Goal: Information Seeking & Learning: Learn about a topic

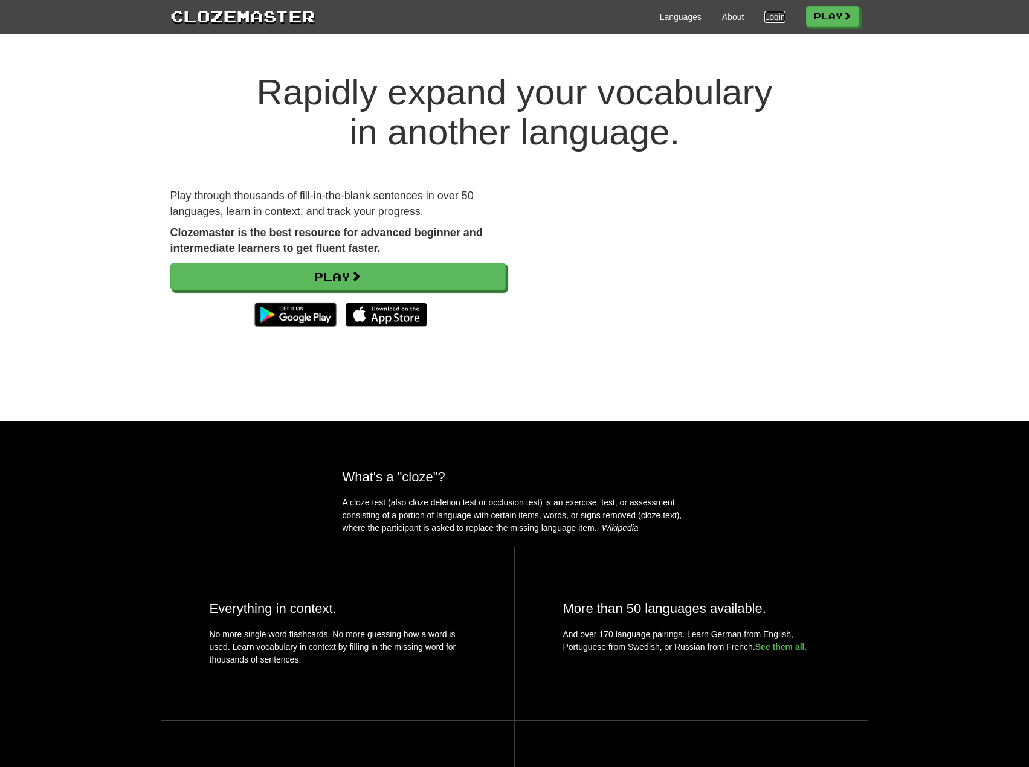
click at [764, 16] on link "Login" at bounding box center [774, 17] width 21 height 12
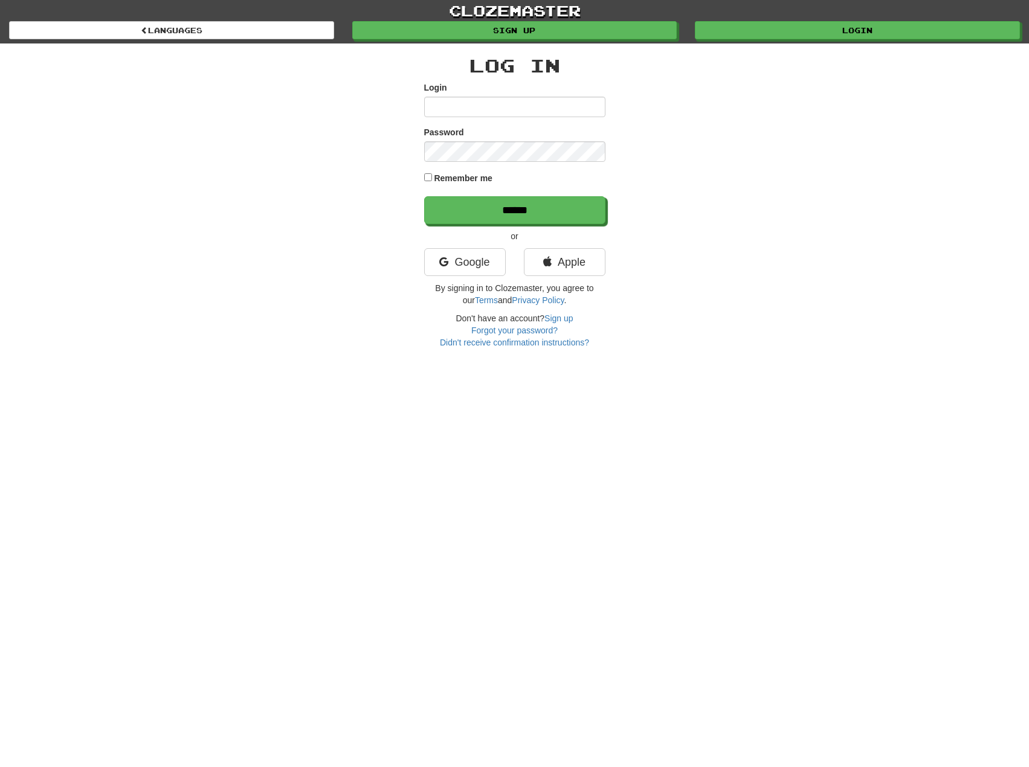
click at [489, 111] on input "Login" at bounding box center [514, 107] width 181 height 21
type input "**********"
drag, startPoint x: 477, startPoint y: 176, endPoint x: 477, endPoint y: 196, distance: 19.9
click at [476, 176] on label "Remember me" at bounding box center [463, 178] width 59 height 12
click at [477, 206] on input "******" at bounding box center [515, 211] width 181 height 28
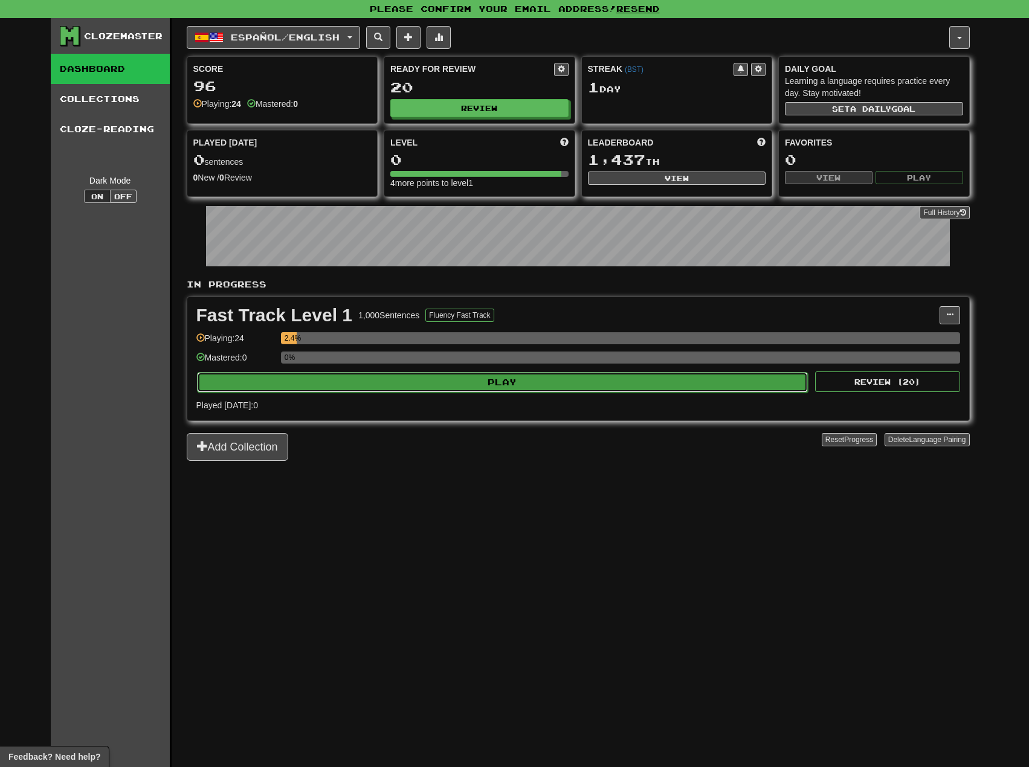
click at [454, 378] on button "Play" at bounding box center [502, 382] width 611 height 21
select select "**"
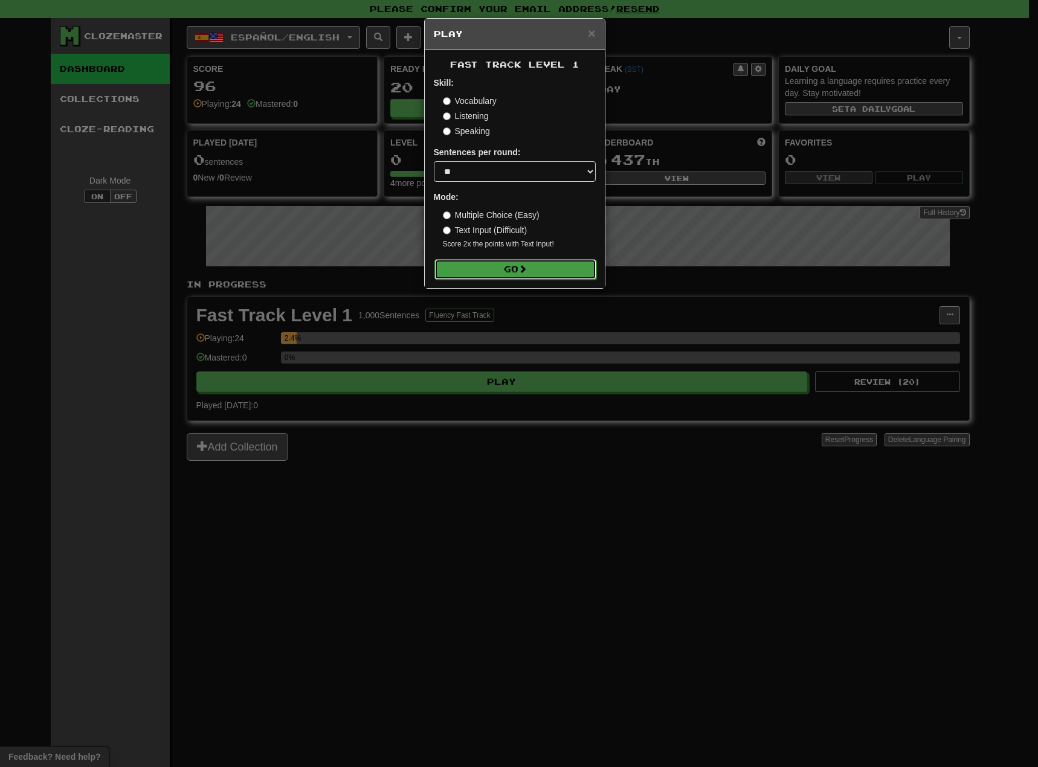
click at [495, 269] on button "Go" at bounding box center [515, 269] width 162 height 21
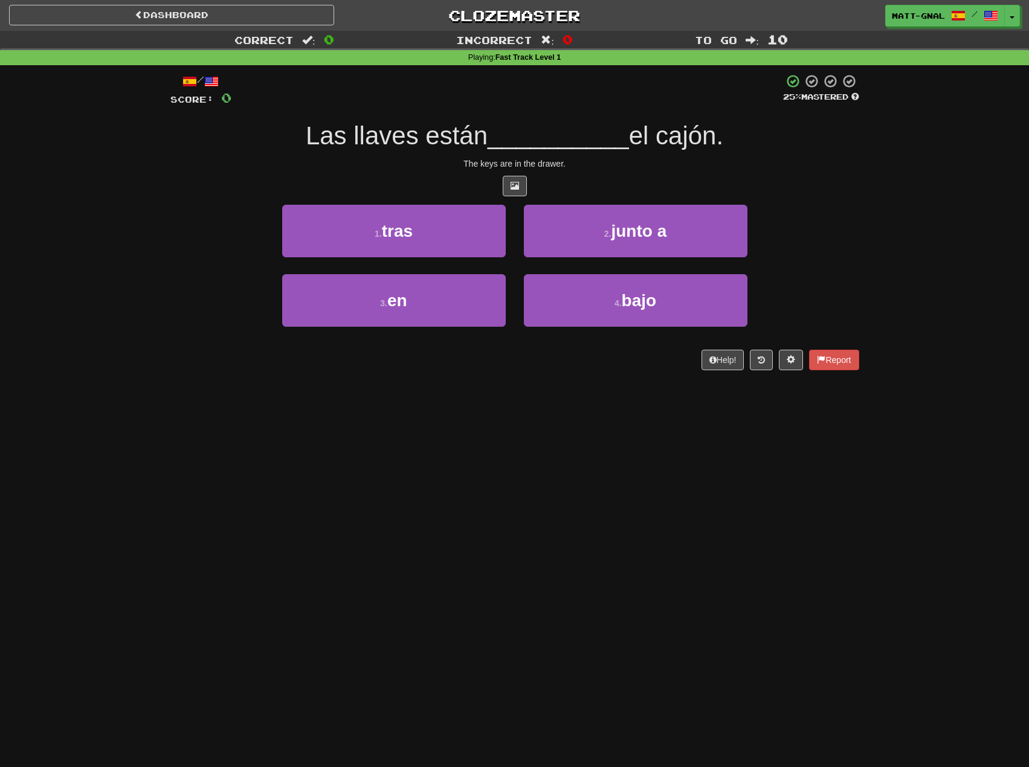
drag, startPoint x: 614, startPoint y: 130, endPoint x: 259, endPoint y: 127, distance: 355.8
click at [269, 128] on div "Las llaves están __________ el cajón." at bounding box center [514, 136] width 689 height 33
click at [245, 127] on div "Las llaves están __________ el cajón." at bounding box center [514, 136] width 689 height 33
click at [425, 428] on div "Dashboard Clozemaster matt-gnal / Toggle Dropdown Dashboard Leaderboard Activit…" at bounding box center [514, 383] width 1029 height 767
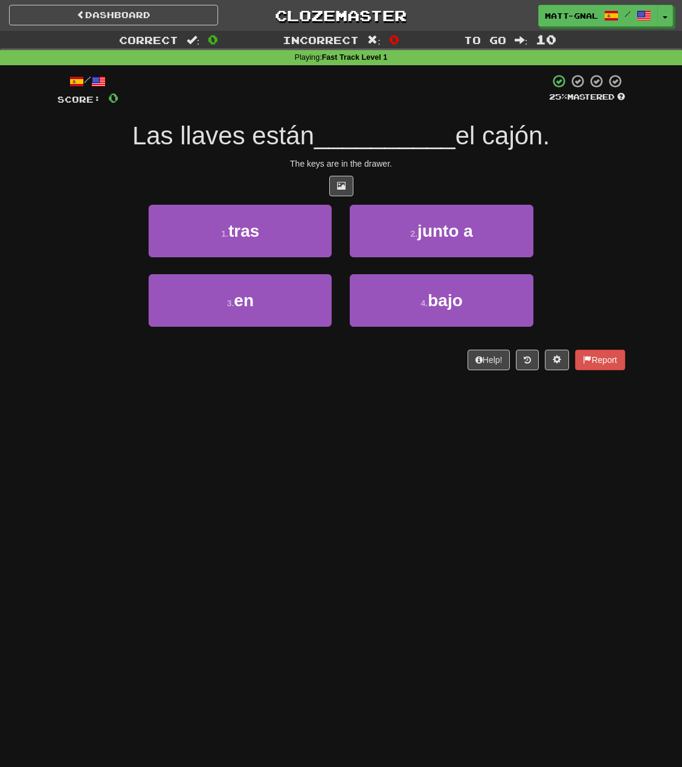
click at [66, 223] on div "1 . tras 2 . junto a" at bounding box center [341, 239] width 604 height 69
click at [99, 248] on div "1 . tras 2 . junto a" at bounding box center [341, 239] width 604 height 69
drag, startPoint x: 133, startPoint y: 133, endPoint x: 272, endPoint y: 140, distance: 139.7
click at [271, 141] on span "Las llaves están" at bounding box center [223, 135] width 182 height 28
click at [272, 140] on span "Las llaves están" at bounding box center [223, 135] width 182 height 28
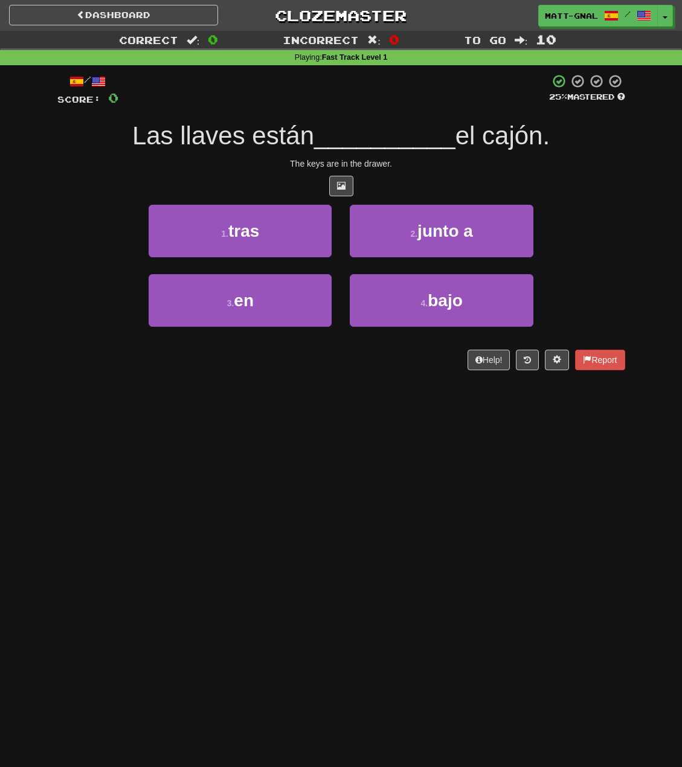
click at [272, 140] on span "Las llaves están" at bounding box center [223, 135] width 182 height 28
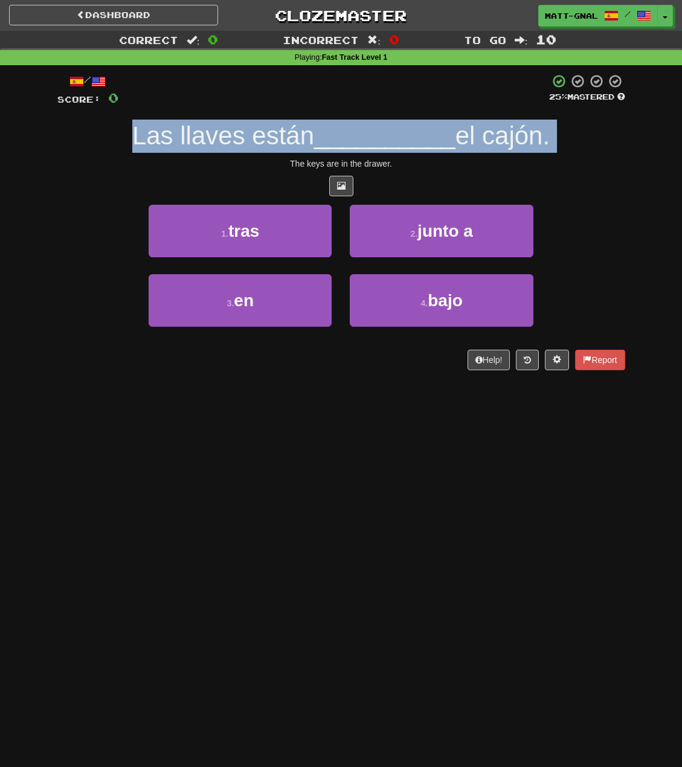
click at [272, 140] on span "Las llaves están" at bounding box center [223, 135] width 182 height 28
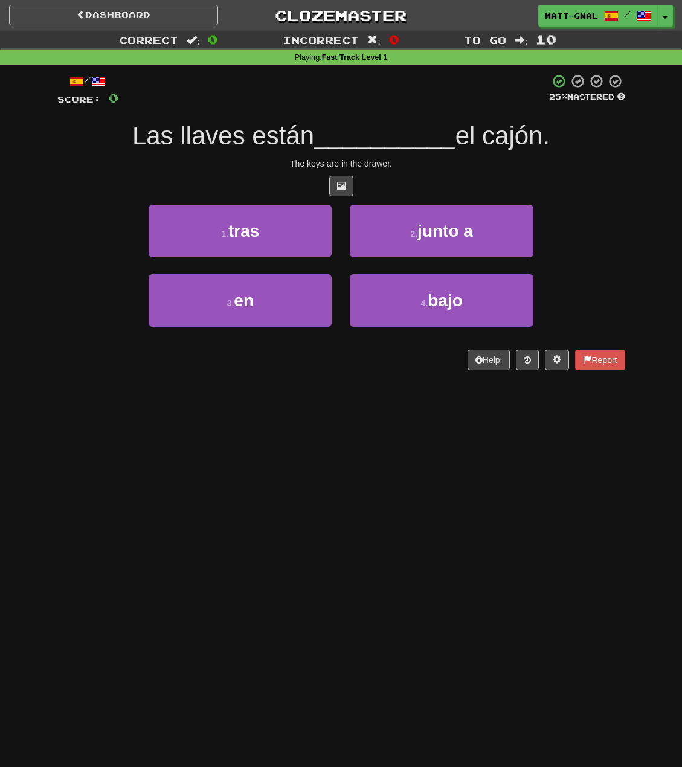
click at [121, 451] on div "Dashboard Clozemaster matt-gnal / Toggle Dropdown Dashboard Leaderboard Activit…" at bounding box center [341, 383] width 682 height 767
click at [277, 302] on button "3 . en" at bounding box center [240, 300] width 183 height 53
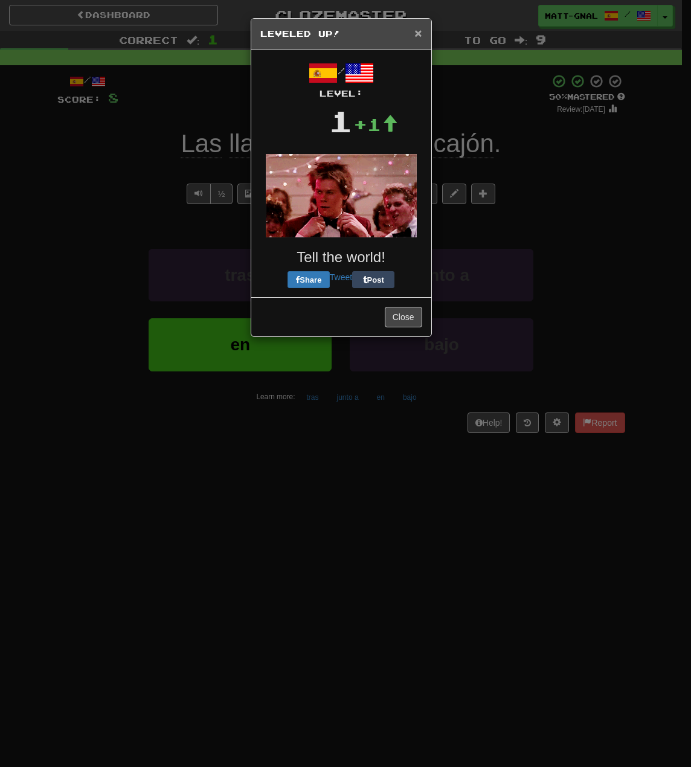
click at [417, 31] on span "×" at bounding box center [417, 33] width 7 height 14
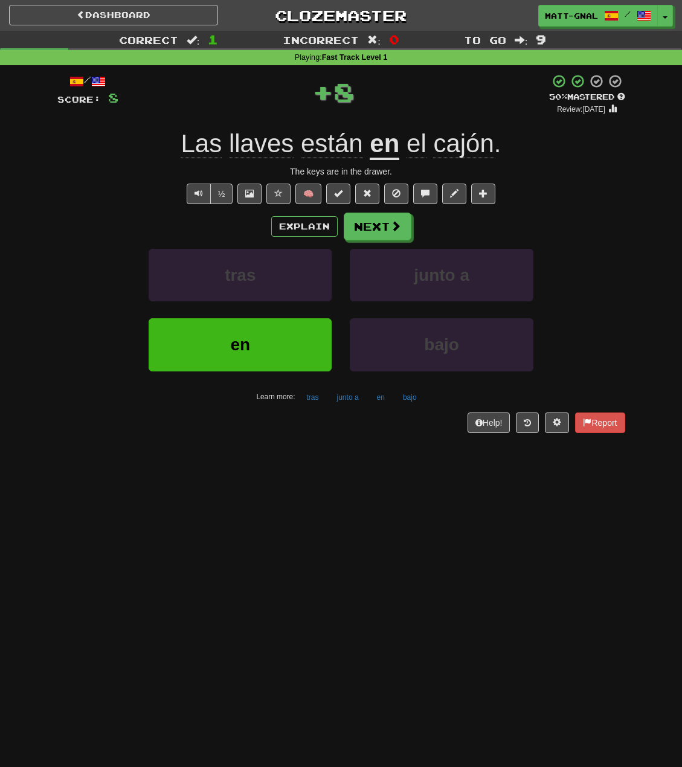
click at [211, 147] on span "Las" at bounding box center [201, 143] width 41 height 29
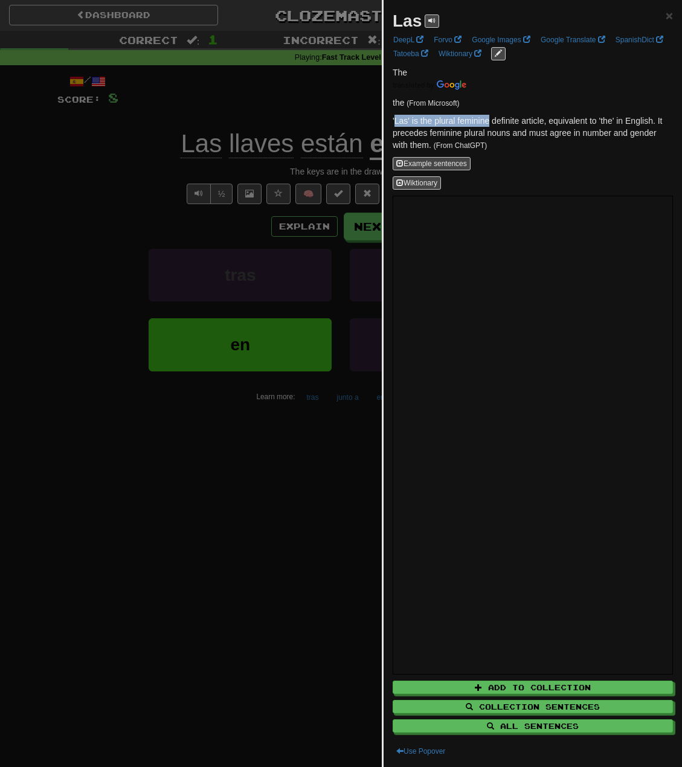
drag, startPoint x: 396, startPoint y: 123, endPoint x: 489, endPoint y: 121, distance: 93.0
click at [489, 121] on p "'Las' is the plural feminine definite article, equivalent to 'the' in English. …" at bounding box center [533, 133] width 280 height 36
drag, startPoint x: 489, startPoint y: 121, endPoint x: 484, endPoint y: 135, distance: 14.5
click at [489, 123] on p "'Las' is the plural feminine definite article, equivalent to 'the' in English. …" at bounding box center [533, 133] width 280 height 36
drag, startPoint x: 500, startPoint y: 144, endPoint x: 491, endPoint y: 141, distance: 9.8
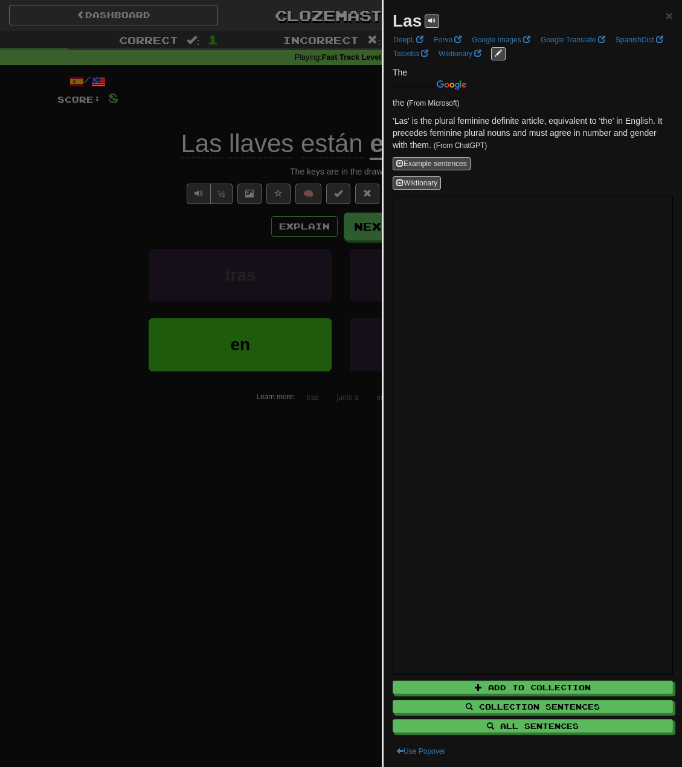
click at [493, 141] on p "'Las' is the plural feminine definite article, equivalent to 'the' in English. …" at bounding box center [533, 133] width 280 height 36
click at [486, 126] on p "'Las' is the plural feminine definite article, equivalent to 'the' in English. …" at bounding box center [533, 133] width 280 height 36
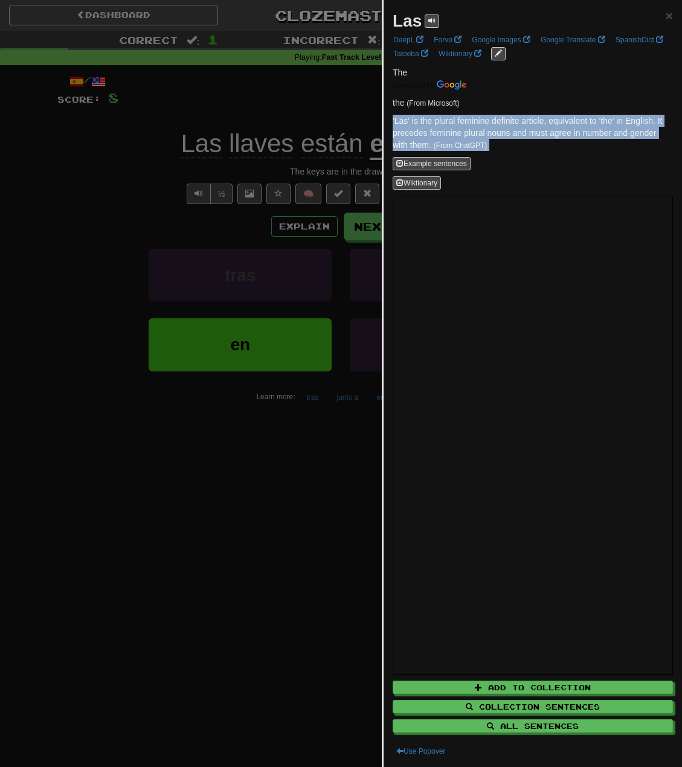
click at [486, 126] on p "'Las' is the plural feminine definite article, equivalent to 'the' in English. …" at bounding box center [533, 133] width 280 height 36
click at [530, 123] on p "'Las' is the plural feminine definite article, equivalent to 'the' in English. …" at bounding box center [533, 133] width 280 height 36
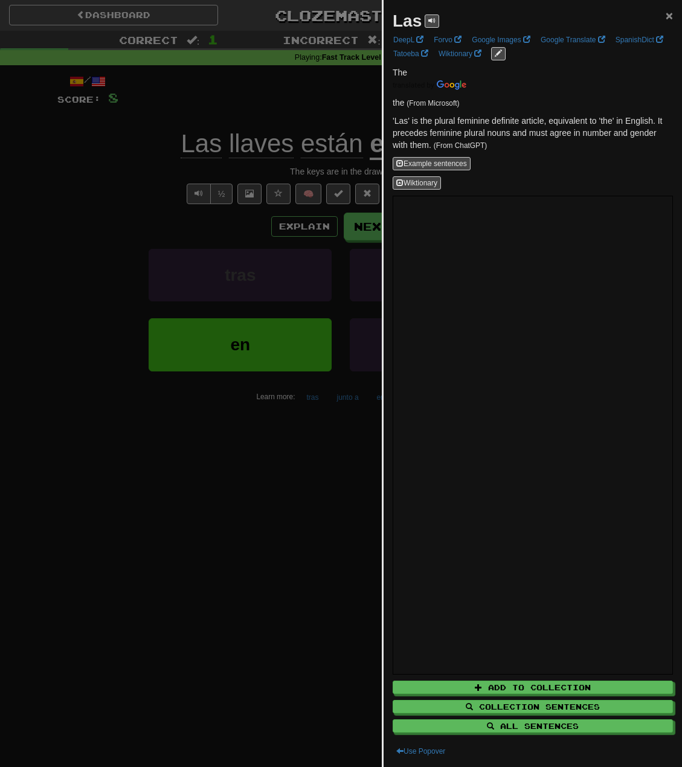
click at [666, 14] on span "×" at bounding box center [669, 15] width 7 height 14
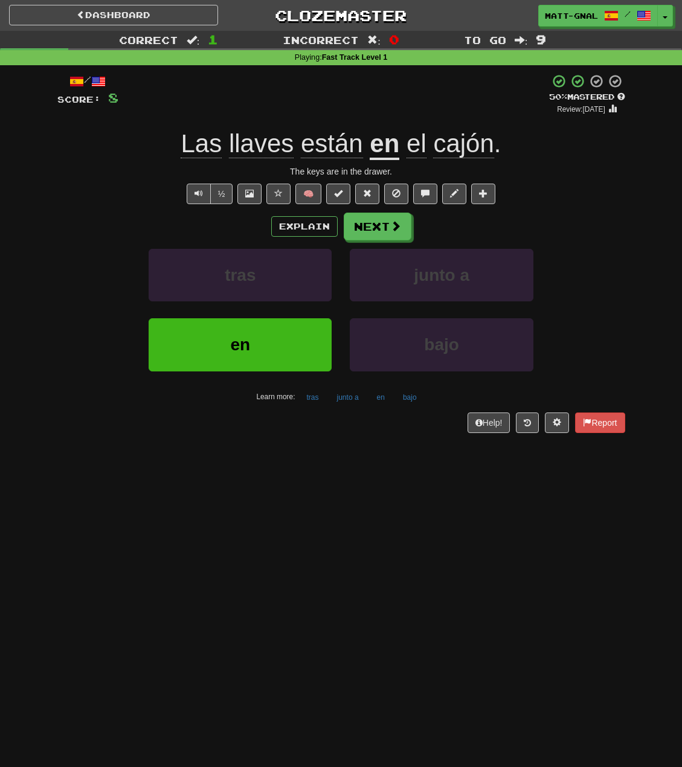
click at [211, 149] on span "Las" at bounding box center [201, 143] width 41 height 29
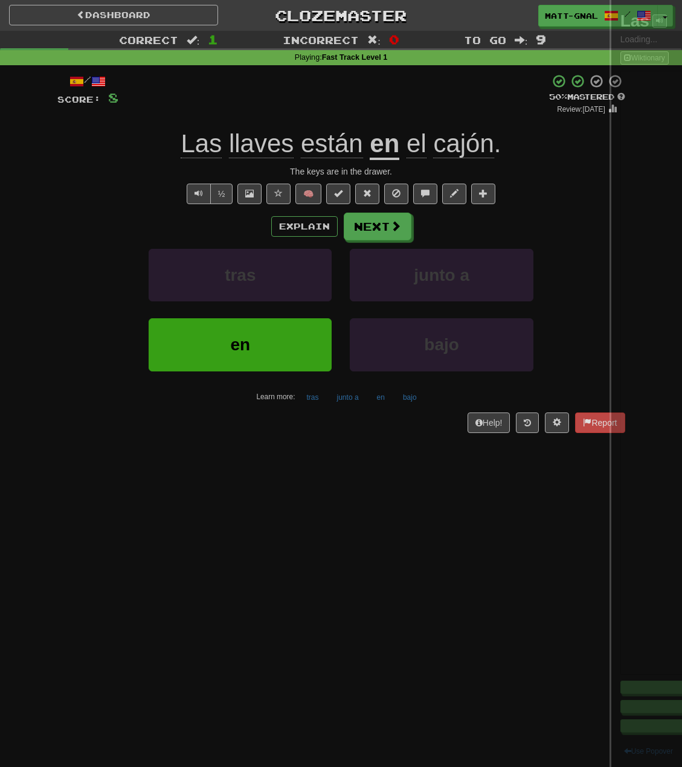
click at [266, 152] on div at bounding box center [341, 383] width 682 height 767
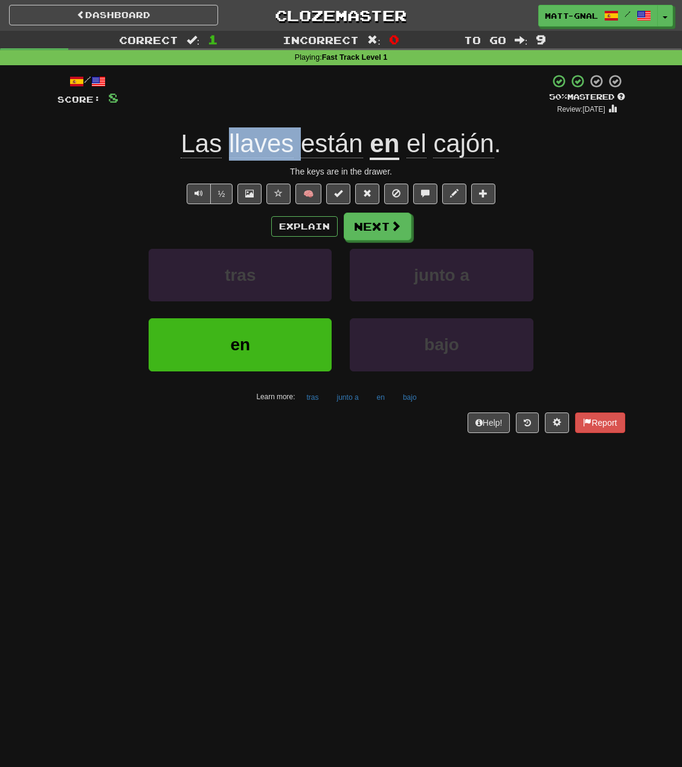
click at [248, 145] on span "llaves" at bounding box center [261, 143] width 65 height 29
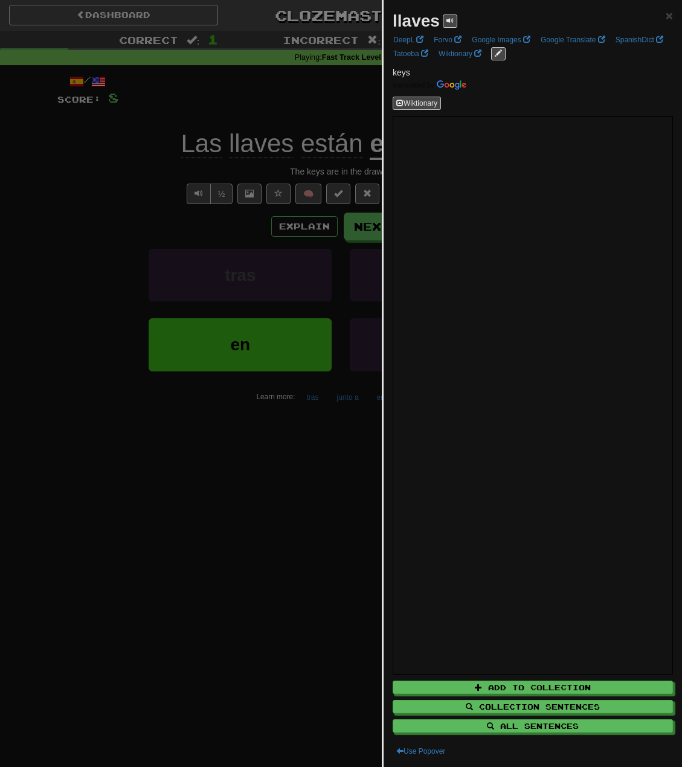
click at [114, 211] on div at bounding box center [341, 383] width 682 height 767
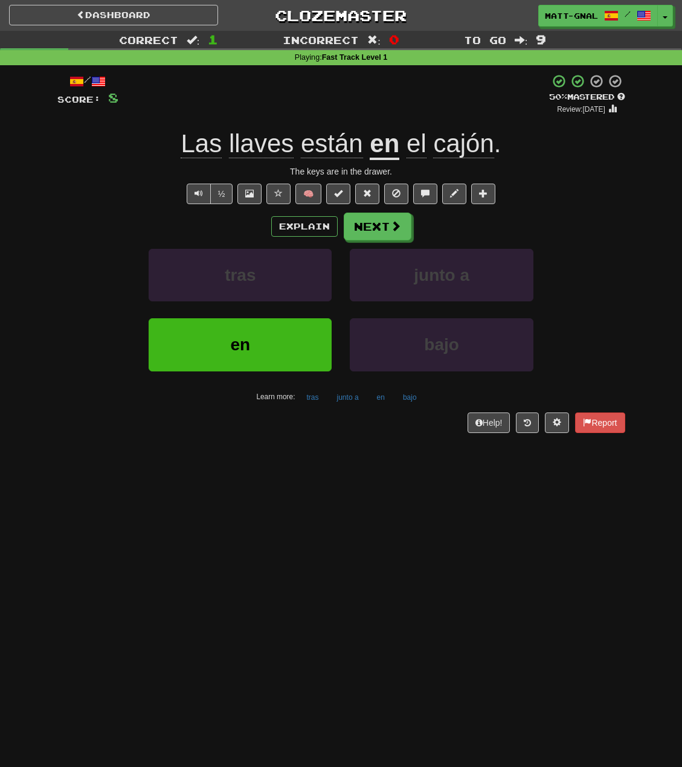
click at [327, 149] on span "están" at bounding box center [332, 143] width 62 height 29
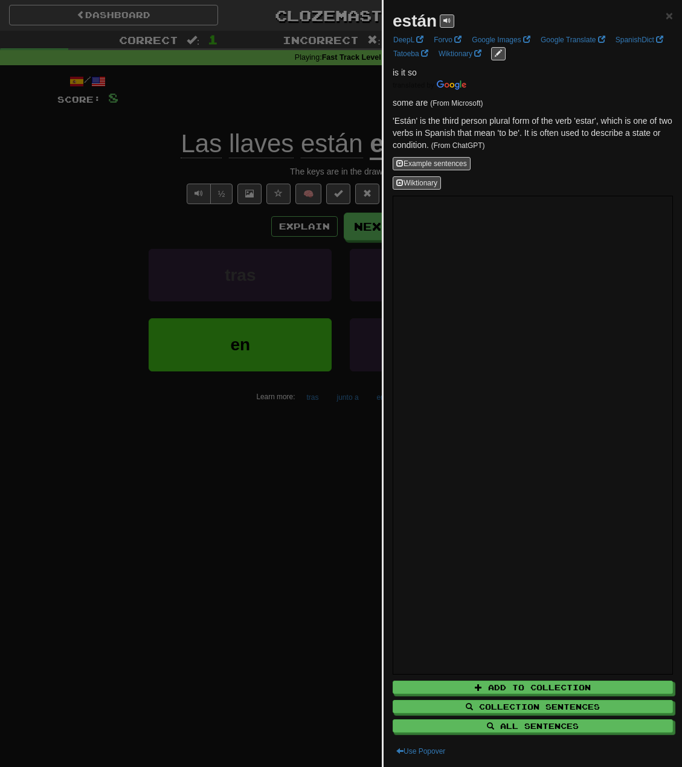
click at [332, 108] on div at bounding box center [341, 383] width 682 height 767
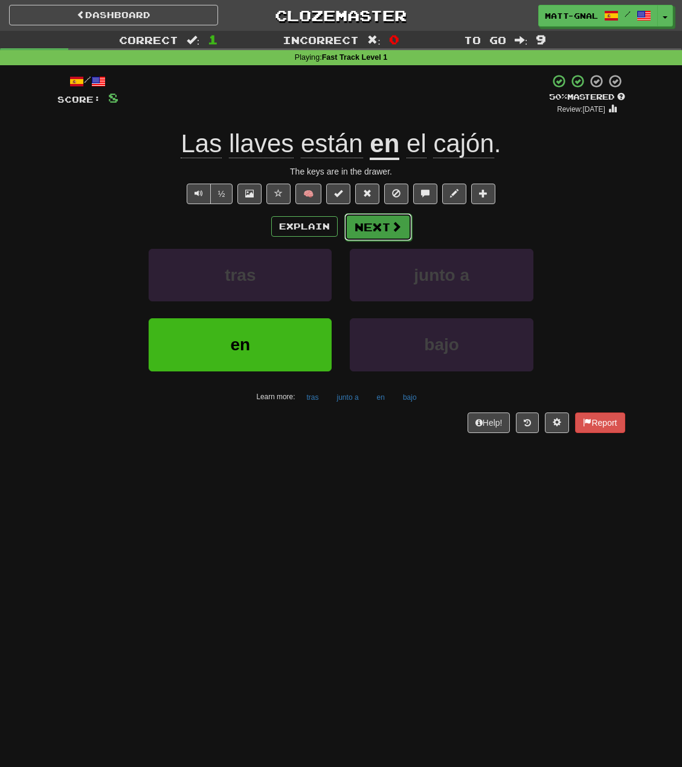
click at [361, 219] on button "Next" at bounding box center [378, 227] width 68 height 28
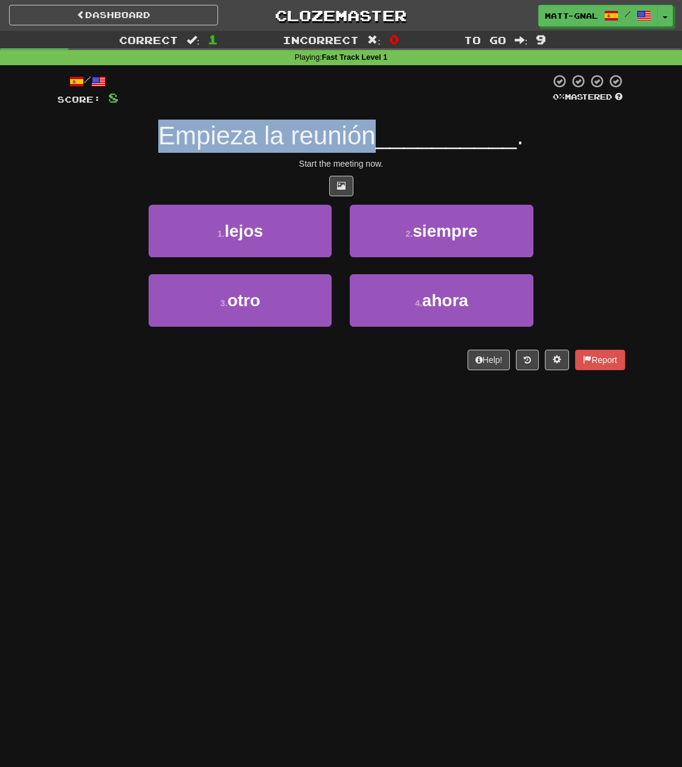
drag, startPoint x: 364, startPoint y: 139, endPoint x: 114, endPoint y: 138, distance: 250.1
click at [114, 138] on div "Empieza la reunión __________ ." at bounding box center [341, 136] width 568 height 33
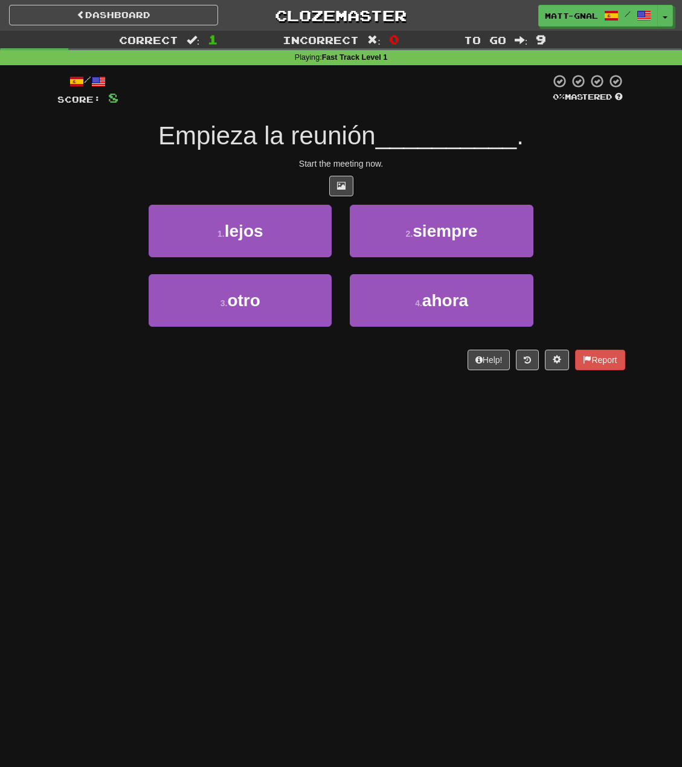
click at [137, 193] on div at bounding box center [341, 186] width 568 height 21
click at [234, 136] on span "Empieza la reunión" at bounding box center [266, 135] width 217 height 28
click at [270, 132] on span "Empieza la reunión" at bounding box center [266, 135] width 217 height 28
drag, startPoint x: 270, startPoint y: 132, endPoint x: 319, endPoint y: 137, distance: 49.2
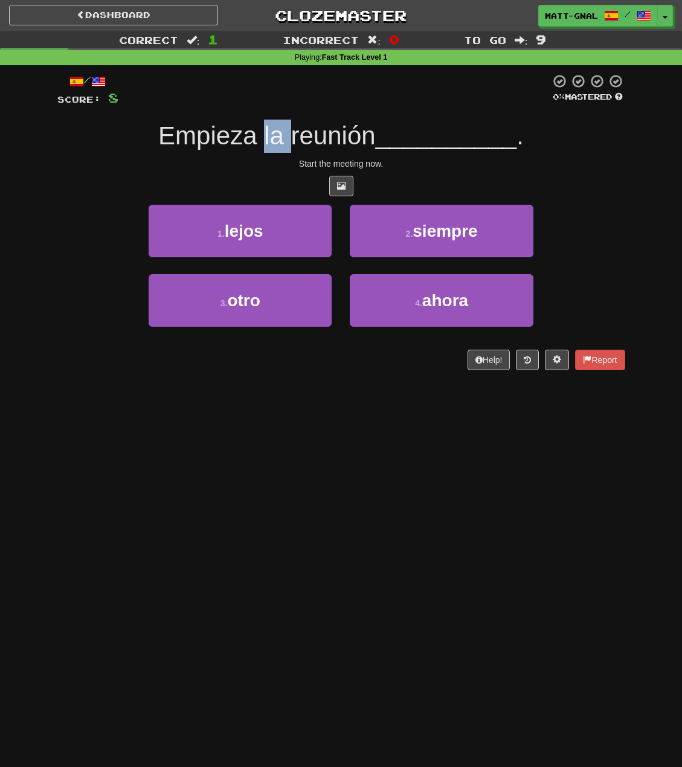
click at [271, 132] on span "Empieza la reunión" at bounding box center [266, 135] width 217 height 28
click at [320, 137] on span "Empieza la reunión" at bounding box center [266, 135] width 217 height 28
click at [457, 152] on div "Empieza la reunión __________ ." at bounding box center [341, 136] width 568 height 33
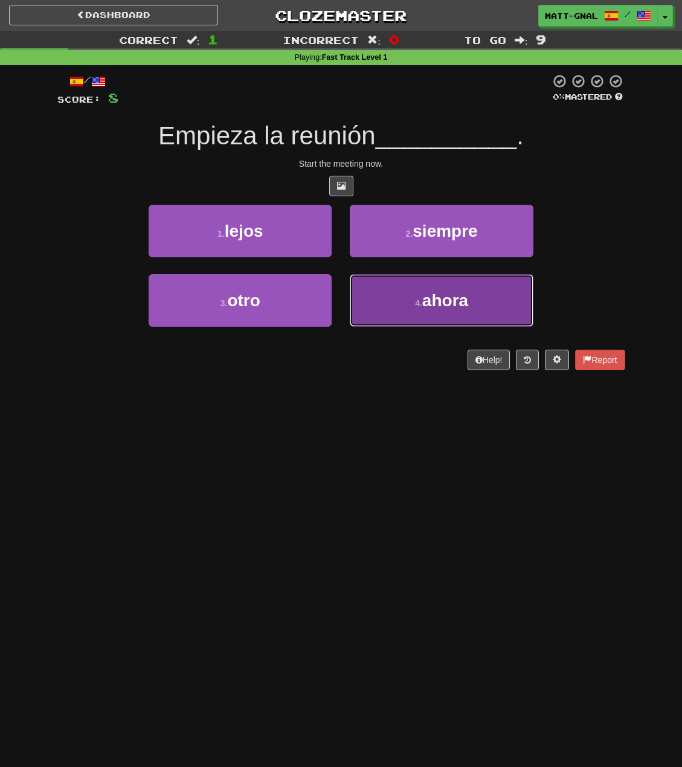
click at [431, 307] on span "ahora" at bounding box center [445, 300] width 46 height 19
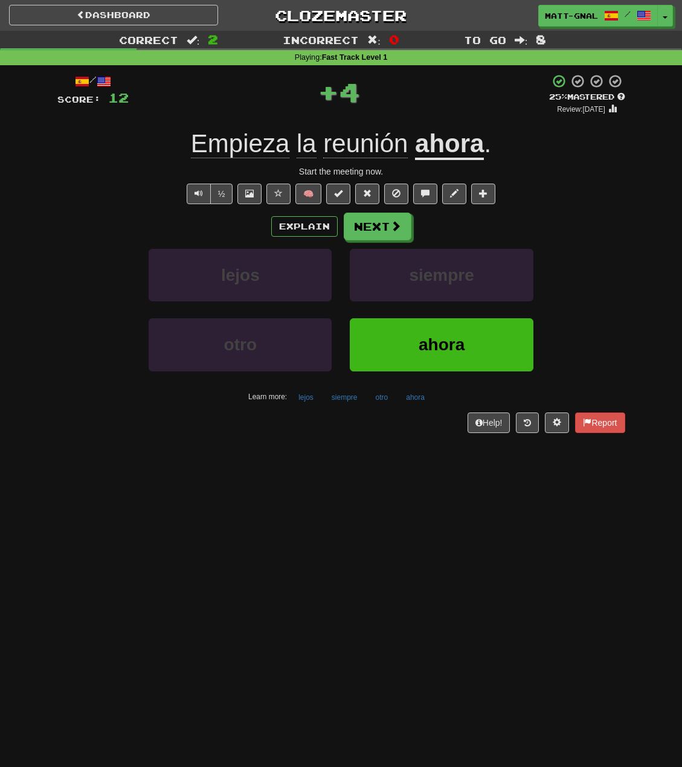
click at [434, 133] on u "ahora" at bounding box center [449, 144] width 69 height 31
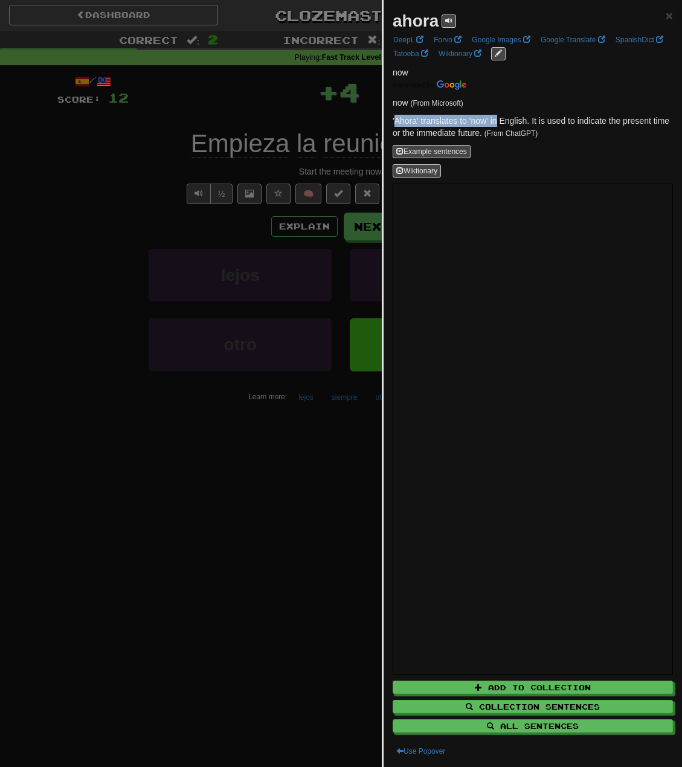
drag, startPoint x: 396, startPoint y: 118, endPoint x: 497, endPoint y: 120, distance: 101.5
click at [497, 120] on p "'Ahora' translates to 'now' in English. It is used to indicate the present time…" at bounding box center [533, 127] width 280 height 24
click at [292, 102] on div at bounding box center [341, 383] width 682 height 767
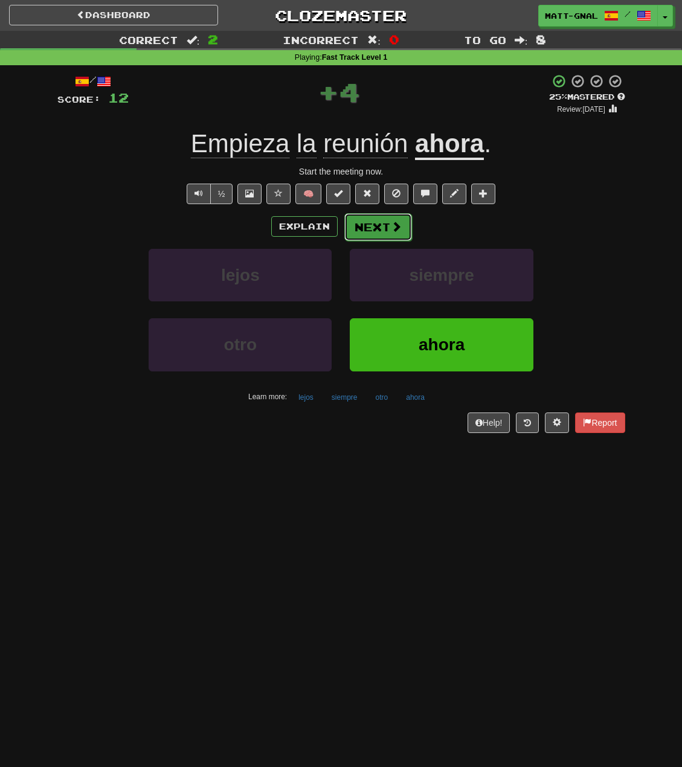
click at [392, 223] on span at bounding box center [396, 226] width 11 height 11
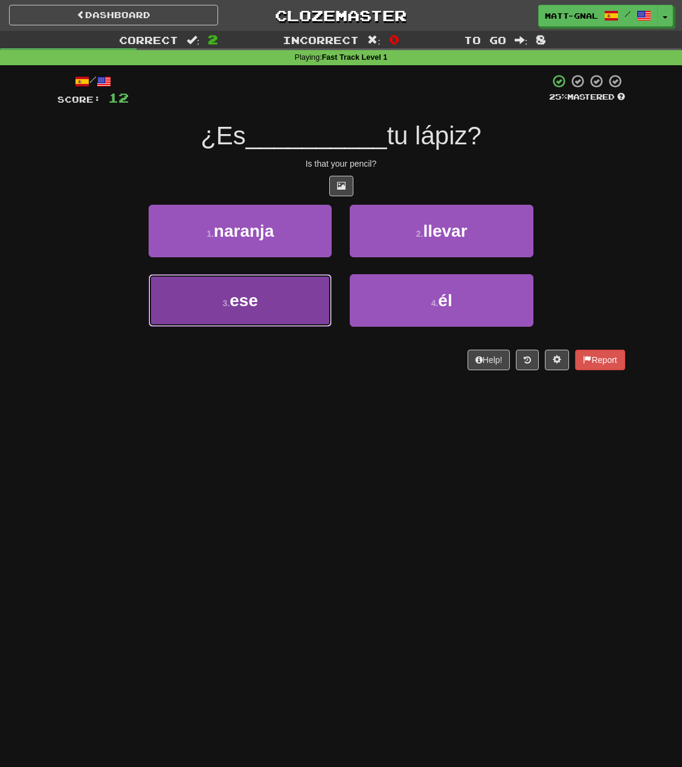
click at [260, 314] on button "3 . ese" at bounding box center [240, 300] width 183 height 53
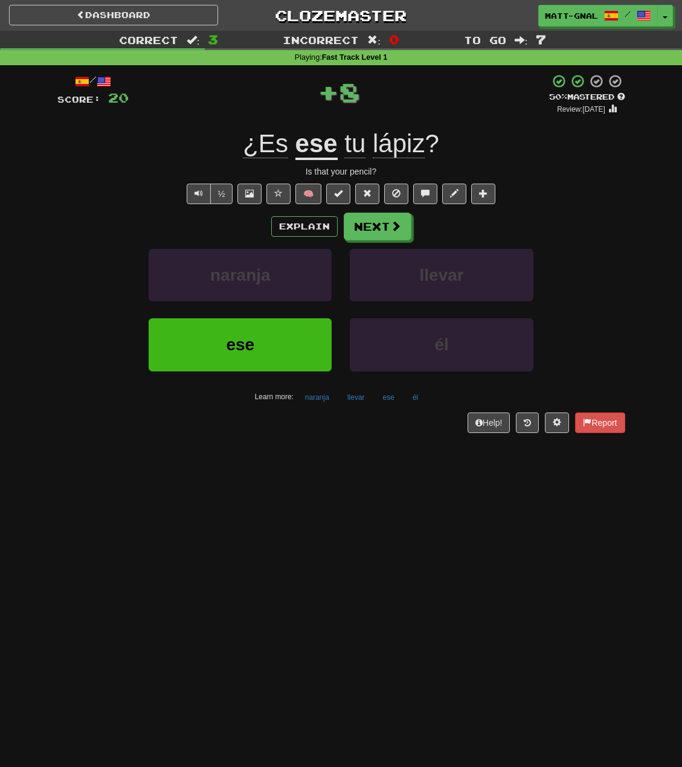
click at [324, 139] on u "ese" at bounding box center [316, 144] width 42 height 31
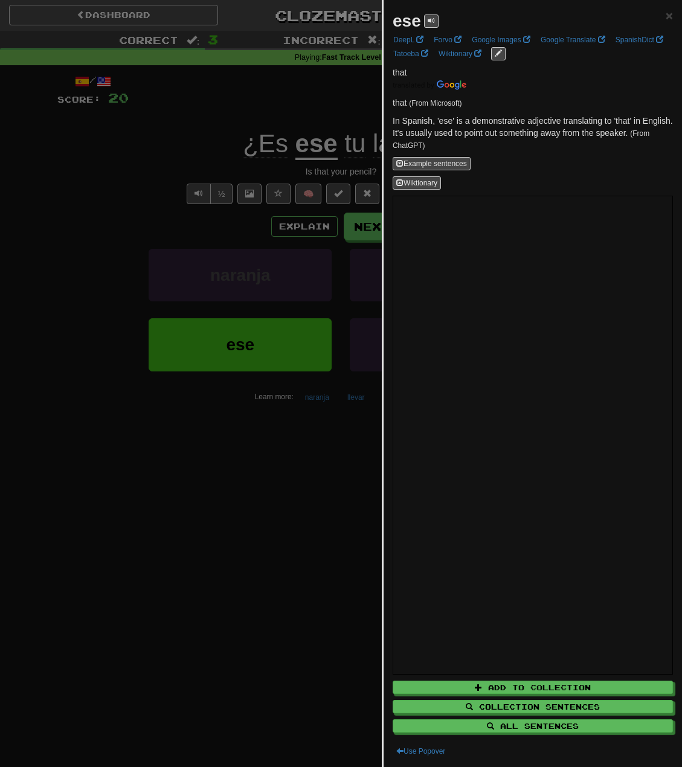
click at [298, 103] on div at bounding box center [341, 383] width 682 height 767
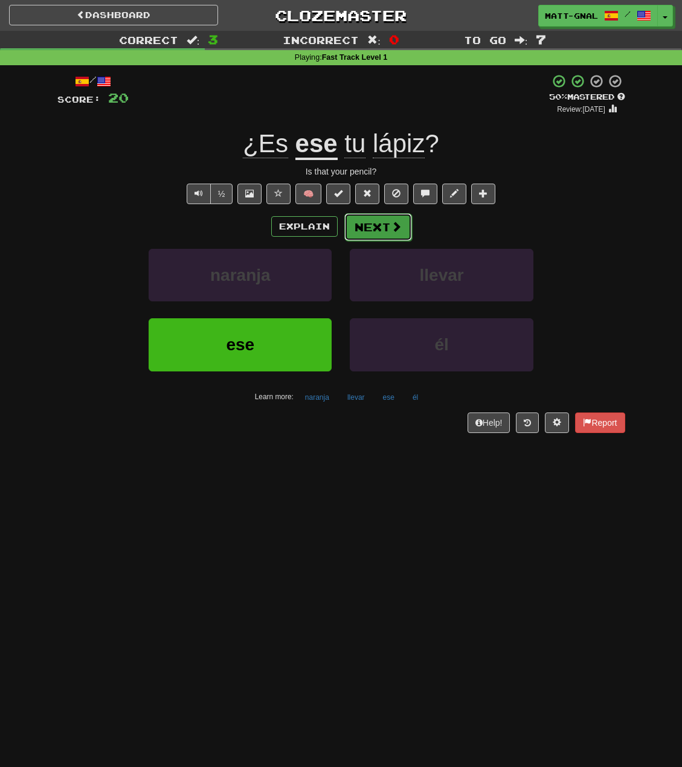
click at [368, 220] on button "Next" at bounding box center [378, 227] width 68 height 28
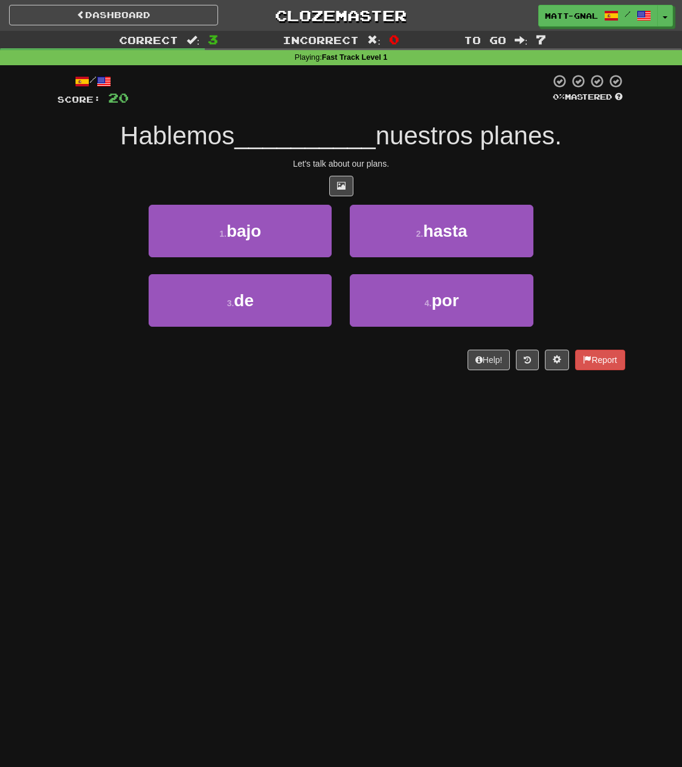
click at [356, 144] on span "__________" at bounding box center [304, 135] width 141 height 28
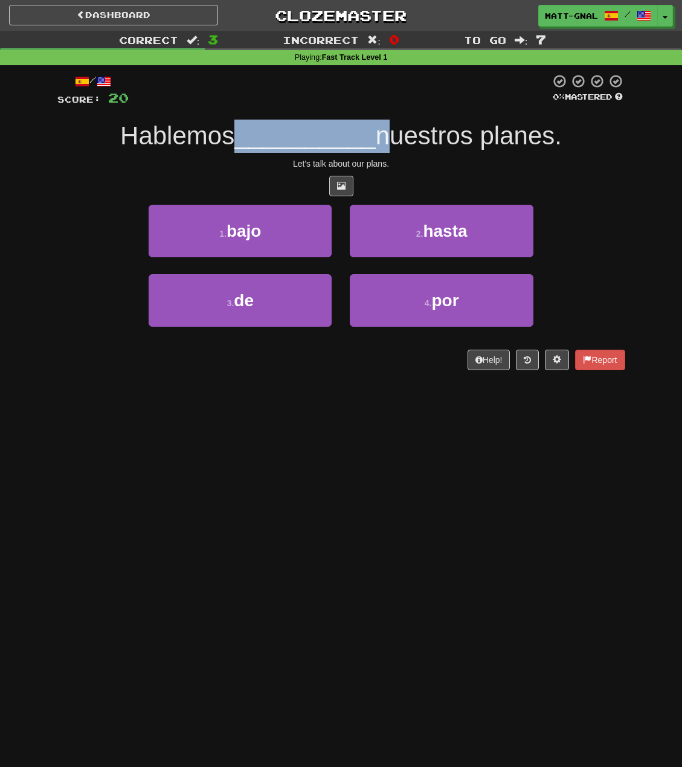
click at [356, 144] on span "__________" at bounding box center [304, 135] width 141 height 28
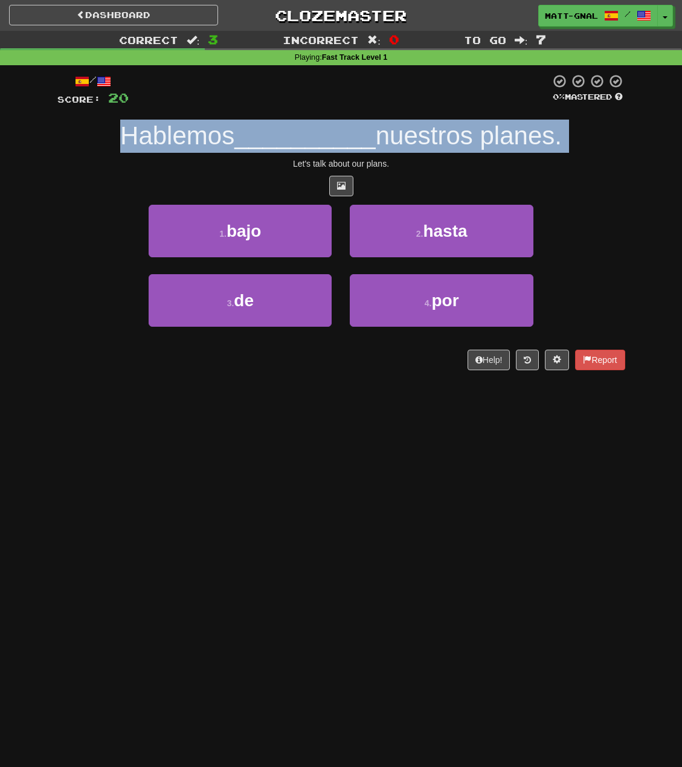
click at [354, 144] on span "__________" at bounding box center [304, 135] width 141 height 28
click at [214, 159] on div "Let's talk about our plans." at bounding box center [341, 164] width 568 height 12
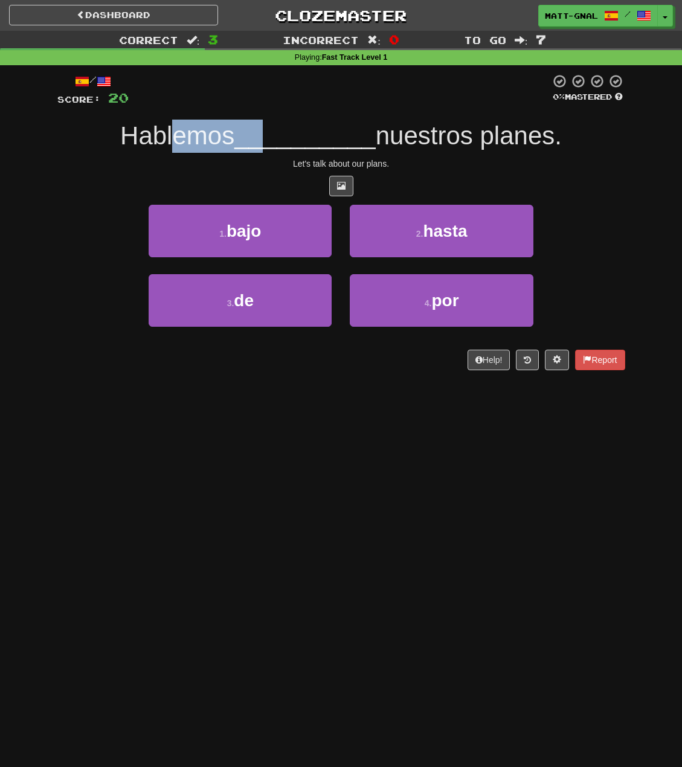
drag, startPoint x: 173, startPoint y: 135, endPoint x: 322, endPoint y: 129, distance: 148.7
click at [304, 130] on div "Hablemos __________ nuestros planes." at bounding box center [341, 136] width 568 height 33
click at [322, 129] on span "__________" at bounding box center [304, 135] width 141 height 28
drag, startPoint x: 229, startPoint y: 140, endPoint x: 78, endPoint y: 125, distance: 151.8
click at [78, 125] on div "Hablemos __________ nuestros planes." at bounding box center [341, 136] width 568 height 33
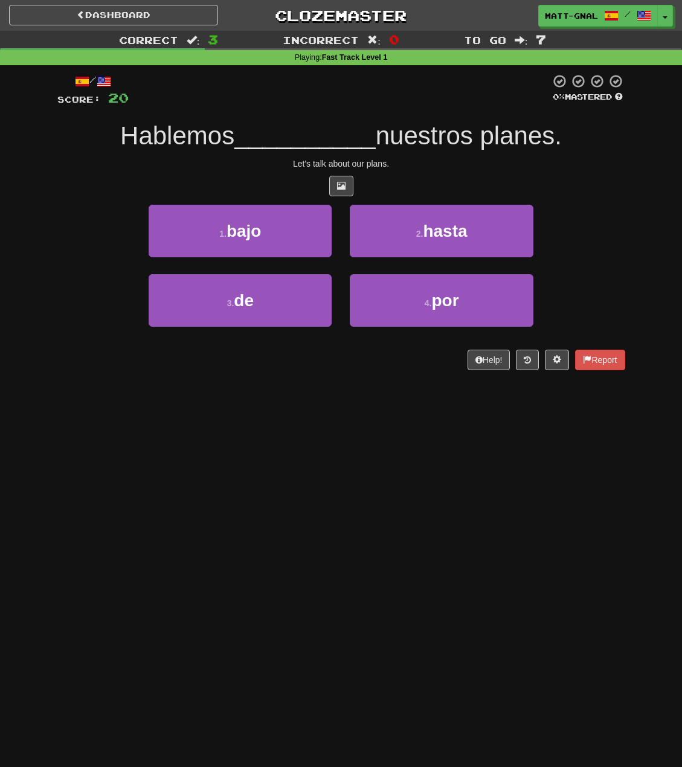
click at [240, 158] on div "Let's talk about our plans." at bounding box center [341, 164] width 568 height 12
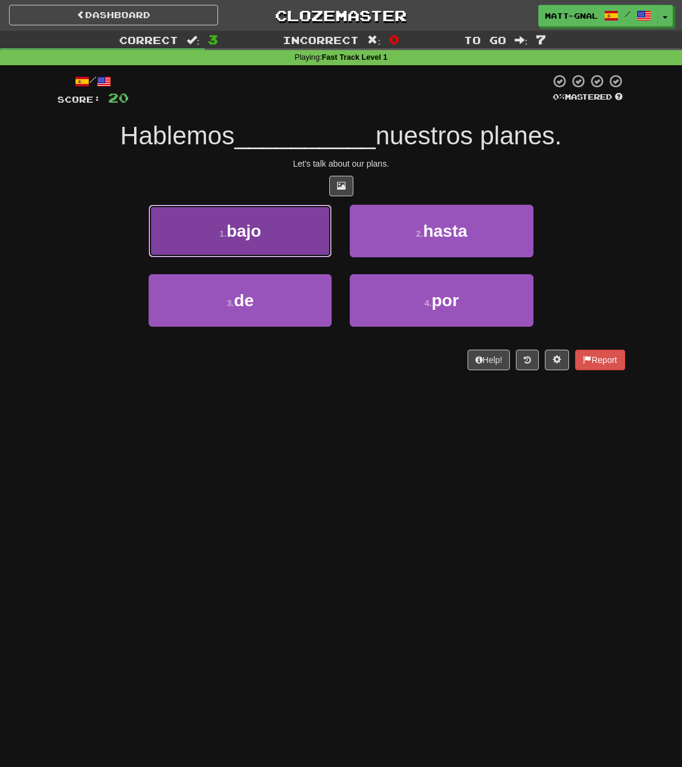
click at [239, 243] on button "1 . bajo" at bounding box center [240, 231] width 183 height 53
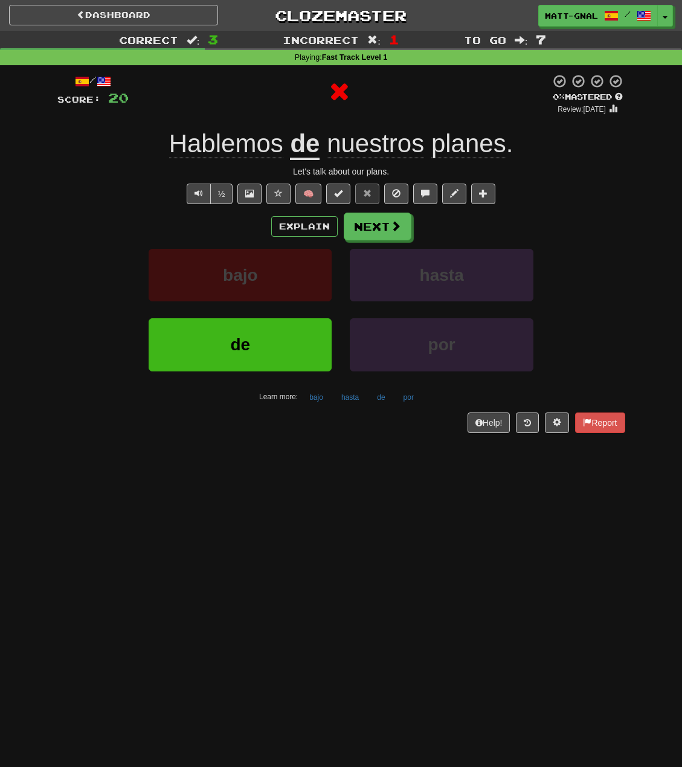
click at [300, 144] on u "de" at bounding box center [305, 144] width 30 height 31
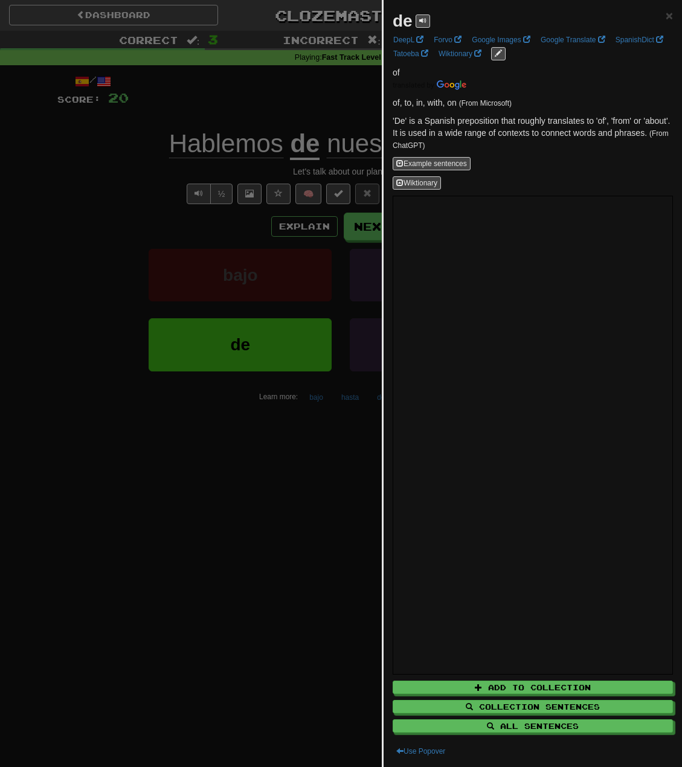
click at [293, 100] on div at bounding box center [341, 383] width 682 height 767
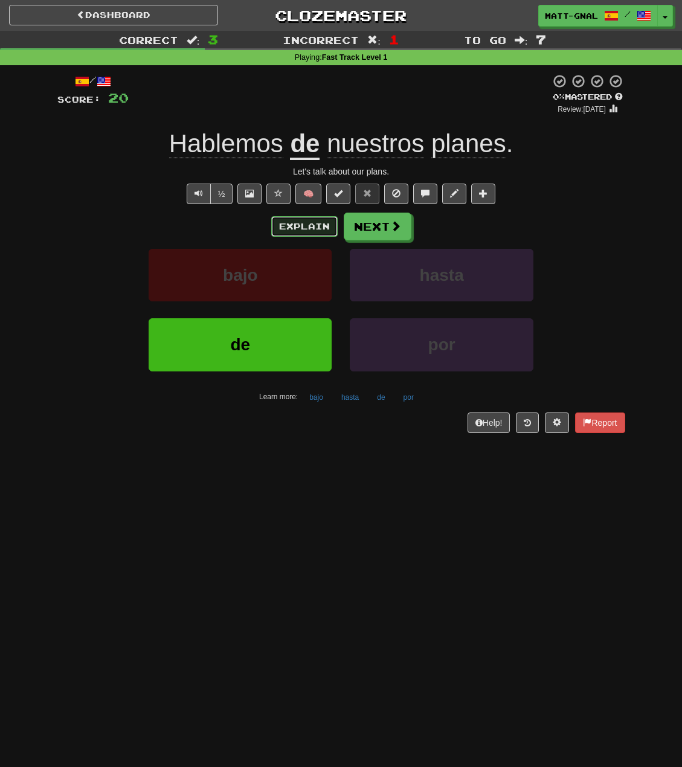
click at [304, 216] on button "Explain" at bounding box center [304, 226] width 66 height 21
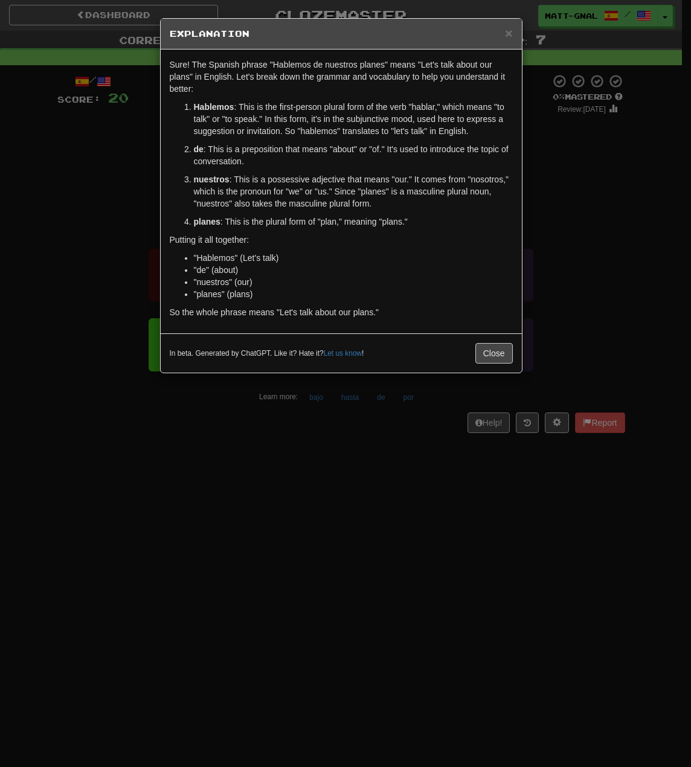
click at [390, 121] on p "Hablemos : This is the first-person plural form of the verb "hablar," which mea…" at bounding box center [353, 119] width 319 height 36
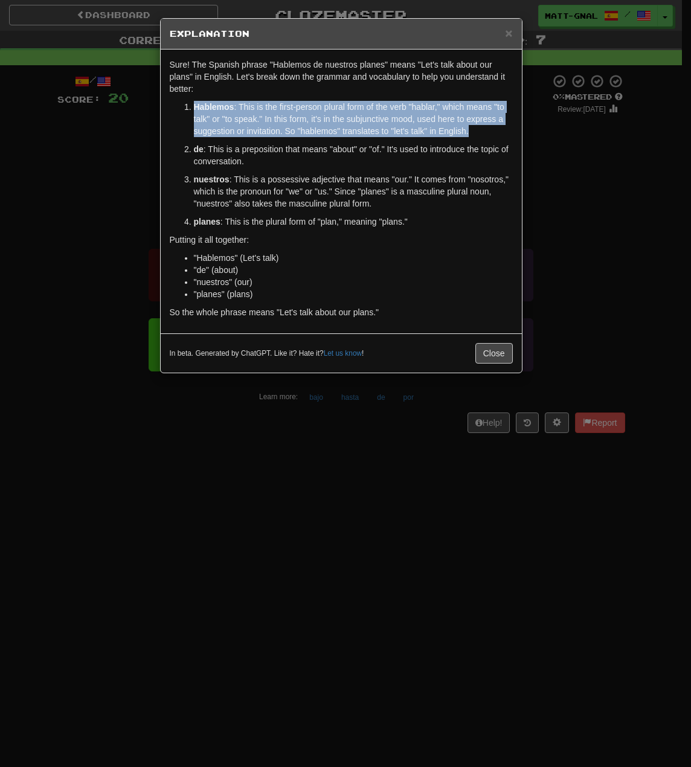
click at [390, 121] on p "Hablemos : This is the first-person plural form of the verb "hablar," which mea…" at bounding box center [353, 119] width 319 height 36
click at [368, 106] on p "Hablemos : This is the first-person plural form of the verb "hablar," which mea…" at bounding box center [353, 119] width 319 height 36
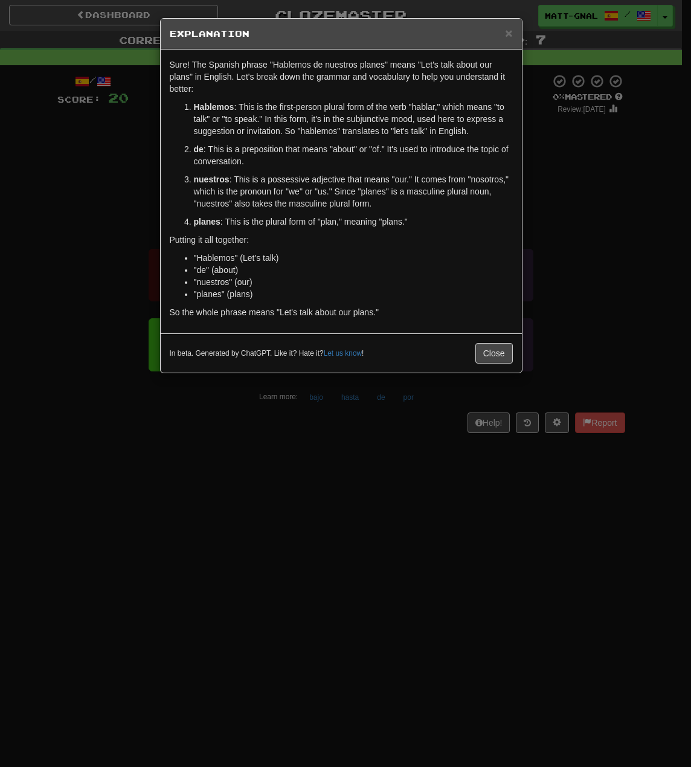
click at [260, 188] on p "nuestros : This is a possessive adjective that means "our." It comes from "noso…" at bounding box center [353, 191] width 319 height 36
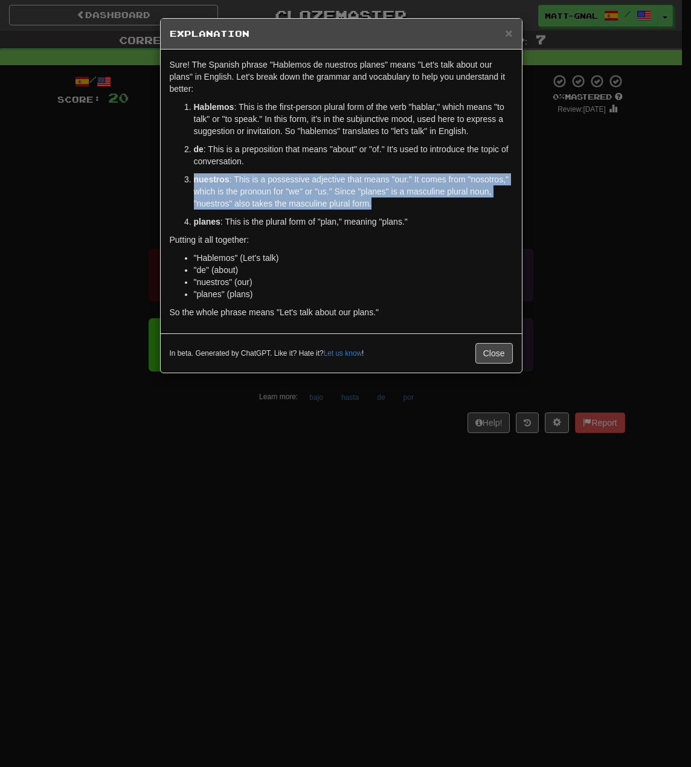
click at [260, 188] on p "nuestros : This is a possessive adjective that means "our." It comes from "noso…" at bounding box center [353, 191] width 319 height 36
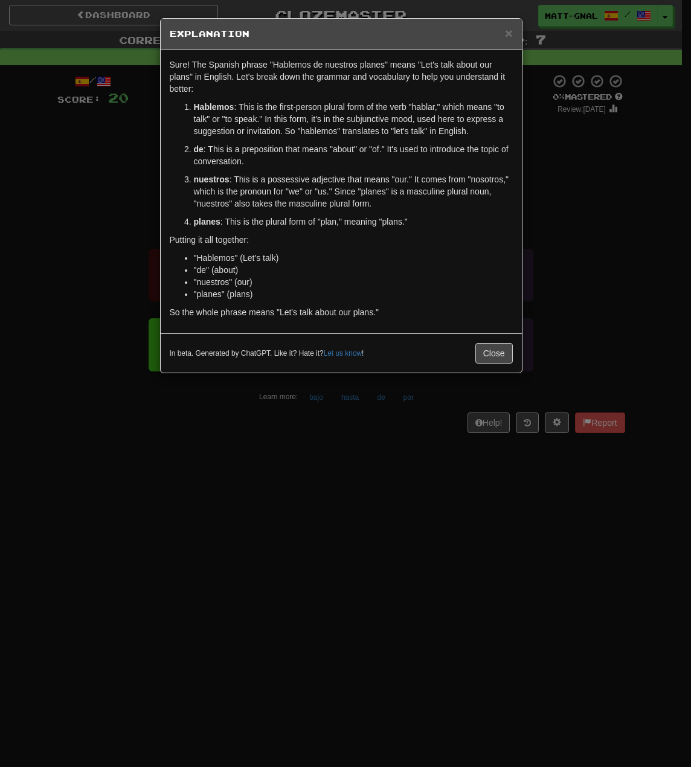
click at [262, 165] on p "de : This is a preposition that means "about" or "of." It's used to introduce t…" at bounding box center [353, 155] width 319 height 24
click at [246, 182] on p "nuestros : This is a possessive adjective that means "our." It comes from "noso…" at bounding box center [353, 191] width 319 height 36
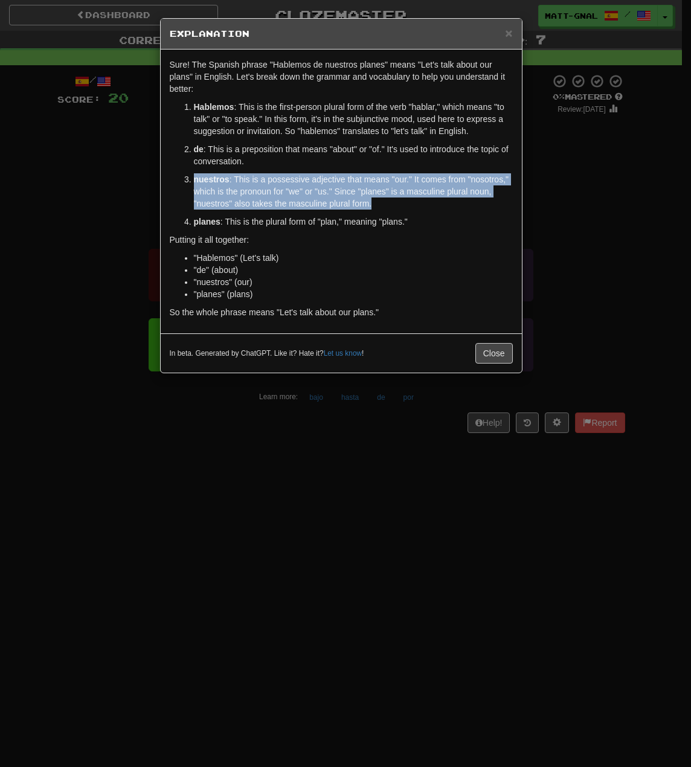
click at [246, 181] on p "nuestros : This is a possessive adjective that means "our." It comes from "noso…" at bounding box center [353, 191] width 319 height 36
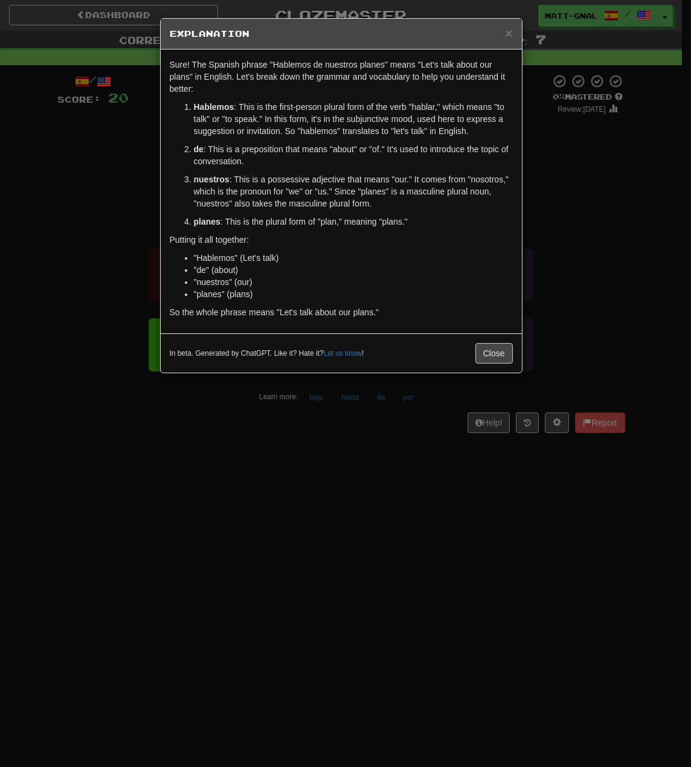
click at [248, 163] on p "de : This is a preposition that means "about" or "of." It's used to introduce t…" at bounding box center [353, 155] width 319 height 24
click at [496, 352] on button "Close" at bounding box center [493, 353] width 37 height 21
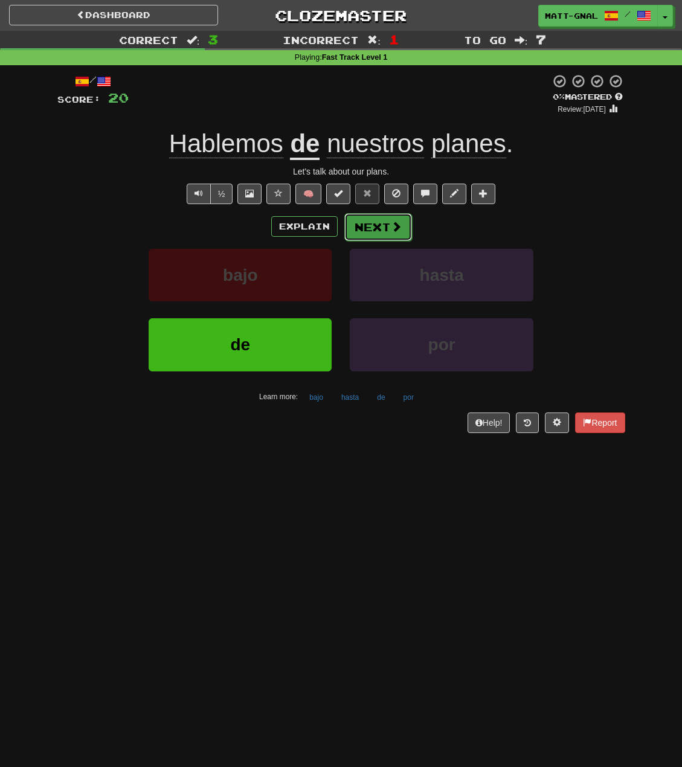
click at [368, 221] on button "Next" at bounding box center [378, 227] width 68 height 28
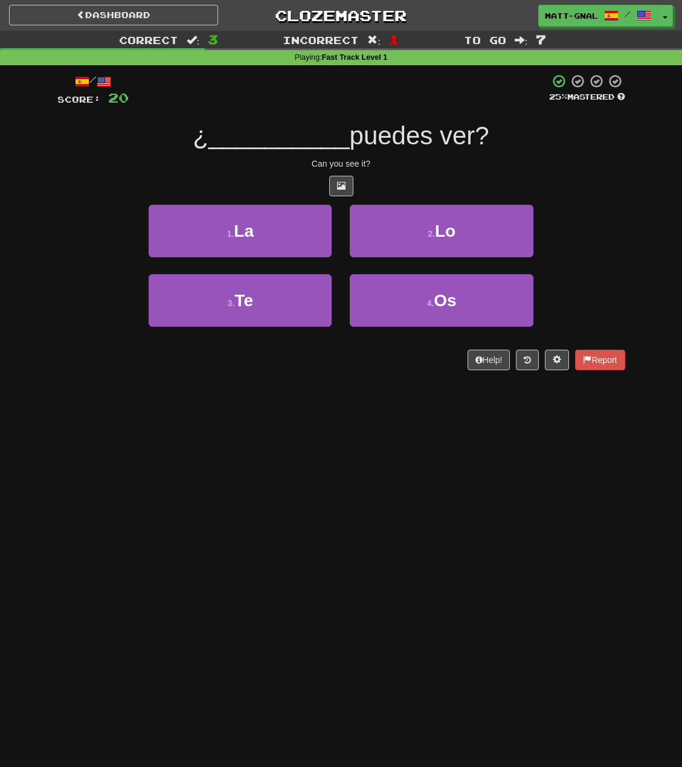
drag, startPoint x: 458, startPoint y: 138, endPoint x: 132, endPoint y: 139, distance: 326.2
click at [132, 139] on div "¿ __________ puedes ver?" at bounding box center [341, 136] width 568 height 33
click at [153, 174] on div "/ Score: 20 25 % Mastered ¿ __________ puedes ver? Can you see it? 1 . La 2 . L…" at bounding box center [341, 222] width 568 height 297
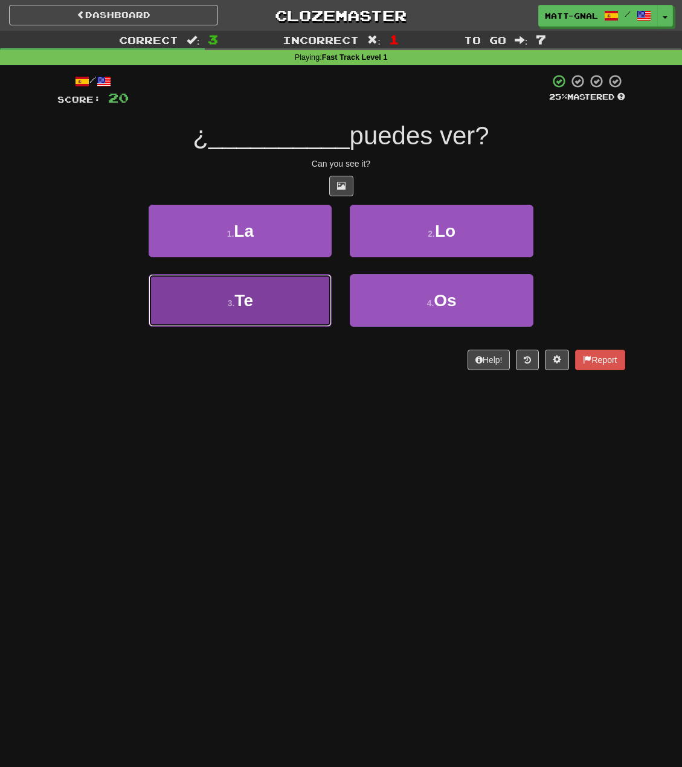
click at [255, 294] on button "3 . Te" at bounding box center [240, 300] width 183 height 53
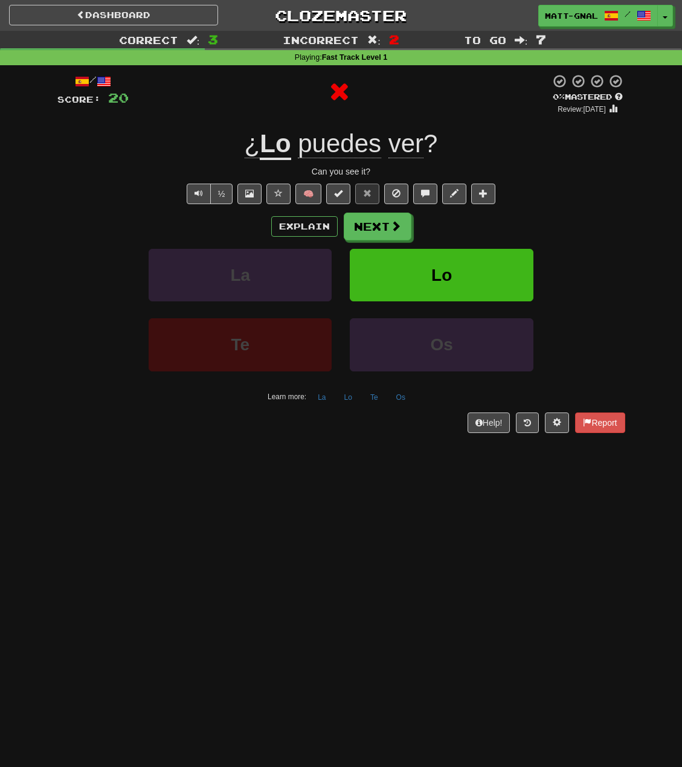
click at [263, 132] on u "Lo" at bounding box center [275, 144] width 31 height 31
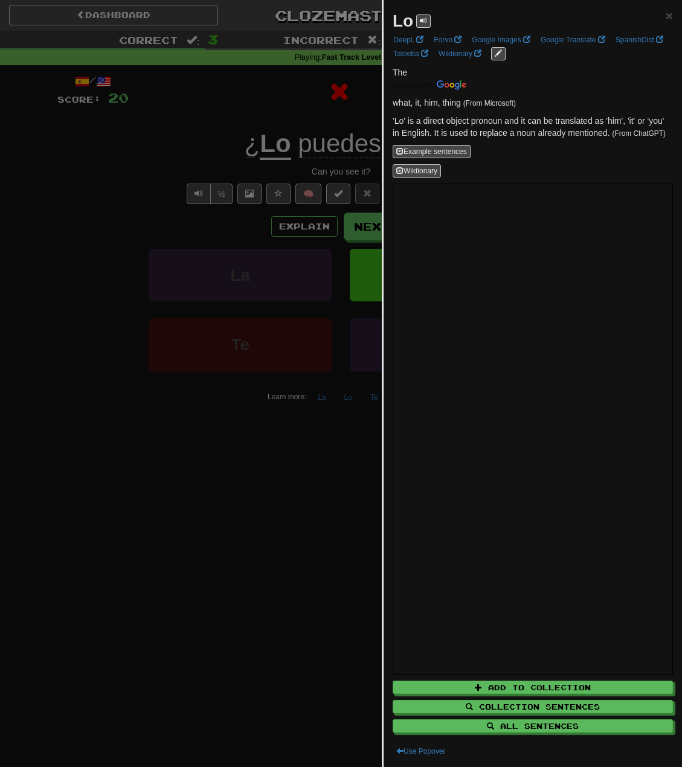
click at [257, 117] on div at bounding box center [341, 383] width 682 height 767
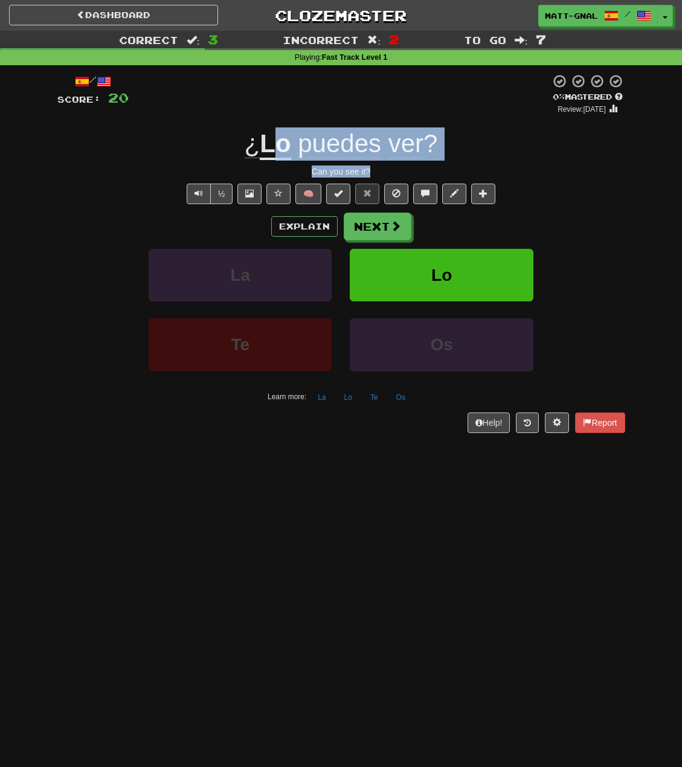
drag, startPoint x: 369, startPoint y: 167, endPoint x: 271, endPoint y: 155, distance: 98.6
click at [271, 155] on div "/ Score: 20 0 % Mastered Review: 2025-09-16 ¿ Lo puedes ver ? Can you see it? ½…" at bounding box center [341, 253] width 568 height 359
click at [271, 155] on u "Lo" at bounding box center [275, 144] width 31 height 31
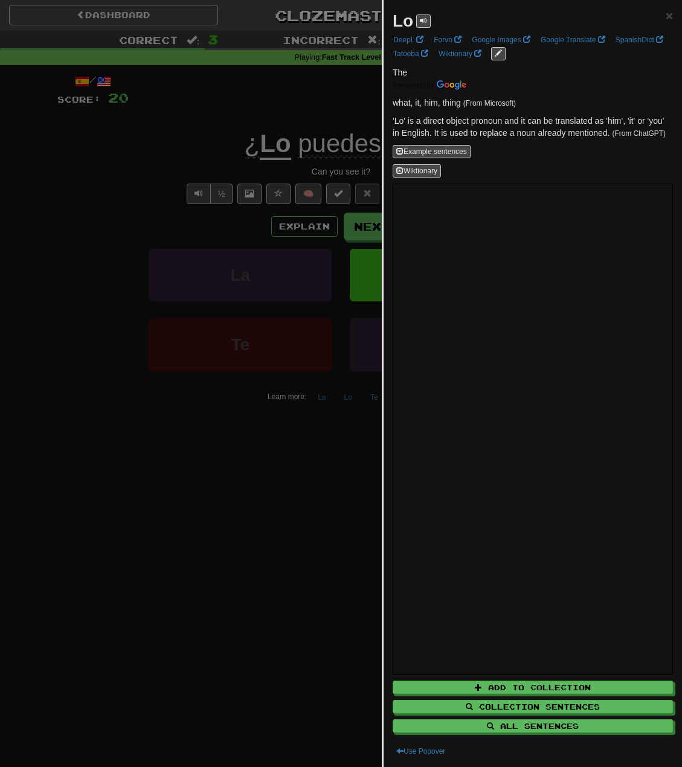
click at [339, 172] on div at bounding box center [341, 383] width 682 height 767
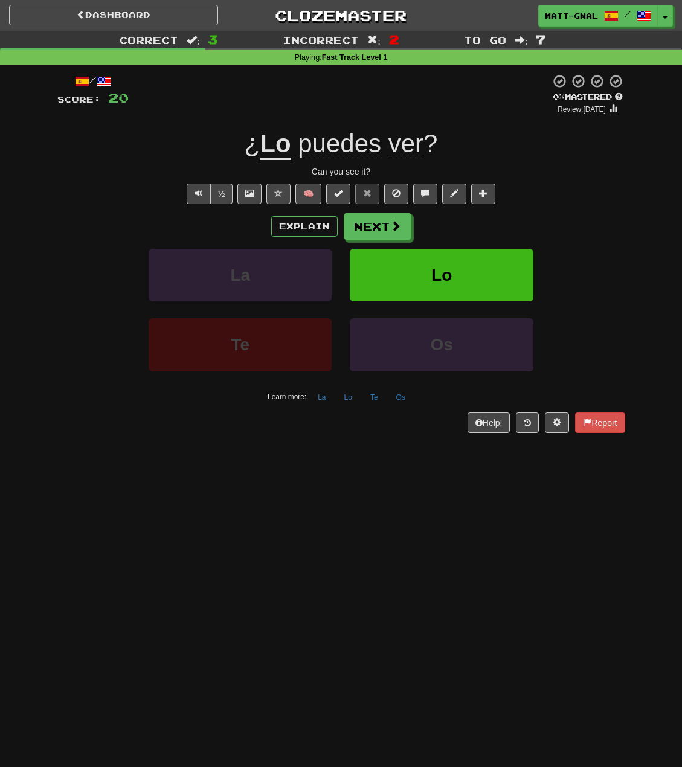
click at [341, 172] on div "Can you see it?" at bounding box center [341, 171] width 568 height 12
click at [349, 176] on div "Can you see it?" at bounding box center [341, 171] width 568 height 12
click at [304, 230] on button "Explain" at bounding box center [304, 226] width 66 height 21
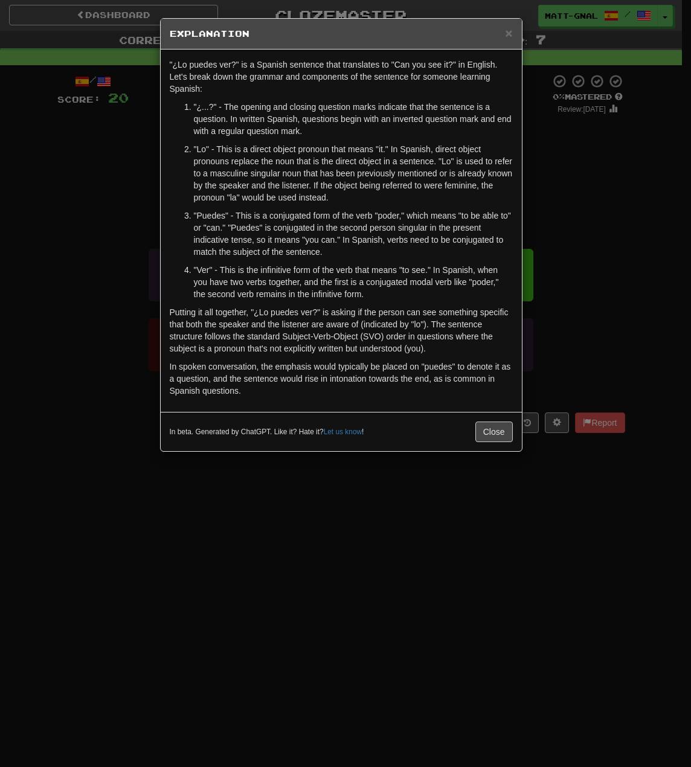
click at [575, 217] on div "× Explanation "¿Lo puedes ver?" is a Spanish sentence that translates to "Can y…" at bounding box center [345, 383] width 691 height 767
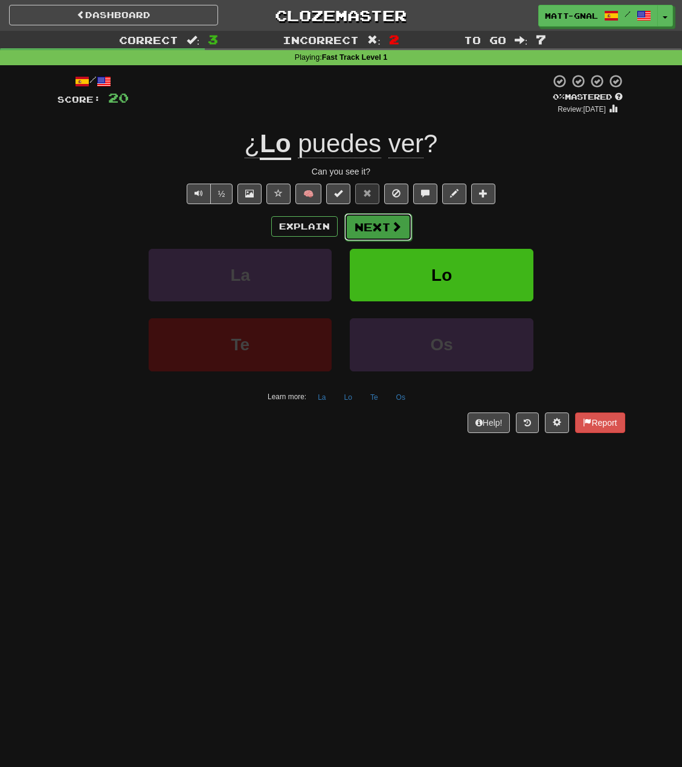
click at [394, 231] on span at bounding box center [396, 226] width 11 height 11
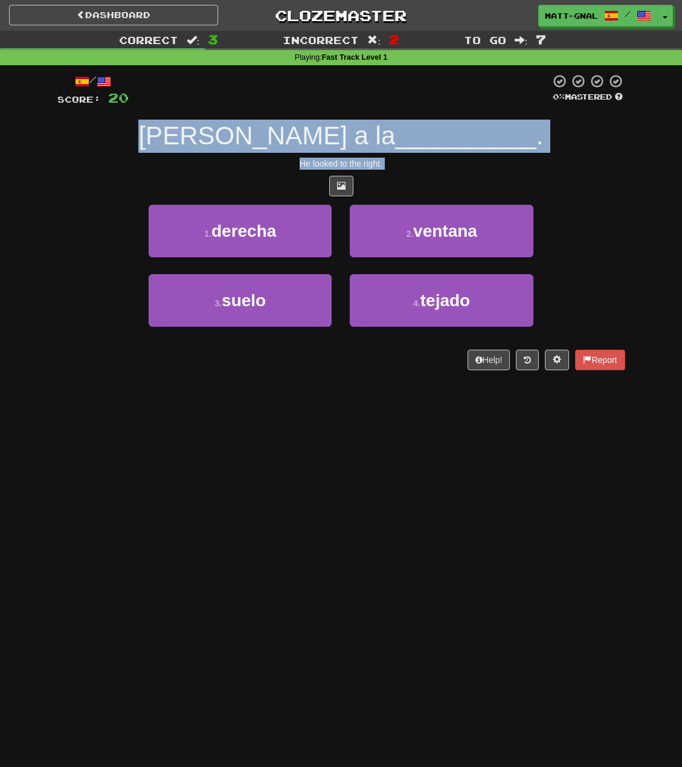
drag, startPoint x: 332, startPoint y: 173, endPoint x: 254, endPoint y: 169, distance: 78.0
click at [201, 144] on div "/ Score: 20 0 % Mastered Miró a la __________ . He looked to the right. 1 . der…" at bounding box center [341, 222] width 568 height 297
click at [265, 175] on div "/ Score: 20 0 % Mastered Miró a la __________ . He looked to the right. 1 . der…" at bounding box center [341, 222] width 568 height 297
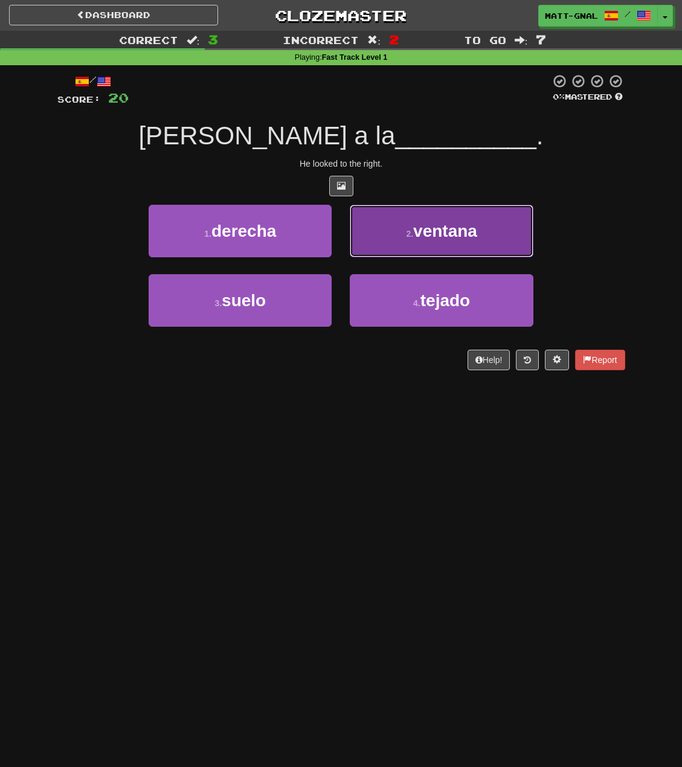
click at [370, 242] on button "2 . ventana" at bounding box center [441, 231] width 183 height 53
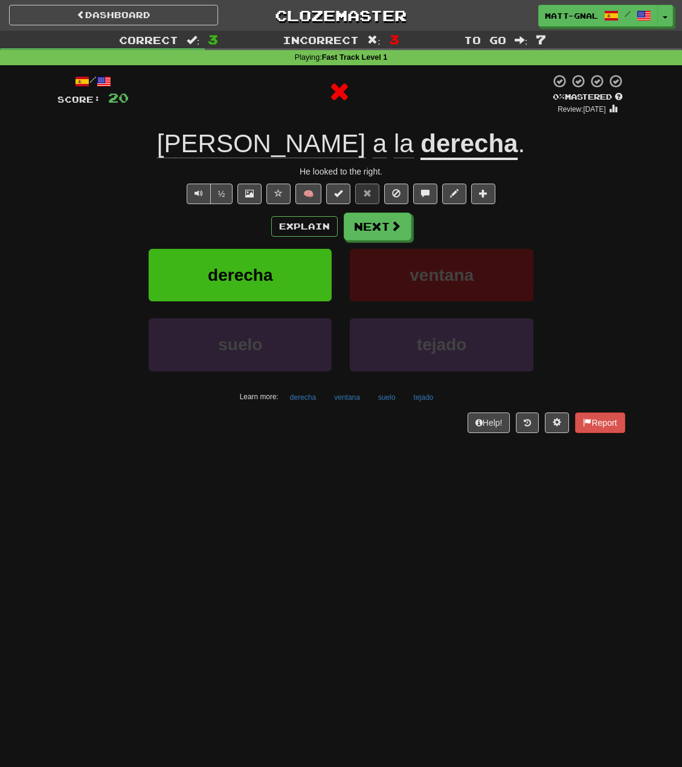
click at [420, 150] on u "derecha" at bounding box center [468, 144] width 97 height 31
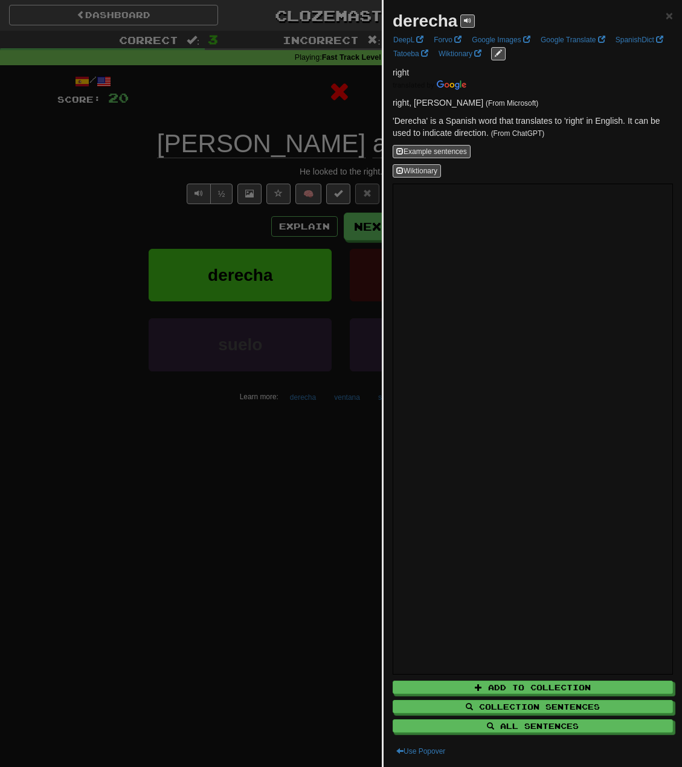
click at [367, 102] on div at bounding box center [341, 383] width 682 height 767
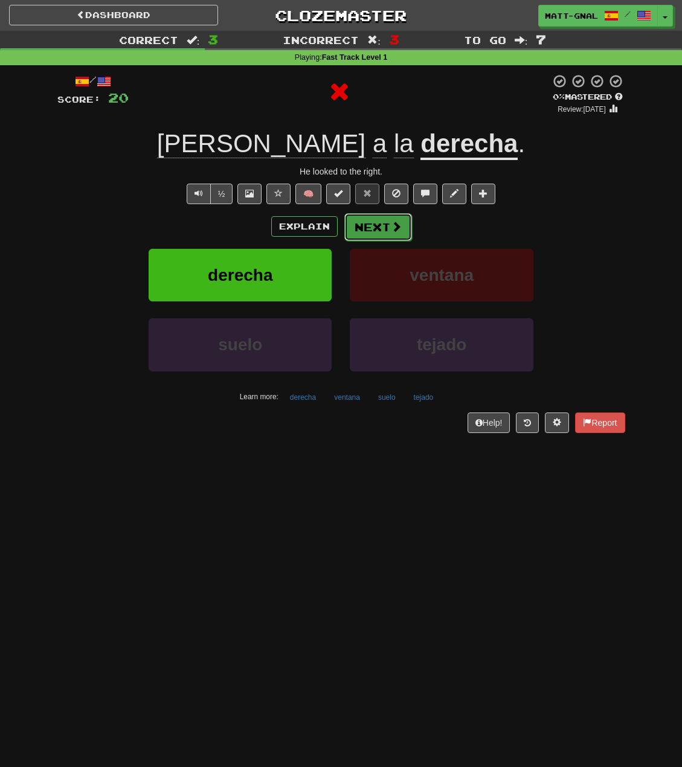
click at [377, 221] on button "Next" at bounding box center [378, 227] width 68 height 28
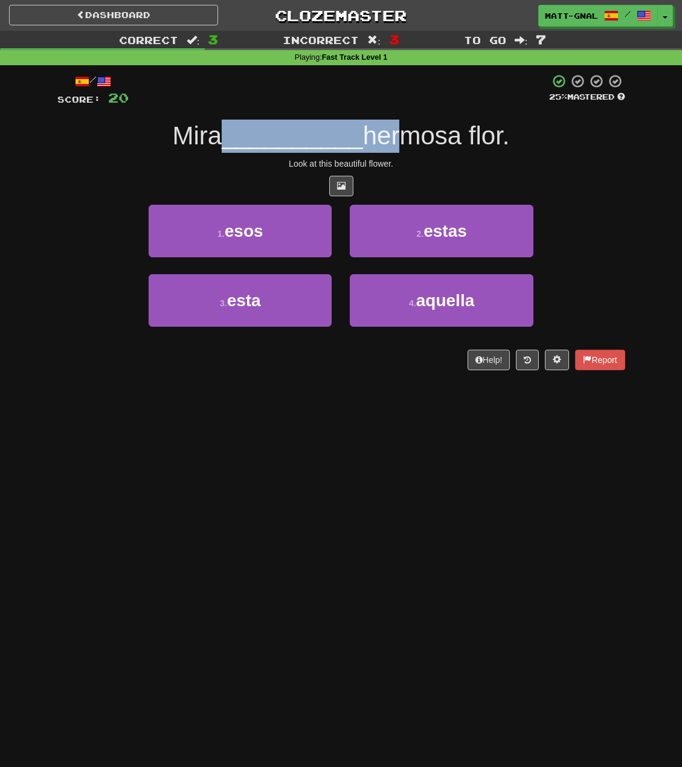
drag, startPoint x: 254, startPoint y: 138, endPoint x: 397, endPoint y: 146, distance: 144.0
click at [397, 146] on div "Mira __________ hermosa flor." at bounding box center [341, 136] width 568 height 33
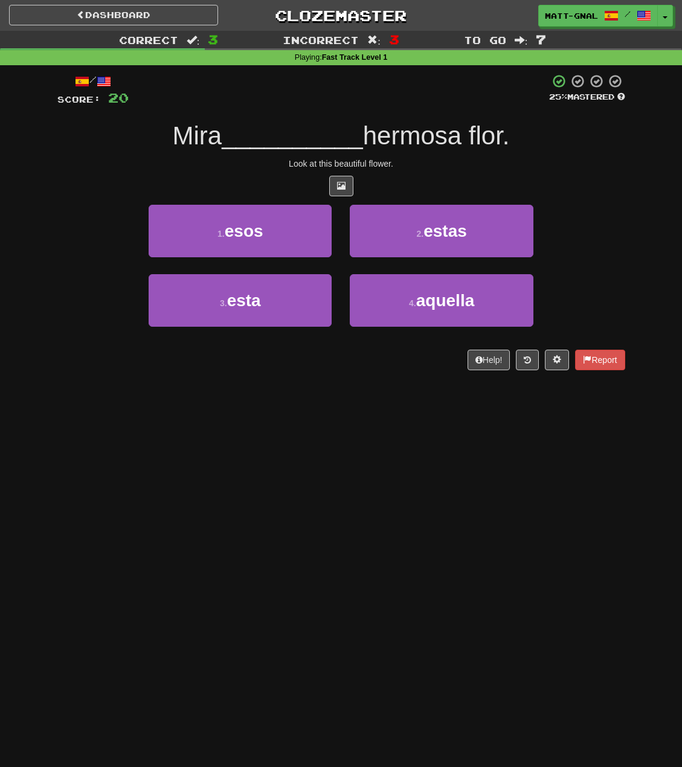
drag, startPoint x: 484, startPoint y: 164, endPoint x: 468, endPoint y: 155, distance: 18.4
click at [484, 164] on div "Look at this beautiful flower." at bounding box center [341, 164] width 568 height 12
drag, startPoint x: 344, startPoint y: 137, endPoint x: 245, endPoint y: 145, distance: 99.4
click at [223, 138] on span "__________" at bounding box center [292, 135] width 141 height 28
click at [268, 151] on div "Mira __________ hermosa flor." at bounding box center [341, 136] width 568 height 33
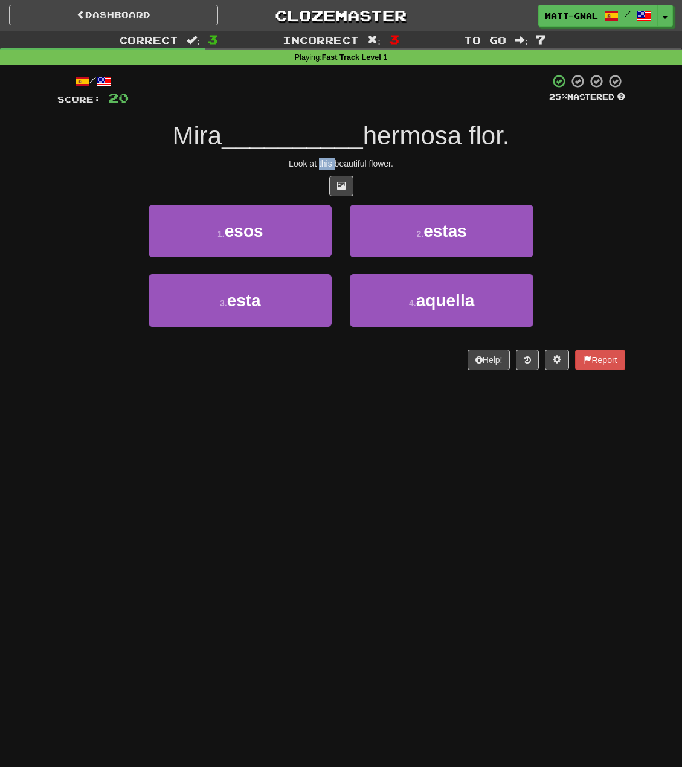
drag, startPoint x: 318, startPoint y: 160, endPoint x: 334, endPoint y: 161, distance: 16.3
click at [334, 161] on div "Look at this beautiful flower." at bounding box center [341, 164] width 568 height 12
click at [331, 161] on div "Look at this beautiful flower." at bounding box center [341, 164] width 568 height 12
click at [330, 161] on div "Look at this beautiful flower." at bounding box center [341, 164] width 568 height 12
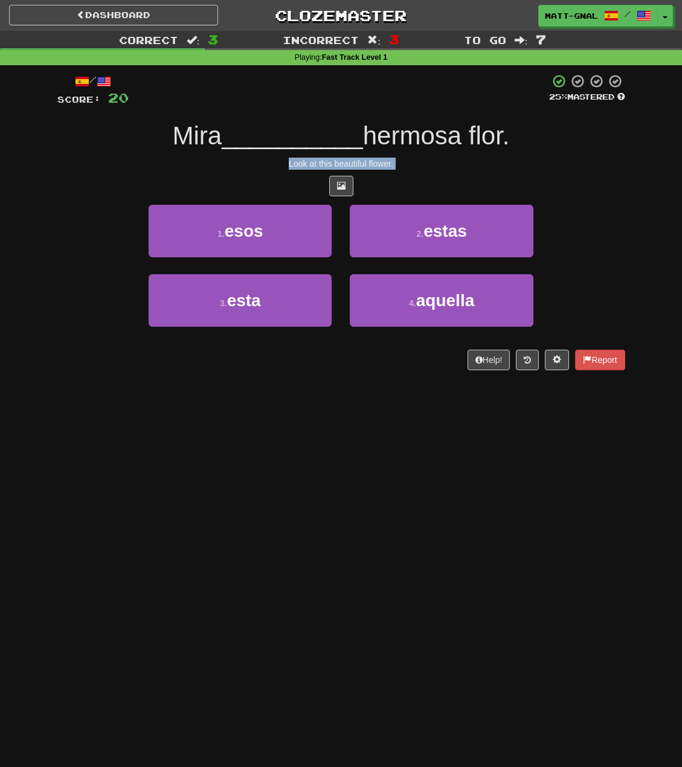
click at [330, 161] on div "Look at this beautiful flower." at bounding box center [341, 164] width 568 height 12
click at [316, 163] on div "Look at this beautiful flower." at bounding box center [341, 164] width 568 height 12
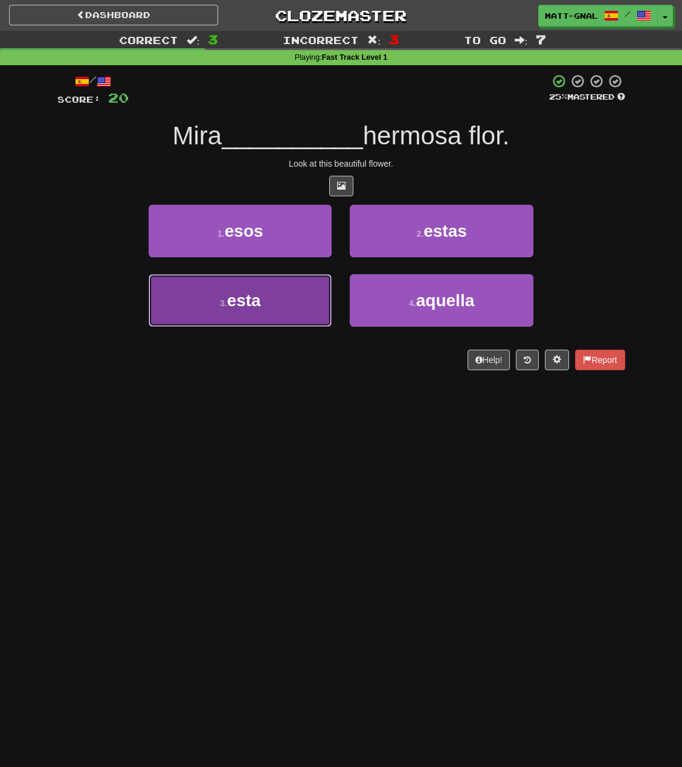
click at [269, 301] on button "3 . esta" at bounding box center [240, 300] width 183 height 53
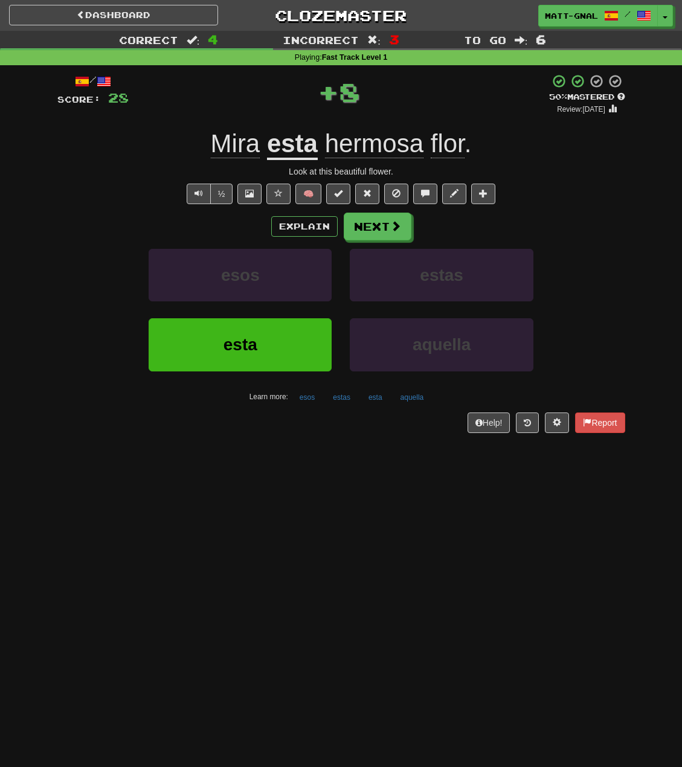
click at [276, 156] on u "esta" at bounding box center [292, 144] width 51 height 31
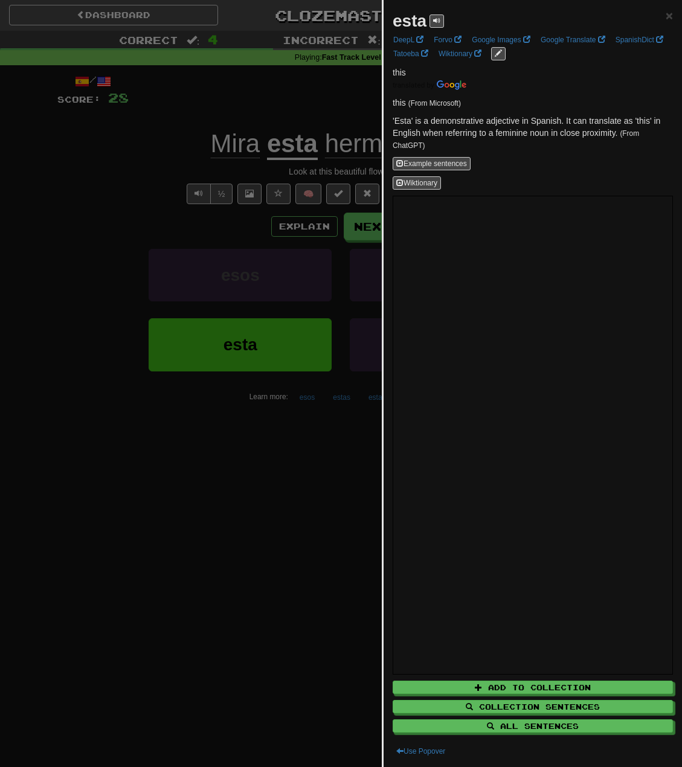
click at [287, 106] on div at bounding box center [341, 383] width 682 height 767
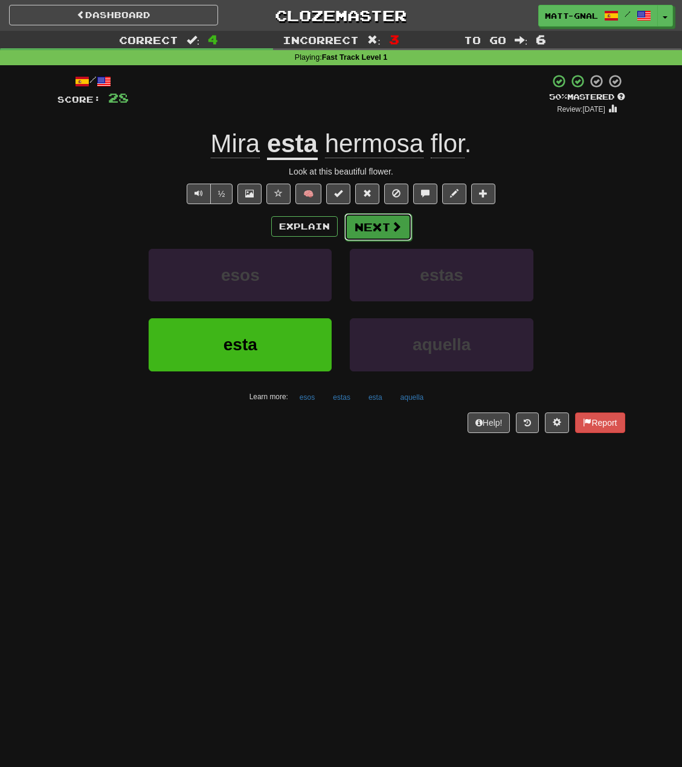
click at [359, 224] on button "Next" at bounding box center [378, 227] width 68 height 28
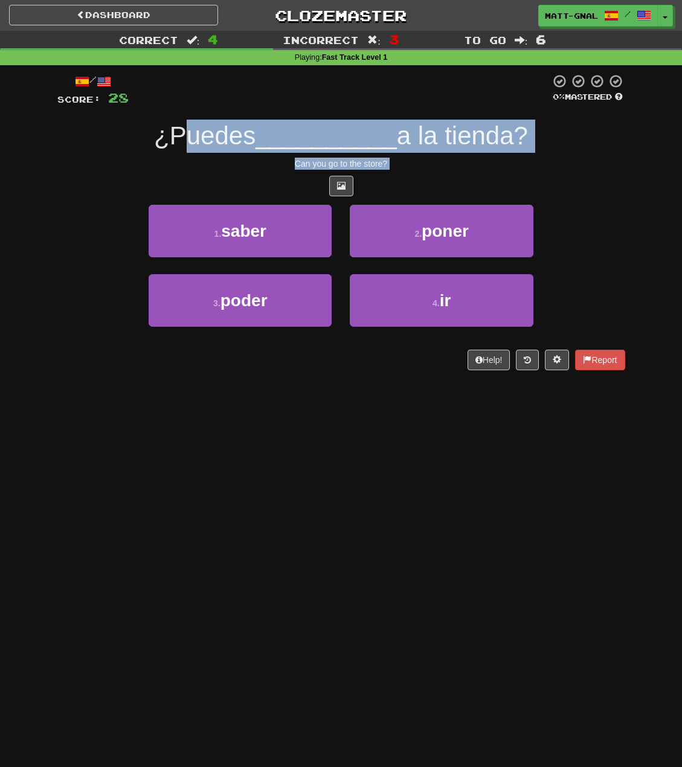
drag, startPoint x: 391, startPoint y: 171, endPoint x: 173, endPoint y: 140, distance: 220.3
click at [173, 140] on div "/ Score: 28 0 % Mastered ¿Puedes __________ a la tienda? Can you go to the stor…" at bounding box center [341, 222] width 568 height 297
click at [199, 198] on div "/ Score: 28 0 % Mastered ¿Puedes __________ a la tienda? Can you go to the stor…" at bounding box center [341, 222] width 568 height 297
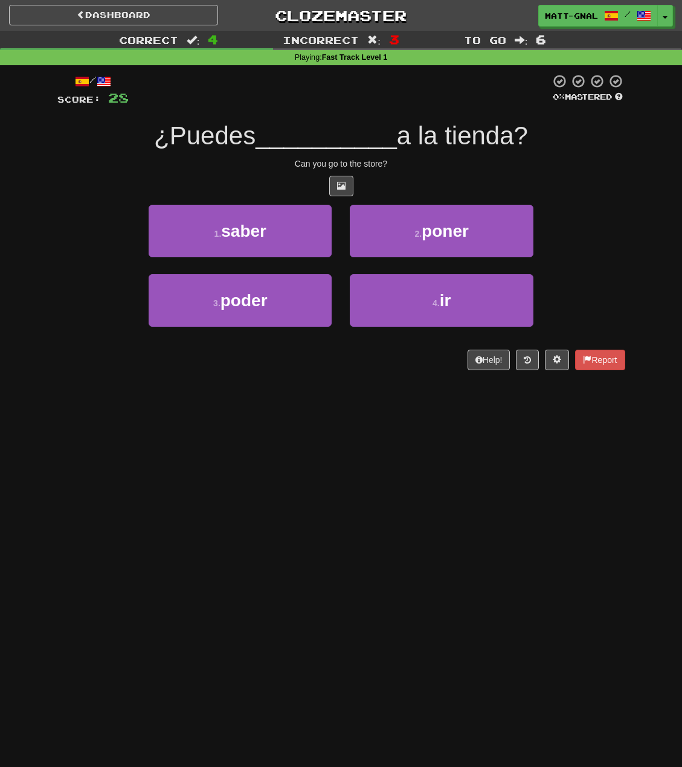
click at [237, 176] on div at bounding box center [341, 186] width 568 height 21
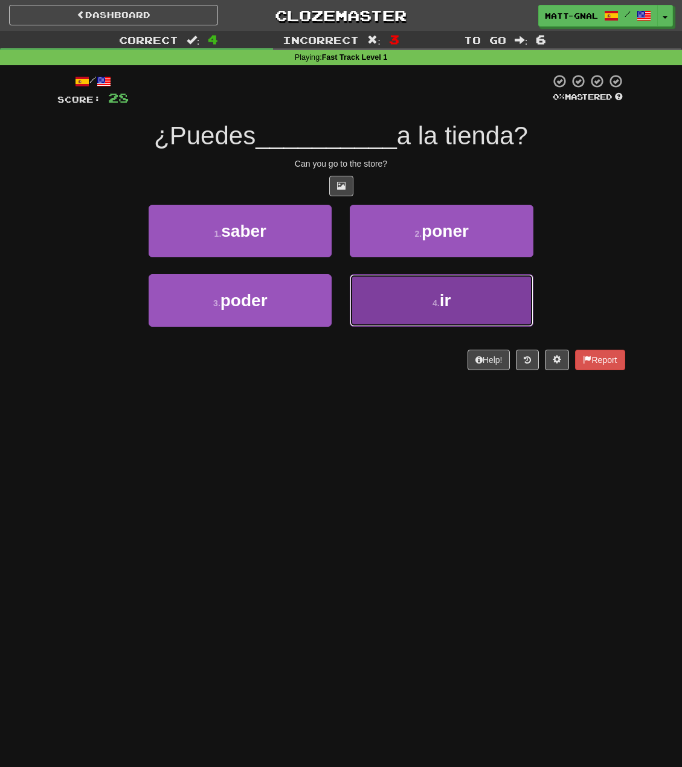
click at [395, 306] on button "4 . ir" at bounding box center [441, 300] width 183 height 53
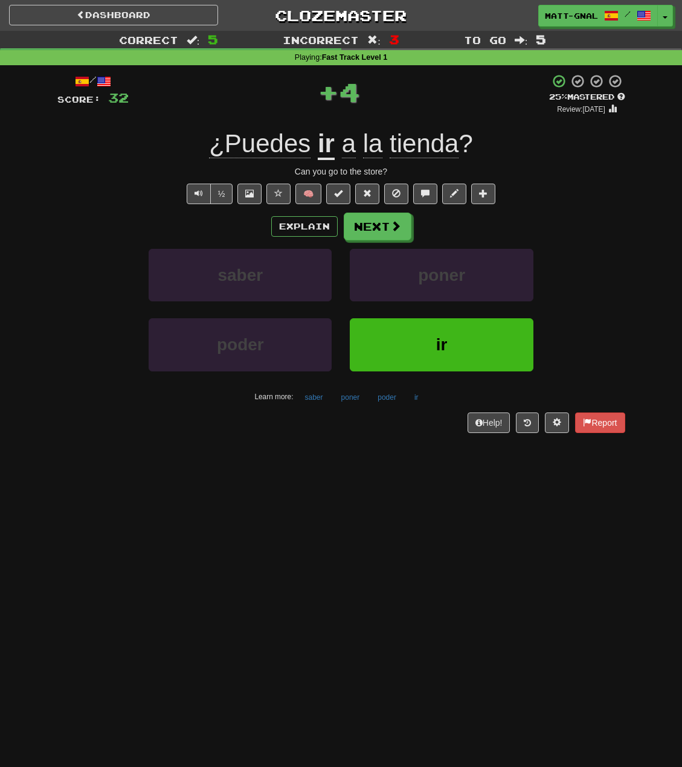
click at [329, 138] on u "ir" at bounding box center [326, 144] width 17 height 31
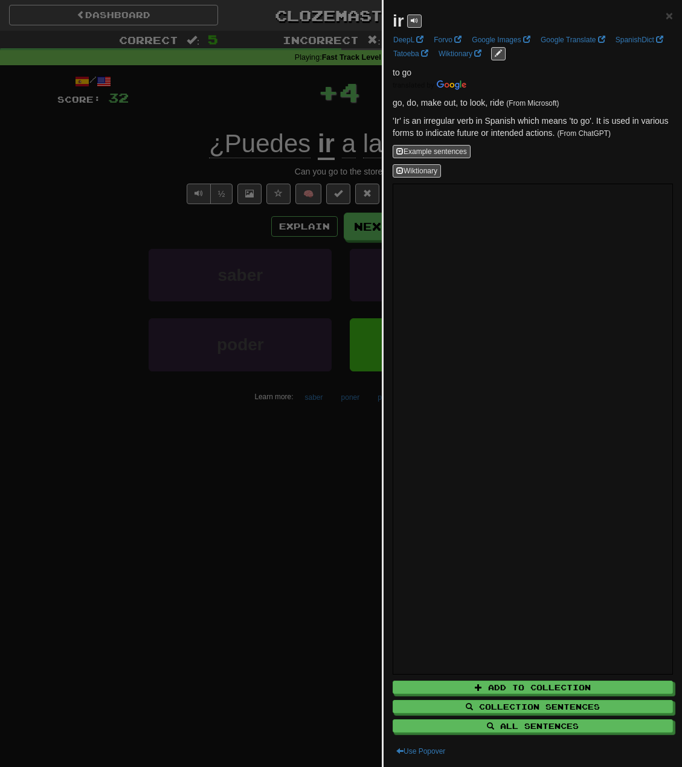
click at [316, 104] on div at bounding box center [341, 383] width 682 height 767
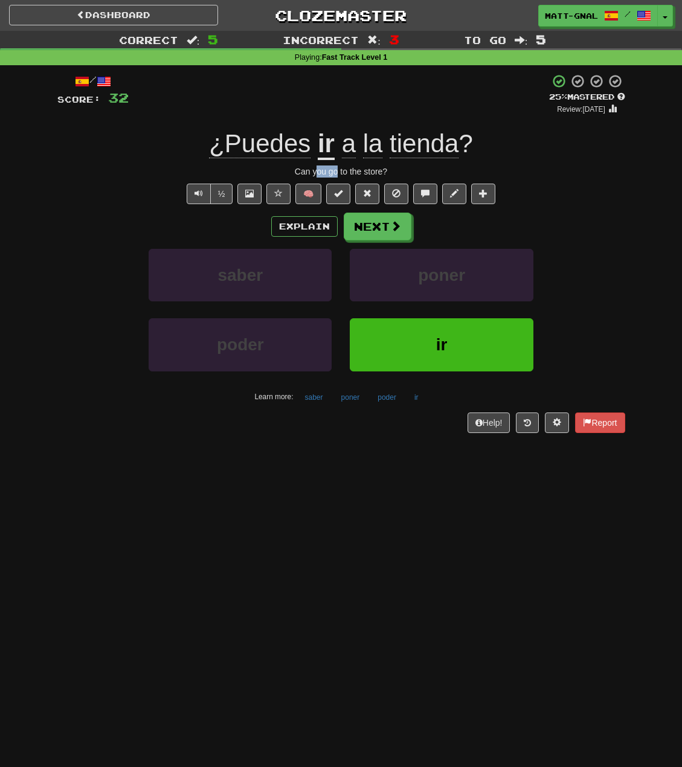
drag, startPoint x: 317, startPoint y: 174, endPoint x: 338, endPoint y: 176, distance: 20.6
click at [338, 176] on div "Can you go to the store?" at bounding box center [341, 171] width 568 height 12
click at [291, 143] on span "¿Puedes" at bounding box center [259, 143] width 101 height 29
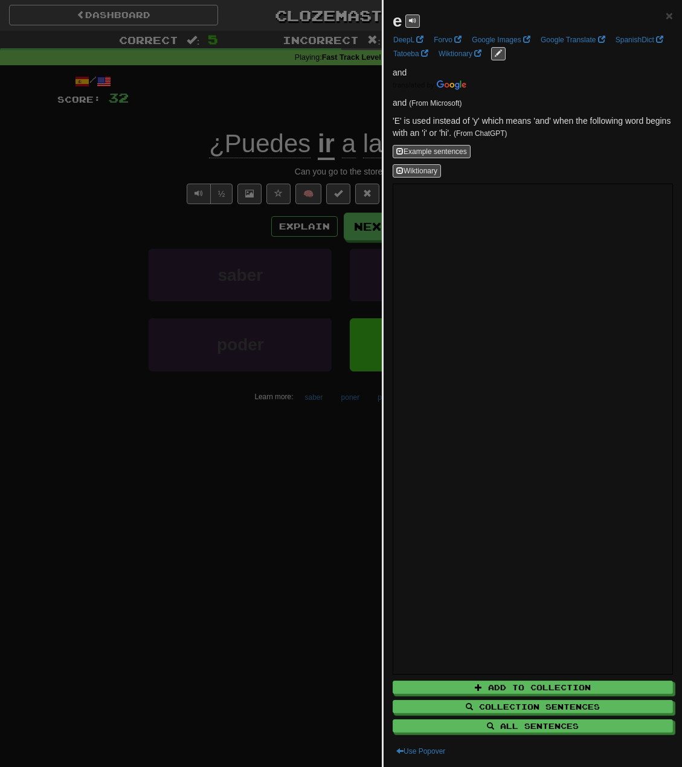
click at [274, 105] on div at bounding box center [341, 383] width 682 height 767
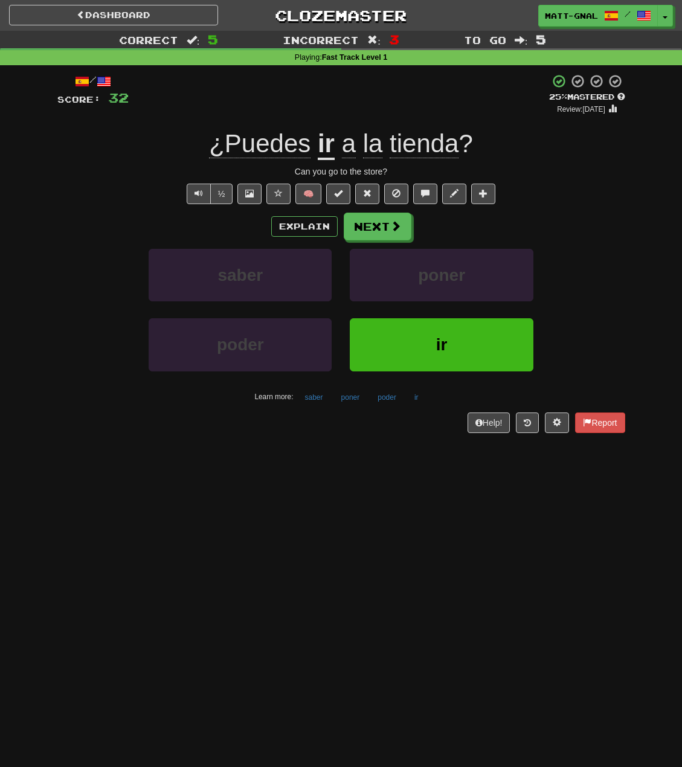
click at [256, 150] on span "¿Puedes" at bounding box center [259, 143] width 101 height 29
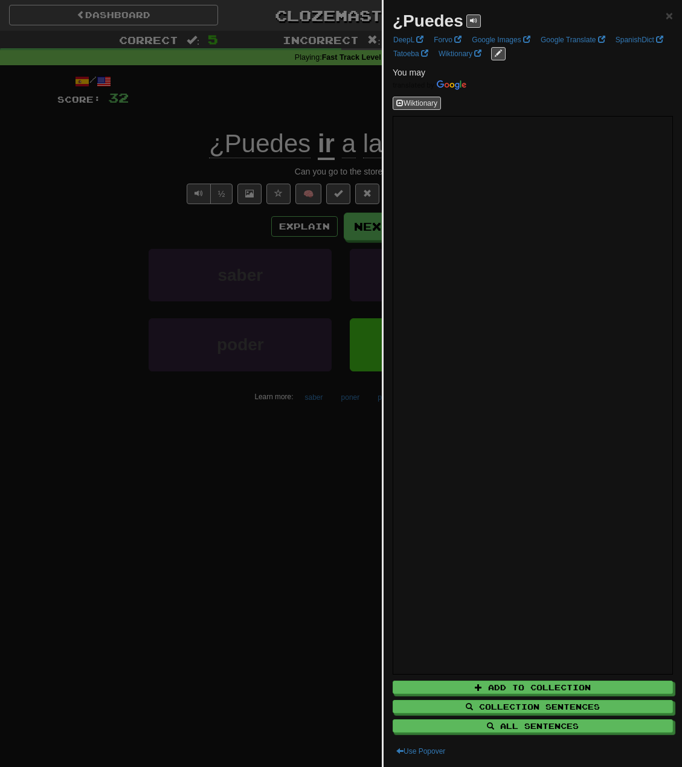
click at [271, 111] on div at bounding box center [341, 383] width 682 height 767
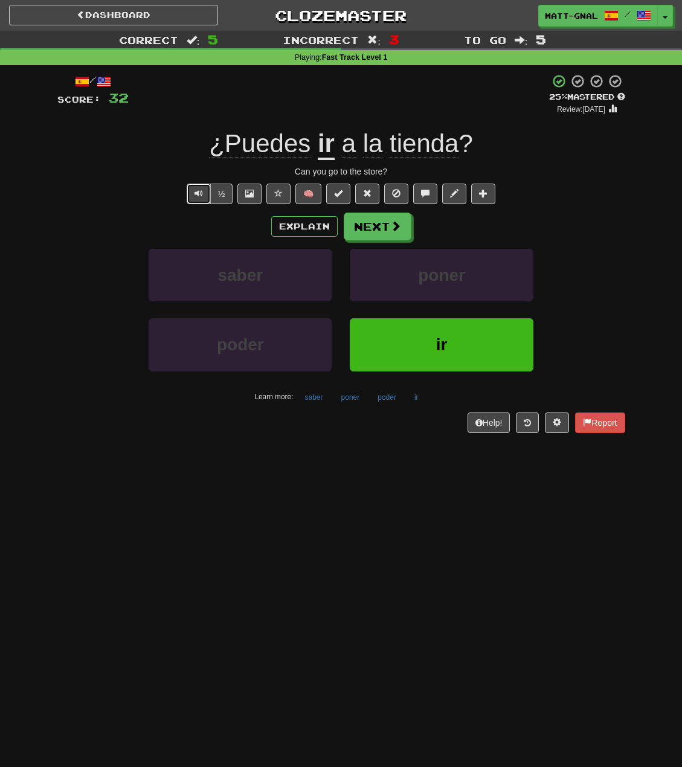
click at [194, 193] on span "Text-to-speech controls" at bounding box center [198, 193] width 8 height 8
click at [423, 193] on span at bounding box center [425, 193] width 8 height 8
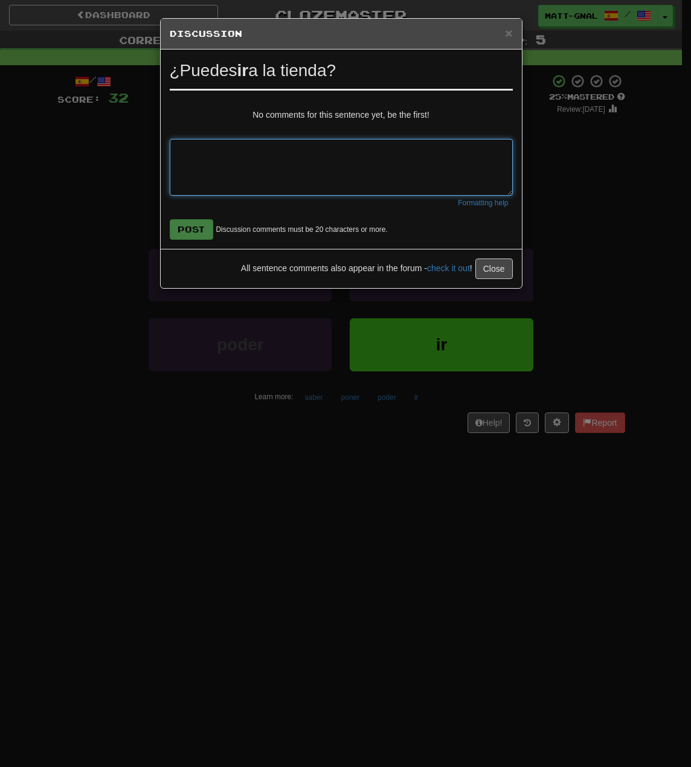
click at [417, 149] on textarea at bounding box center [341, 167] width 343 height 57
click at [576, 171] on div "× Discussion View in the forum ¿Puedes ir a la tienda? No comments for this sen…" at bounding box center [345, 383] width 691 height 767
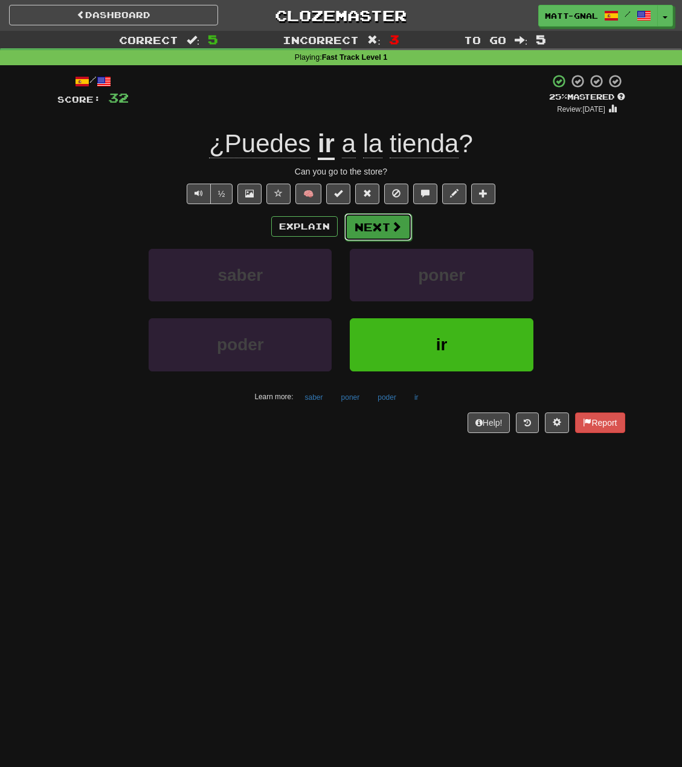
click at [365, 226] on button "Next" at bounding box center [378, 227] width 68 height 28
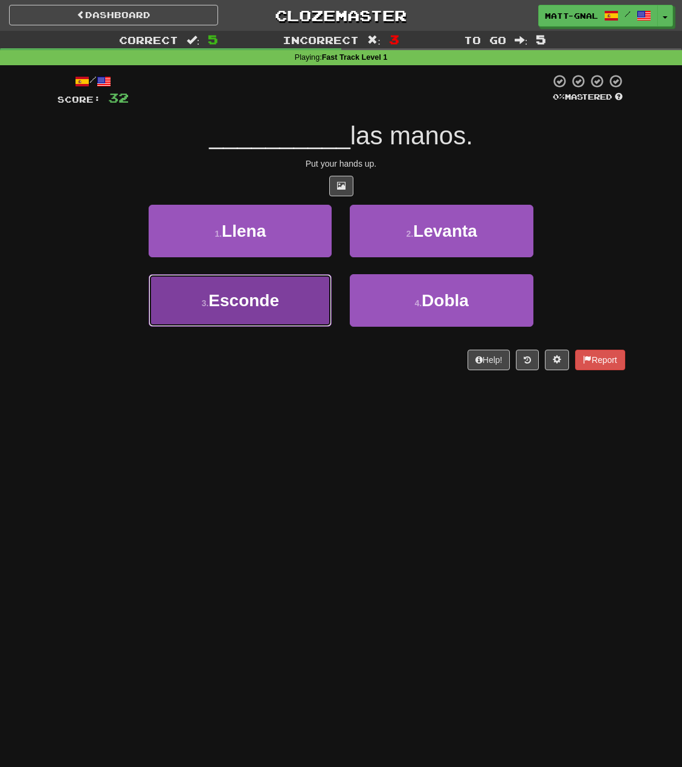
click at [279, 293] on span "Esconde" at bounding box center [243, 300] width 71 height 19
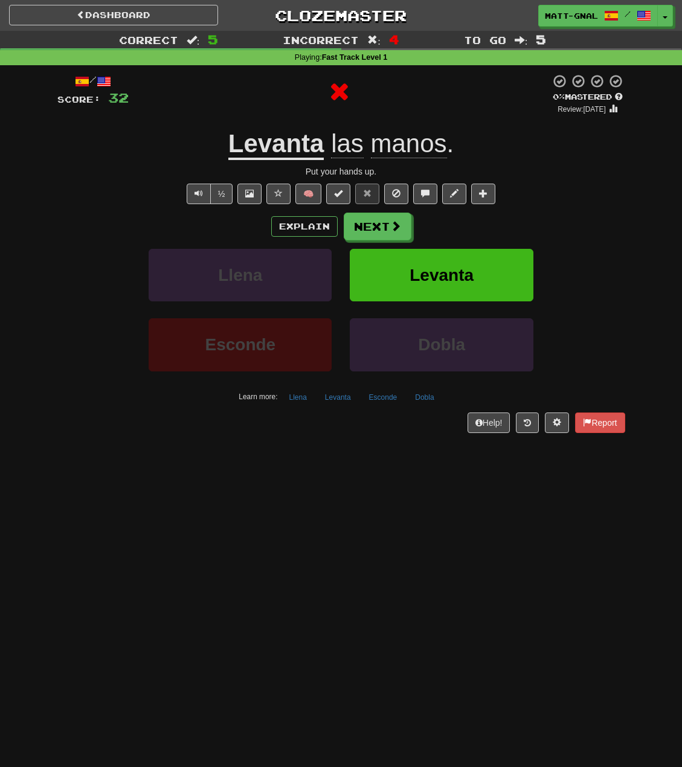
click at [283, 149] on u "Levanta" at bounding box center [276, 144] width 96 height 31
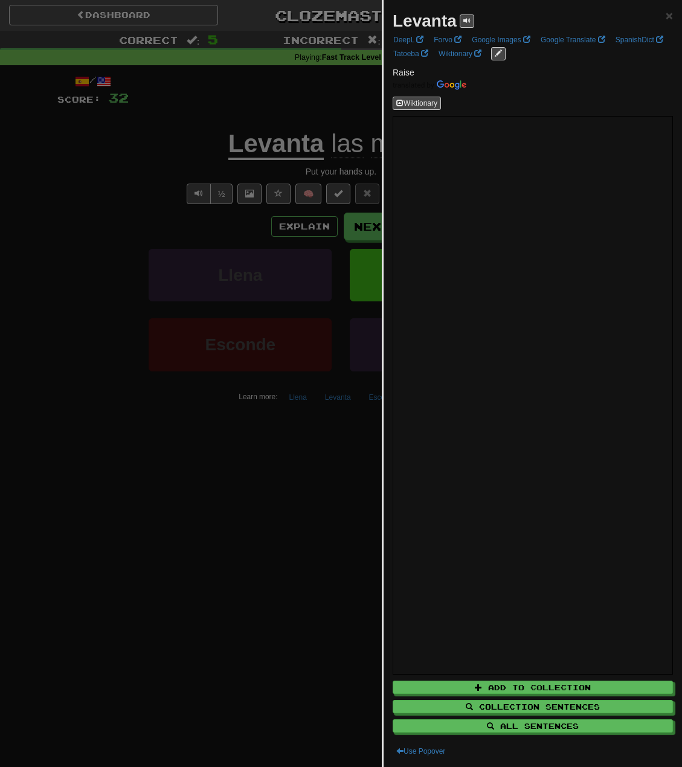
click at [225, 117] on div at bounding box center [341, 383] width 682 height 767
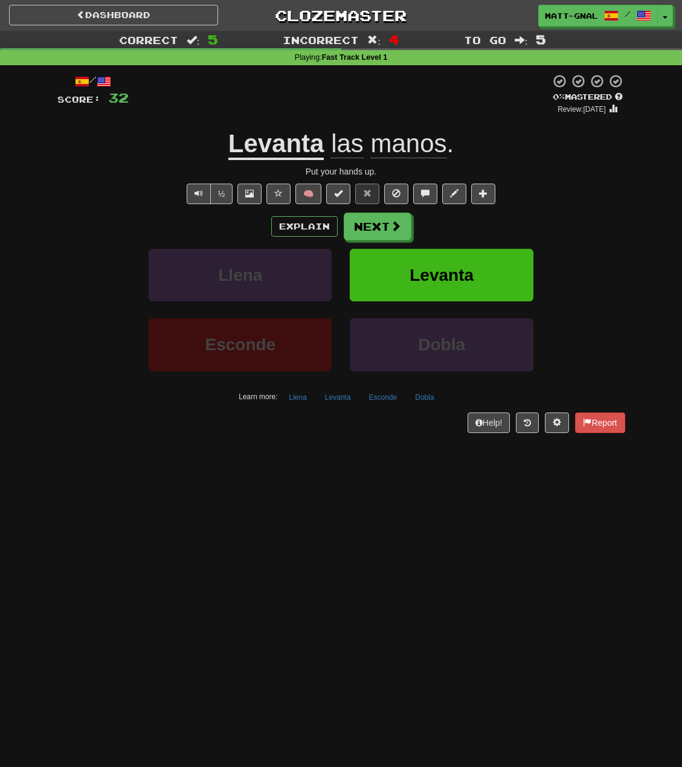
click at [345, 150] on span "las" at bounding box center [347, 143] width 33 height 29
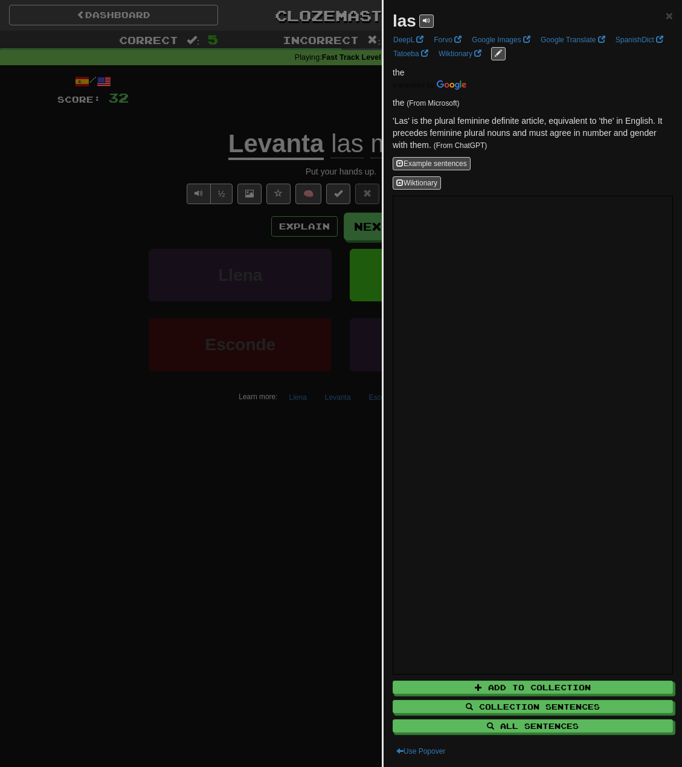
click at [327, 101] on div at bounding box center [341, 383] width 682 height 767
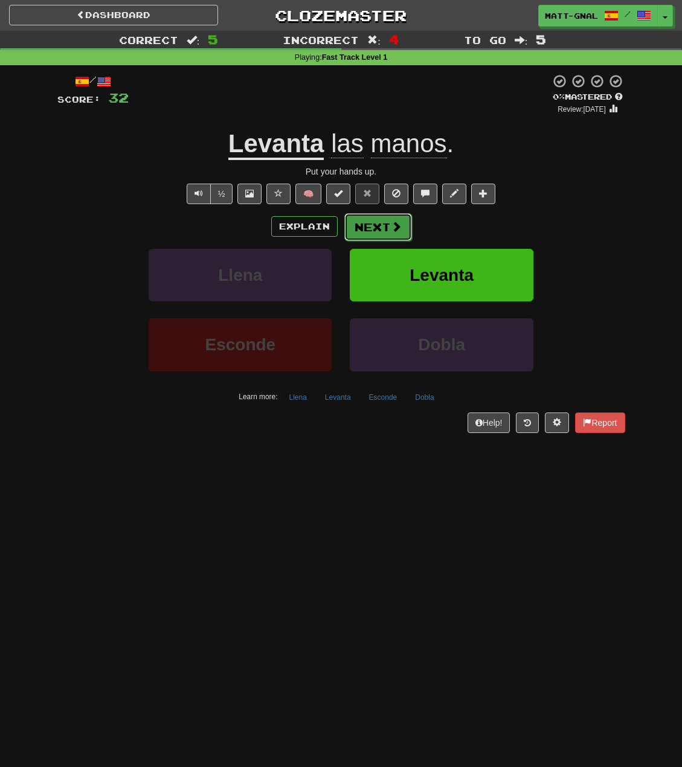
click at [355, 225] on button "Next" at bounding box center [378, 227] width 68 height 28
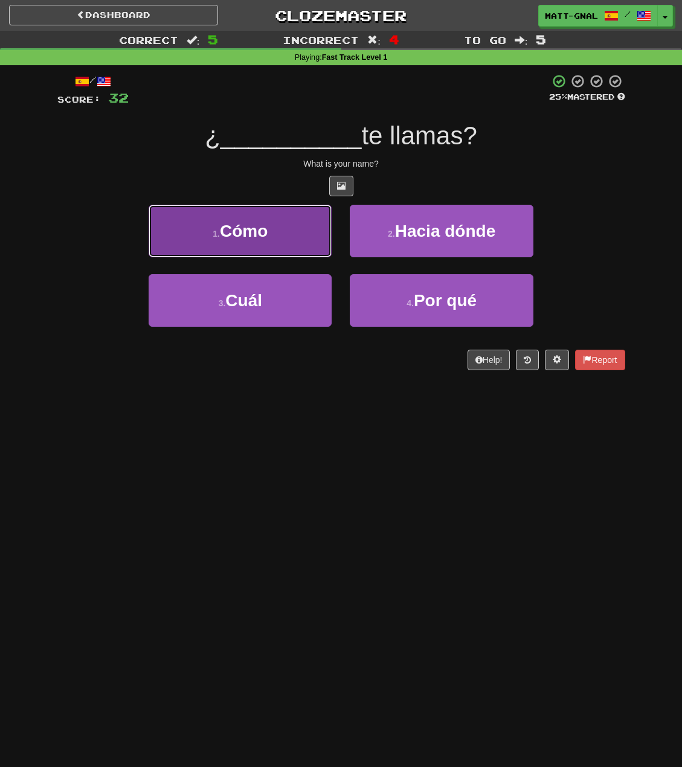
click at [298, 234] on button "1 . Cómo" at bounding box center [240, 231] width 183 height 53
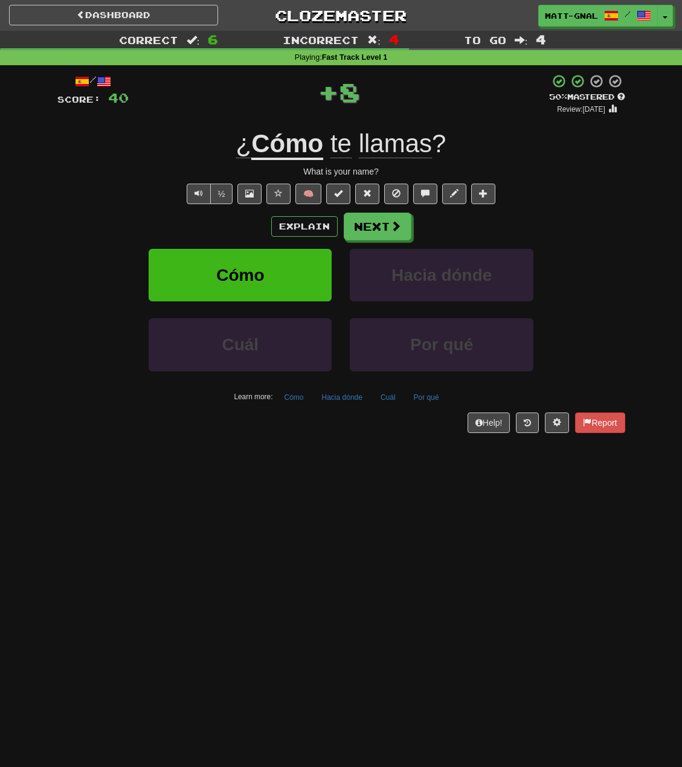
click at [308, 133] on u "Cómo" at bounding box center [287, 144] width 72 height 31
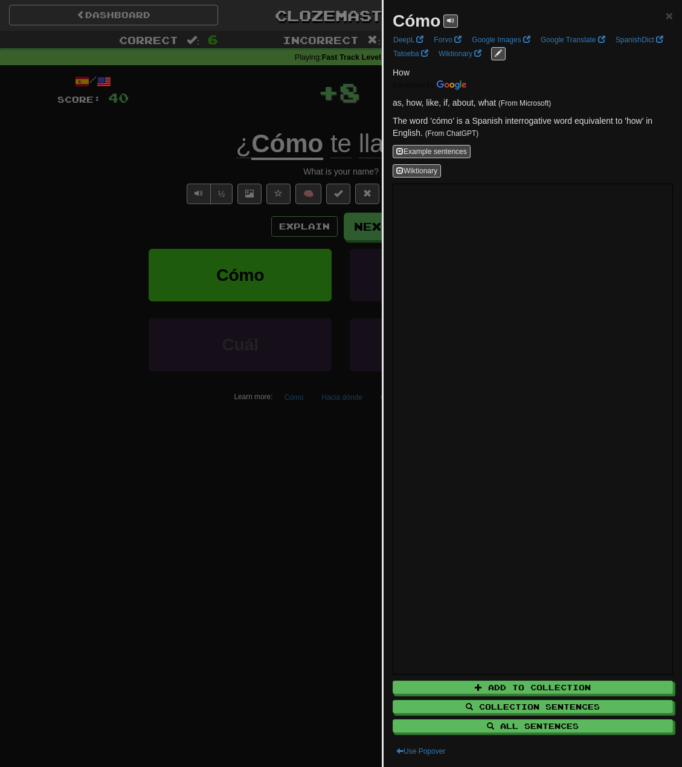
click at [312, 109] on div at bounding box center [341, 383] width 682 height 767
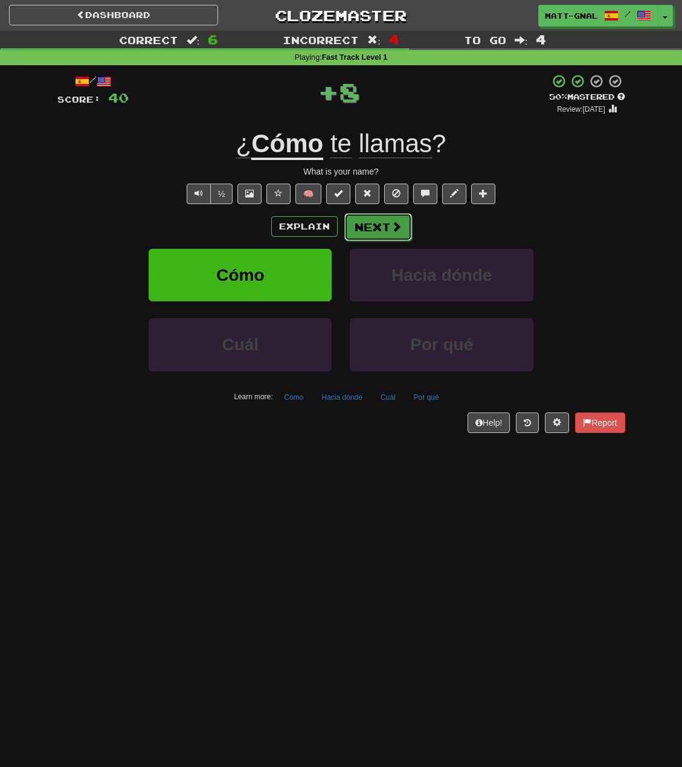
click at [377, 234] on button "Next" at bounding box center [378, 227] width 68 height 28
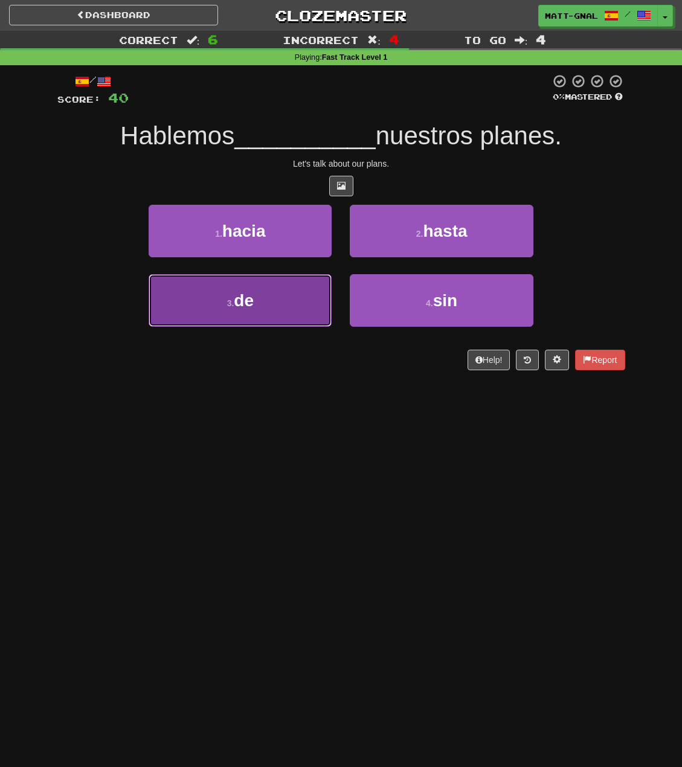
click at [281, 293] on button "3 . de" at bounding box center [240, 300] width 183 height 53
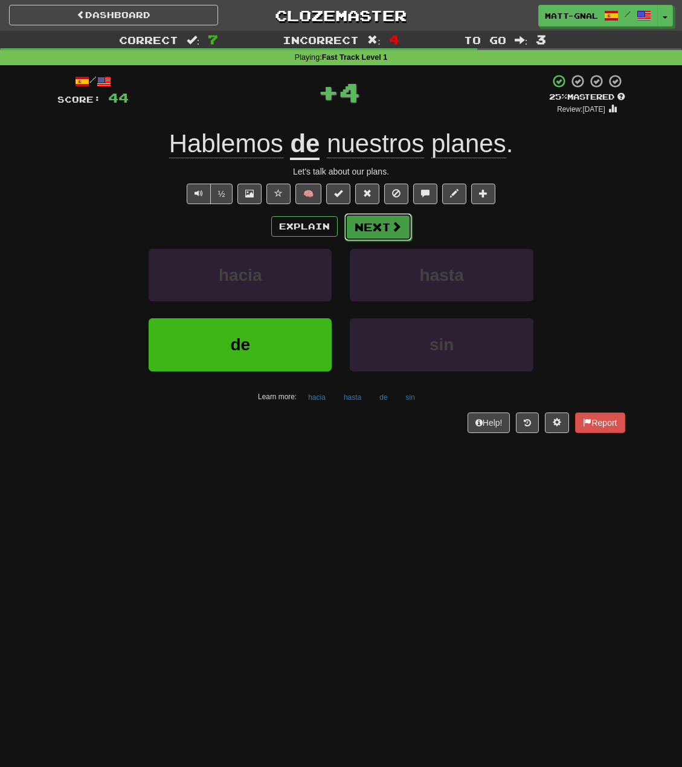
click at [382, 222] on button "Next" at bounding box center [378, 227] width 68 height 28
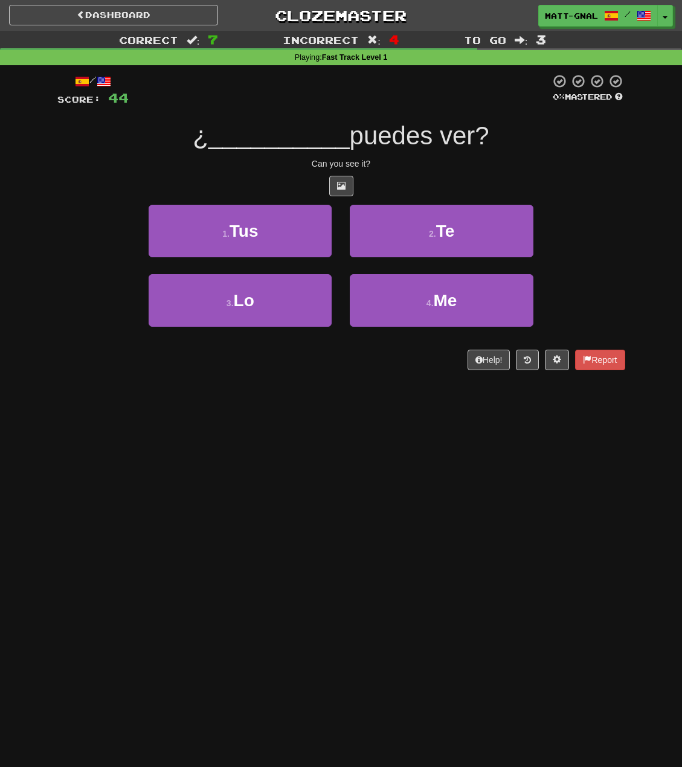
click at [545, 174] on div "/ Score: 44 0 % Mastered ¿ __________ puedes ver? Can you see it? 1 . Tus 2 . T…" at bounding box center [341, 222] width 568 height 297
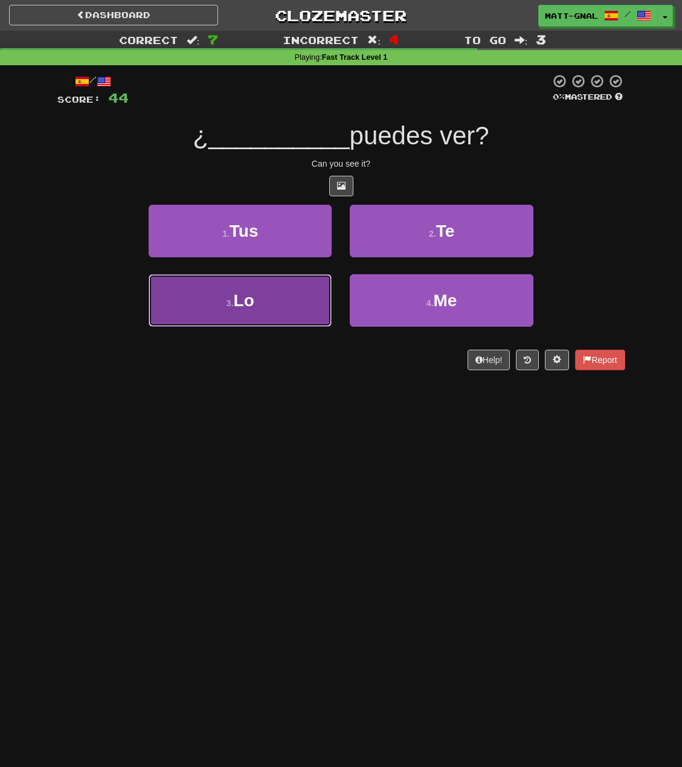
click at [254, 309] on span "Lo" at bounding box center [244, 300] width 21 height 19
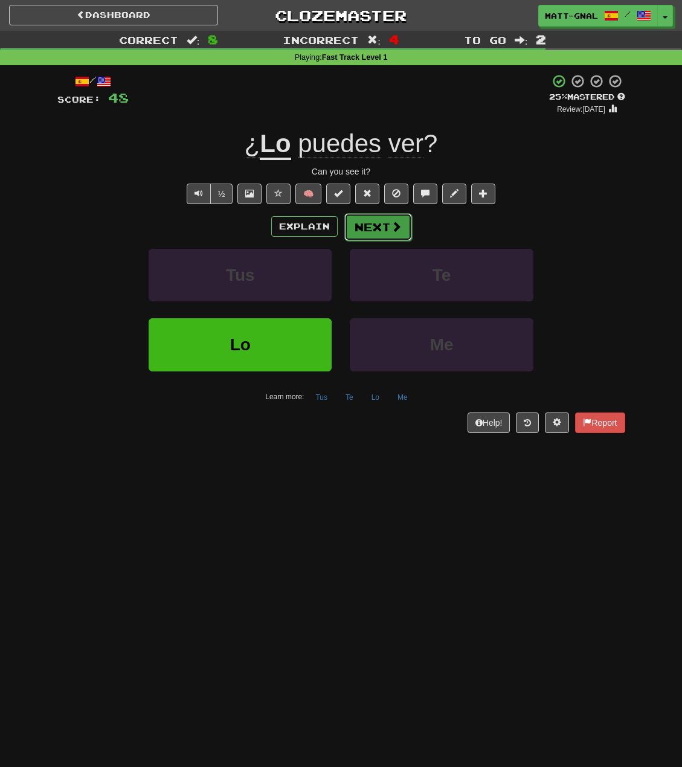
click at [382, 222] on button "Next" at bounding box center [378, 227] width 68 height 28
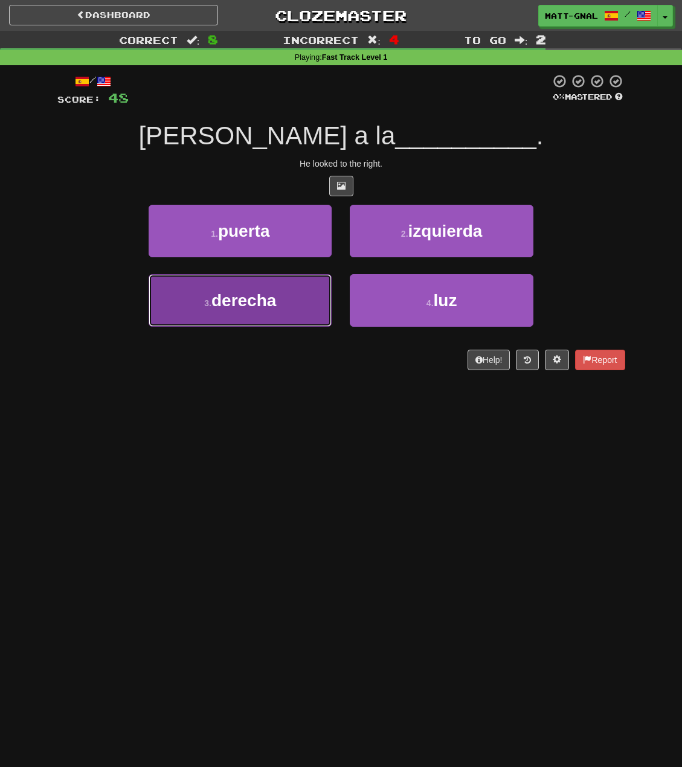
click at [268, 306] on span "derecha" at bounding box center [243, 300] width 65 height 19
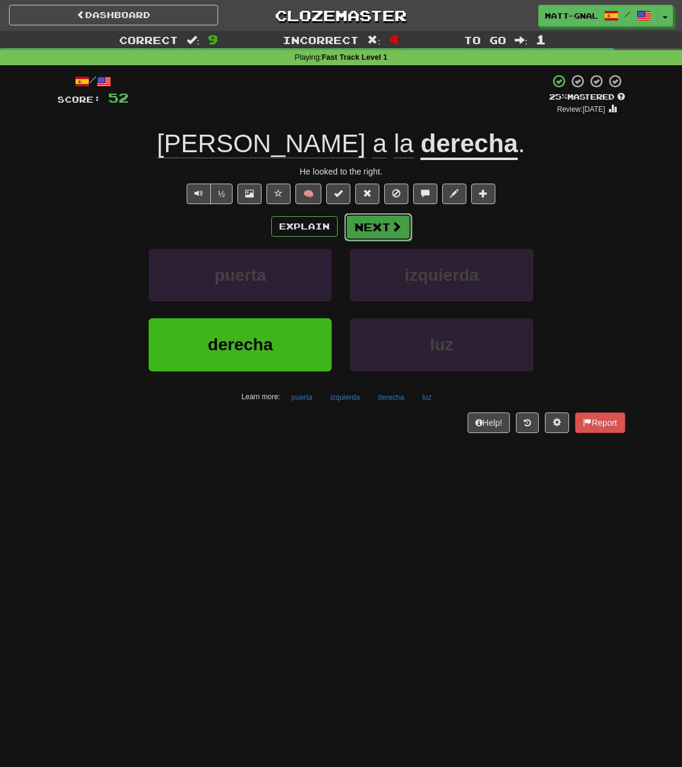
click at [386, 216] on button "Next" at bounding box center [378, 227] width 68 height 28
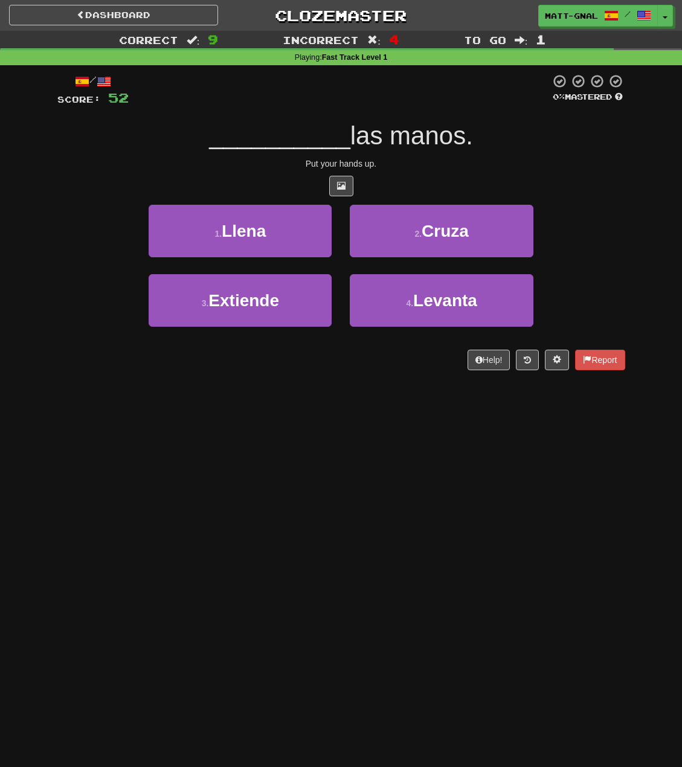
drag, startPoint x: 337, startPoint y: 260, endPoint x: 187, endPoint y: 408, distance: 210.6
click at [135, 397] on div "Dashboard Clozemaster matt-gnal / Toggle Dropdown Dashboard Leaderboard Activit…" at bounding box center [341, 383] width 682 height 767
click at [346, 187] on button at bounding box center [341, 186] width 24 height 21
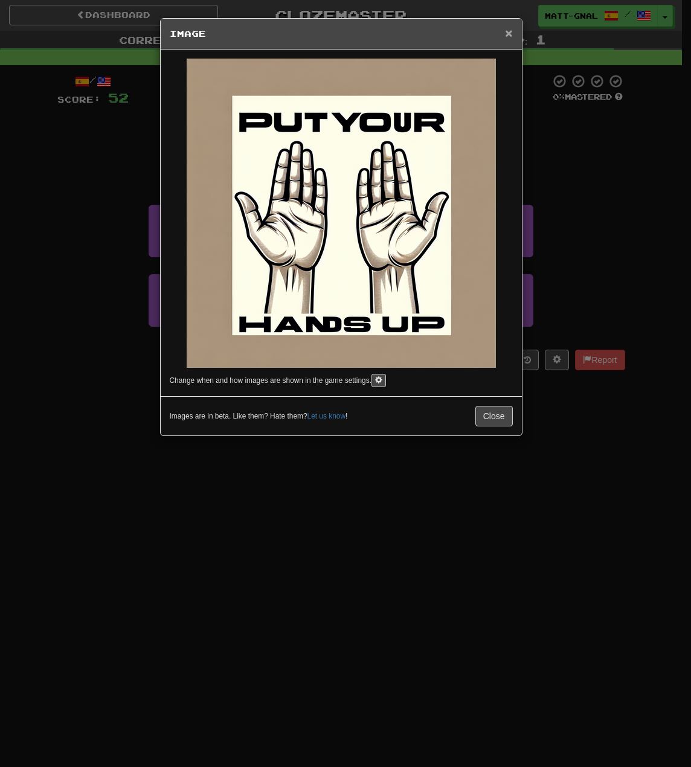
click at [509, 34] on span "×" at bounding box center [508, 33] width 7 height 14
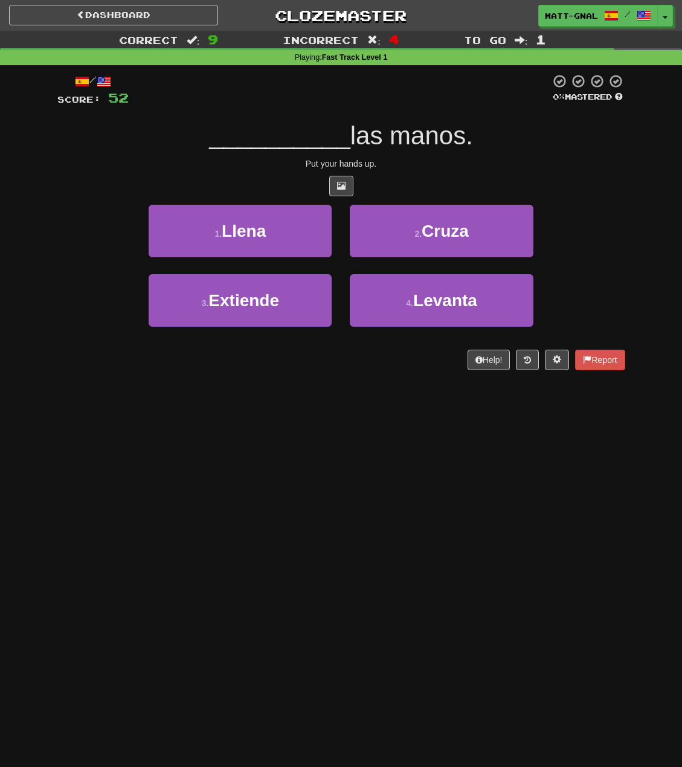
click at [264, 176] on div at bounding box center [341, 186] width 568 height 21
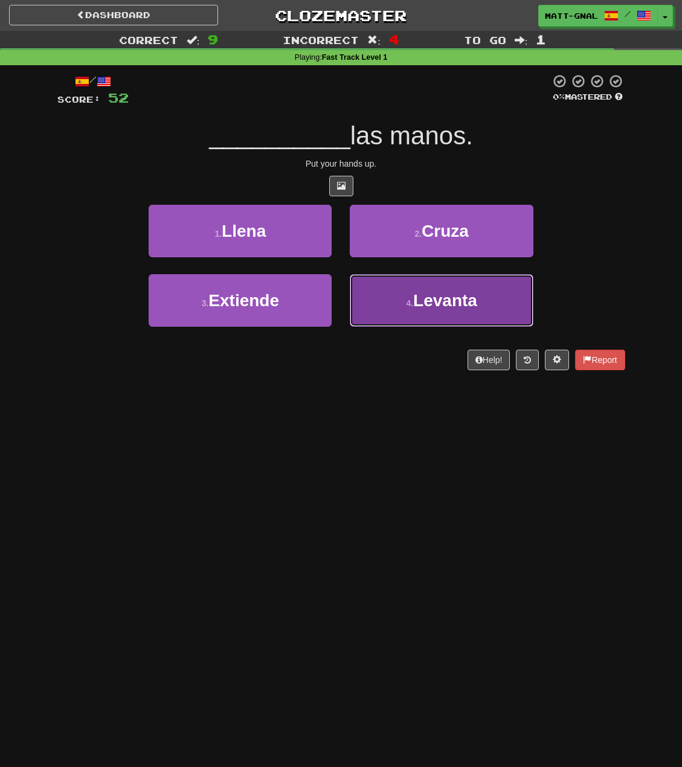
click at [370, 301] on button "4 . Levanta" at bounding box center [441, 300] width 183 height 53
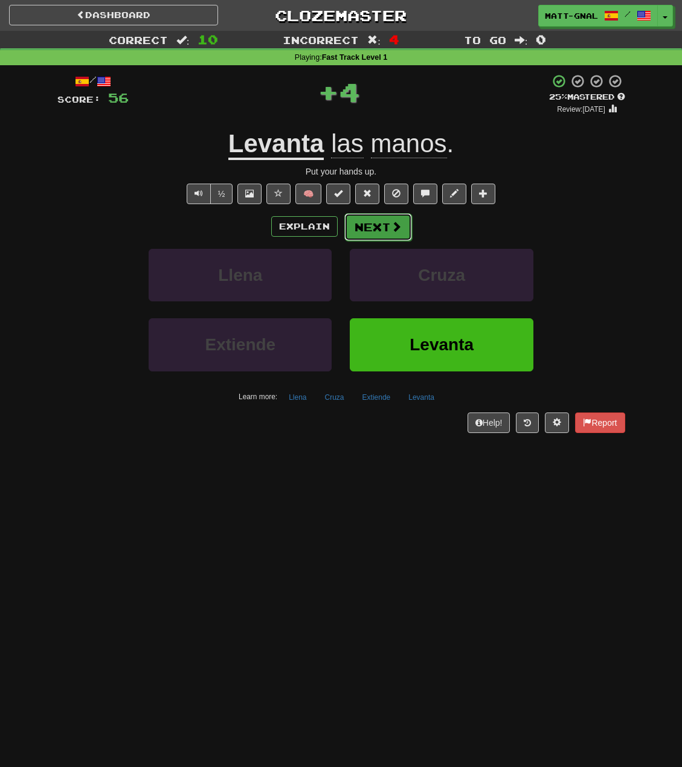
click at [373, 223] on button "Next" at bounding box center [378, 227] width 68 height 28
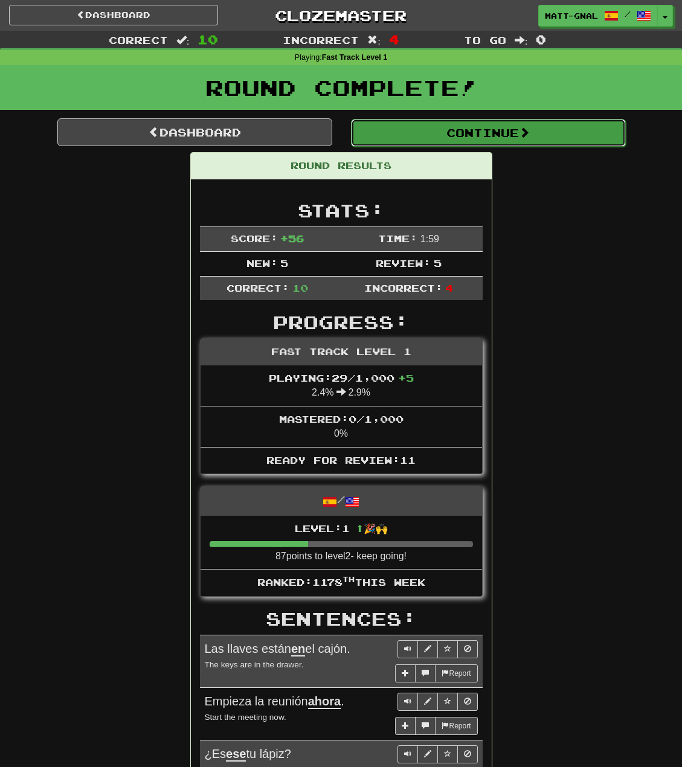
click at [424, 135] on button "Continue" at bounding box center [488, 133] width 275 height 28
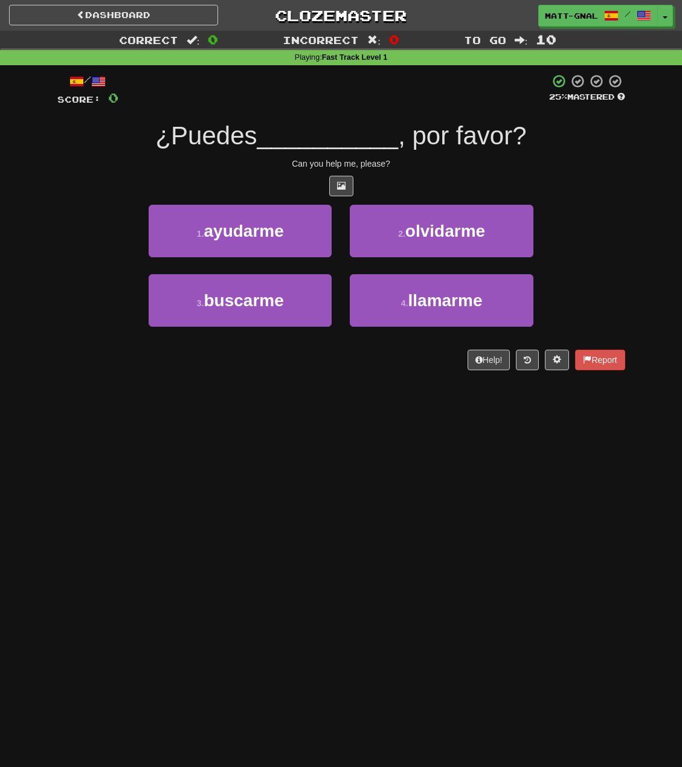
click at [178, 383] on div "/ Score: 0 25 % Mastered ¿Puedes __________ , por favor? Can you help me, pleas…" at bounding box center [341, 226] width 568 height 322
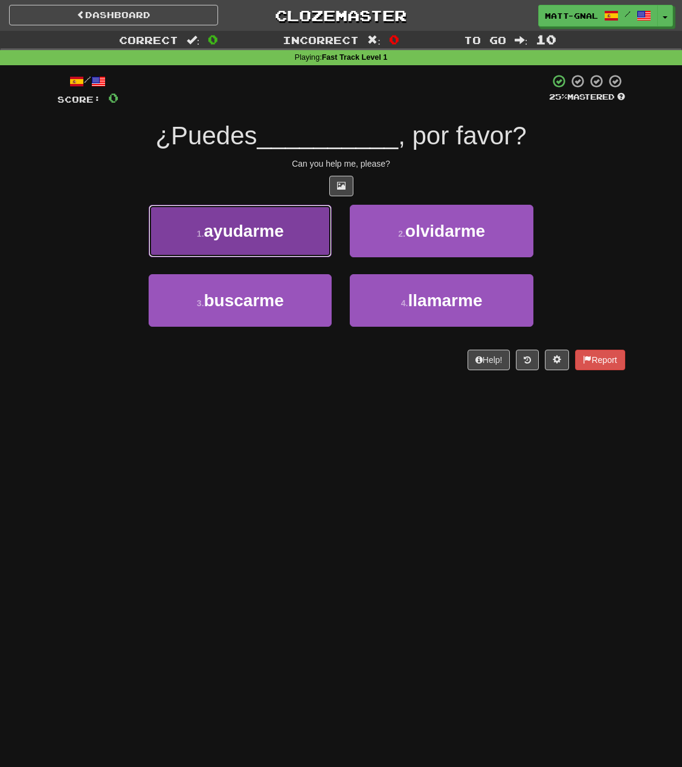
click at [240, 241] on button "1 . ayudarme" at bounding box center [240, 231] width 183 height 53
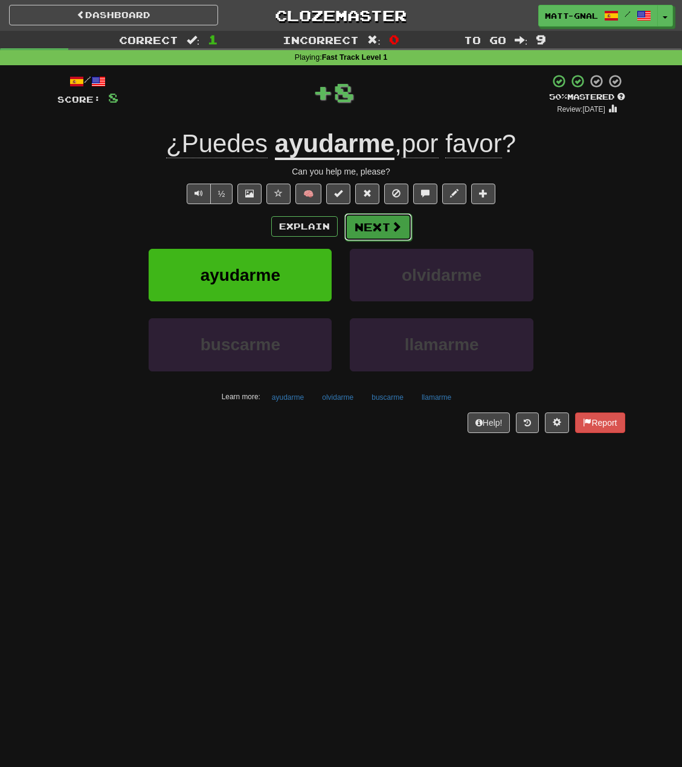
click at [375, 225] on button "Next" at bounding box center [378, 227] width 68 height 28
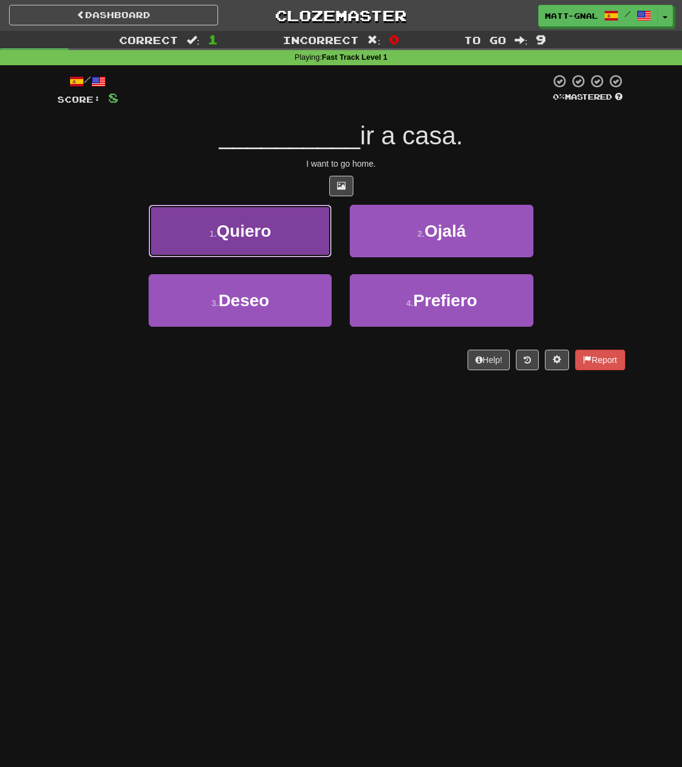
click at [263, 246] on button "1 . Quiero" at bounding box center [240, 231] width 183 height 53
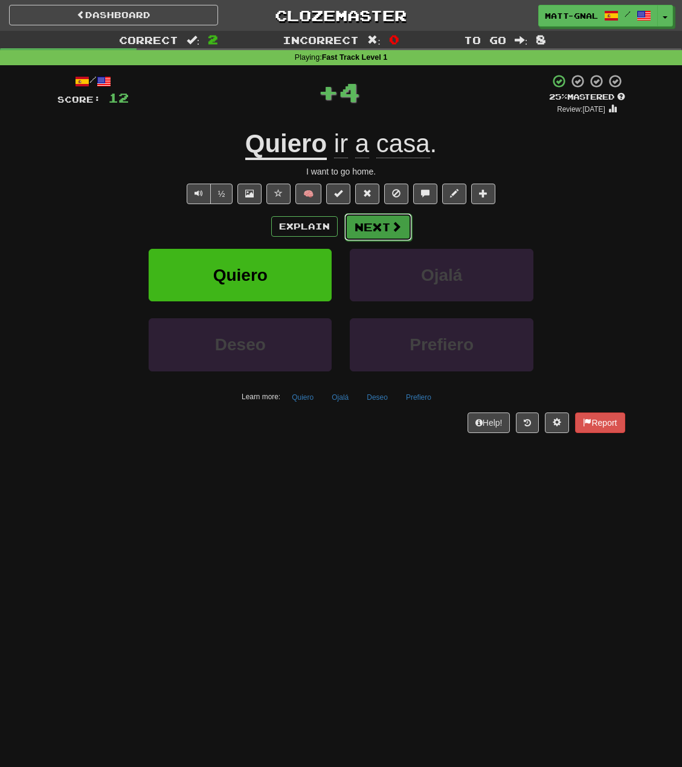
click at [375, 220] on button "Next" at bounding box center [378, 227] width 68 height 28
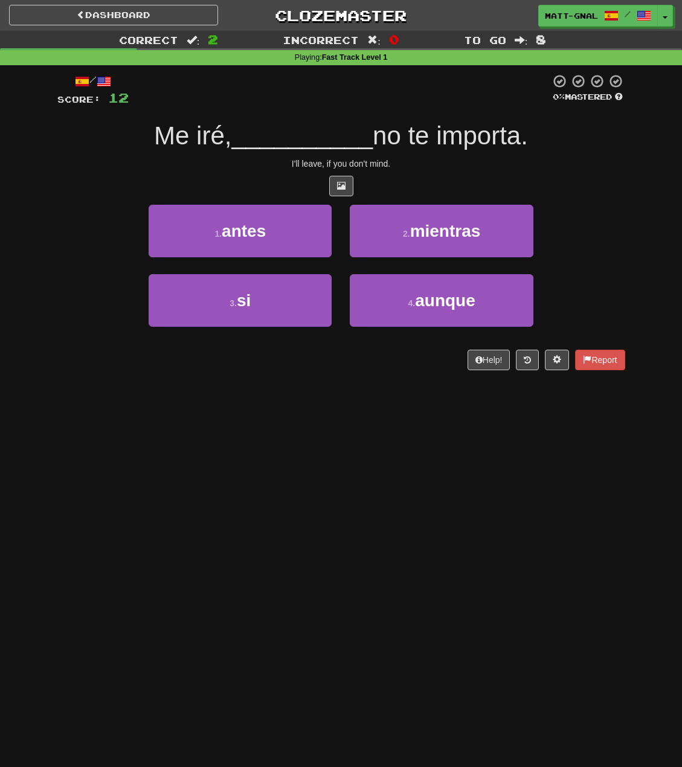
click at [453, 155] on div "/ Score: 12 0 % Mastered Me iré, __________ no te importa. I'll leave, if you d…" at bounding box center [341, 222] width 568 height 297
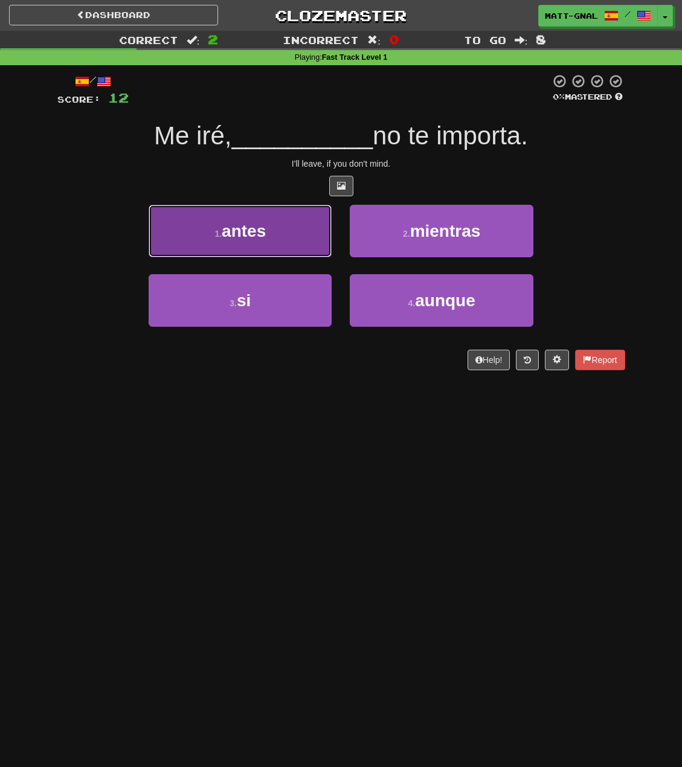
click at [273, 242] on button "1 . antes" at bounding box center [240, 231] width 183 height 53
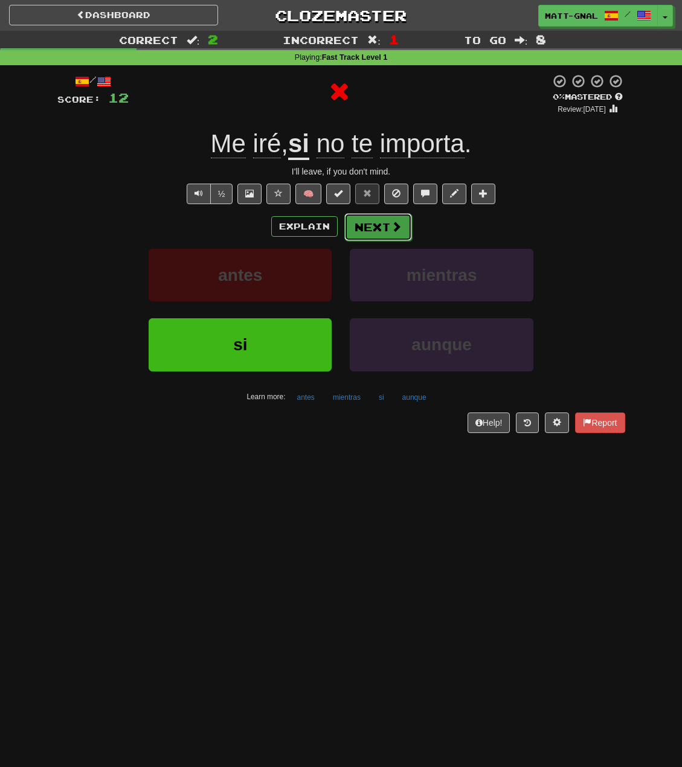
click at [355, 231] on button "Next" at bounding box center [378, 227] width 68 height 28
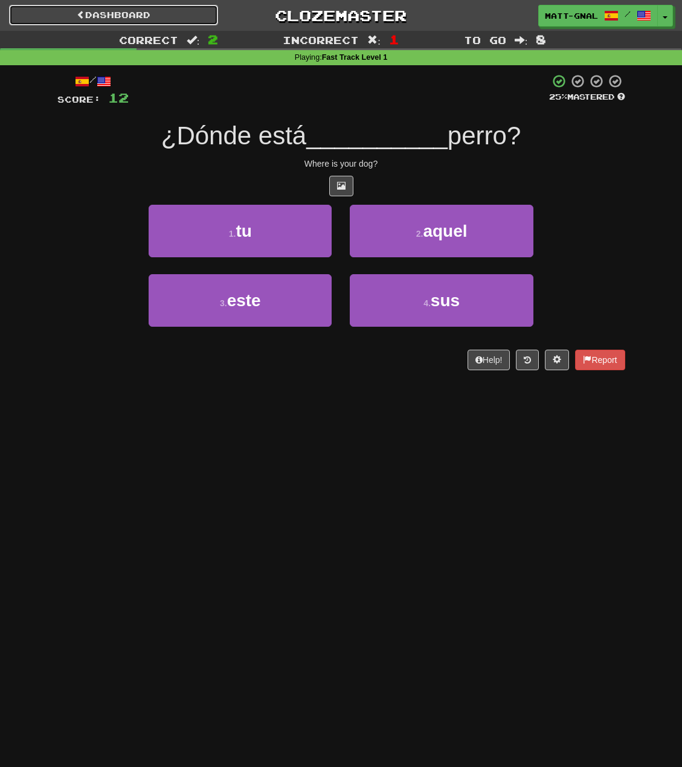
click at [126, 9] on link "Dashboard" at bounding box center [113, 15] width 209 height 21
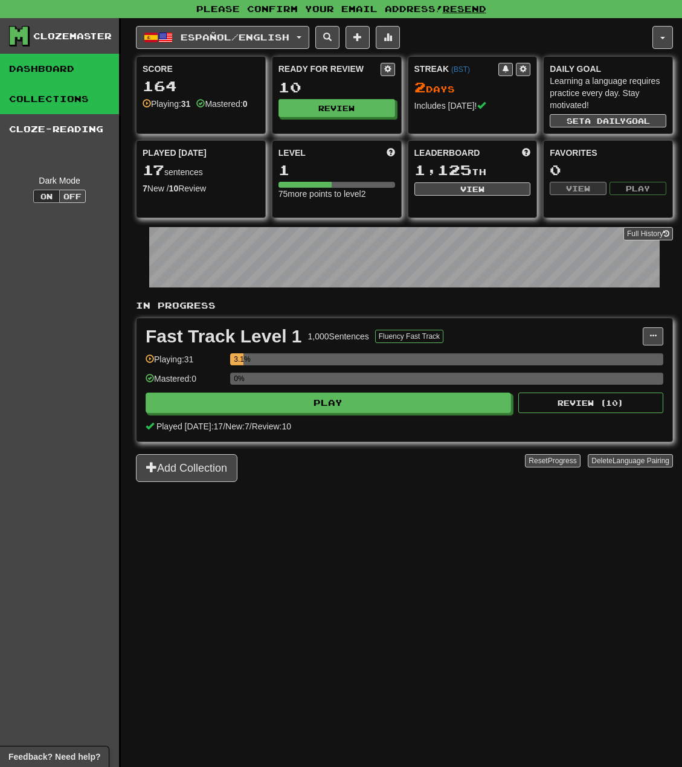
click at [79, 99] on link "Collections" at bounding box center [59, 99] width 119 height 30
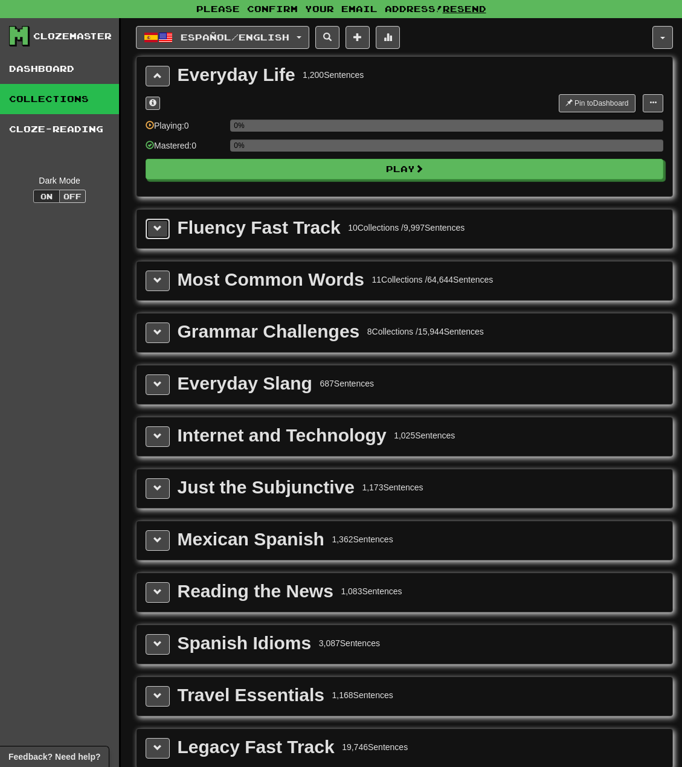
click at [161, 225] on span at bounding box center [157, 228] width 8 height 8
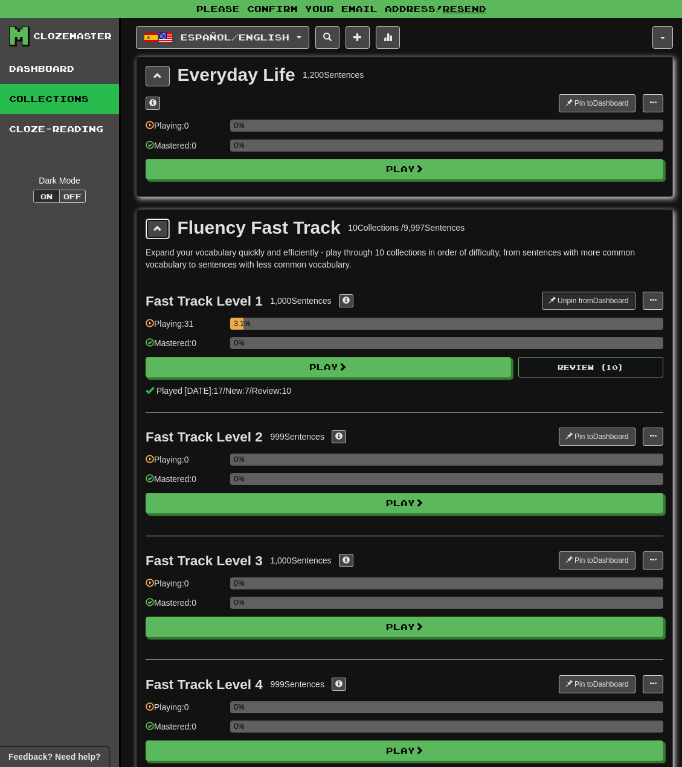
click at [159, 225] on span at bounding box center [157, 228] width 8 height 8
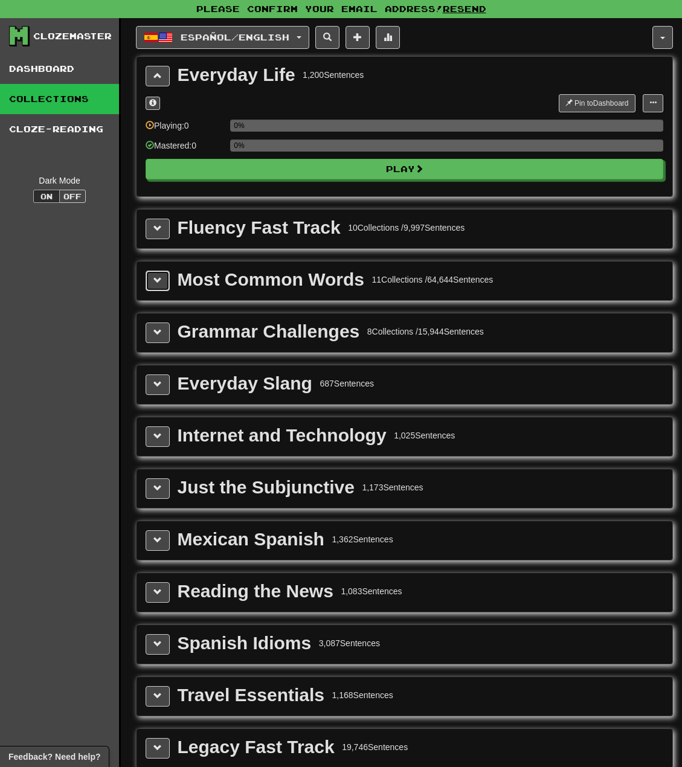
click at [155, 286] on button at bounding box center [158, 281] width 24 height 21
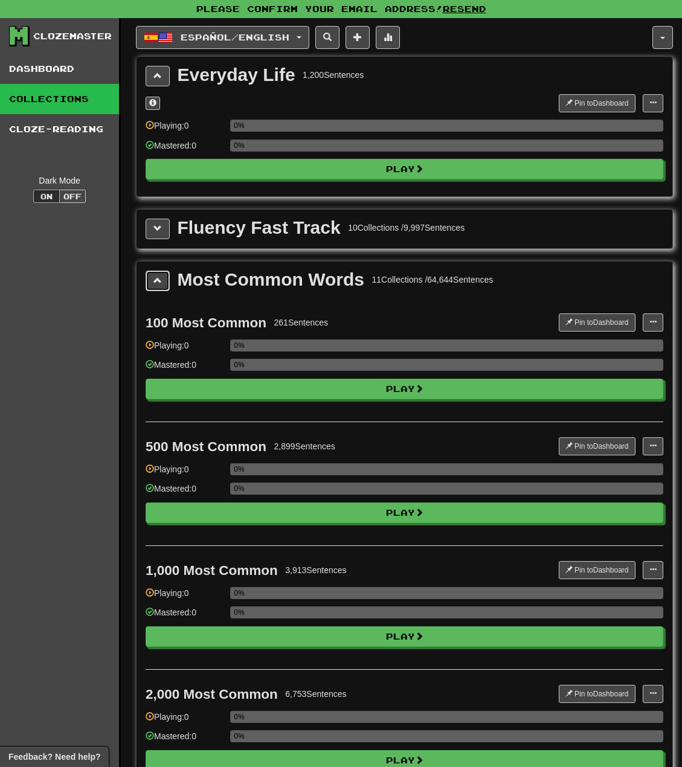
click at [155, 284] on span at bounding box center [157, 280] width 8 height 8
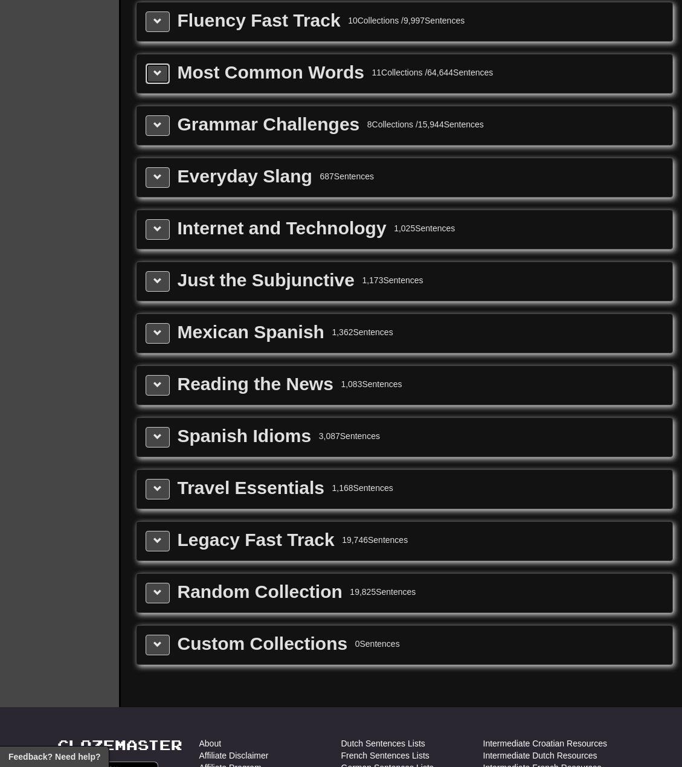
scroll to position [242, 0]
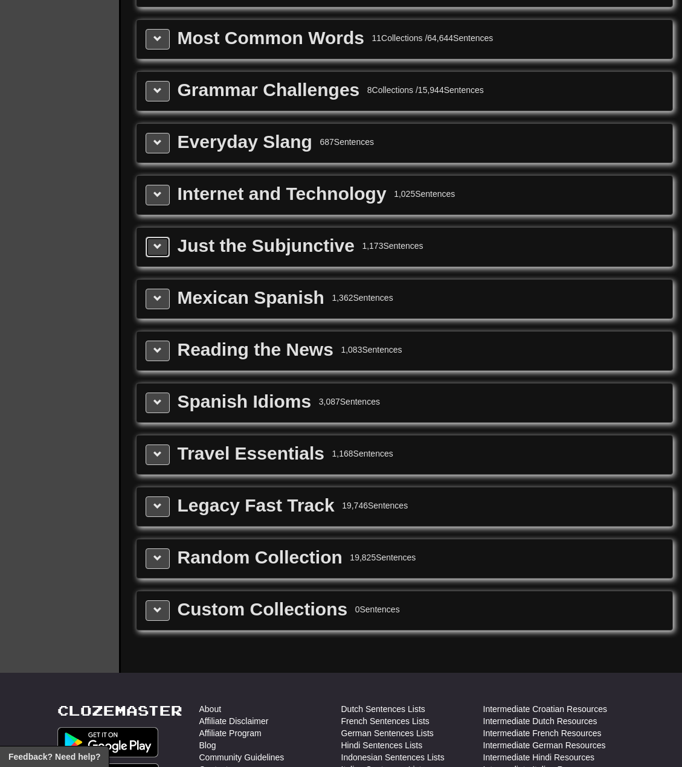
click at [158, 254] on button at bounding box center [158, 247] width 24 height 21
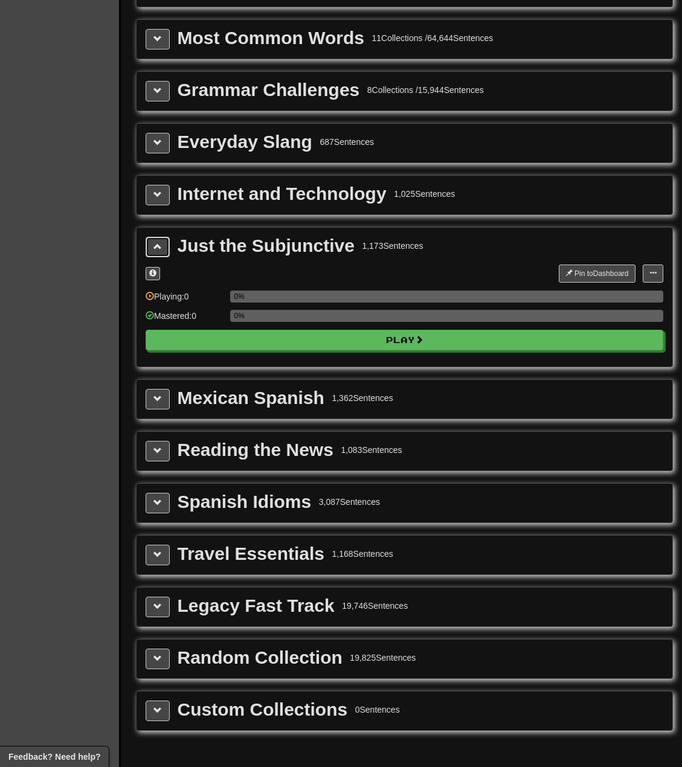
click at [162, 241] on button at bounding box center [158, 247] width 24 height 21
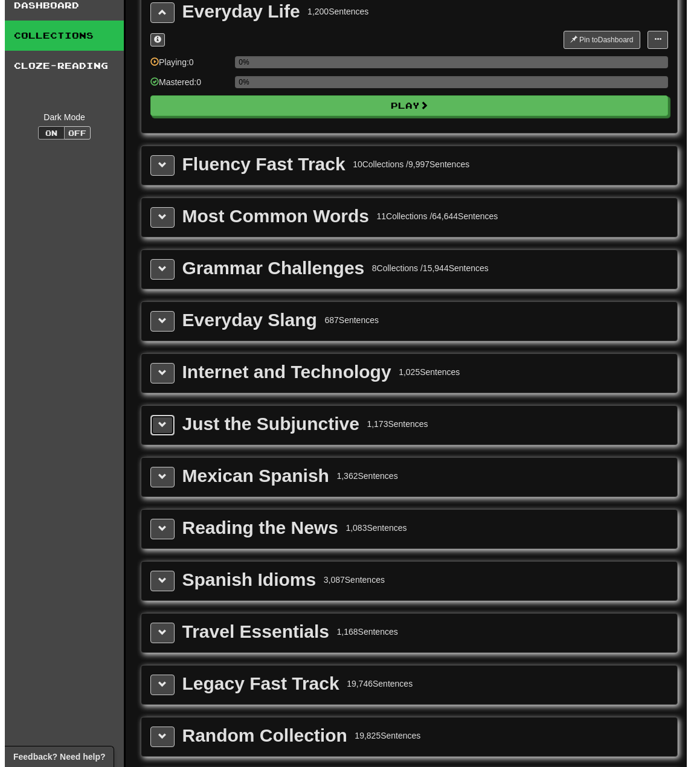
scroll to position [0, 0]
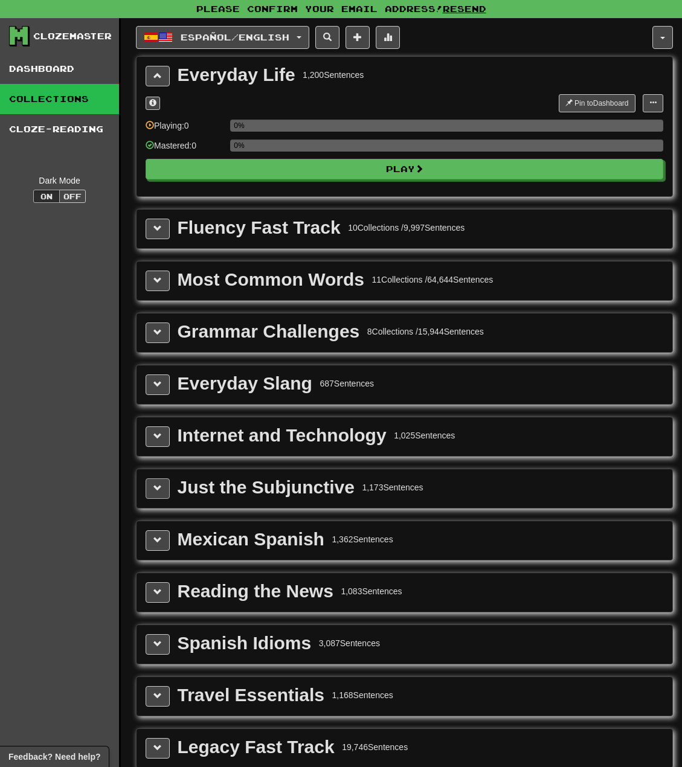
click at [162, 241] on div "Fluency Fast Track 10 Collections / 9,997 Sentences" at bounding box center [405, 229] width 536 height 39
click at [161, 234] on button at bounding box center [158, 229] width 24 height 21
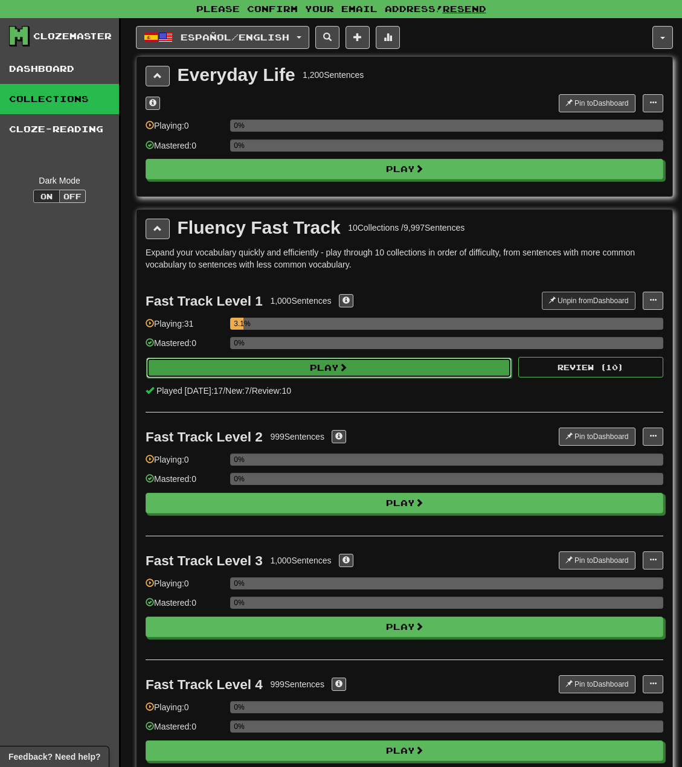
click at [271, 367] on button "Play" at bounding box center [328, 368] width 365 height 21
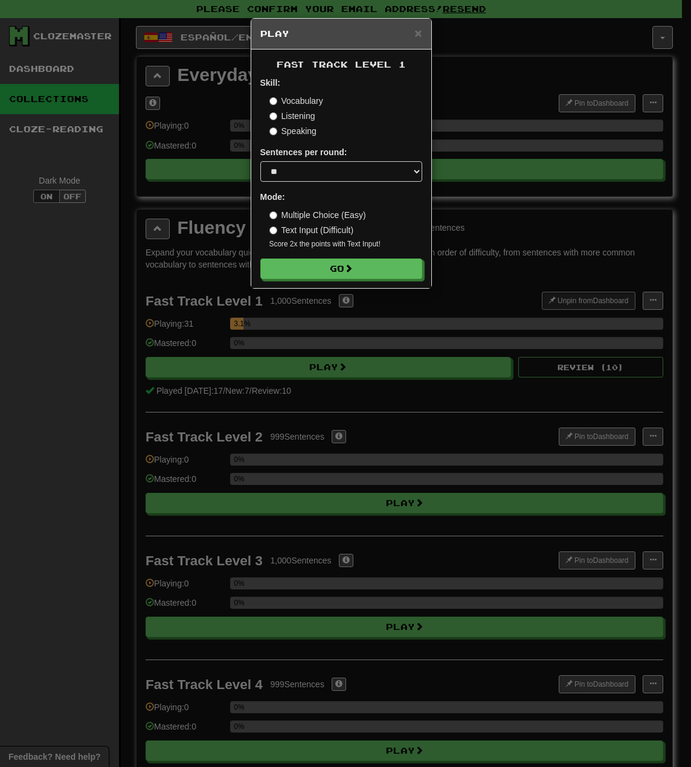
click at [321, 233] on label "Text Input (Difficult)" at bounding box center [311, 230] width 85 height 12
click at [316, 214] on label "Multiple Choice (Easy)" at bounding box center [317, 215] width 97 height 12
click at [321, 168] on select "* ** ** ** ** ** *** ********" at bounding box center [341, 171] width 162 height 21
select select "**"
click at [260, 161] on select "* ** ** ** ** ** *** ********" at bounding box center [341, 171] width 162 height 21
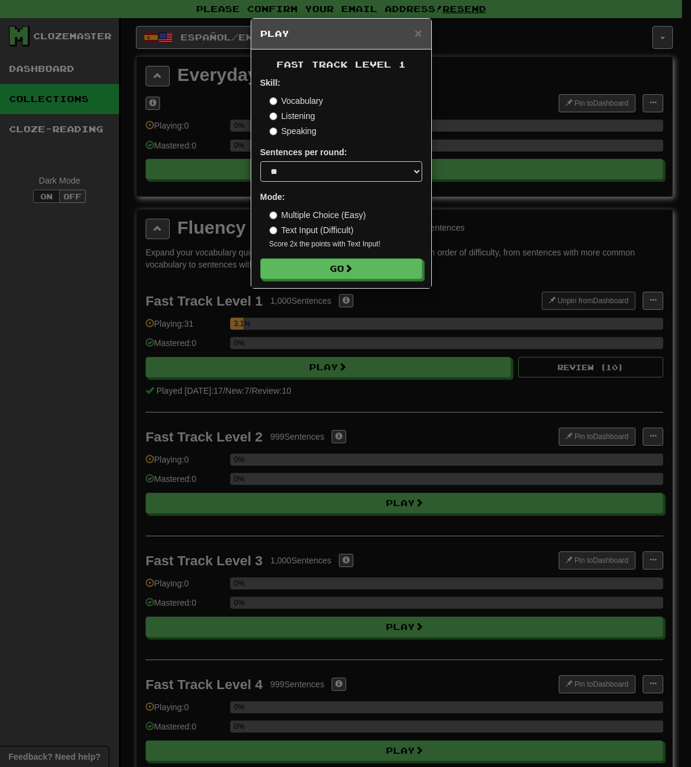
click at [295, 116] on label "Listening" at bounding box center [292, 116] width 46 height 12
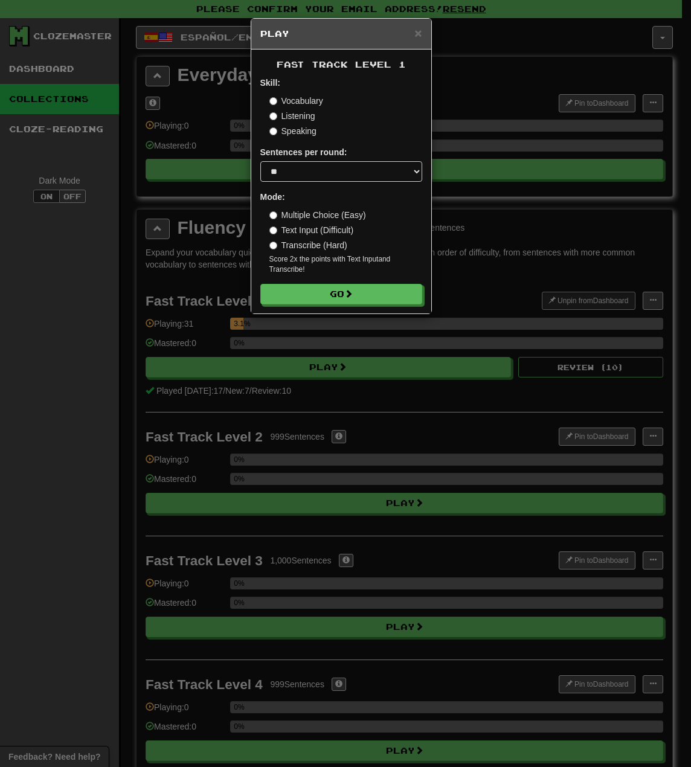
click at [296, 132] on label "Speaking" at bounding box center [292, 131] width 47 height 12
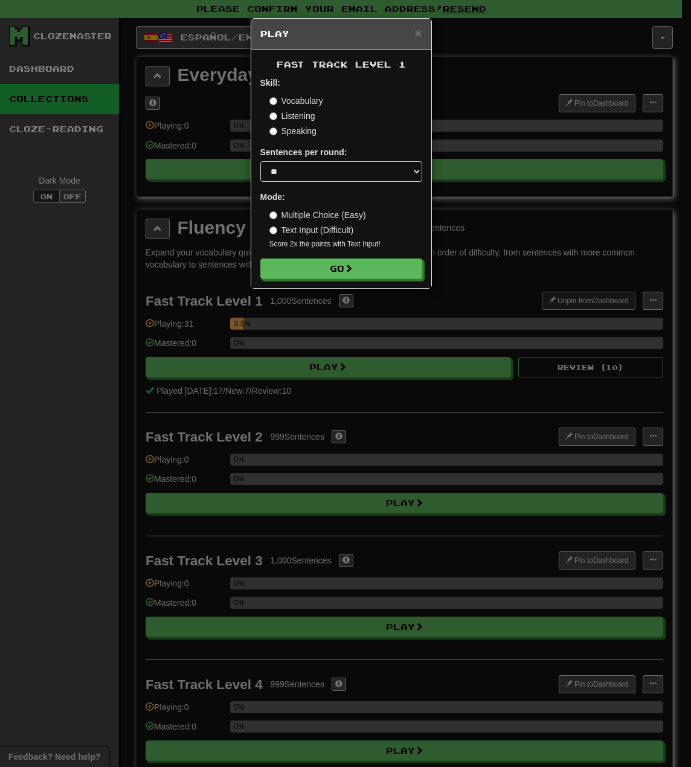
click at [295, 116] on label "Listening" at bounding box center [292, 116] width 46 height 12
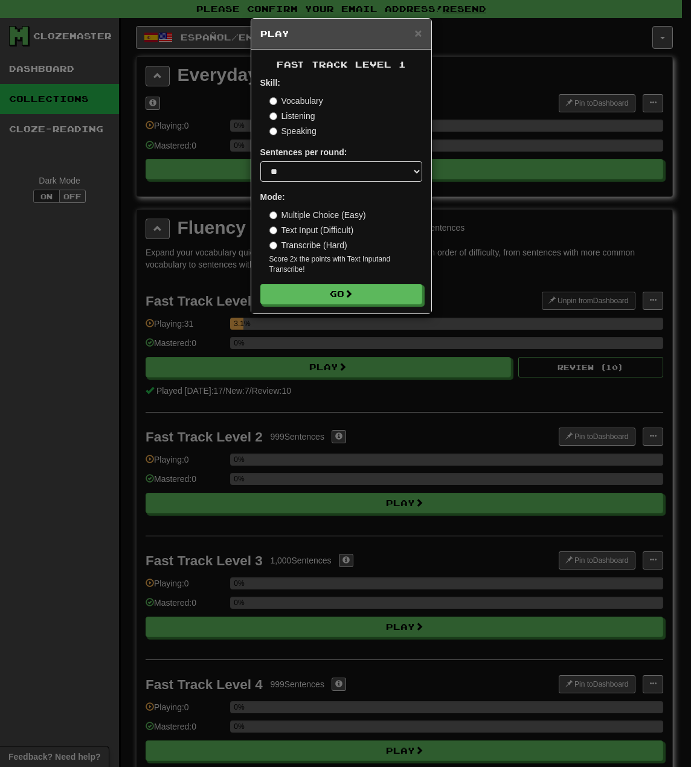
click at [297, 103] on label "Vocabulary" at bounding box center [296, 101] width 54 height 12
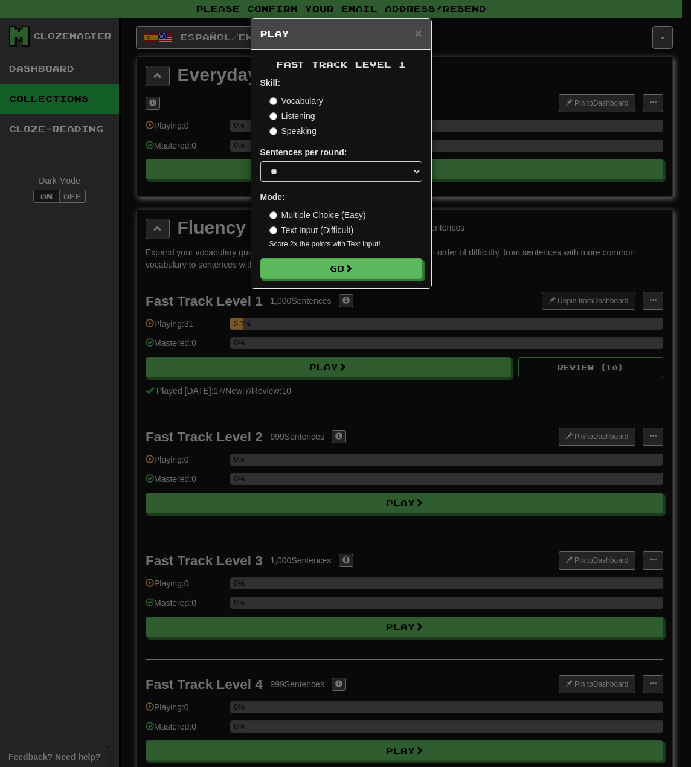
click at [298, 135] on label "Speaking" at bounding box center [292, 131] width 47 height 12
click at [297, 102] on label "Vocabulary" at bounding box center [296, 101] width 54 height 12
click at [299, 262] on button "Go" at bounding box center [342, 269] width 162 height 21
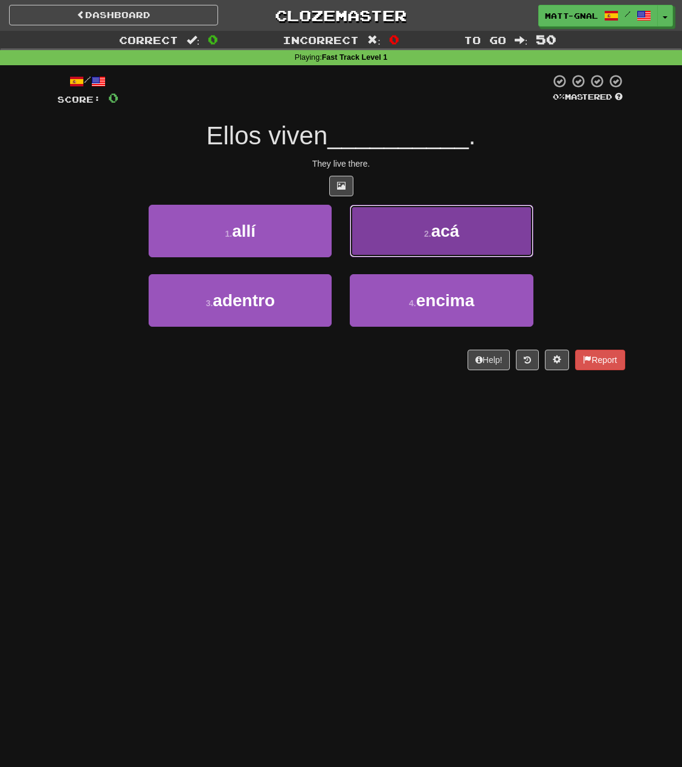
click at [401, 239] on button "2 . acá" at bounding box center [441, 231] width 183 height 53
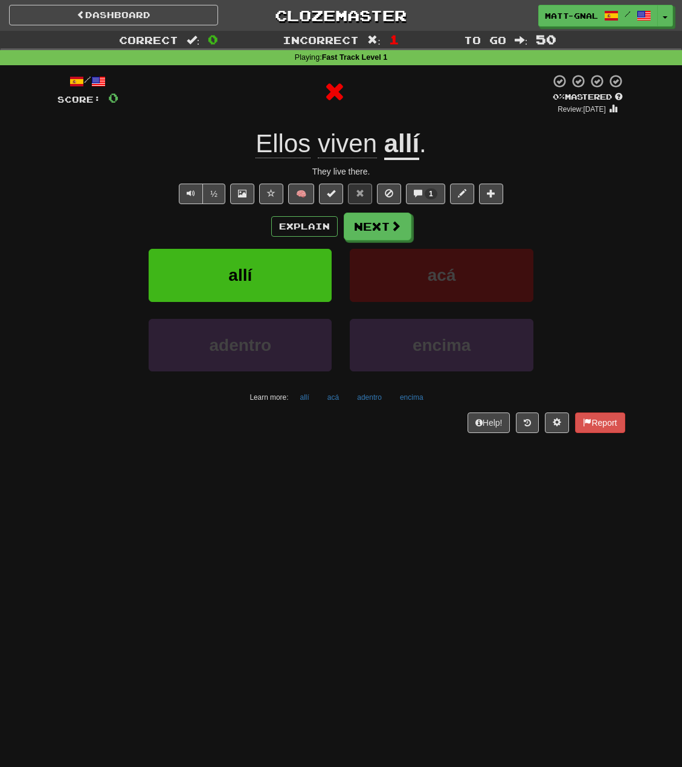
click at [390, 153] on u "allí" at bounding box center [401, 144] width 35 height 31
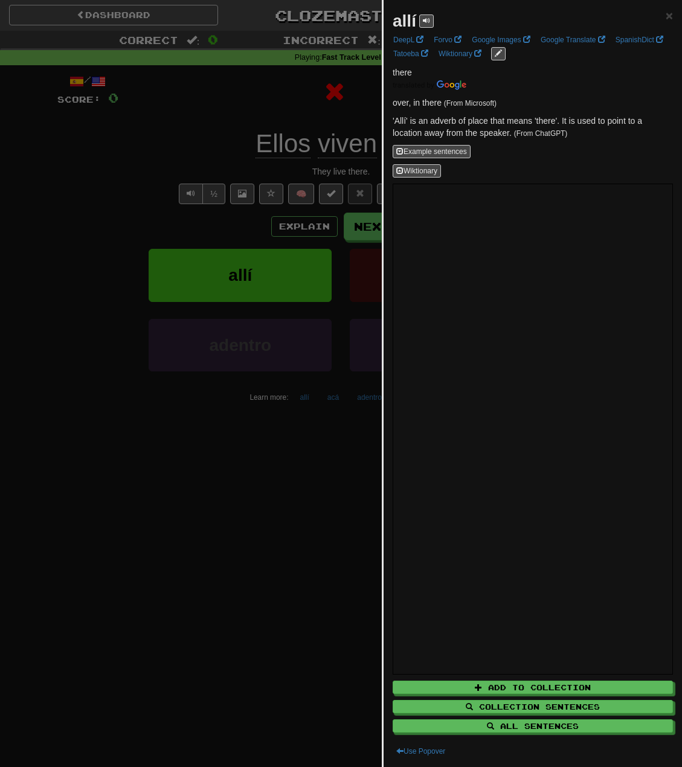
click at [231, 112] on div at bounding box center [341, 383] width 682 height 767
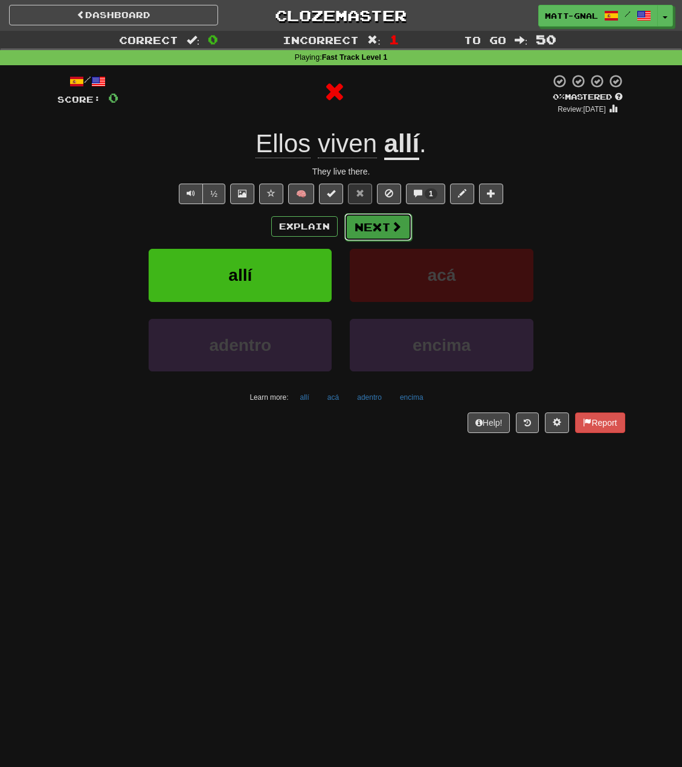
click at [369, 222] on button "Next" at bounding box center [378, 227] width 68 height 28
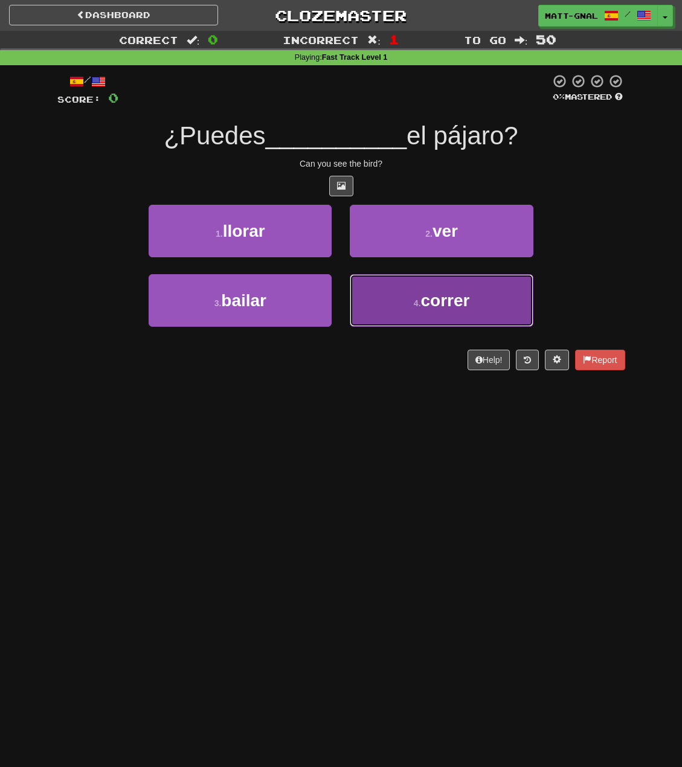
click at [377, 309] on button "4 . correr" at bounding box center [441, 300] width 183 height 53
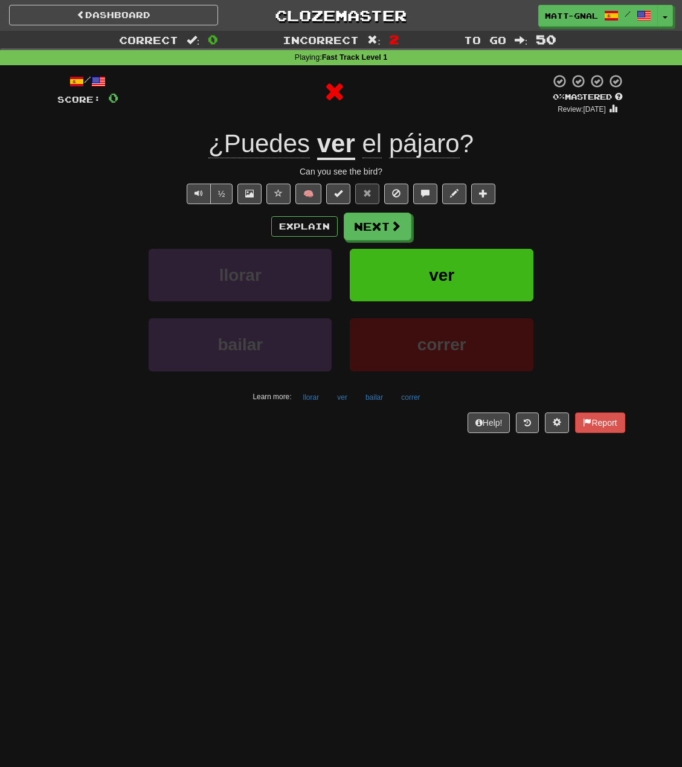
click at [344, 141] on u "ver" at bounding box center [336, 144] width 38 height 31
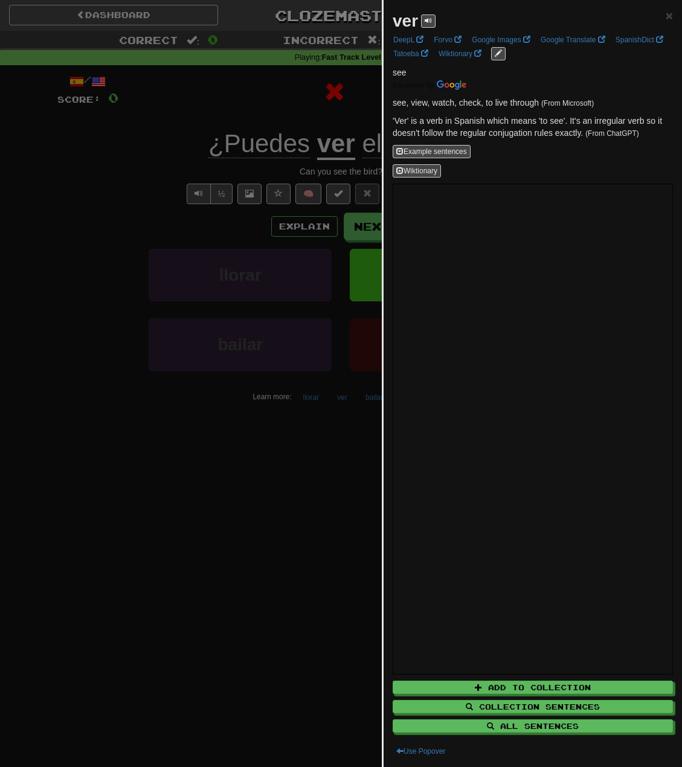
click at [83, 408] on div at bounding box center [341, 383] width 682 height 767
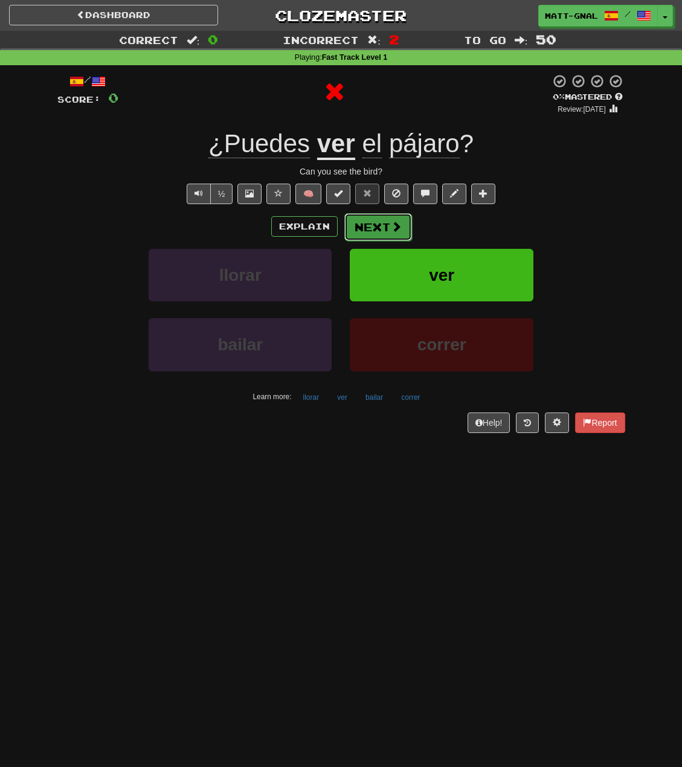
click at [362, 224] on button "Next" at bounding box center [378, 227] width 68 height 28
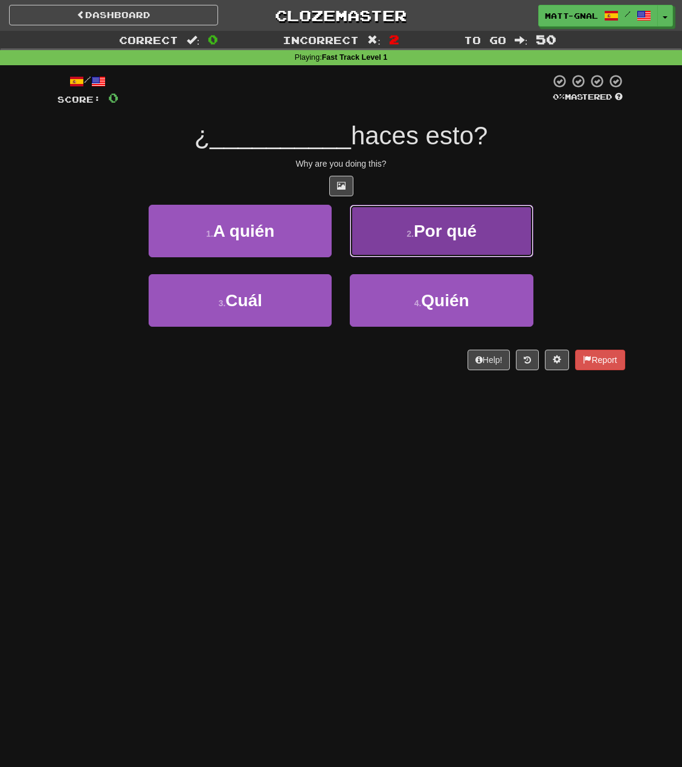
click at [397, 252] on button "2 . Por qué" at bounding box center [441, 231] width 183 height 53
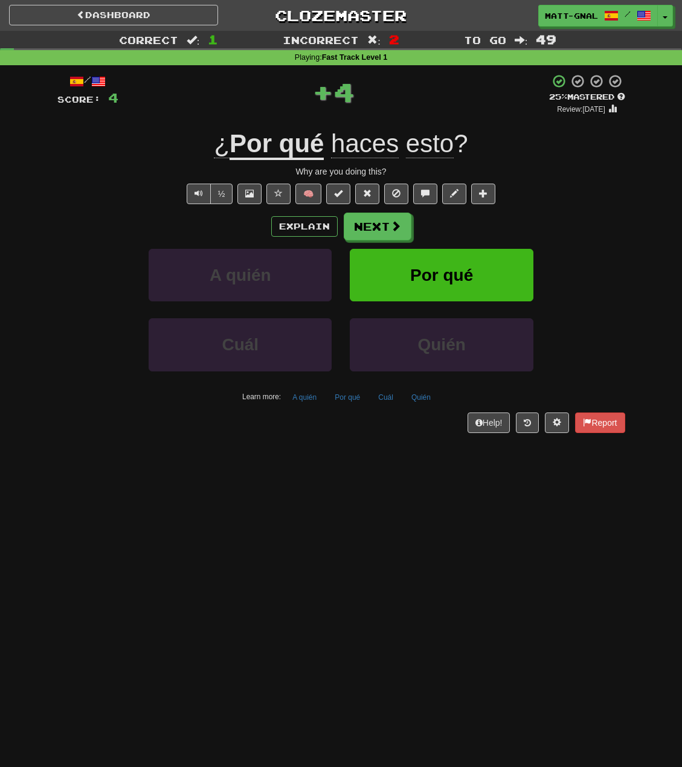
click at [300, 133] on u "Por qué" at bounding box center [277, 144] width 94 height 31
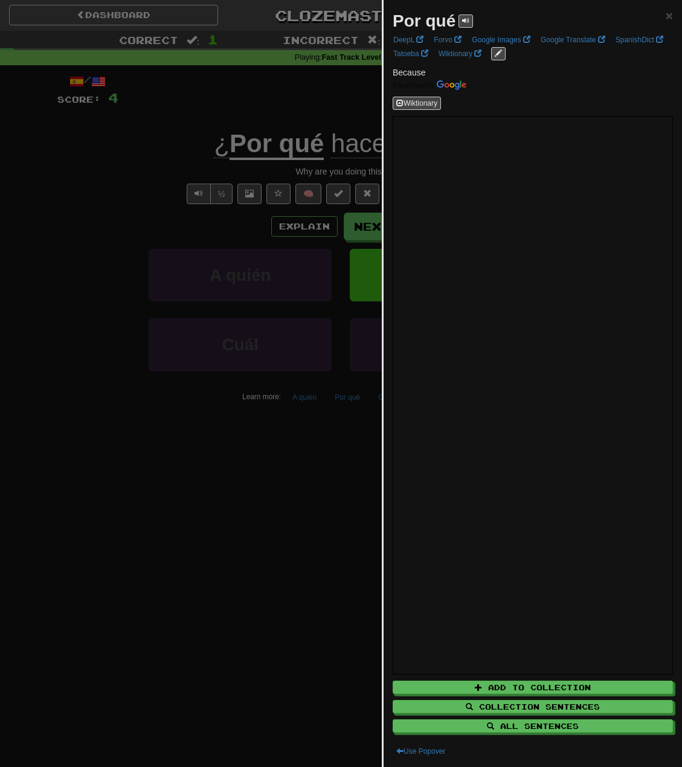
click at [257, 93] on div at bounding box center [341, 383] width 682 height 767
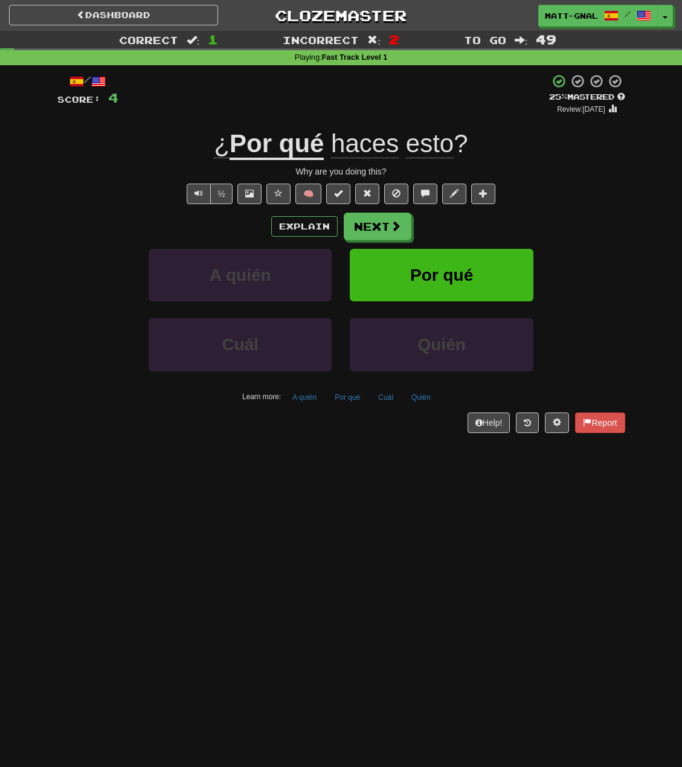
click at [357, 151] on span "haces" at bounding box center [365, 143] width 68 height 29
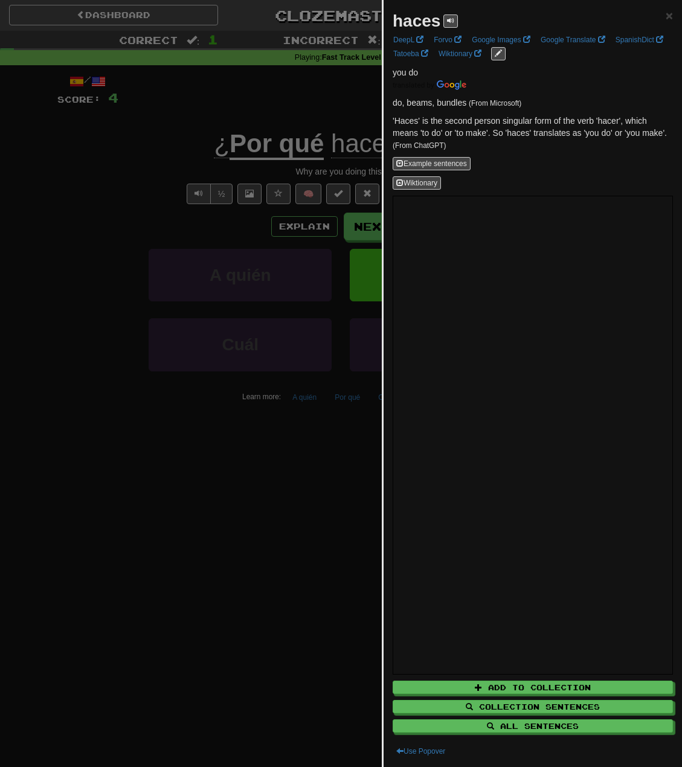
click at [320, 95] on div at bounding box center [341, 383] width 682 height 767
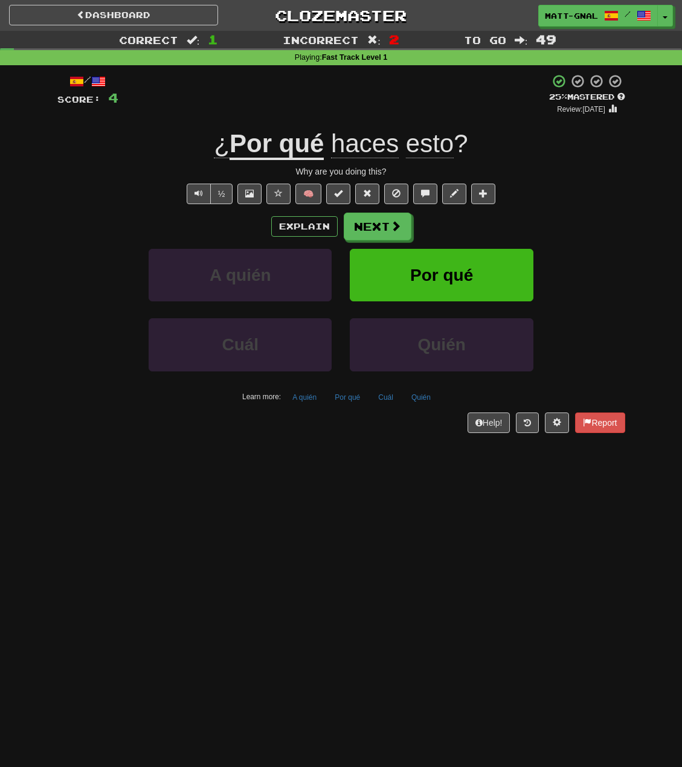
click at [435, 150] on span "esto" at bounding box center [430, 143] width 48 height 29
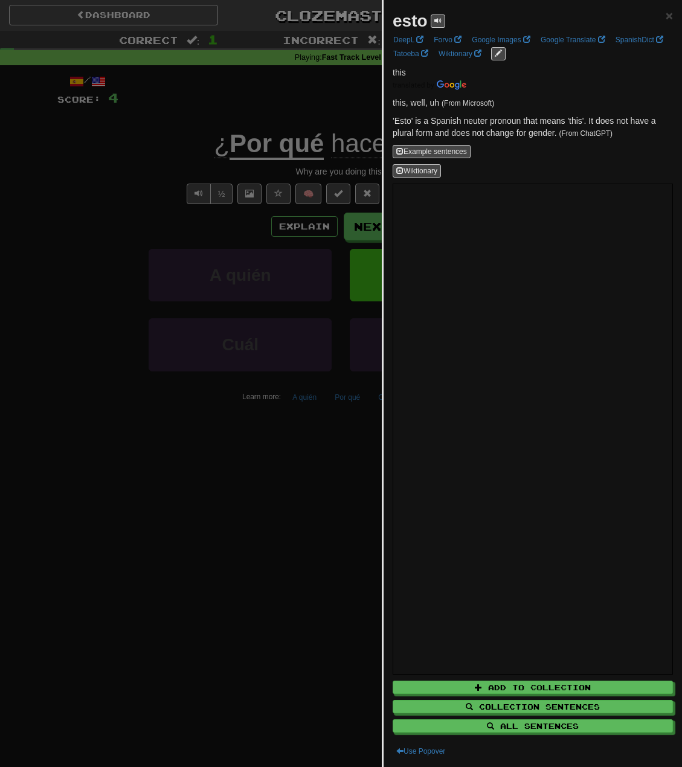
click at [269, 111] on div at bounding box center [341, 383] width 682 height 767
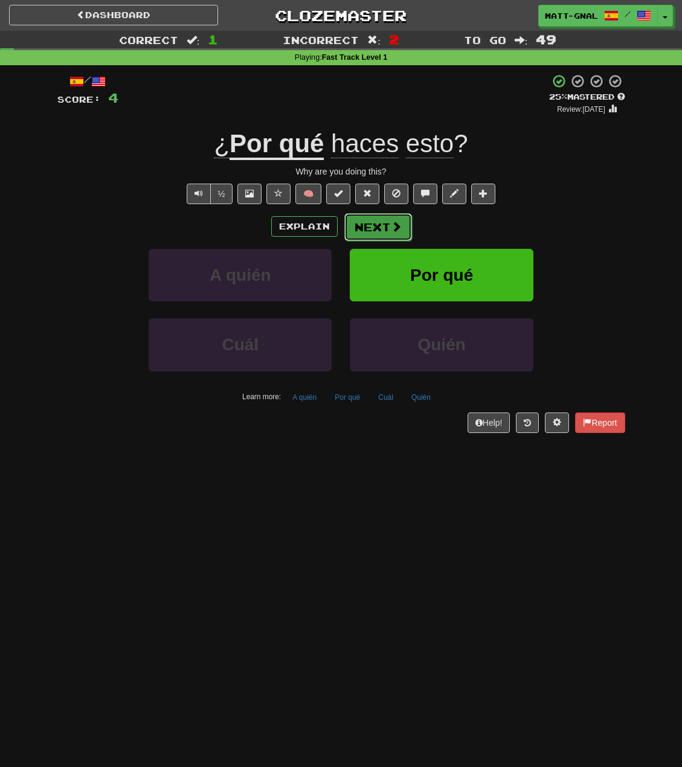
click at [367, 226] on button "Next" at bounding box center [378, 227] width 68 height 28
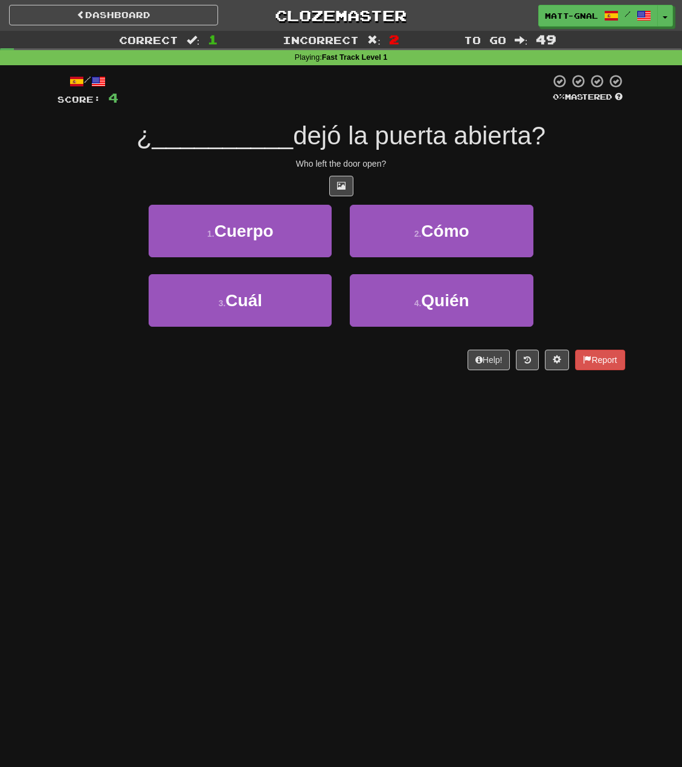
drag, startPoint x: 522, startPoint y: 129, endPoint x: 360, endPoint y: 150, distance: 163.3
click at [304, 108] on div "/ Score: 4 0 % Mastered ¿ __________ dejó la puerta abierta? Who left the door …" at bounding box center [341, 222] width 568 height 297
click at [385, 169] on div "Who left the door open?" at bounding box center [341, 164] width 568 height 12
click at [332, 160] on div "Who left the door open?" at bounding box center [341, 164] width 568 height 12
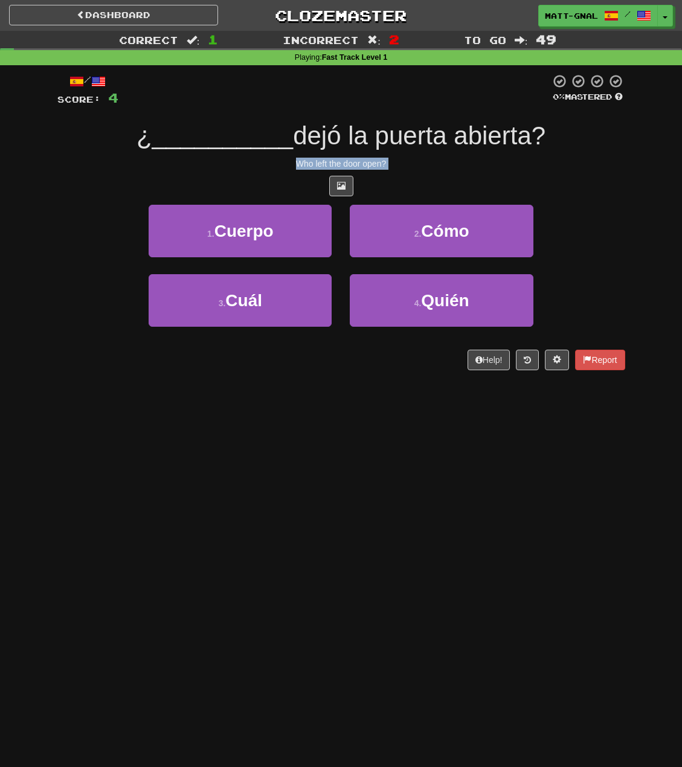
click at [332, 160] on div "Who left the door open?" at bounding box center [341, 164] width 568 height 12
click at [377, 158] on div "Who left the door open?" at bounding box center [341, 164] width 568 height 12
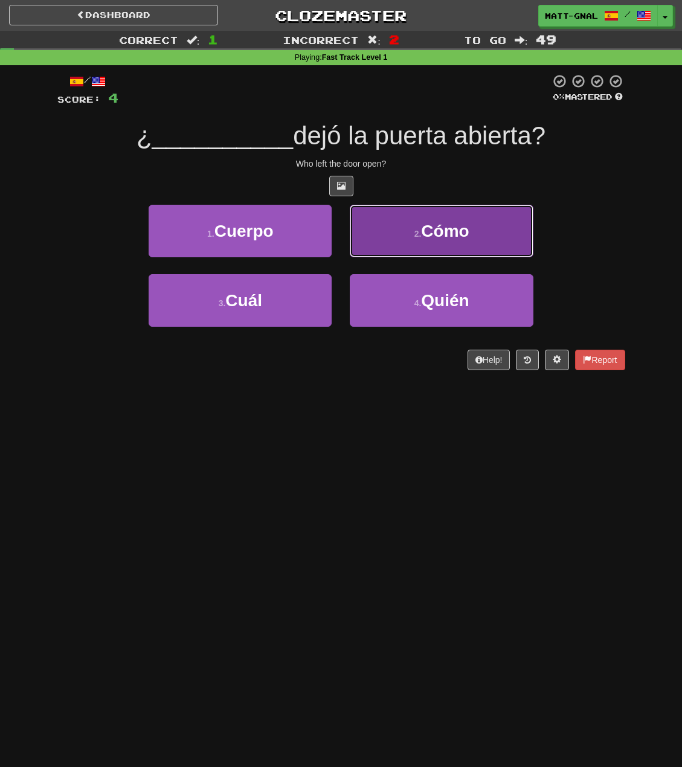
click at [391, 233] on button "2 . Cómo" at bounding box center [441, 231] width 183 height 53
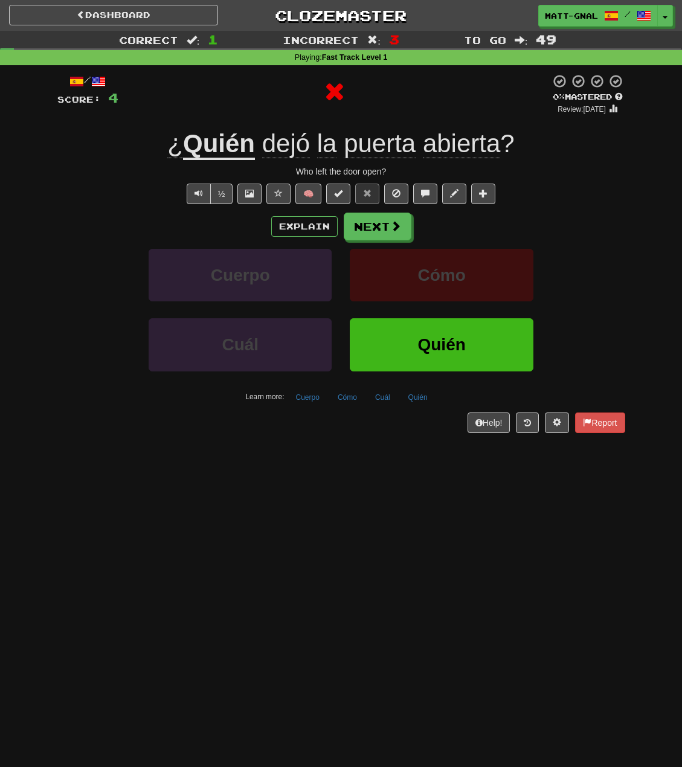
click at [242, 141] on u "Quién" at bounding box center [219, 144] width 72 height 31
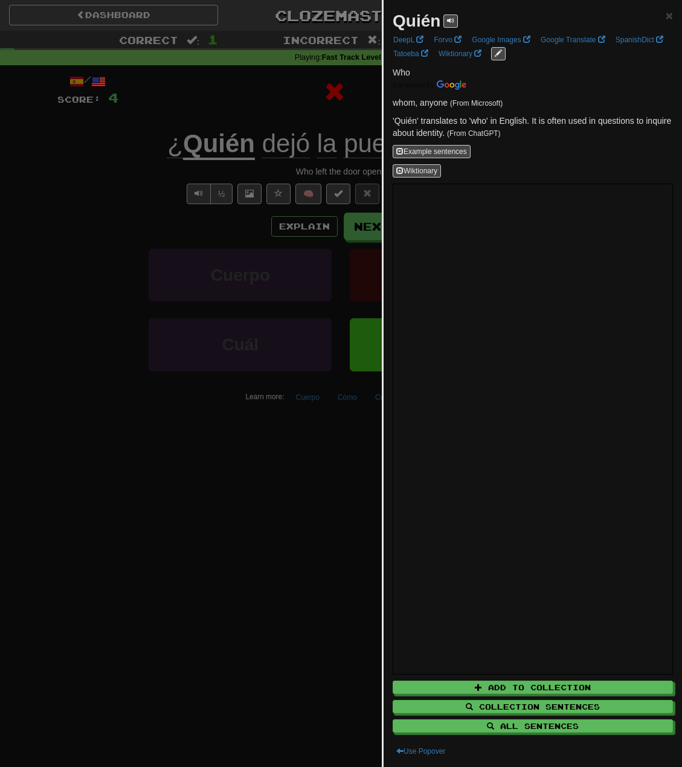
click at [246, 121] on div at bounding box center [341, 383] width 682 height 767
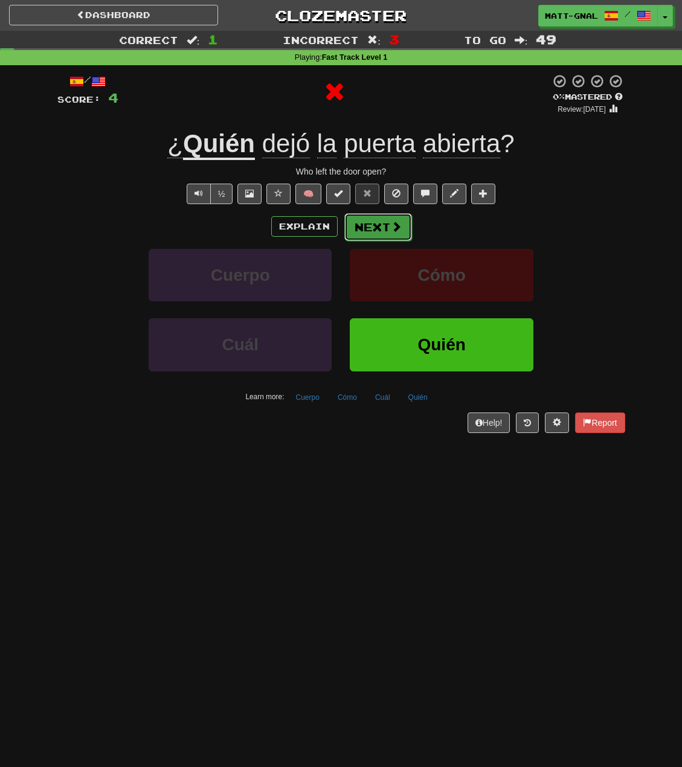
click at [373, 223] on button "Next" at bounding box center [378, 227] width 68 height 28
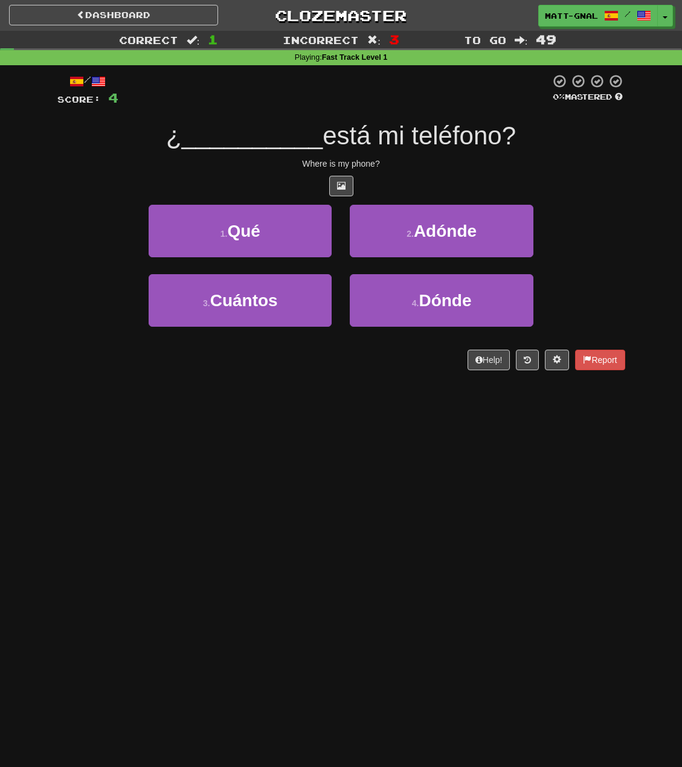
click at [557, 185] on div at bounding box center [341, 186] width 568 height 21
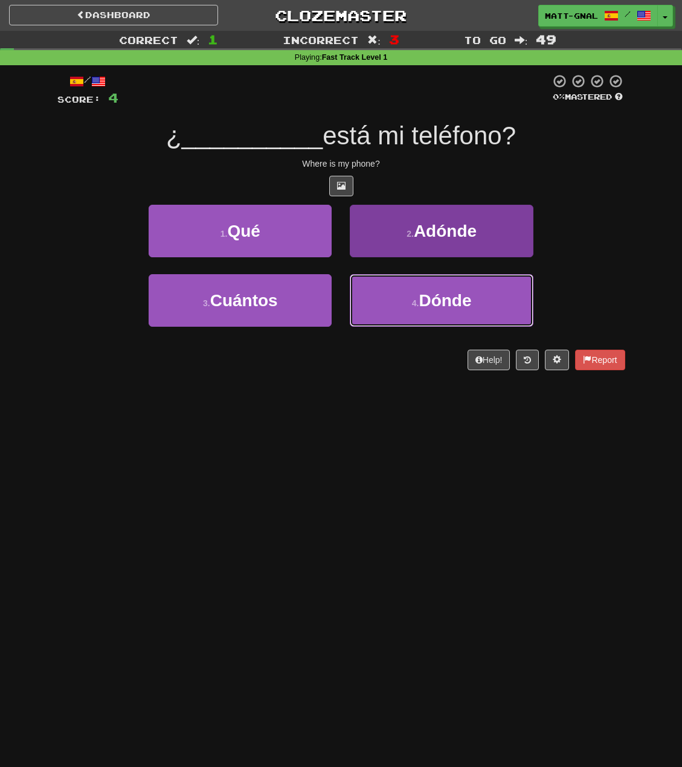
click at [414, 291] on button "4 . Dónde" at bounding box center [441, 300] width 183 height 53
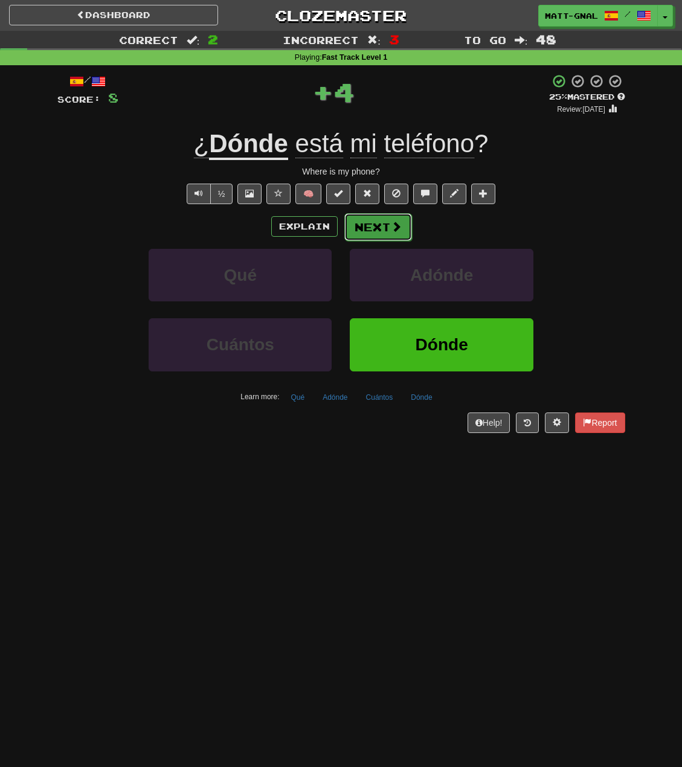
click at [380, 223] on button "Next" at bounding box center [378, 227] width 68 height 28
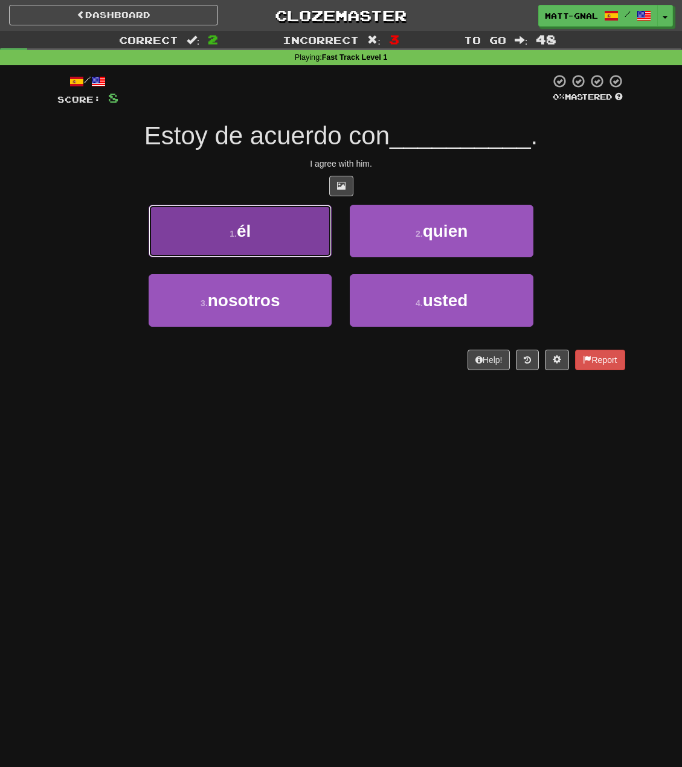
click at [300, 247] on button "1 . él" at bounding box center [240, 231] width 183 height 53
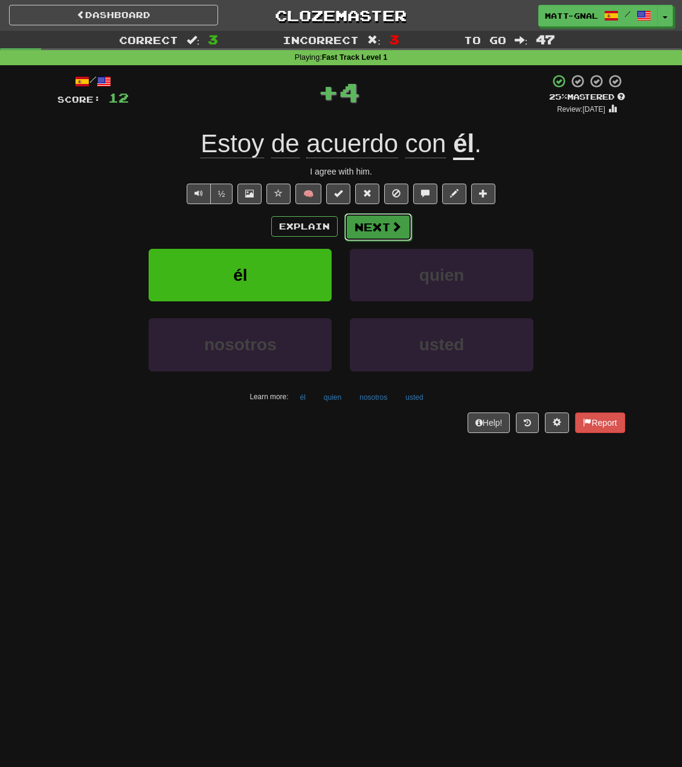
click at [382, 227] on button "Next" at bounding box center [378, 227] width 68 height 28
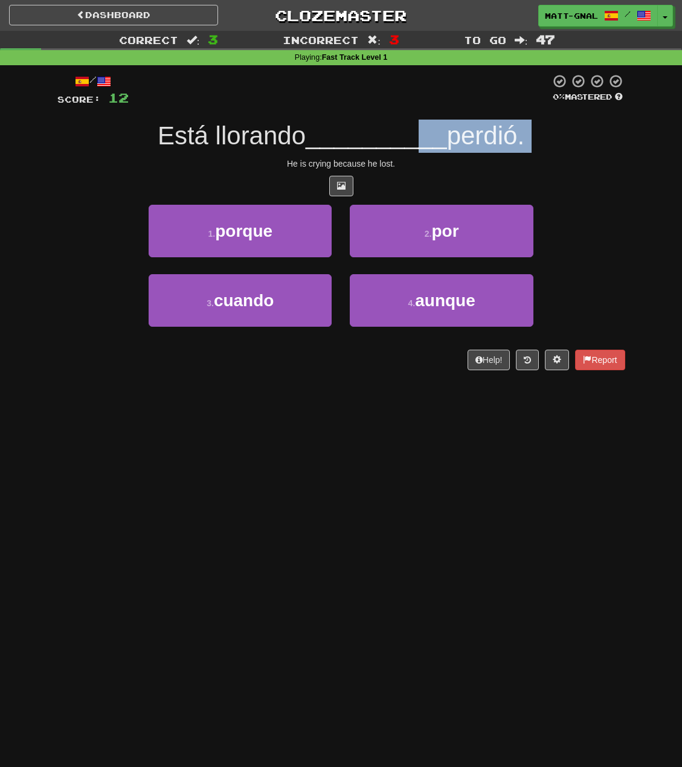
drag, startPoint x: 402, startPoint y: 153, endPoint x: 339, endPoint y: 169, distance: 64.7
click at [269, 162] on div "/ Score: 12 0 % Mastered Está llorando __________ perdió. He is crying because …" at bounding box center [341, 222] width 568 height 297
click at [339, 169] on div "He is crying because he lost." at bounding box center [341, 164] width 568 height 12
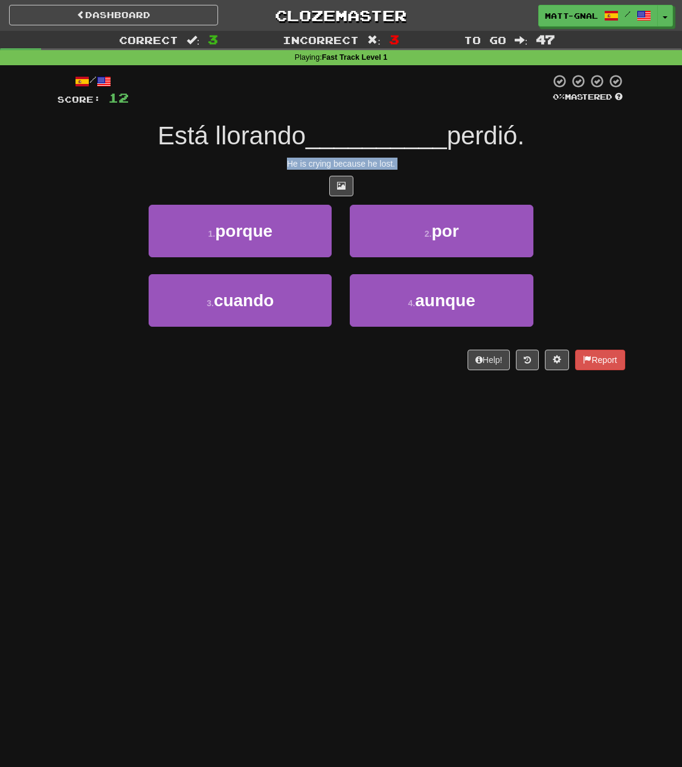
click at [339, 169] on div "He is crying because he lost." at bounding box center [341, 164] width 568 height 12
click at [408, 176] on div at bounding box center [341, 186] width 568 height 21
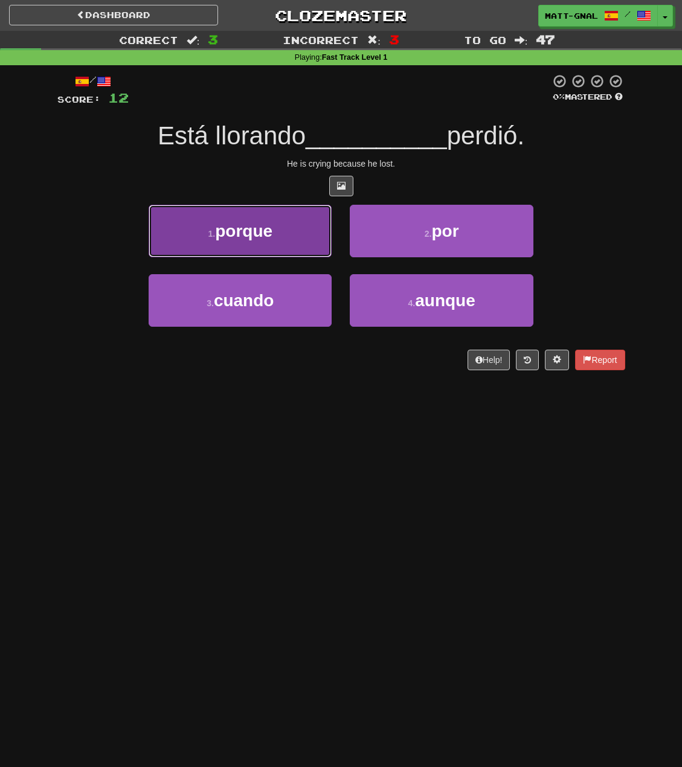
click at [243, 246] on button "1 . porque" at bounding box center [240, 231] width 183 height 53
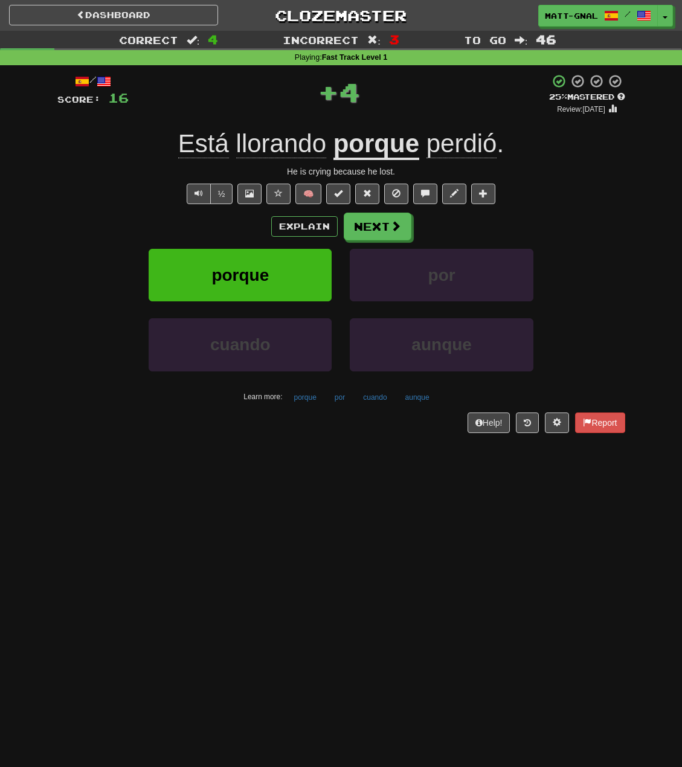
click at [391, 143] on u "porque" at bounding box center [376, 144] width 86 height 31
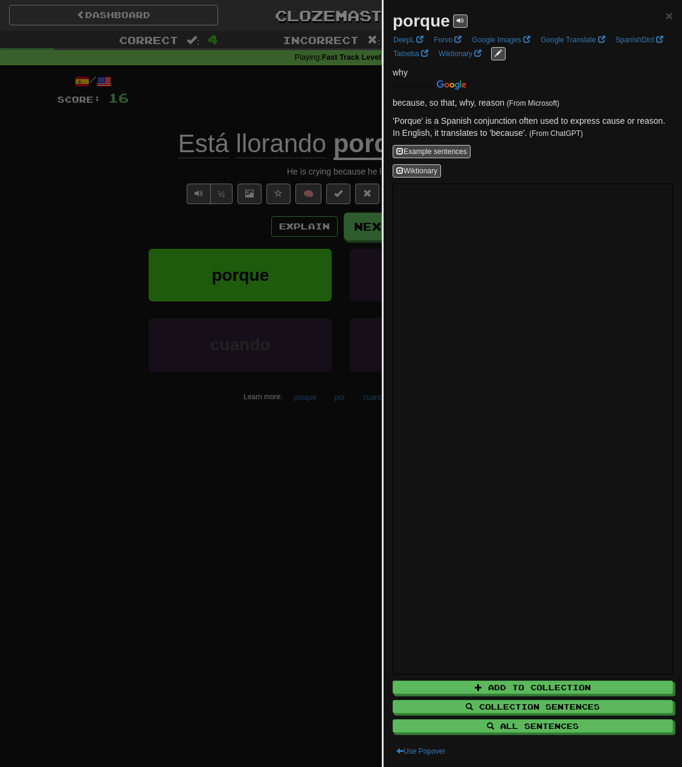
click at [333, 117] on div at bounding box center [341, 383] width 682 height 767
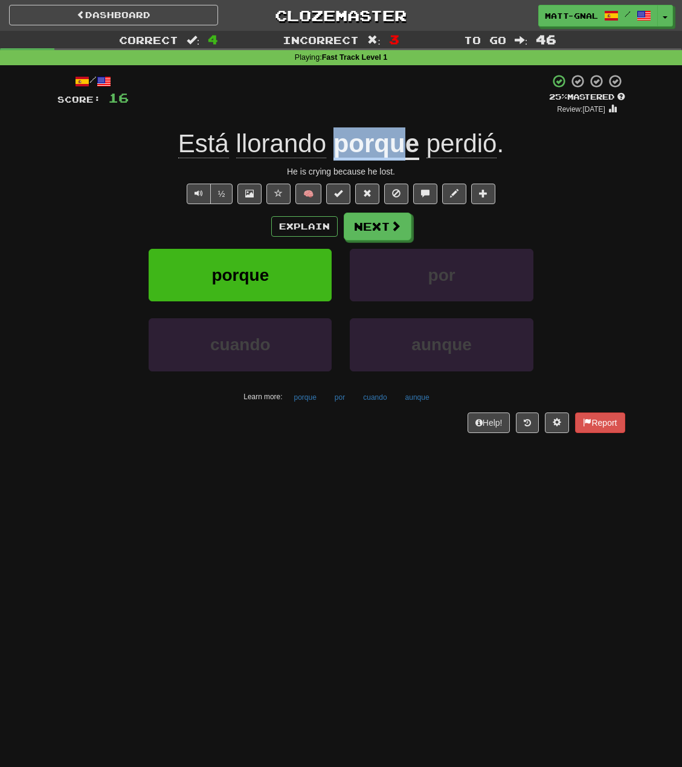
drag, startPoint x: 337, startPoint y: 145, endPoint x: 400, endPoint y: 149, distance: 63.0
click at [400, 149] on u "porque" at bounding box center [376, 144] width 86 height 31
click at [352, 234] on button "Next" at bounding box center [378, 227] width 68 height 28
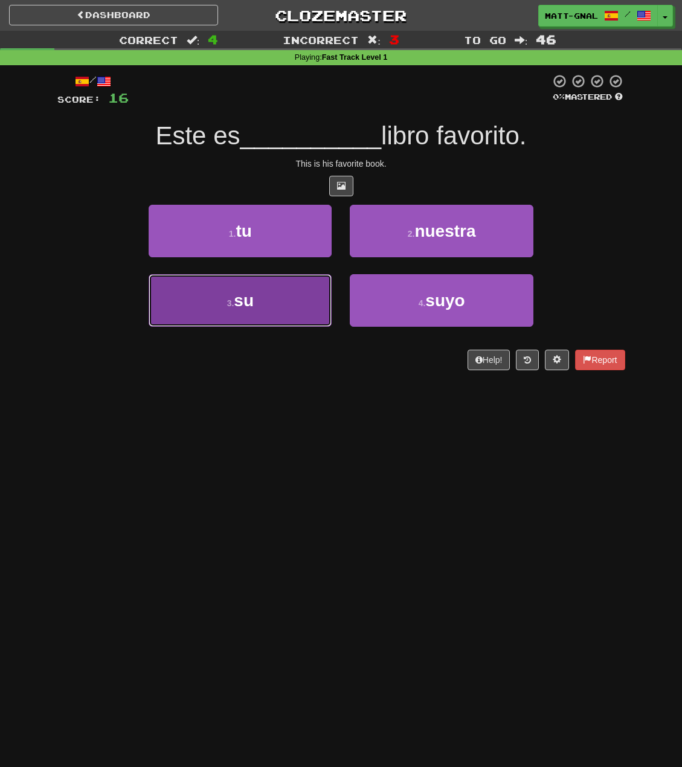
click at [201, 314] on button "3 . su" at bounding box center [240, 300] width 183 height 53
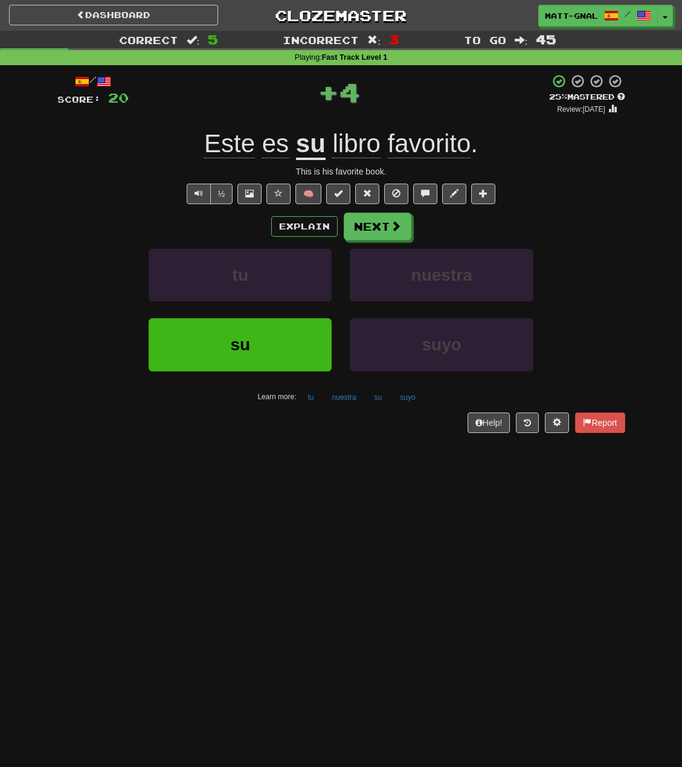
click at [313, 133] on u "su" at bounding box center [311, 144] width 30 height 31
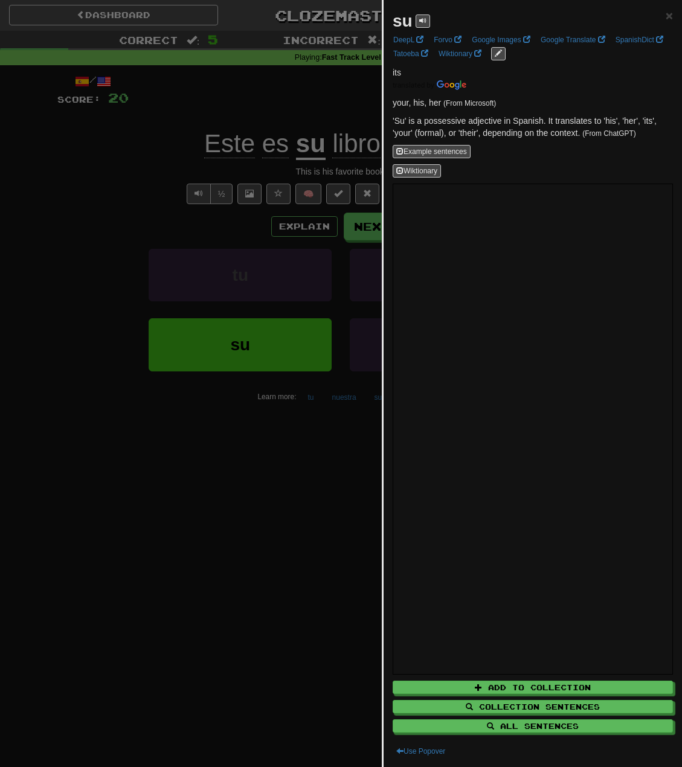
click at [269, 114] on div at bounding box center [341, 383] width 682 height 767
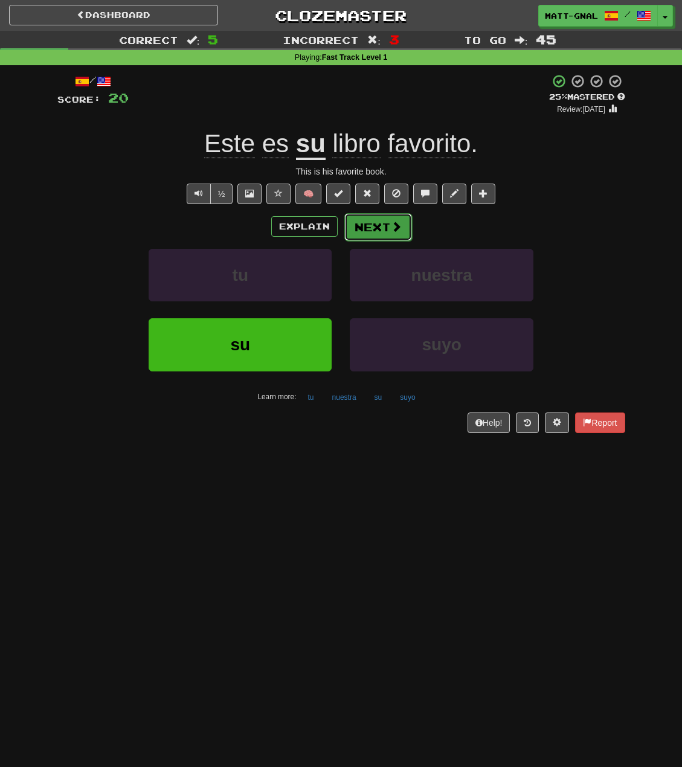
click at [364, 228] on button "Next" at bounding box center [378, 227] width 68 height 28
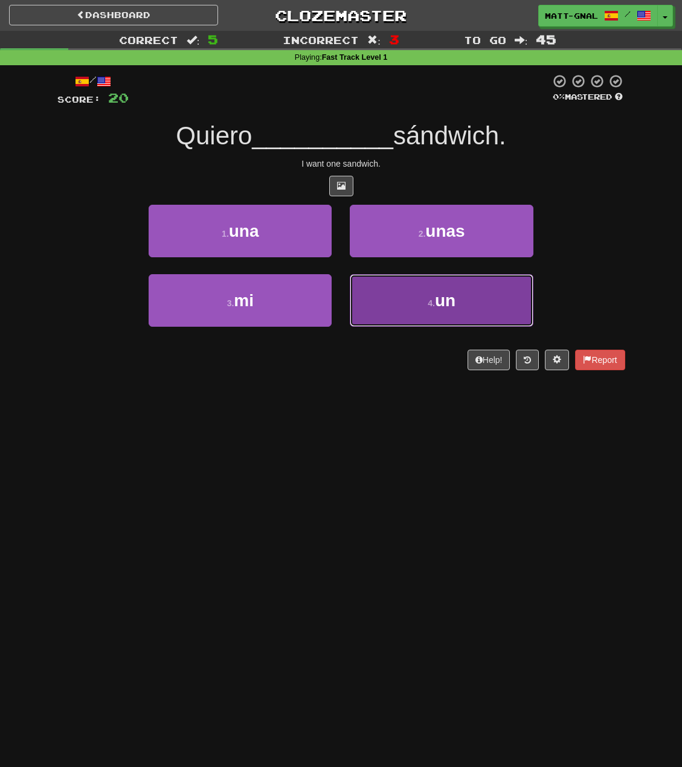
click at [394, 309] on button "4 . un" at bounding box center [441, 300] width 183 height 53
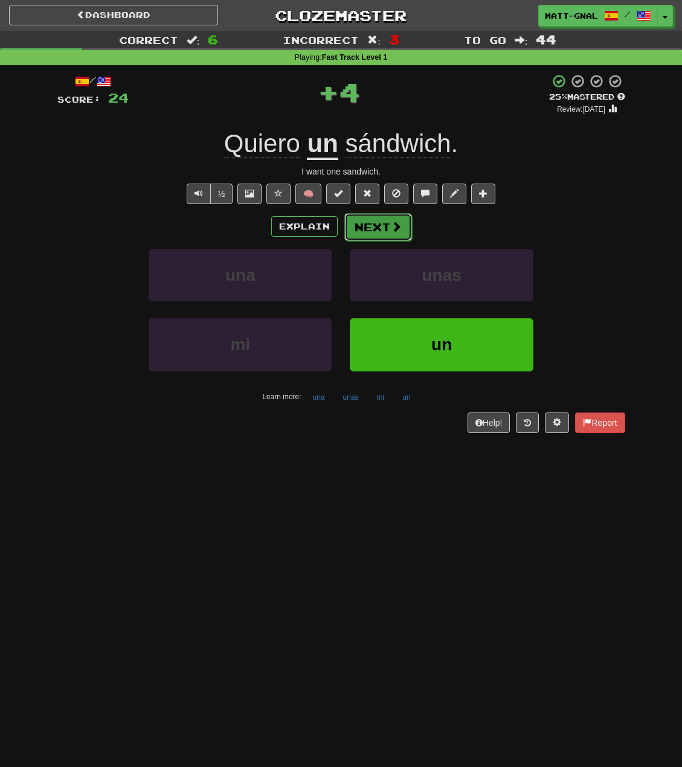
click at [382, 224] on button "Next" at bounding box center [378, 227] width 68 height 28
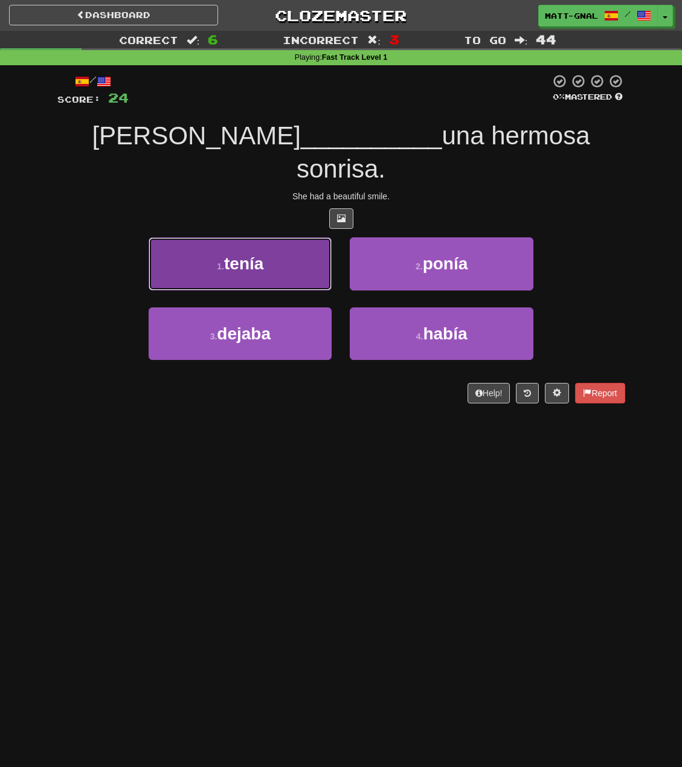
click at [266, 245] on button "1 . tenía" at bounding box center [240, 263] width 183 height 53
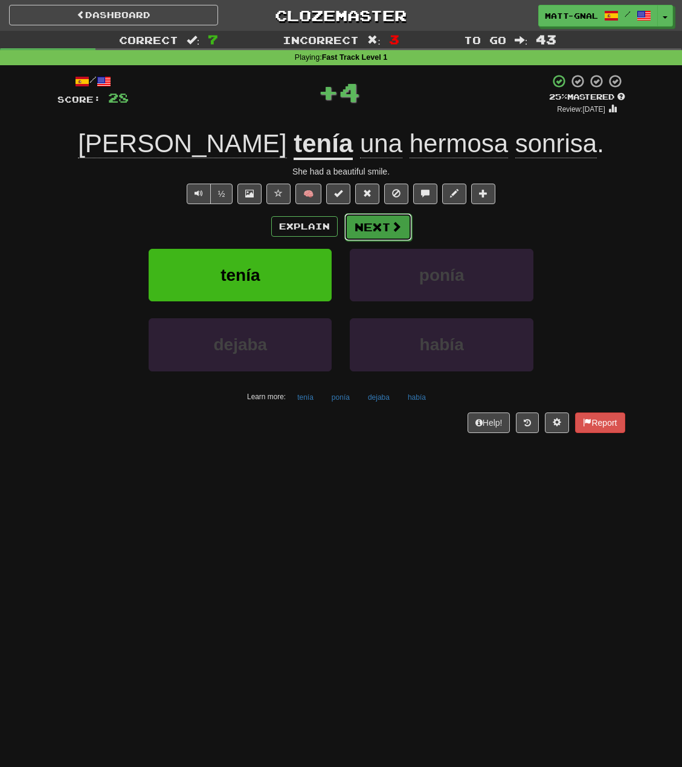
click at [364, 228] on button "Next" at bounding box center [378, 227] width 68 height 28
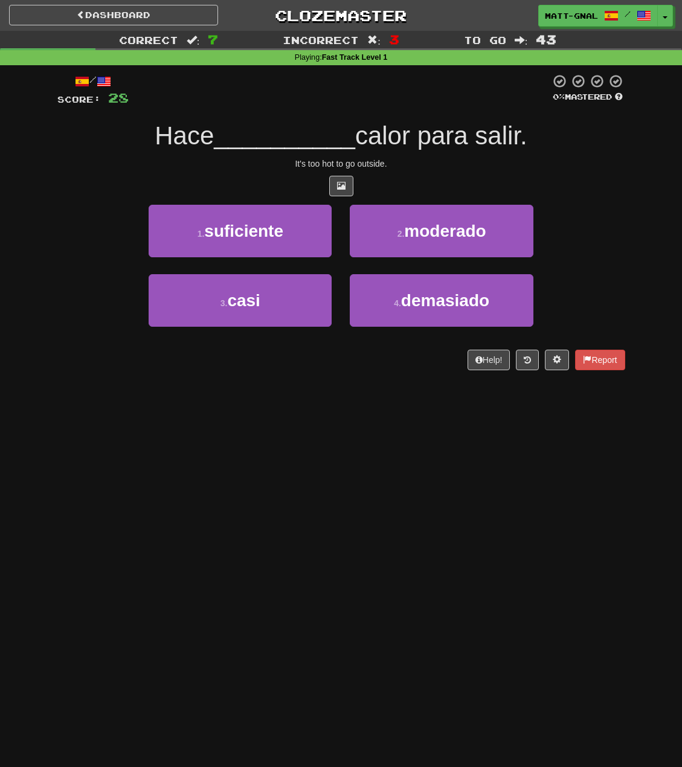
click at [184, 132] on span "Hace" at bounding box center [184, 135] width 59 height 28
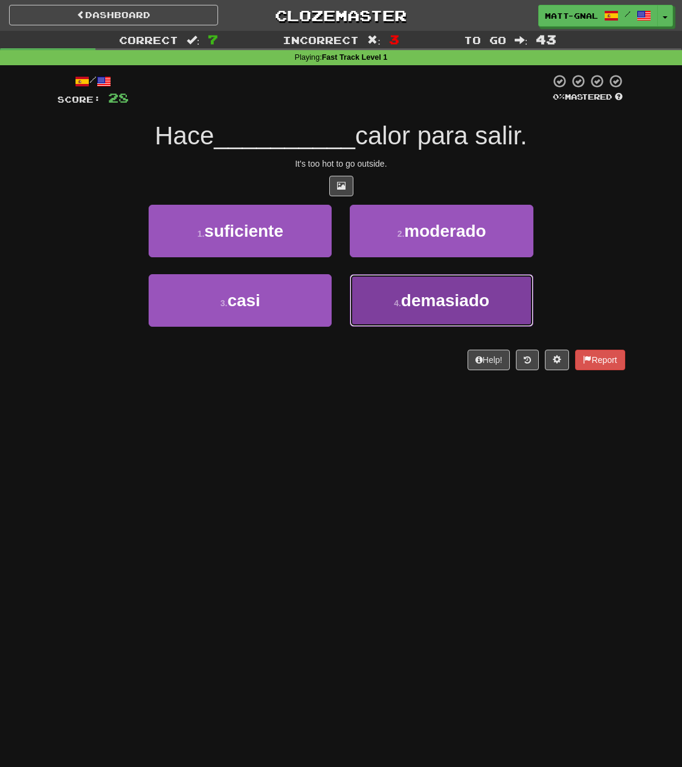
click at [383, 319] on button "4 . demasiado" at bounding box center [441, 300] width 183 height 53
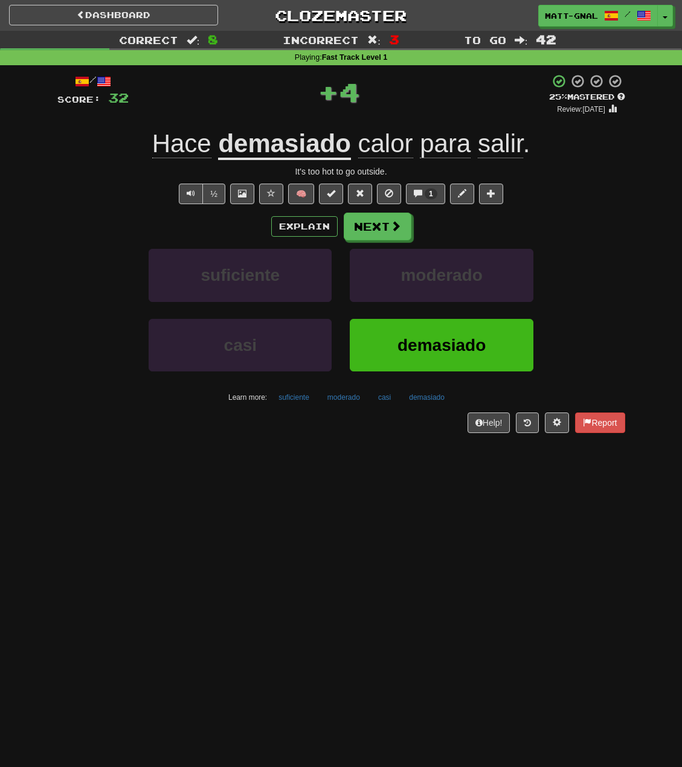
click at [402, 150] on span "calor" at bounding box center [385, 143] width 55 height 29
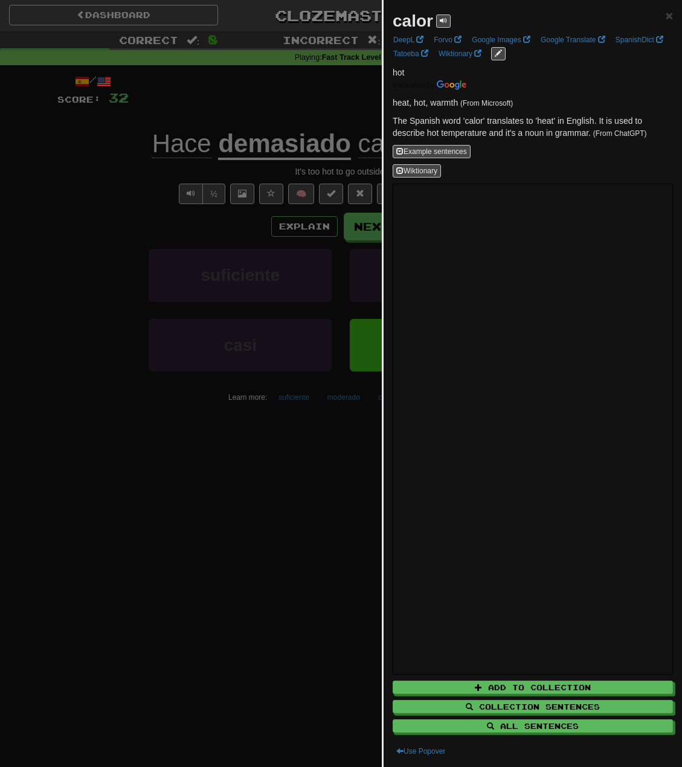
click at [352, 112] on div at bounding box center [341, 383] width 682 height 767
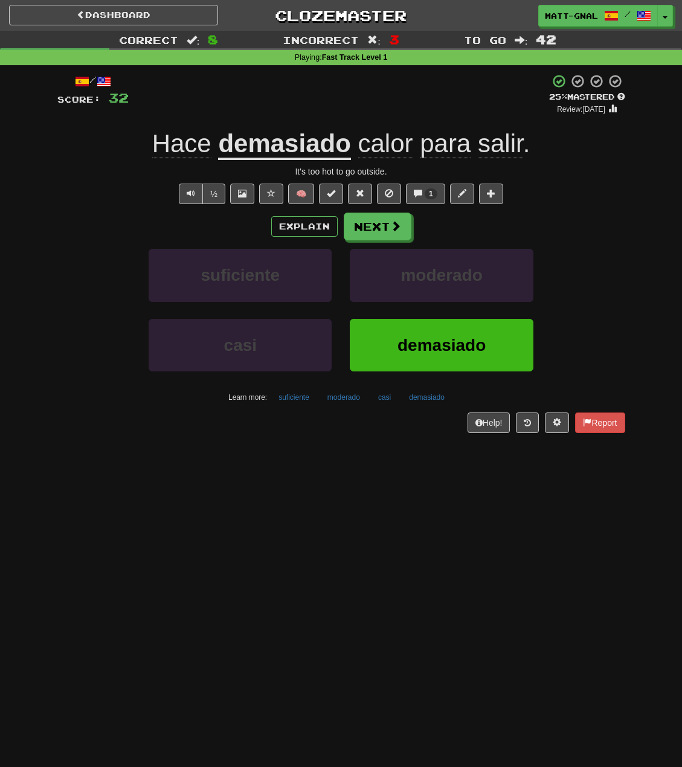
click at [432, 155] on span "para" at bounding box center [445, 143] width 51 height 29
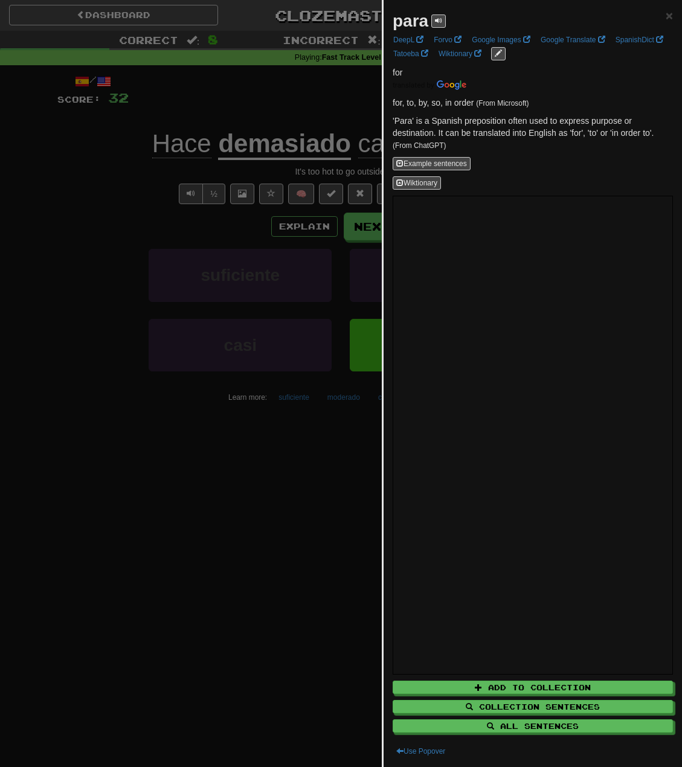
click at [331, 112] on div at bounding box center [341, 383] width 682 height 767
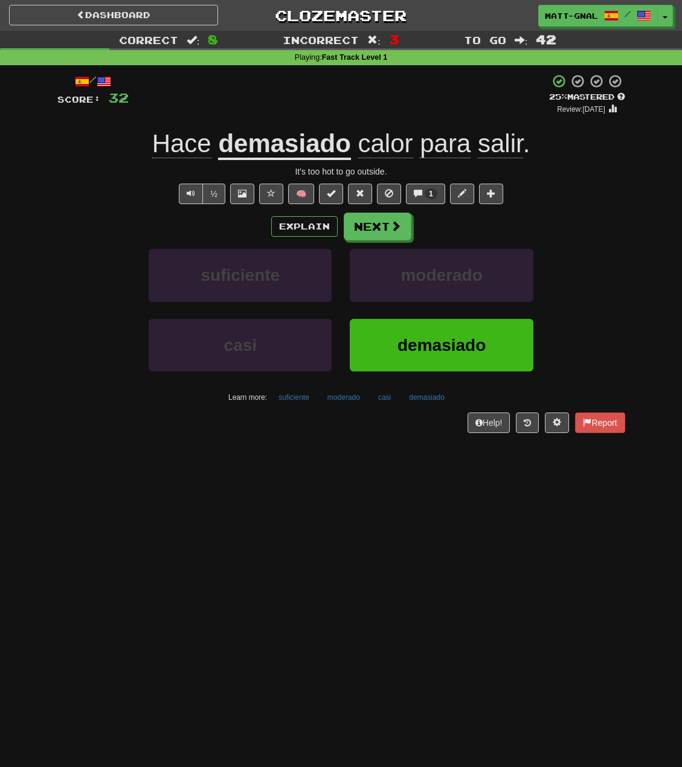
click at [426, 150] on span "para" at bounding box center [445, 143] width 51 height 29
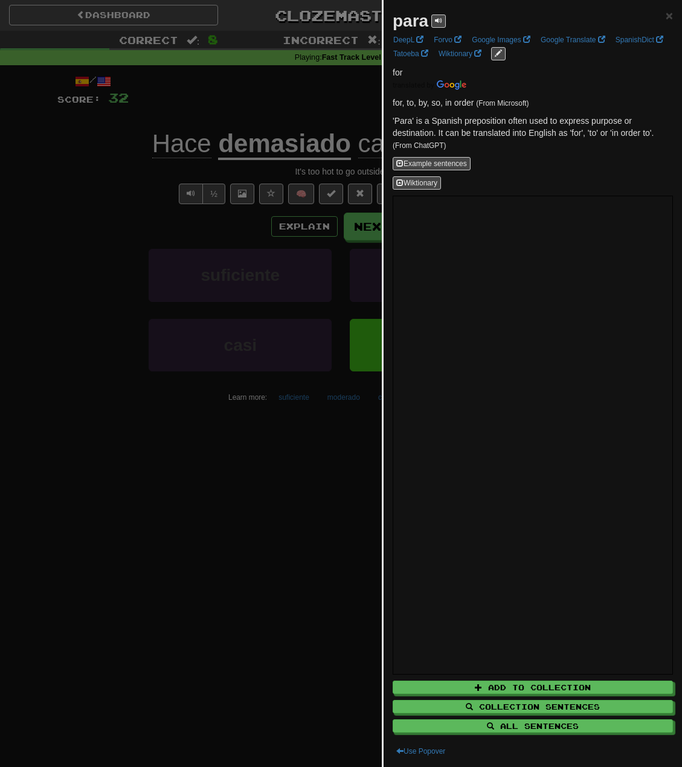
click at [347, 106] on div at bounding box center [341, 383] width 682 height 767
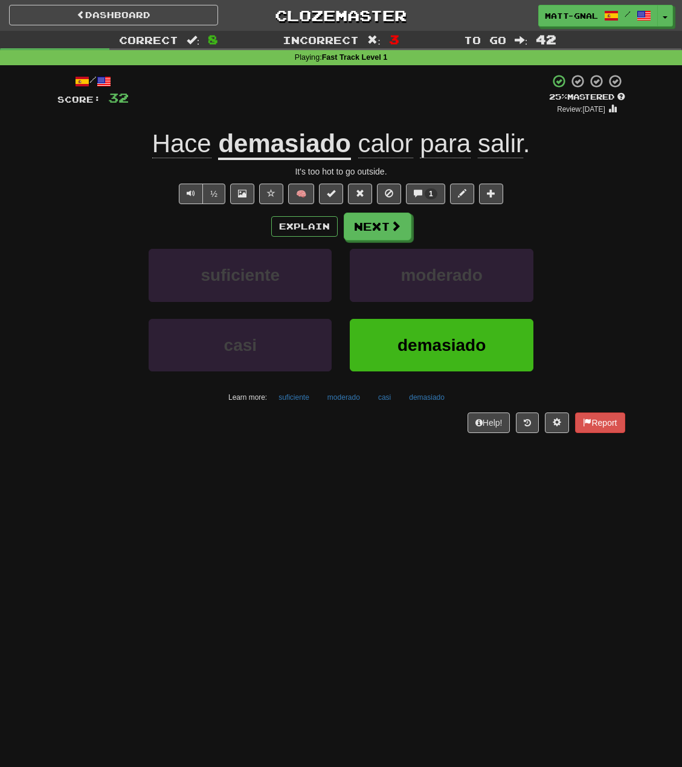
click at [499, 146] on span "salir" at bounding box center [500, 143] width 45 height 29
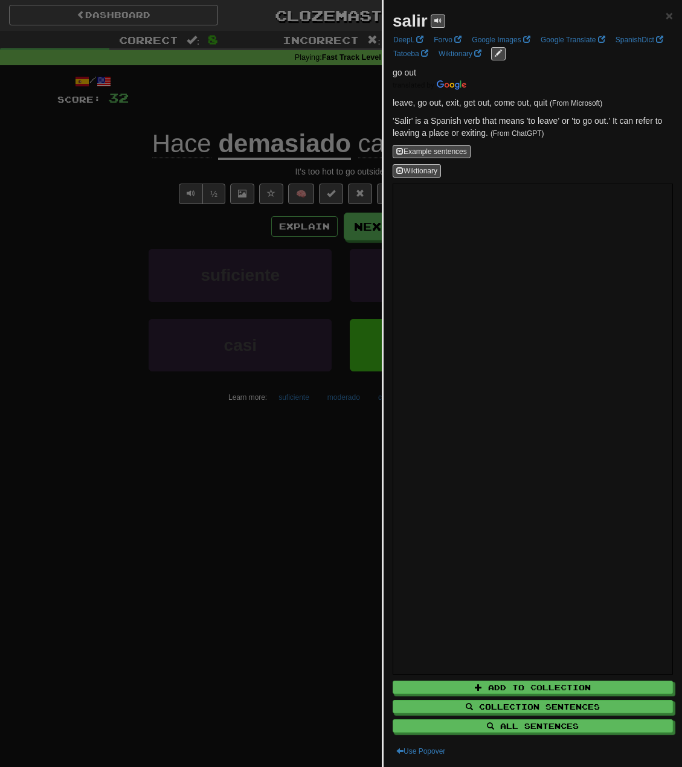
click at [349, 111] on div at bounding box center [341, 383] width 682 height 767
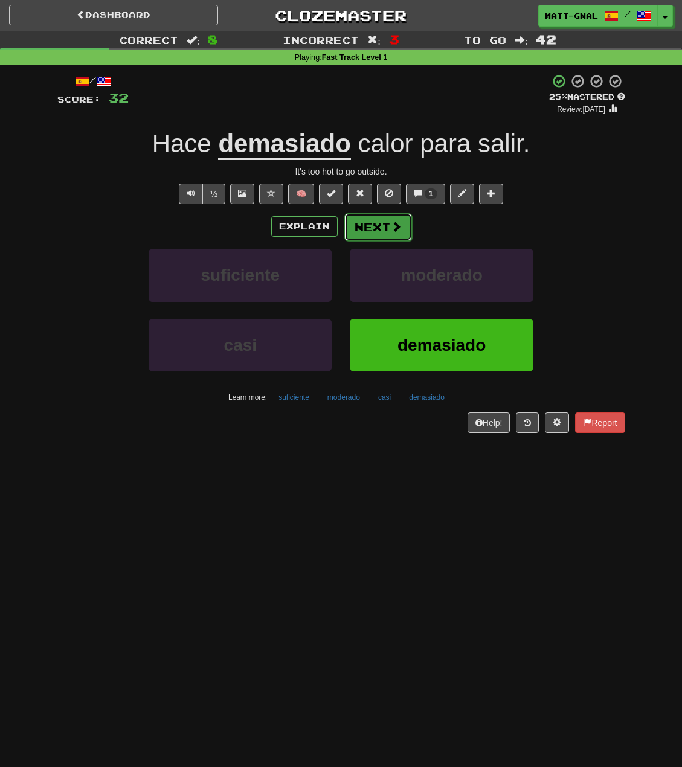
click at [360, 222] on button "Next" at bounding box center [378, 227] width 68 height 28
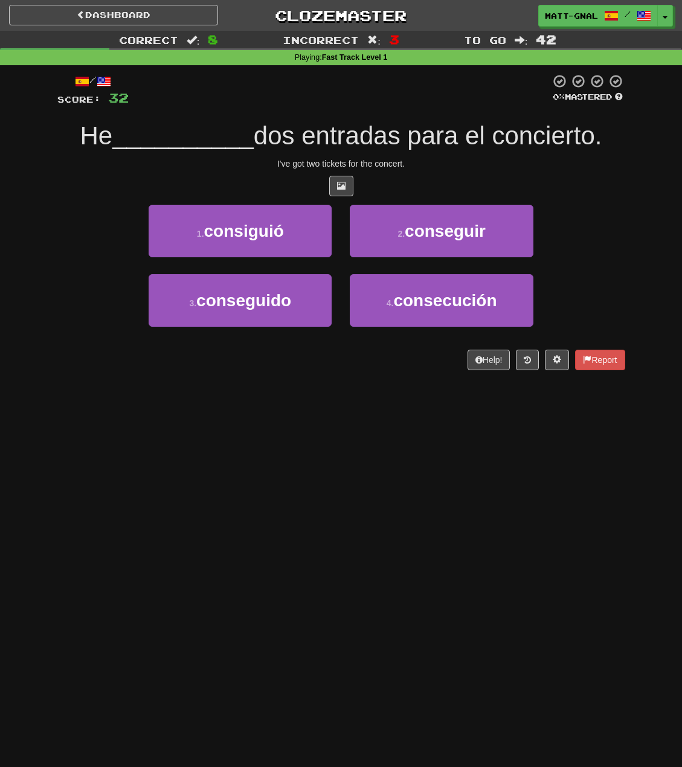
click at [86, 120] on div "He __________ dos entradas para el concierto." at bounding box center [341, 136] width 568 height 33
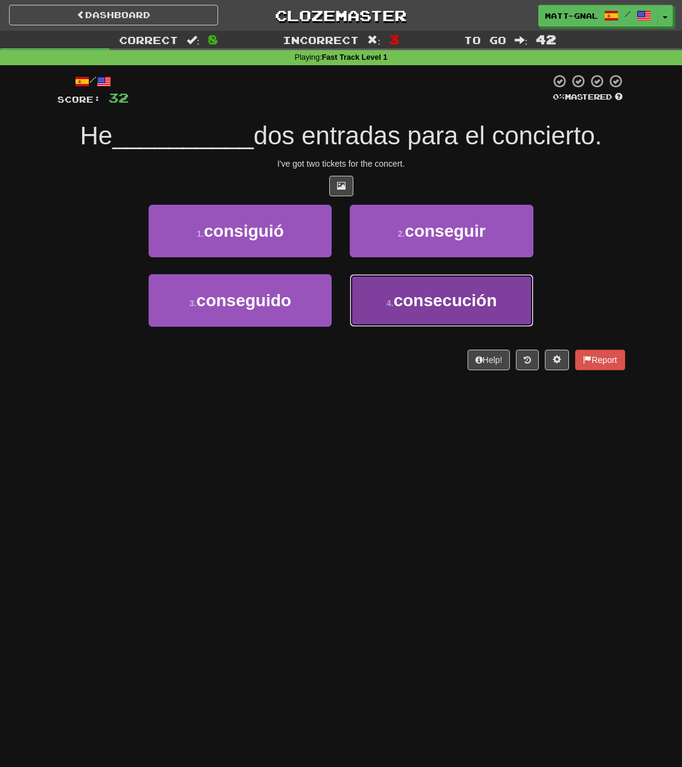
click at [407, 286] on button "4 . consecución" at bounding box center [441, 300] width 183 height 53
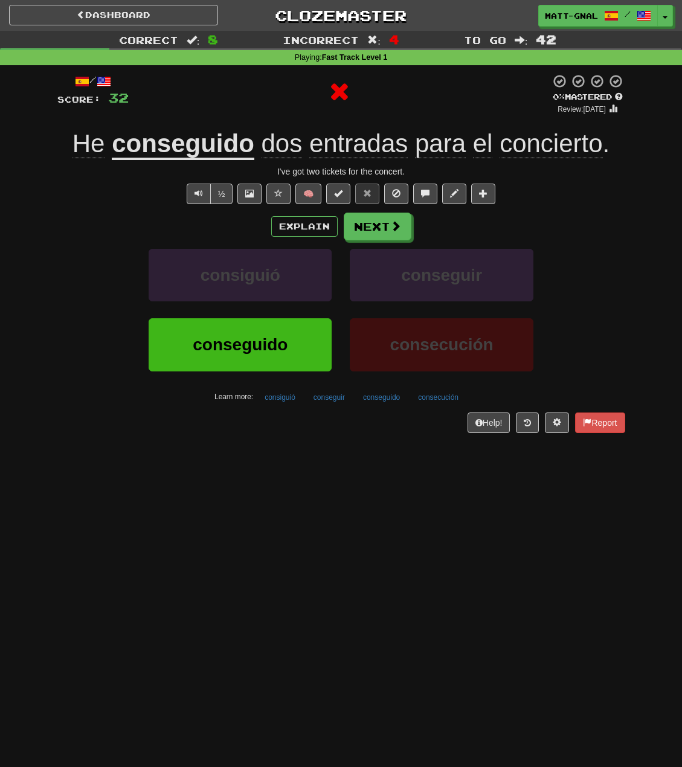
click at [220, 141] on u "conseguido" at bounding box center [183, 144] width 143 height 31
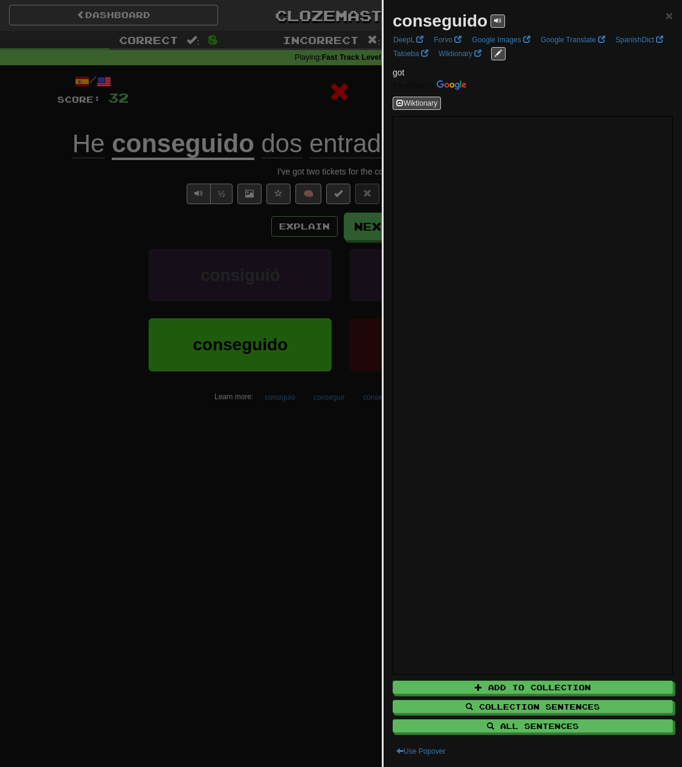
click at [223, 112] on div at bounding box center [341, 383] width 682 height 767
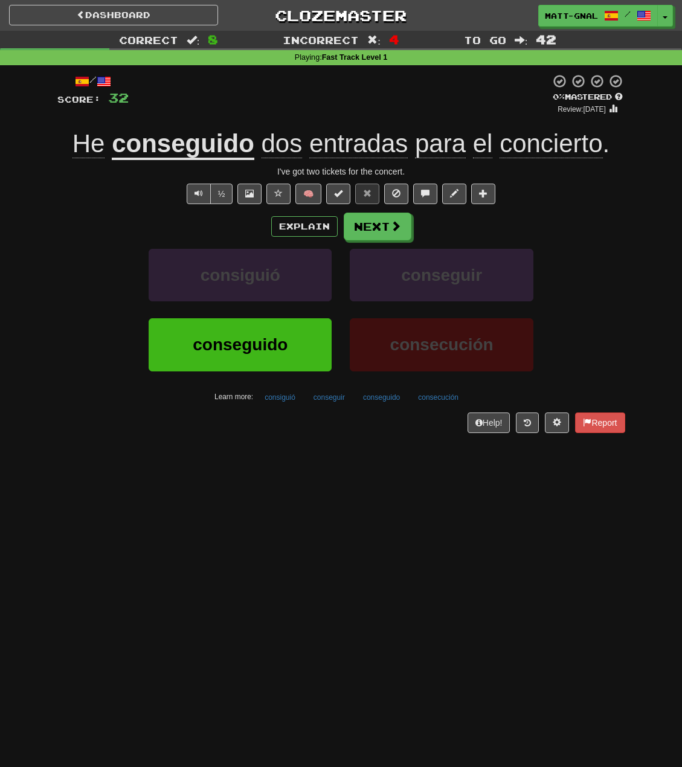
click at [85, 153] on span "He" at bounding box center [88, 143] width 33 height 29
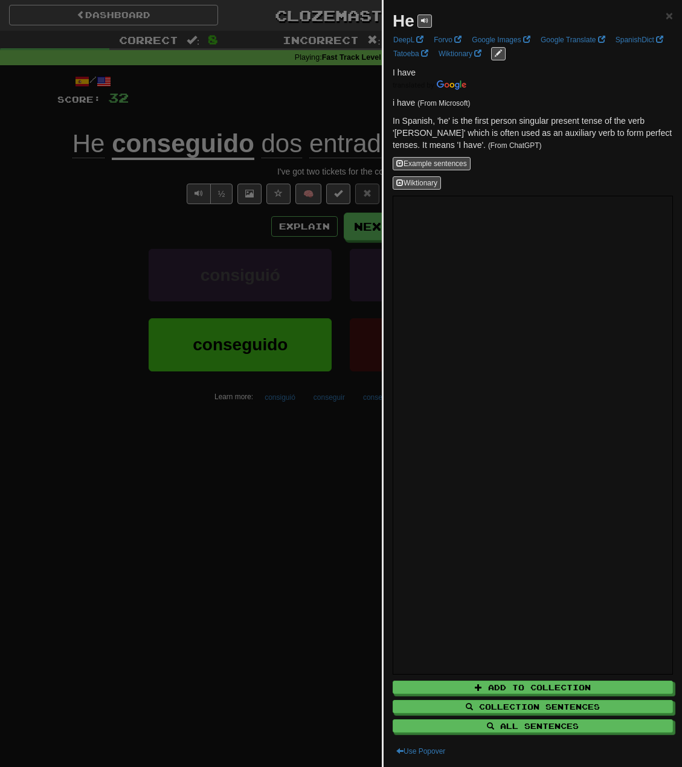
click at [96, 210] on div at bounding box center [341, 383] width 682 height 767
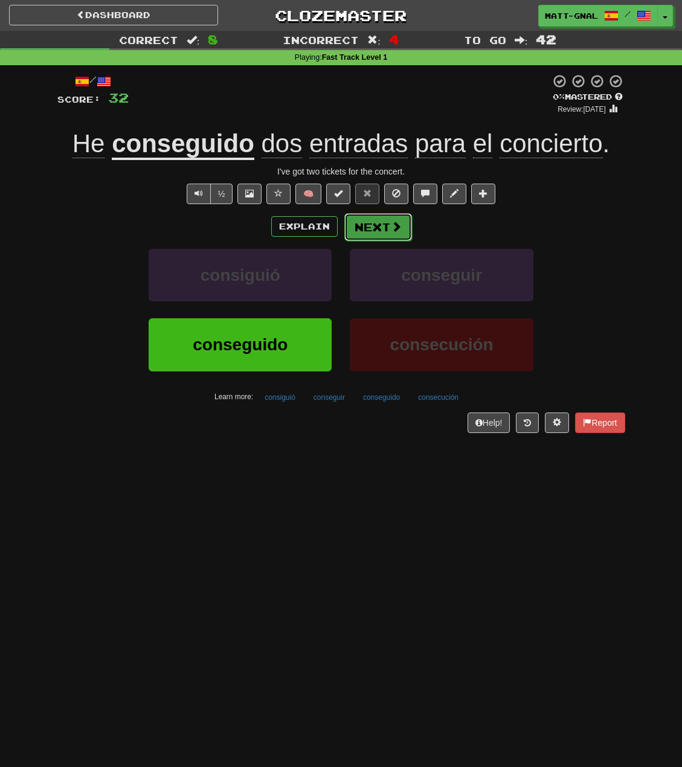
click at [393, 219] on button "Next" at bounding box center [378, 227] width 68 height 28
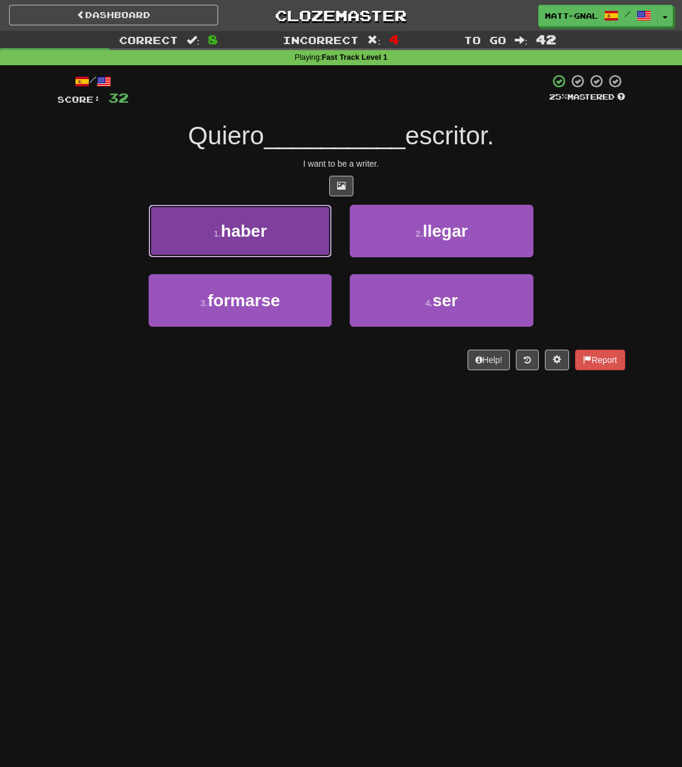
click at [297, 210] on button "1 . [PERSON_NAME]" at bounding box center [240, 231] width 183 height 53
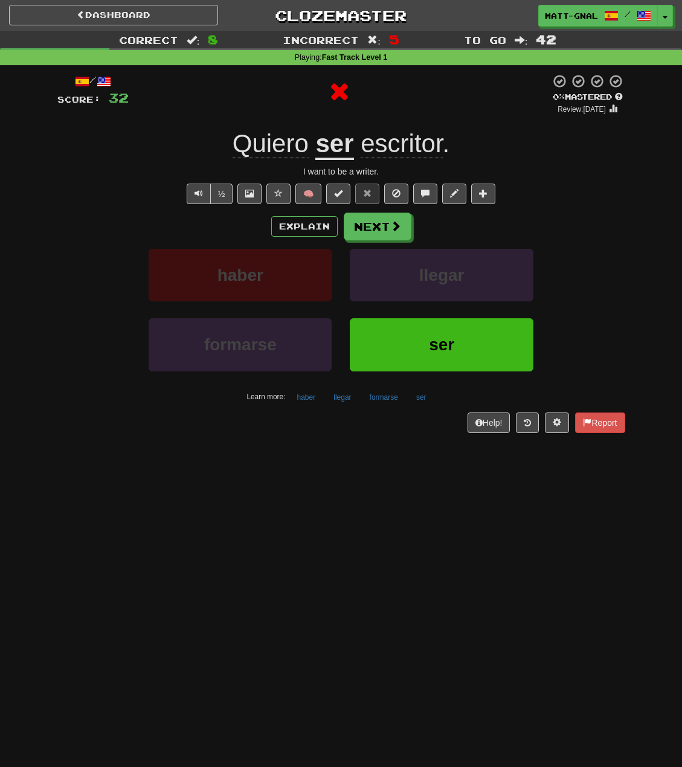
click at [332, 150] on u "ser" at bounding box center [334, 144] width 38 height 31
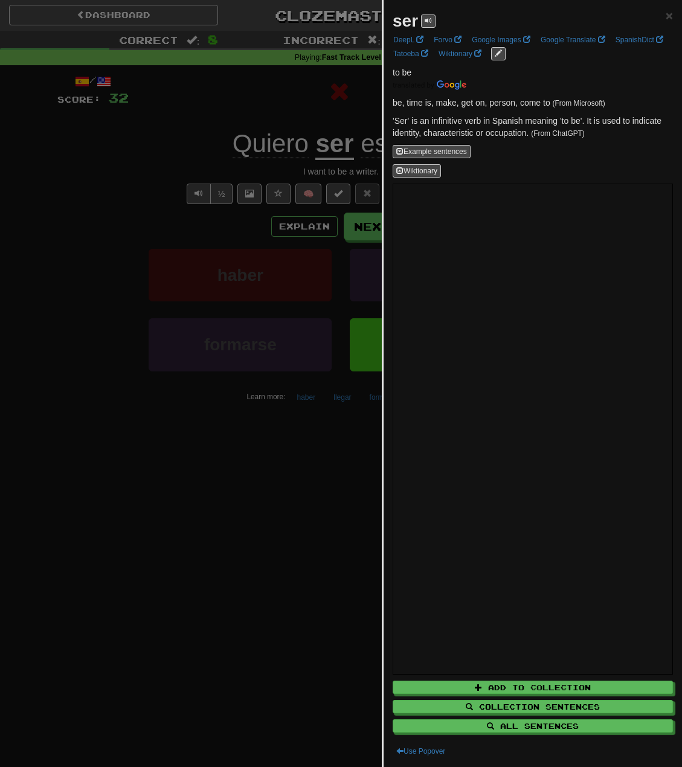
drag, startPoint x: 303, startPoint y: 114, endPoint x: 310, endPoint y: 118, distance: 8.7
click at [304, 114] on div at bounding box center [341, 383] width 682 height 767
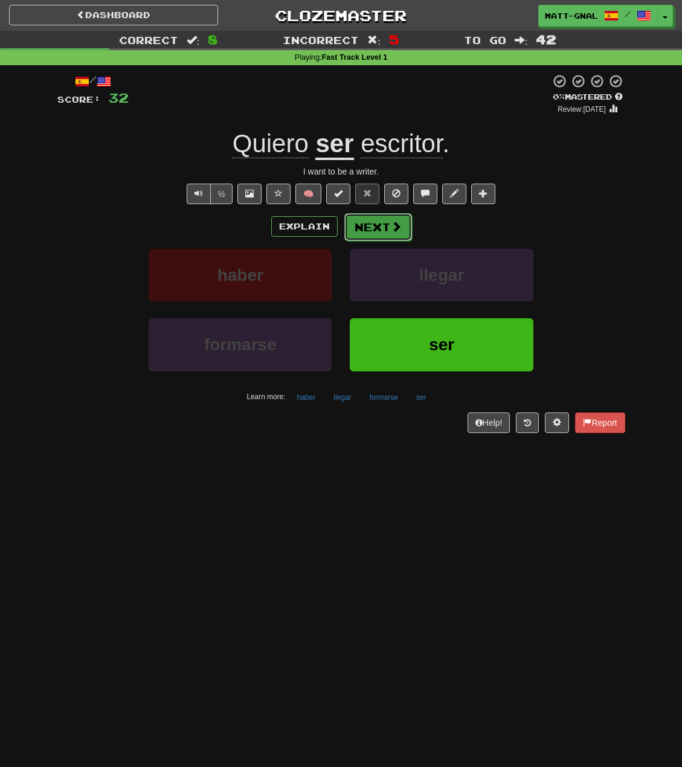
click at [371, 225] on button "Next" at bounding box center [378, 227] width 68 height 28
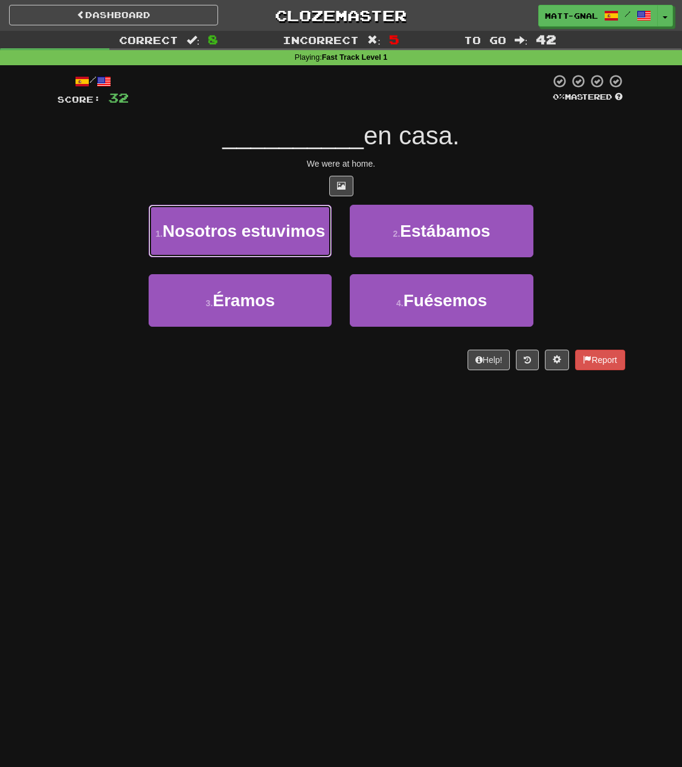
click at [295, 246] on button "1 . Nosotros estuvimos" at bounding box center [240, 231] width 183 height 53
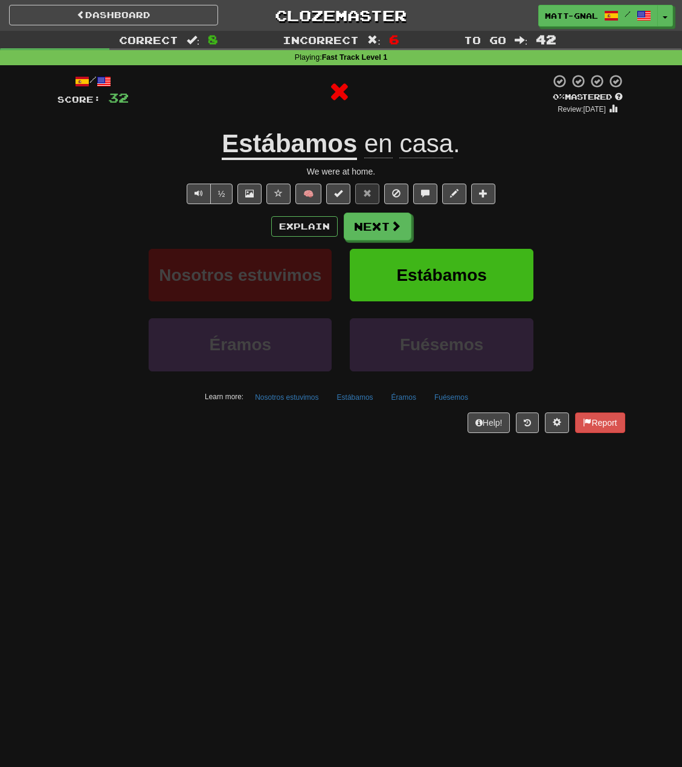
click at [322, 150] on u "Estábamos" at bounding box center [289, 144] width 135 height 31
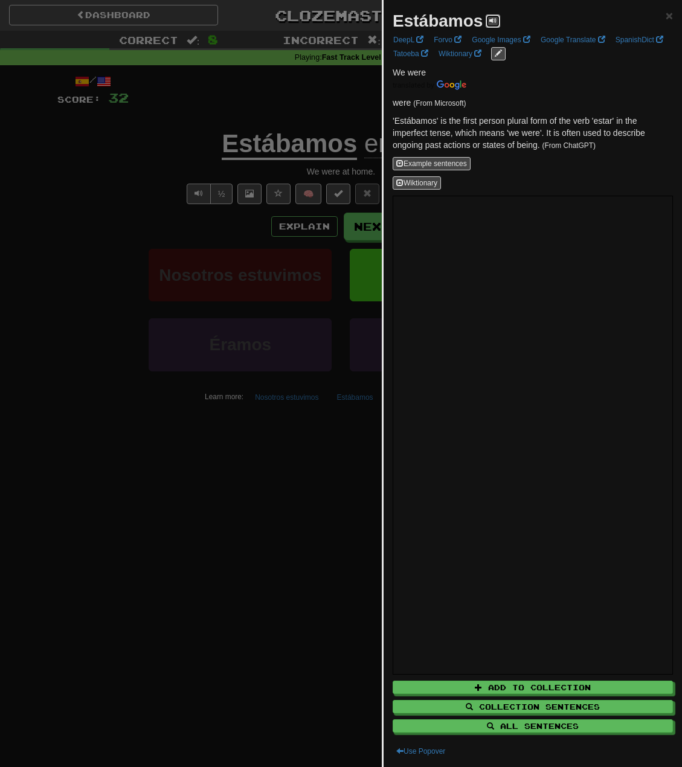
click at [492, 19] on span at bounding box center [492, 20] width 7 height 7
click at [318, 106] on div at bounding box center [341, 383] width 682 height 767
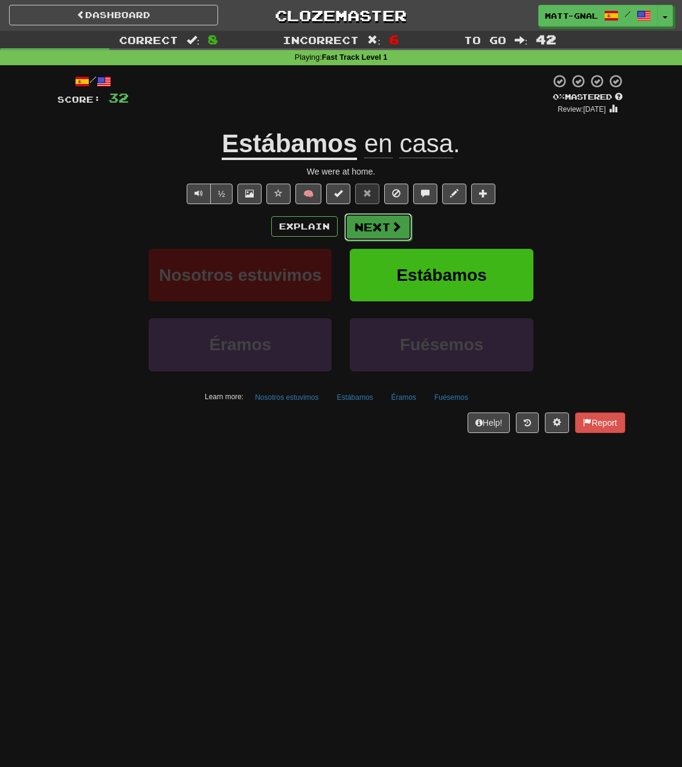
click at [384, 231] on button "Next" at bounding box center [378, 227] width 68 height 28
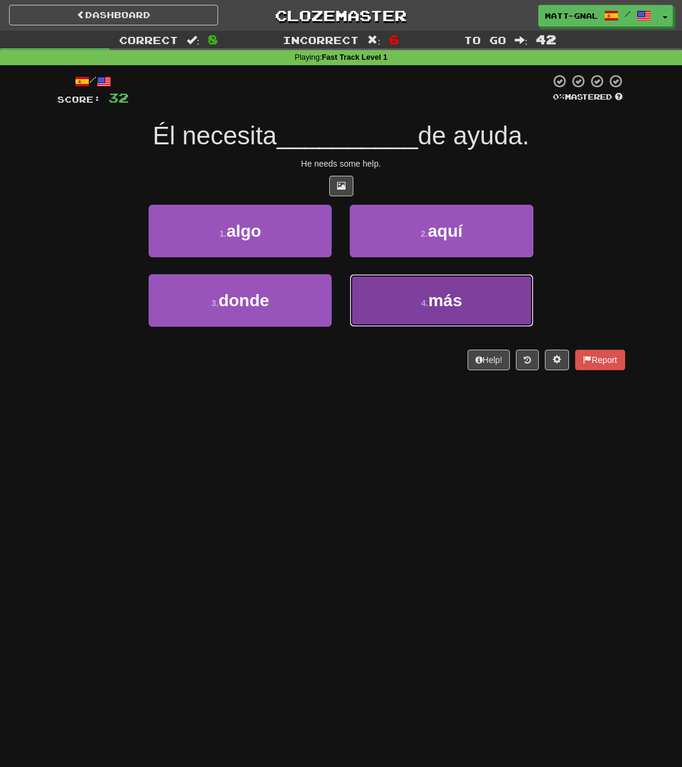
click at [379, 321] on button "4 . más" at bounding box center [441, 300] width 183 height 53
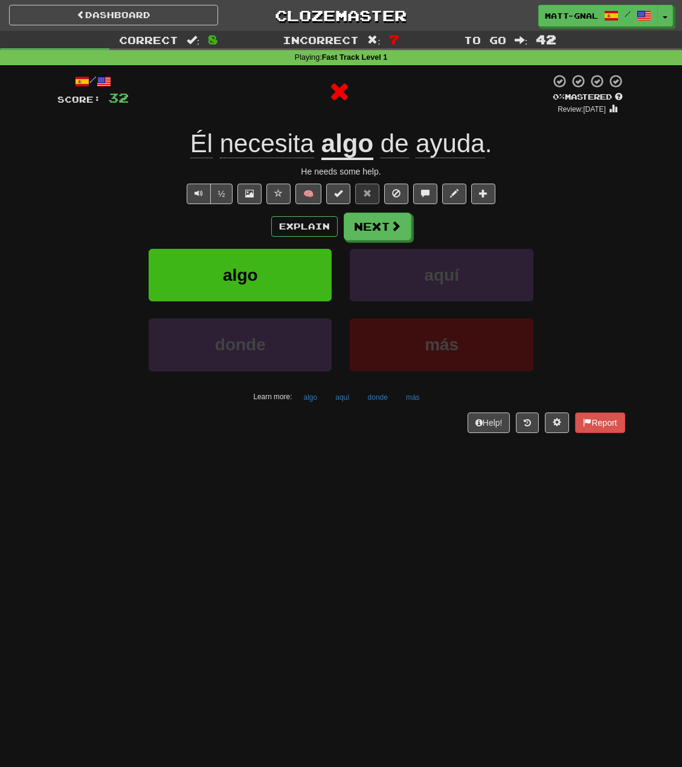
click at [338, 143] on u "algo" at bounding box center [347, 144] width 52 height 31
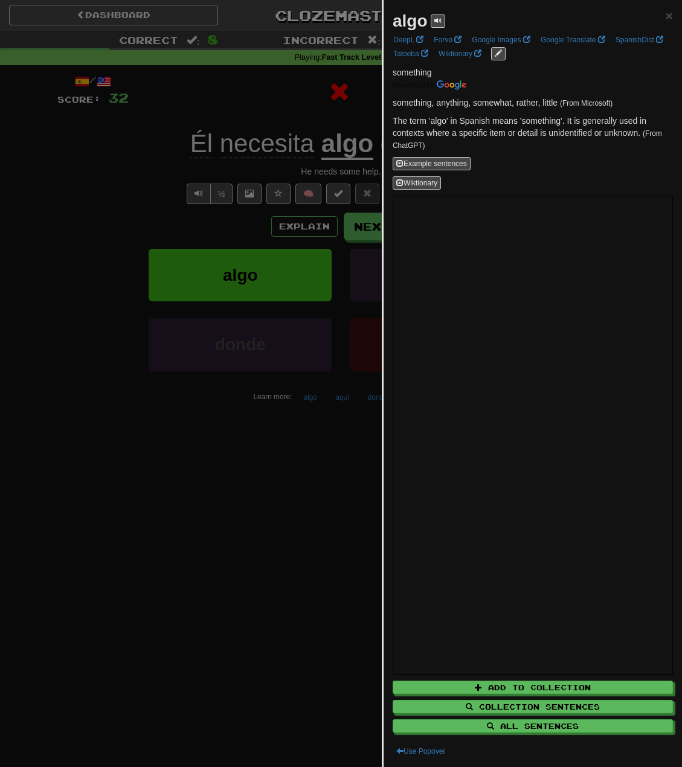
click at [279, 98] on div at bounding box center [341, 383] width 682 height 767
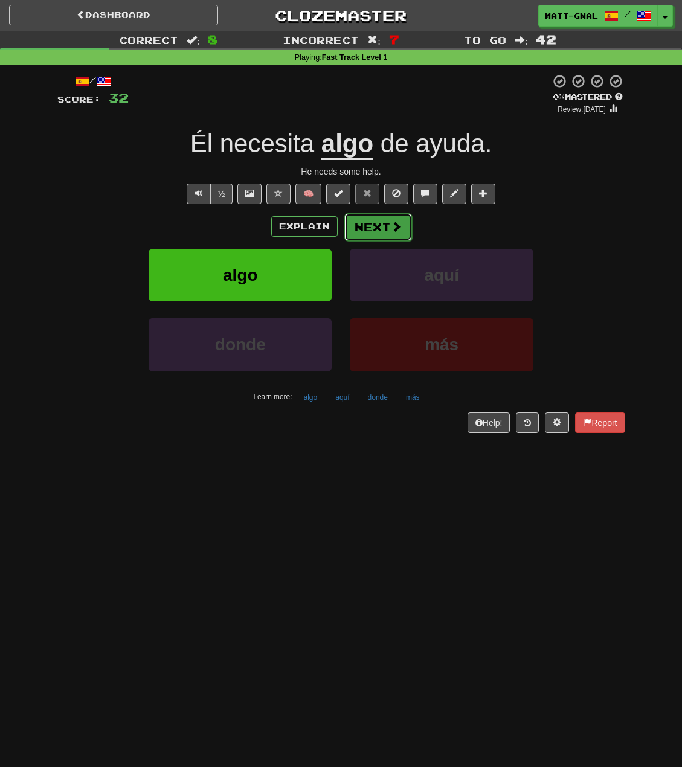
click at [364, 226] on button "Next" at bounding box center [378, 227] width 68 height 28
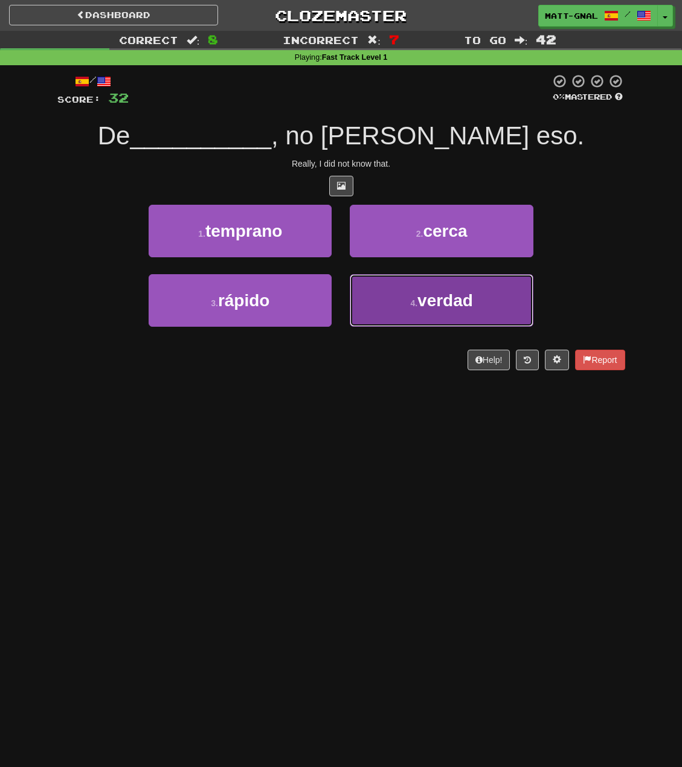
click at [403, 295] on button "4 . verdad" at bounding box center [441, 300] width 183 height 53
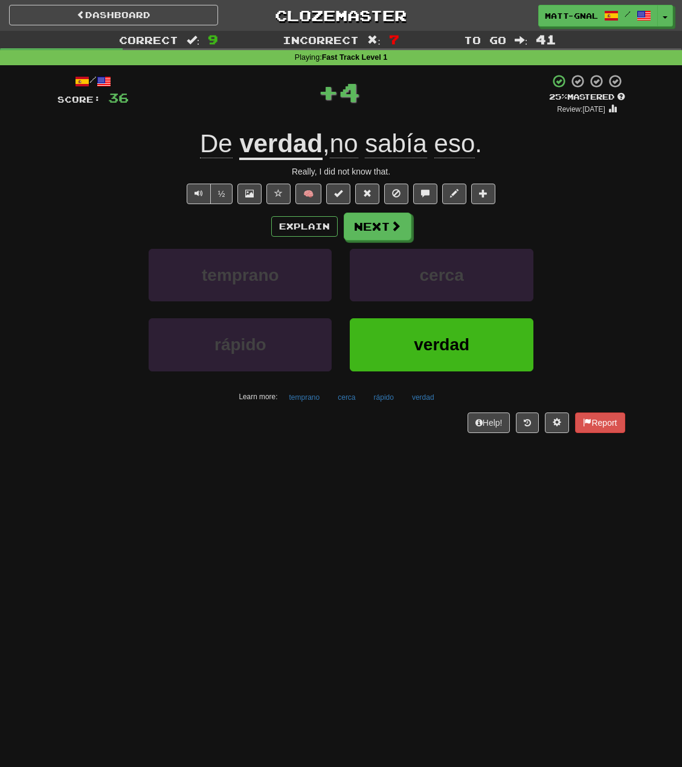
click at [294, 144] on u "verdad" at bounding box center [280, 144] width 83 height 31
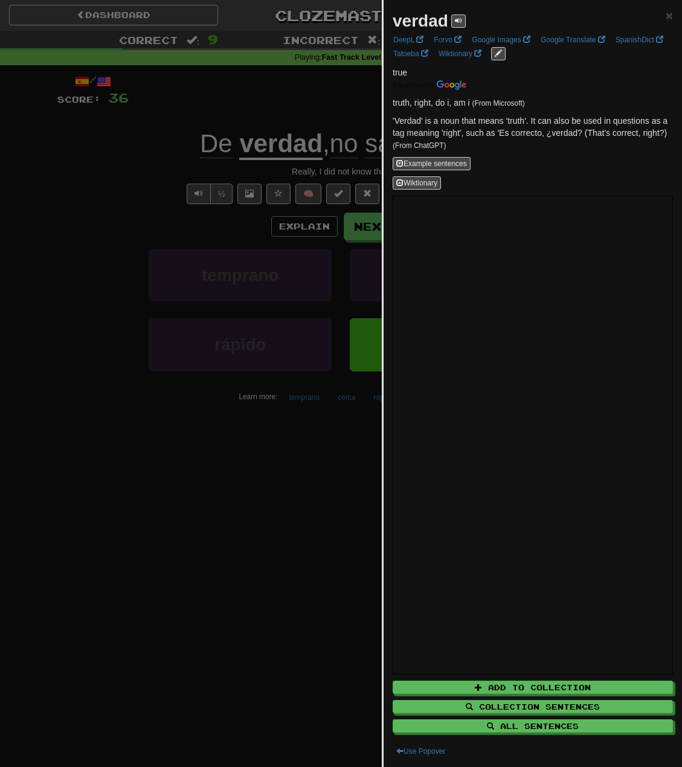
click at [257, 106] on div at bounding box center [341, 383] width 682 height 767
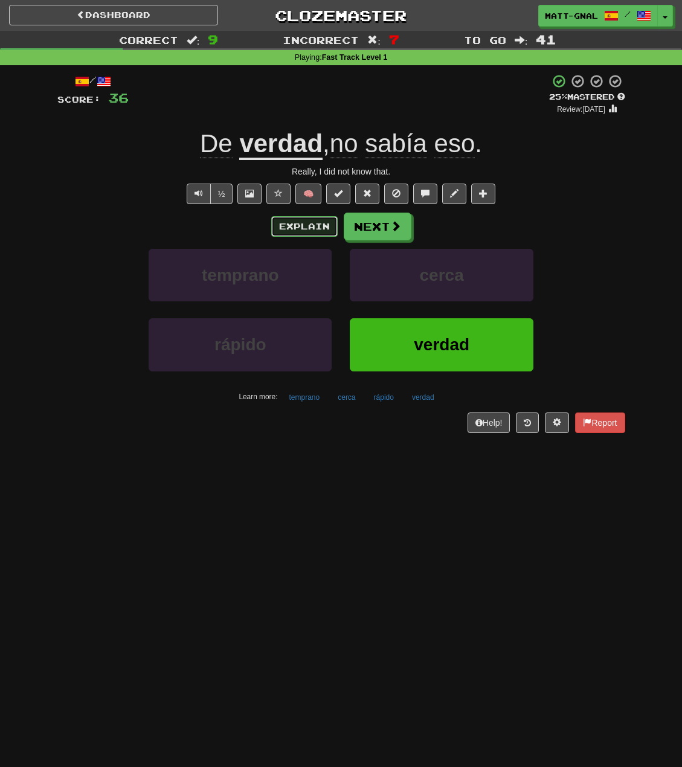
click at [294, 226] on button "Explain" at bounding box center [304, 226] width 66 height 21
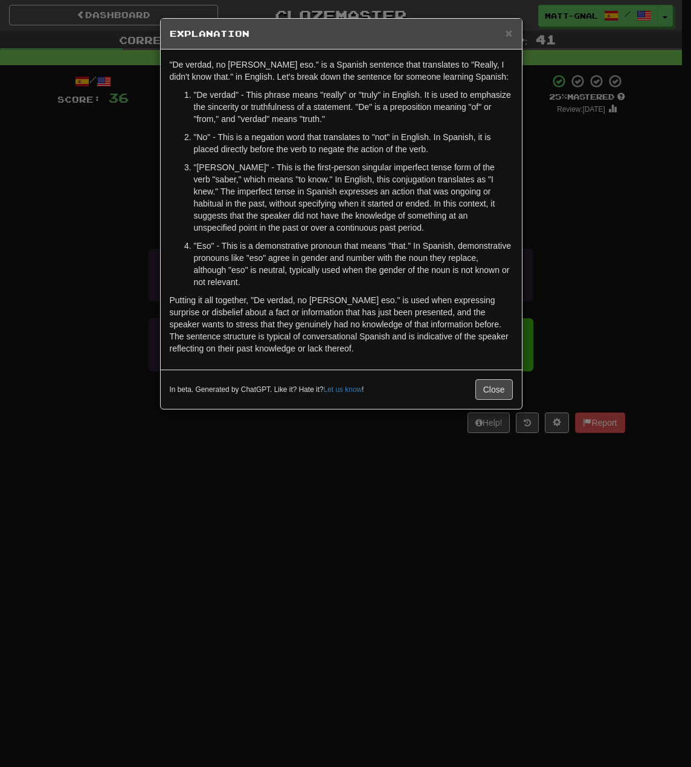
click at [100, 198] on div "× Explanation "De verdad, no [PERSON_NAME] eso." is a Spanish sentence that tra…" at bounding box center [345, 383] width 691 height 767
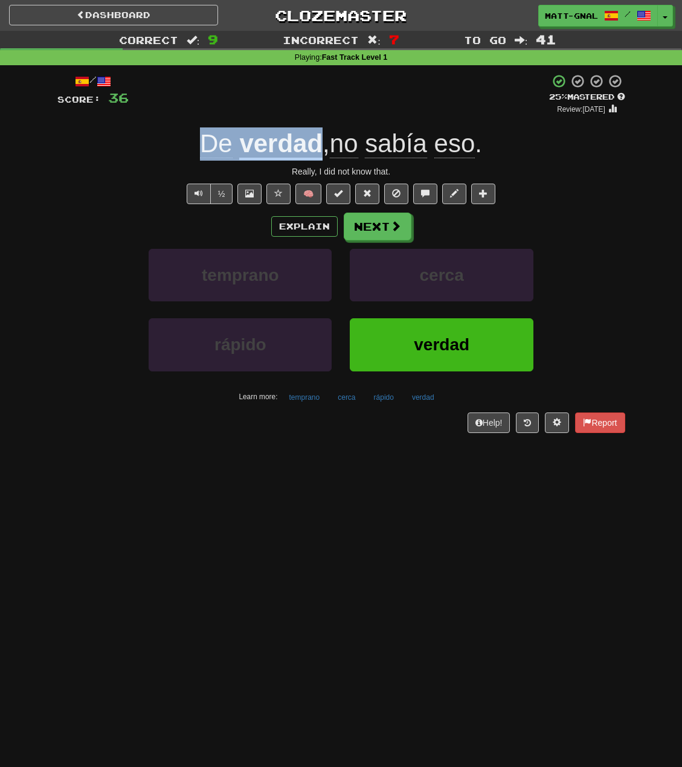
drag, startPoint x: 203, startPoint y: 139, endPoint x: 320, endPoint y: 157, distance: 118.0
click at [320, 157] on div "De verdad , no [PERSON_NAME] eso ." at bounding box center [341, 143] width 568 height 33
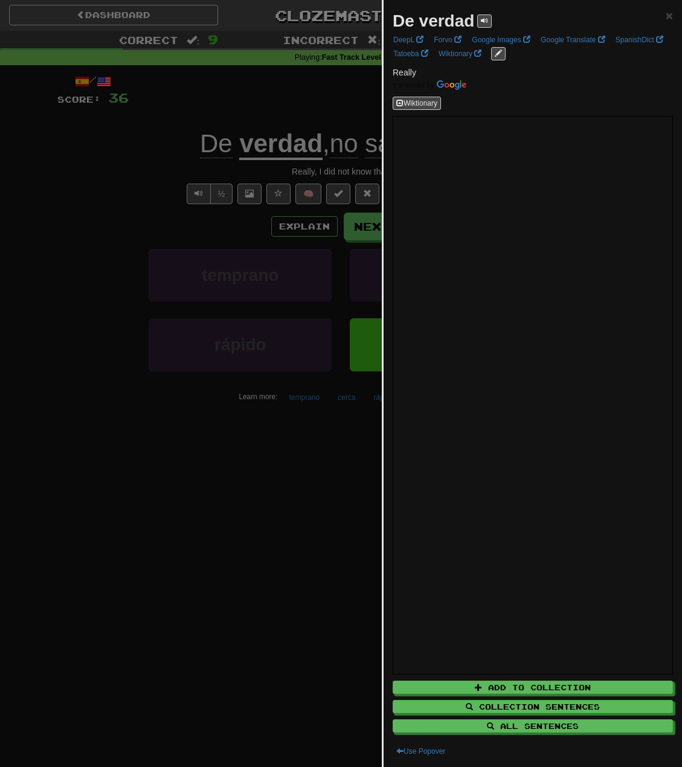
click at [156, 205] on div at bounding box center [341, 383] width 682 height 767
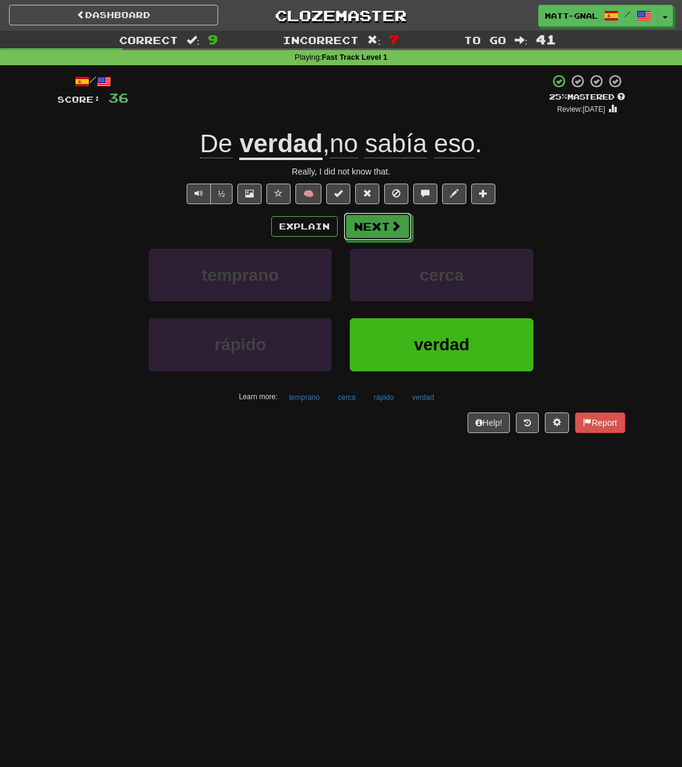
click at [368, 225] on button "Next" at bounding box center [378, 227] width 68 height 28
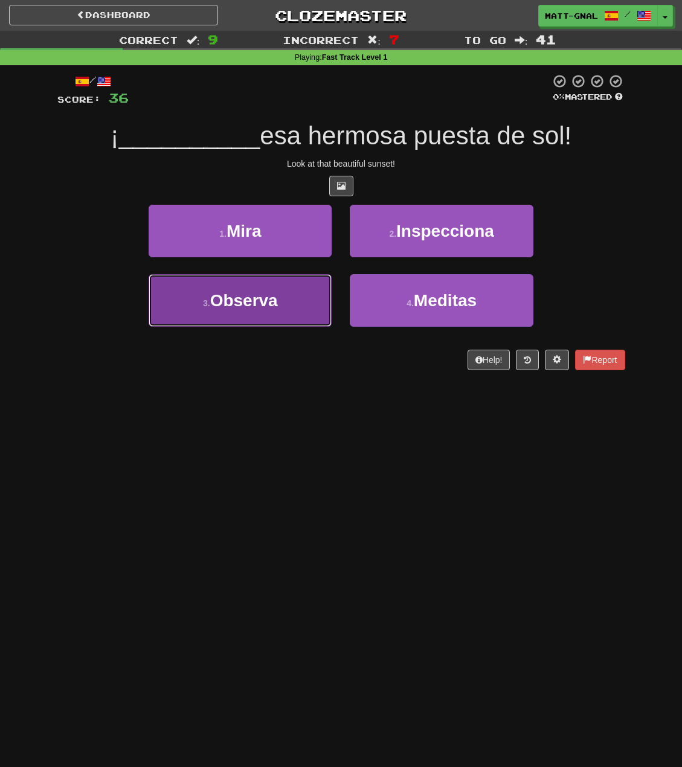
click at [248, 289] on button "3 . Observa" at bounding box center [240, 300] width 183 height 53
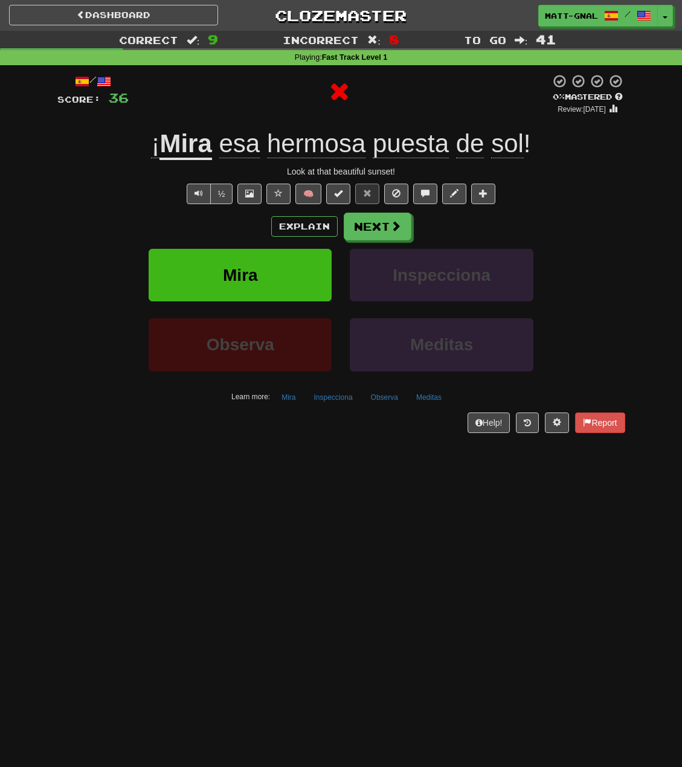
click at [187, 141] on u "Mira" at bounding box center [185, 144] width 52 height 31
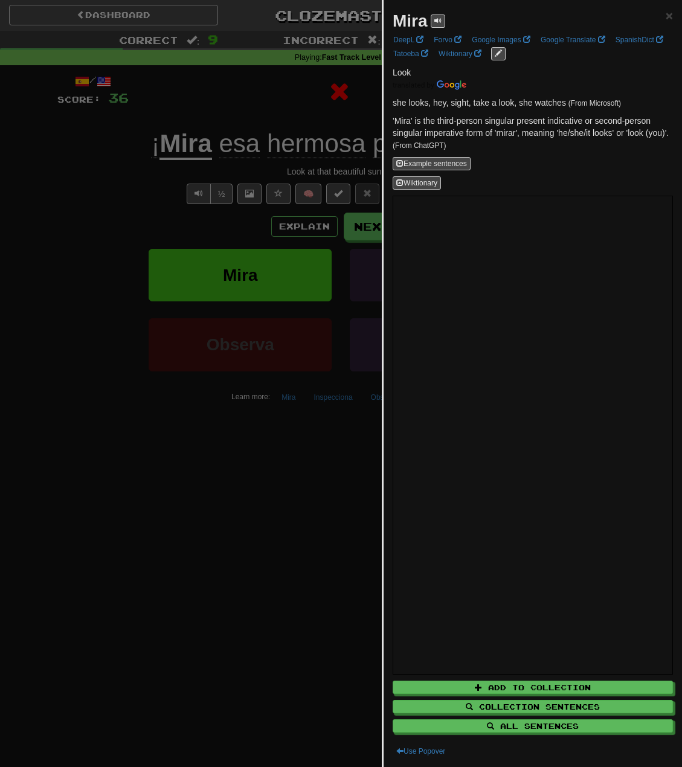
click at [120, 220] on div at bounding box center [341, 383] width 682 height 767
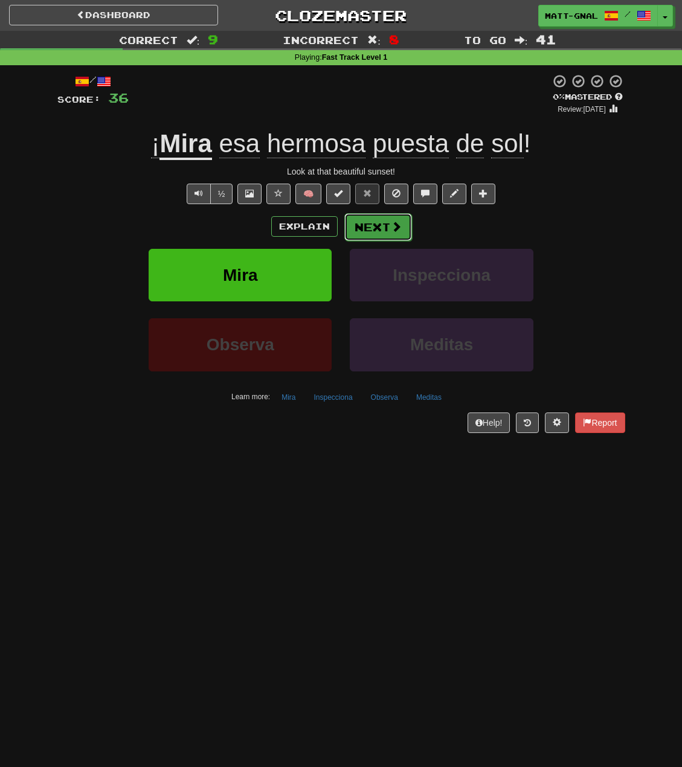
click at [388, 225] on button "Next" at bounding box center [378, 227] width 68 height 28
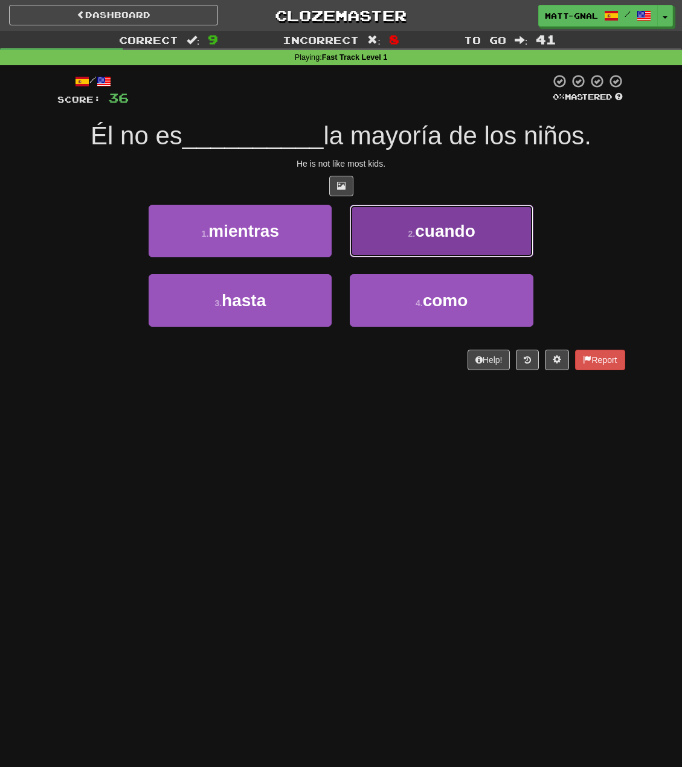
click at [431, 233] on span "cuando" at bounding box center [445, 231] width 60 height 19
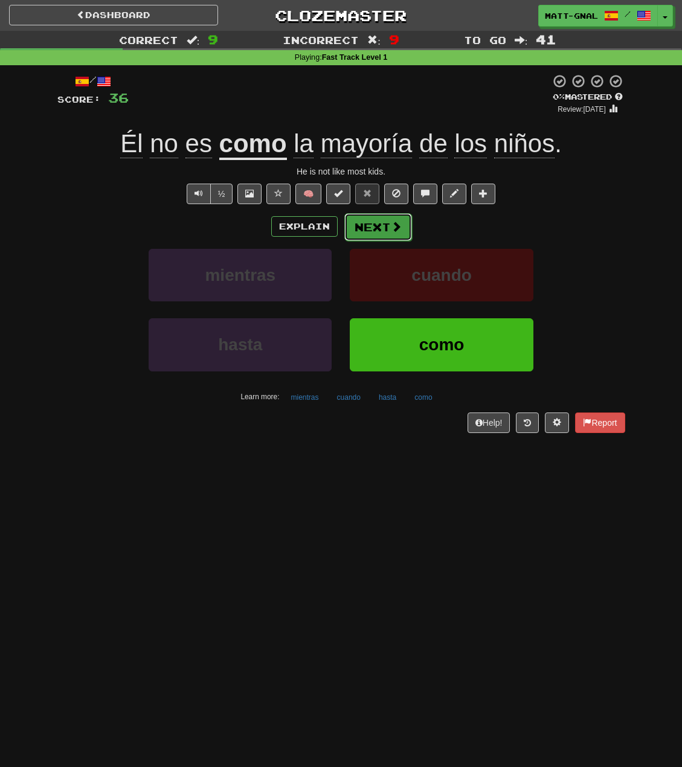
click at [377, 225] on button "Next" at bounding box center [378, 227] width 68 height 28
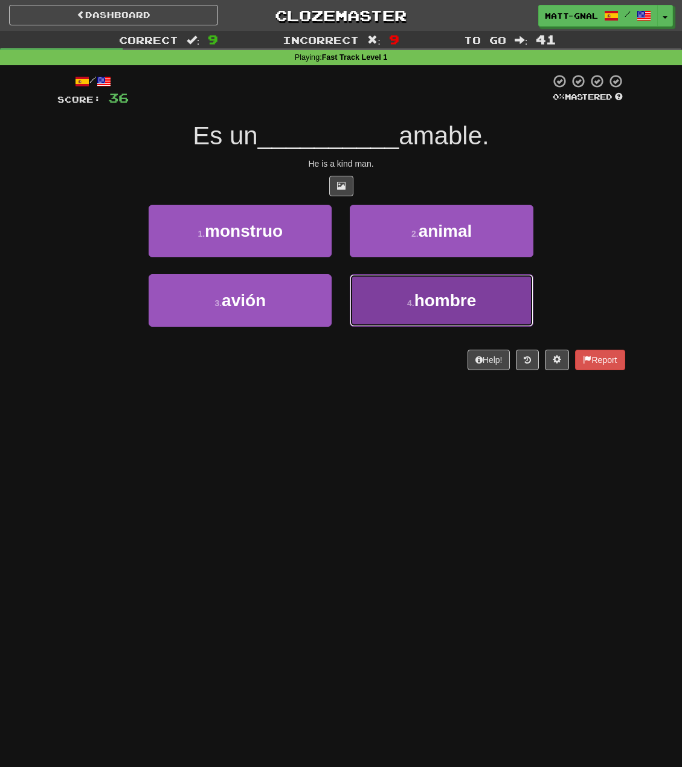
click at [359, 302] on button "4 . hombre" at bounding box center [441, 300] width 183 height 53
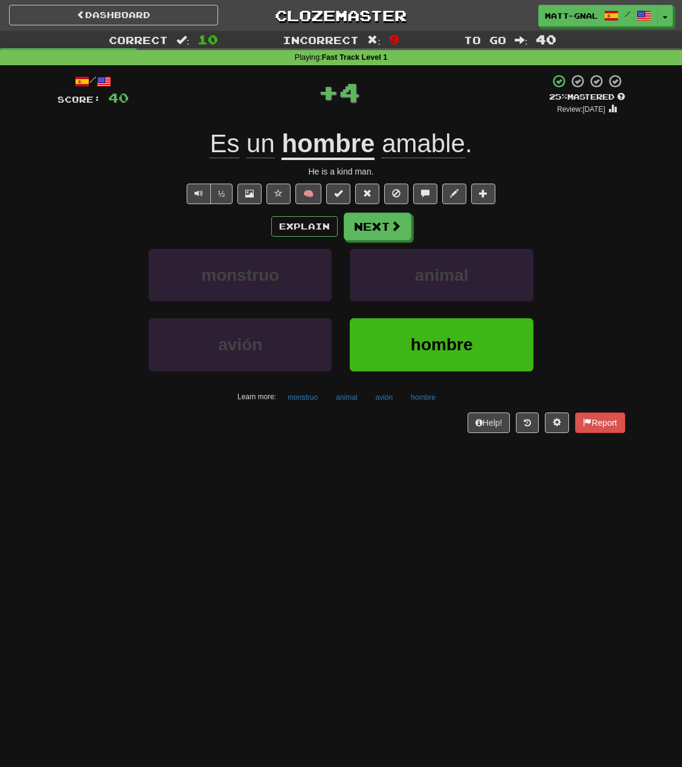
click at [441, 149] on span "amable" at bounding box center [423, 143] width 83 height 29
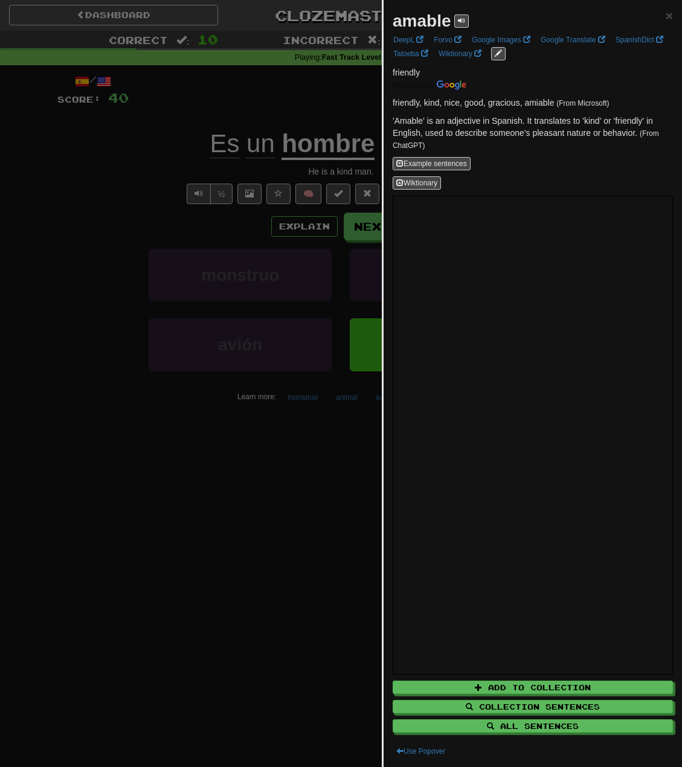
click at [363, 106] on div at bounding box center [341, 383] width 682 height 767
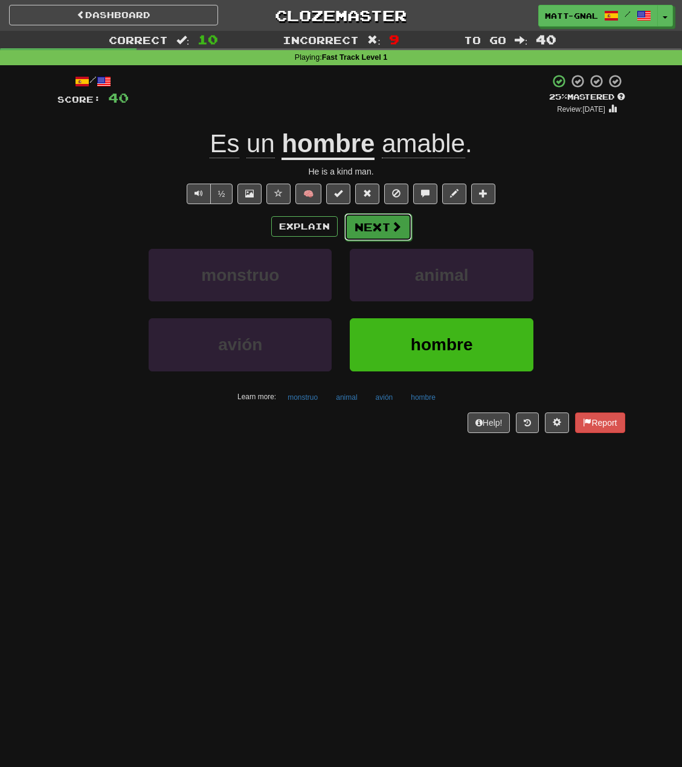
click at [379, 231] on button "Next" at bounding box center [378, 227] width 68 height 28
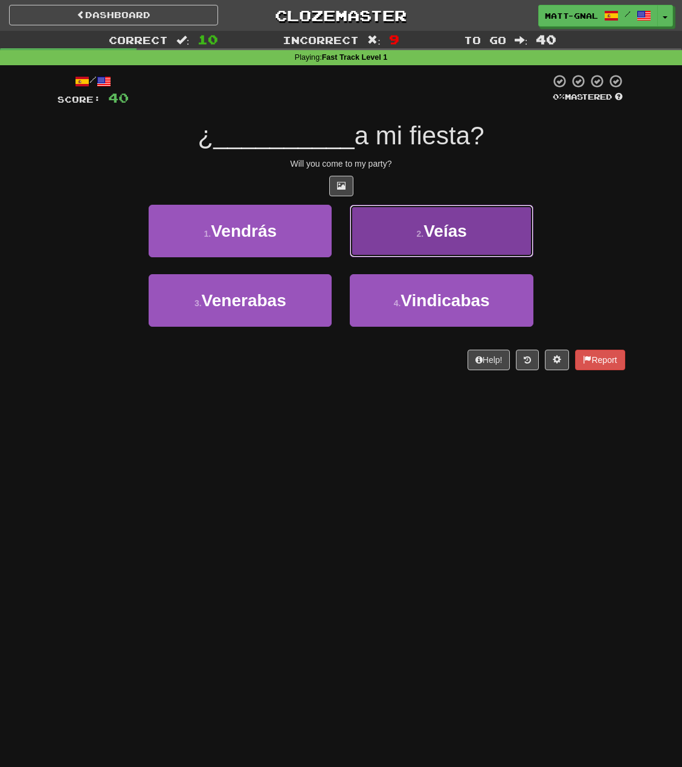
click at [388, 227] on button "2 . Veías" at bounding box center [441, 231] width 183 height 53
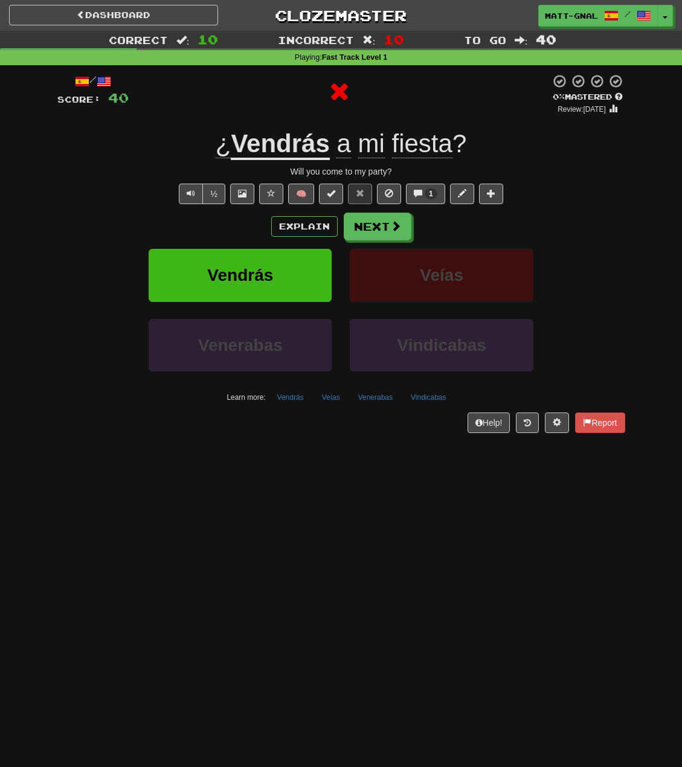
click at [269, 147] on u "Vendrás" at bounding box center [280, 144] width 98 height 31
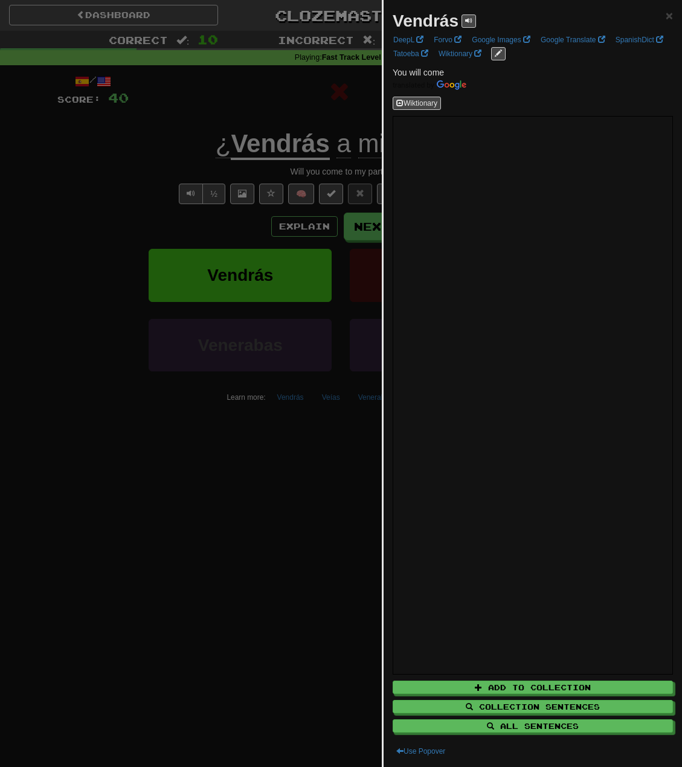
click at [267, 111] on div at bounding box center [341, 383] width 682 height 767
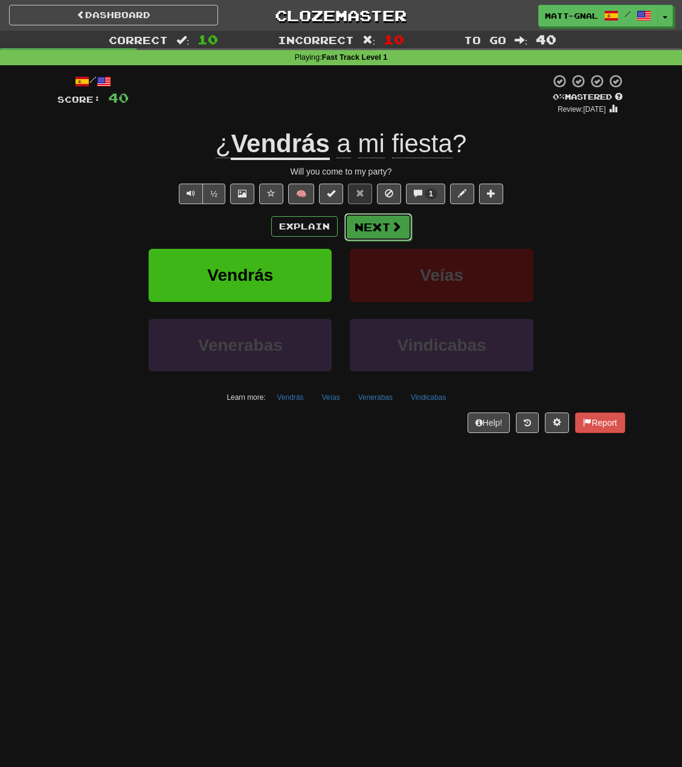
click at [362, 229] on button "Next" at bounding box center [378, 227] width 68 height 28
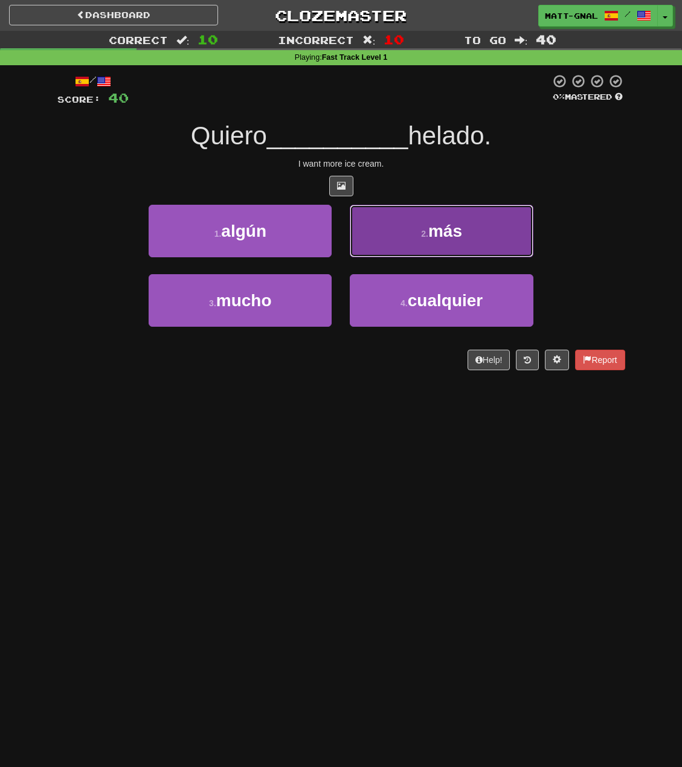
click at [366, 219] on button "2 . más" at bounding box center [441, 231] width 183 height 53
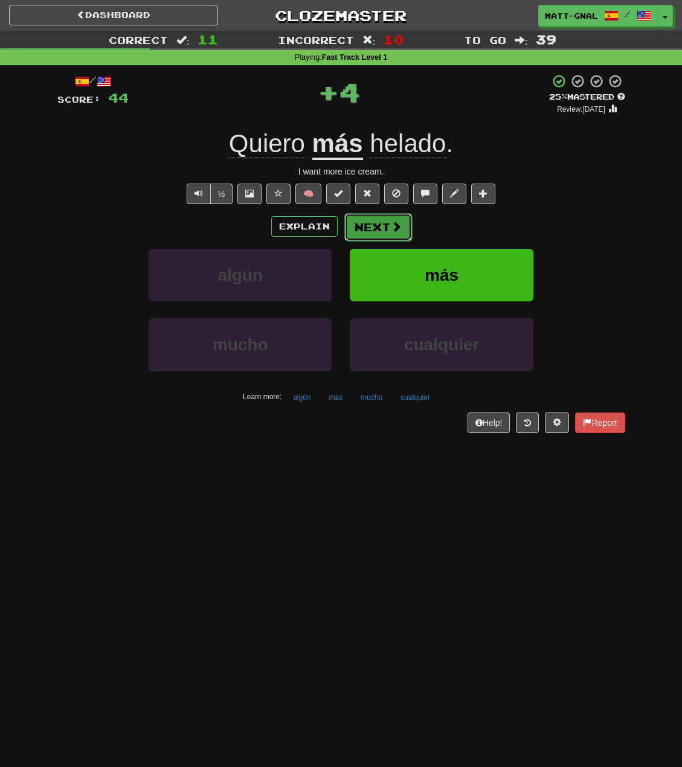
click at [367, 220] on button "Next" at bounding box center [378, 227] width 68 height 28
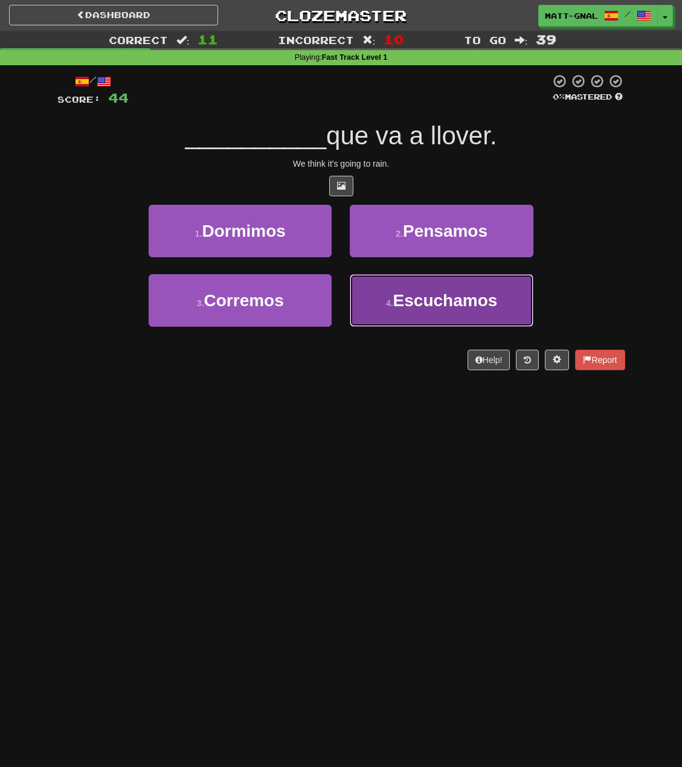
click at [399, 291] on span "Escuchamos" at bounding box center [445, 300] width 104 height 19
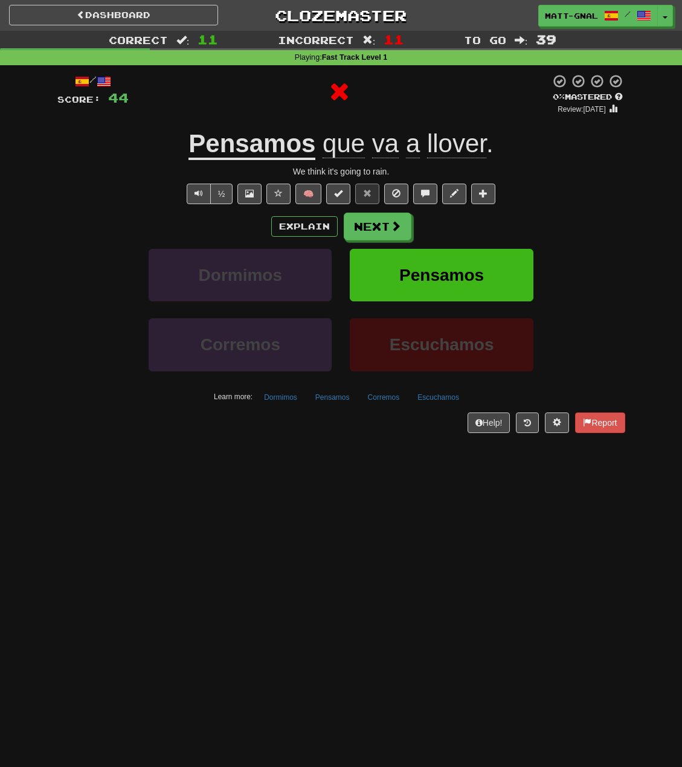
click at [287, 143] on u "Pensamos" at bounding box center [251, 144] width 127 height 31
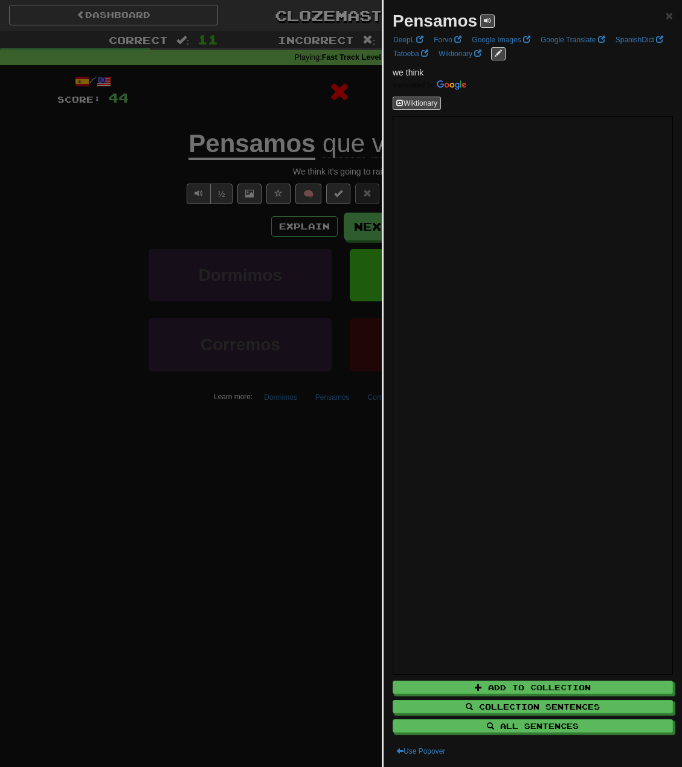
click at [281, 109] on div at bounding box center [341, 383] width 682 height 767
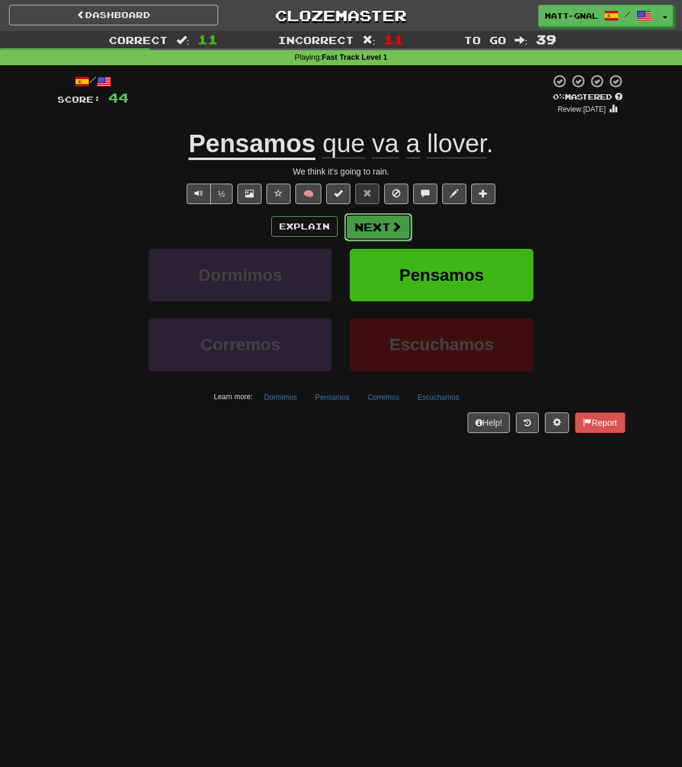
click at [383, 236] on button "Next" at bounding box center [378, 227] width 68 height 28
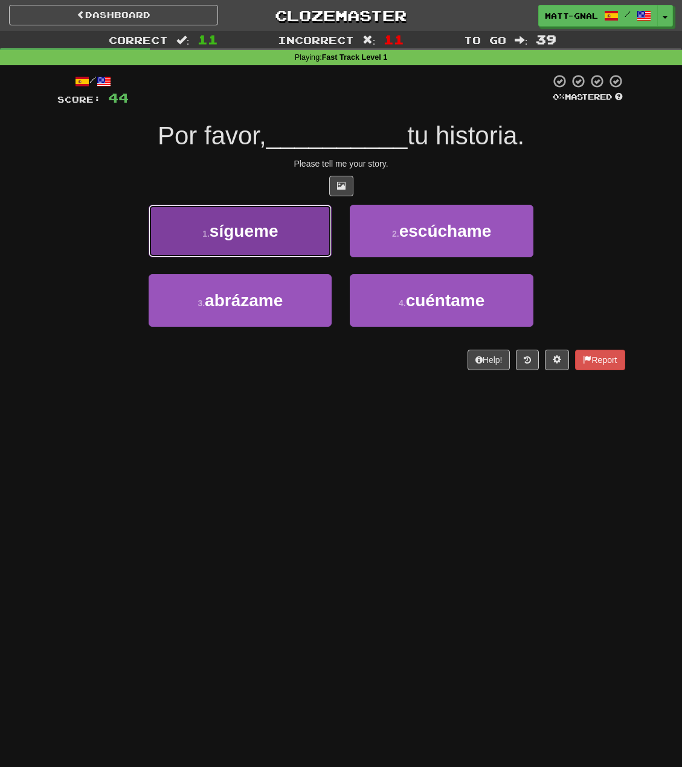
click at [327, 217] on button "1 . sígueme" at bounding box center [240, 231] width 183 height 53
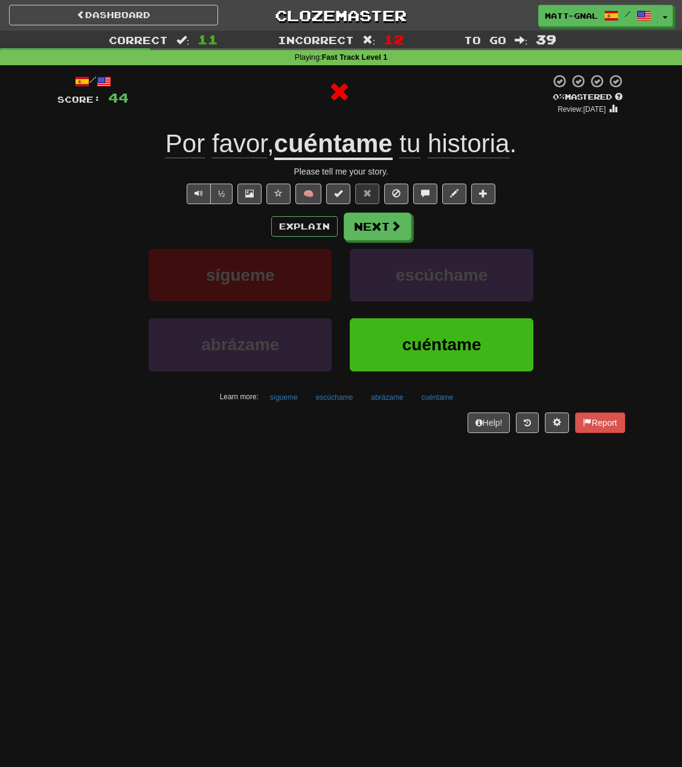
click at [339, 133] on u "cuéntame" at bounding box center [333, 144] width 118 height 31
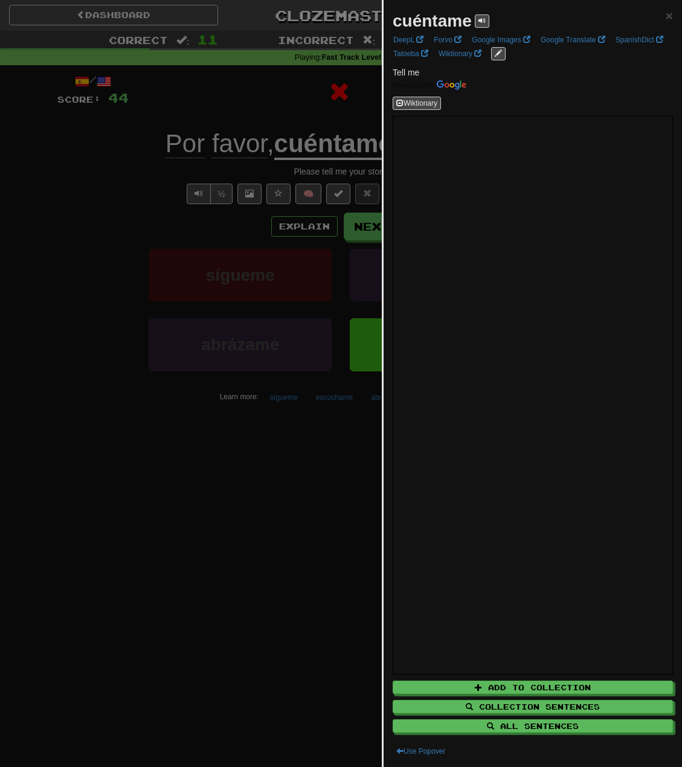
click at [335, 109] on div at bounding box center [341, 383] width 682 height 767
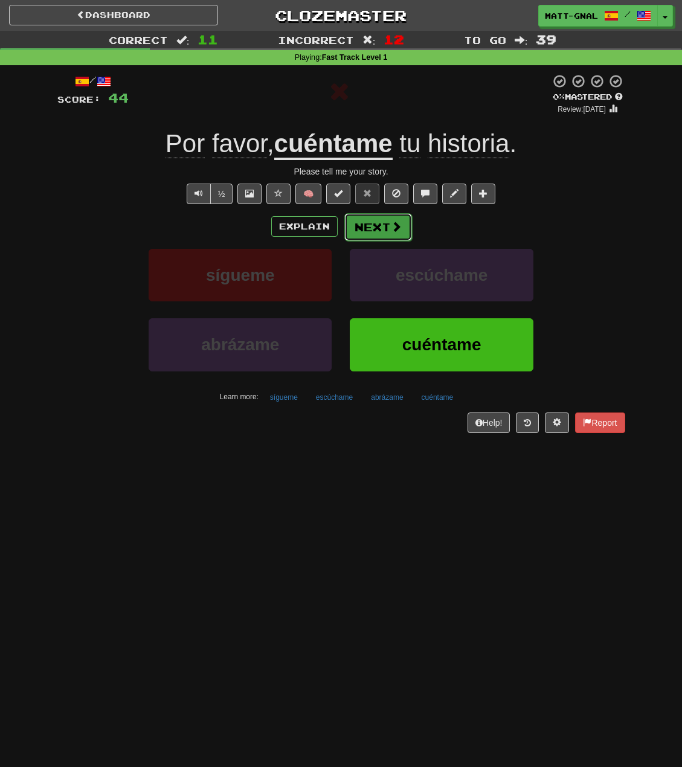
click at [374, 230] on button "Next" at bounding box center [378, 227] width 68 height 28
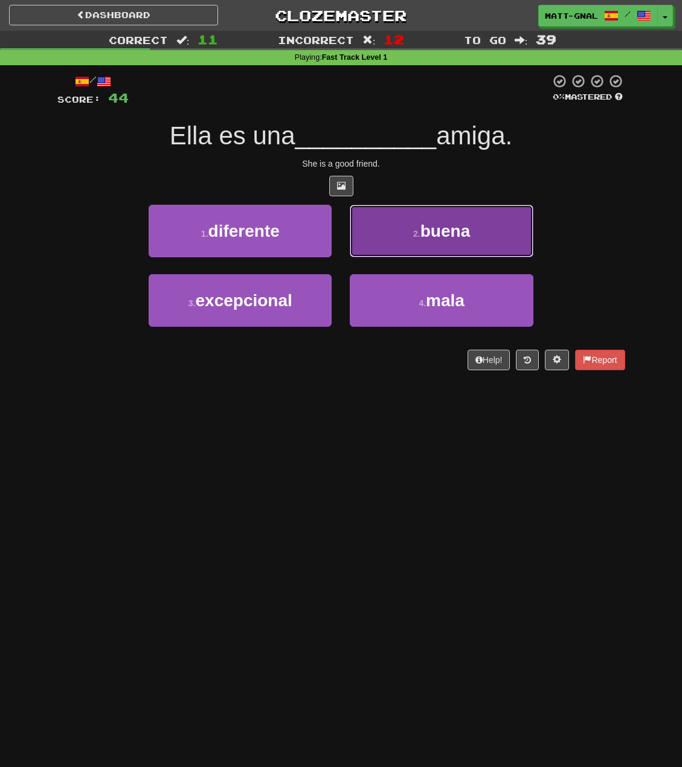
click at [411, 235] on button "2 . buena" at bounding box center [441, 231] width 183 height 53
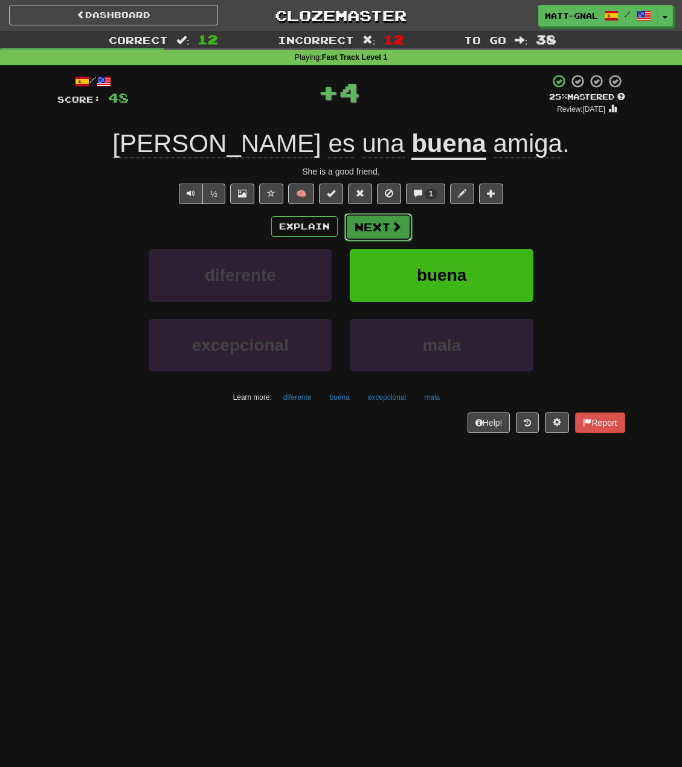
click at [399, 226] on span at bounding box center [396, 226] width 11 height 11
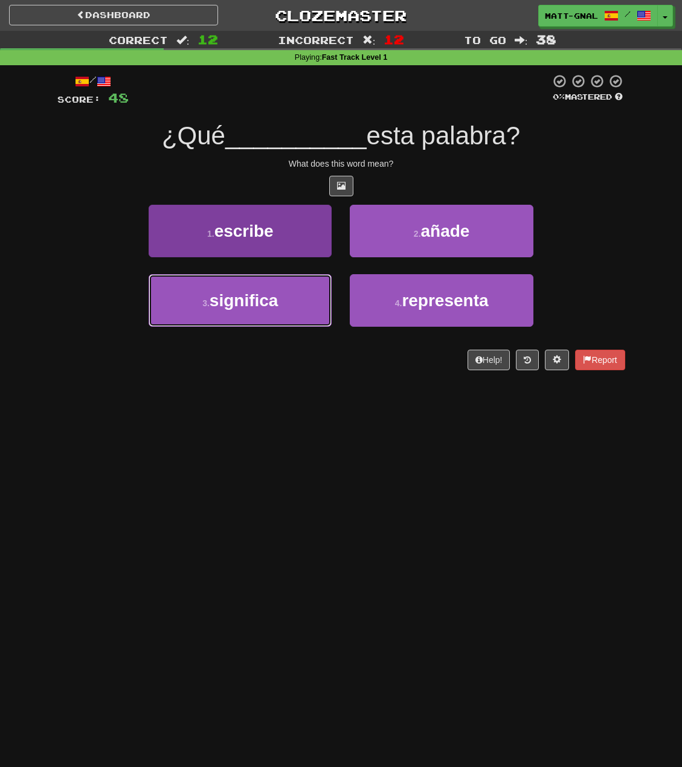
click at [289, 298] on button "3 . significa" at bounding box center [240, 300] width 183 height 53
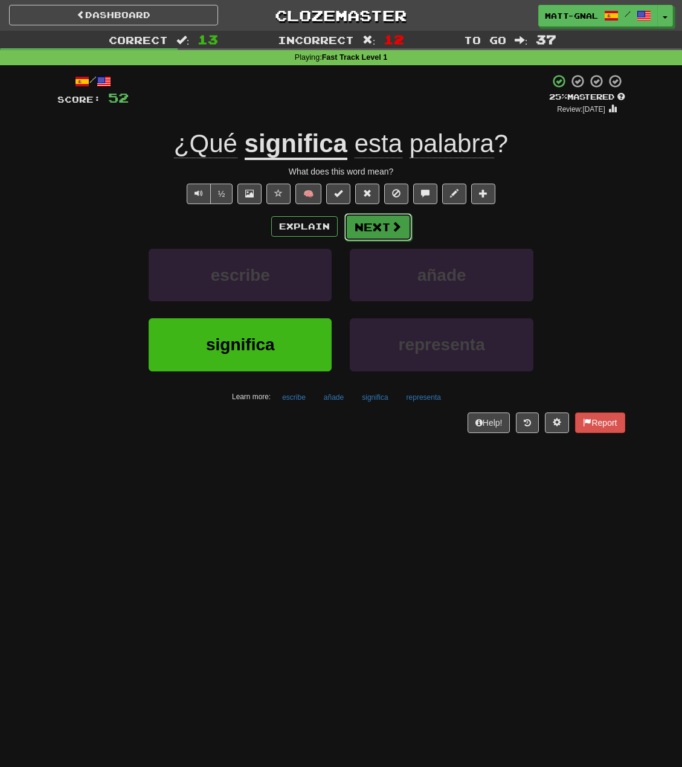
click at [392, 224] on span at bounding box center [396, 226] width 11 height 11
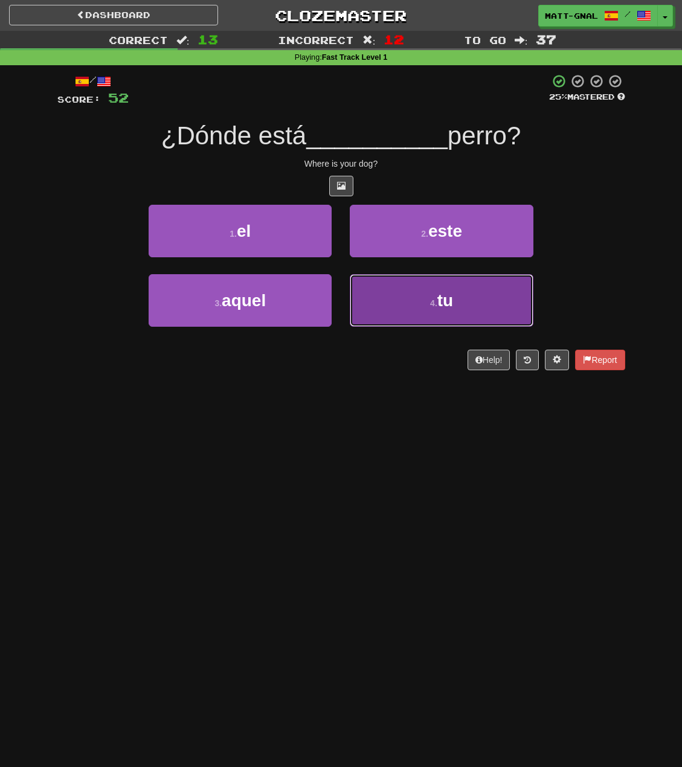
click at [388, 300] on button "4 . tu" at bounding box center [441, 300] width 183 height 53
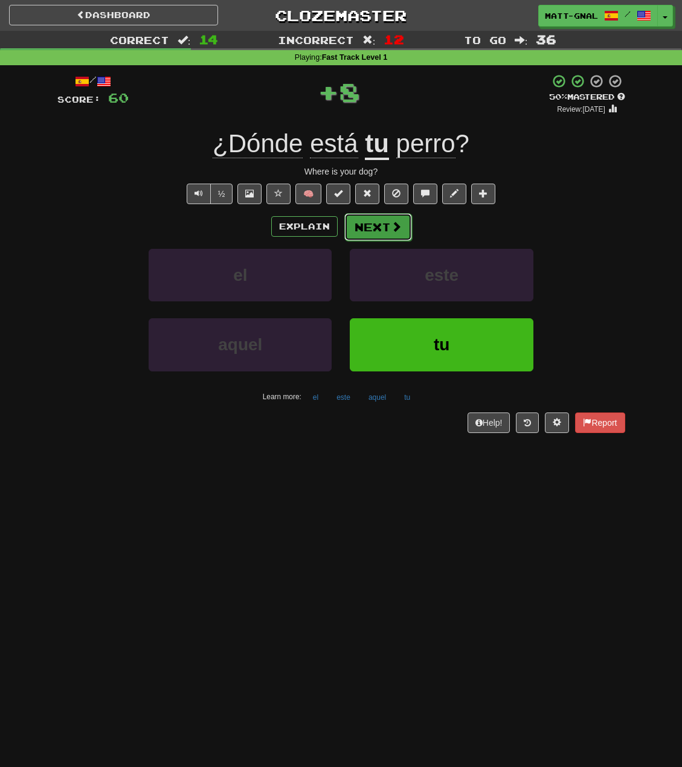
click at [384, 220] on button "Next" at bounding box center [378, 227] width 68 height 28
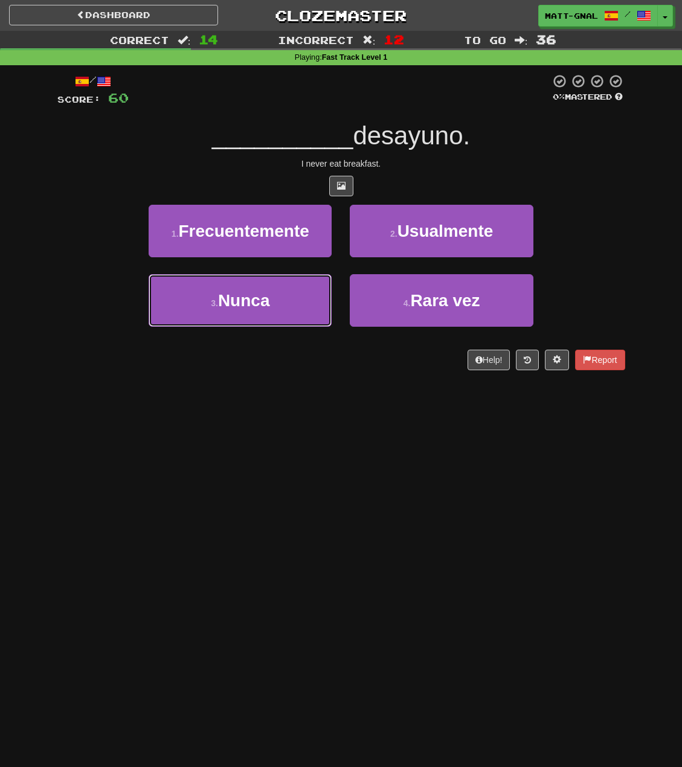
click at [289, 303] on button "3 . [GEOGRAPHIC_DATA]" at bounding box center [240, 300] width 183 height 53
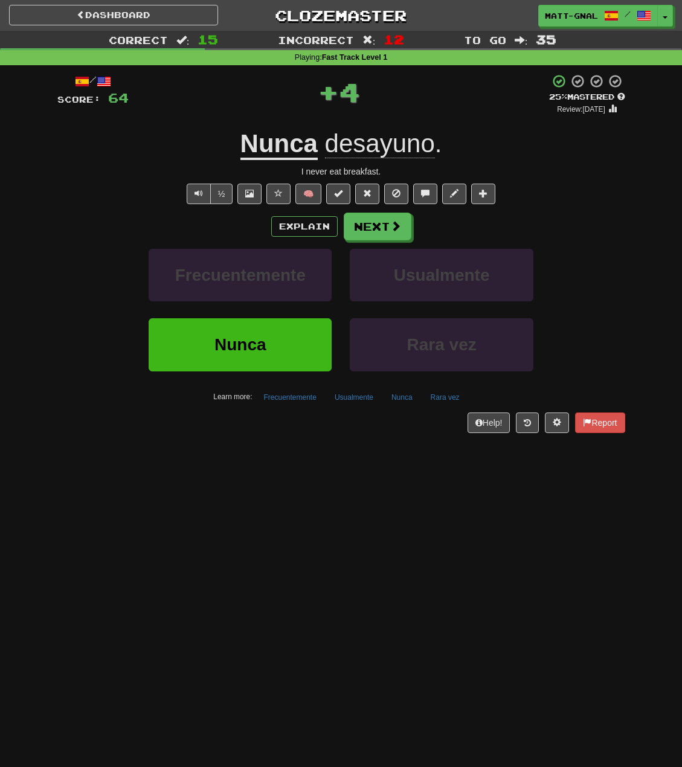
click at [292, 162] on div "/ Score: 64 + 4 25 % Mastered Review: [DATE] Nunca desayuno . I never eat break…" at bounding box center [341, 253] width 568 height 359
click at [287, 153] on u "Nunca" at bounding box center [278, 144] width 77 height 31
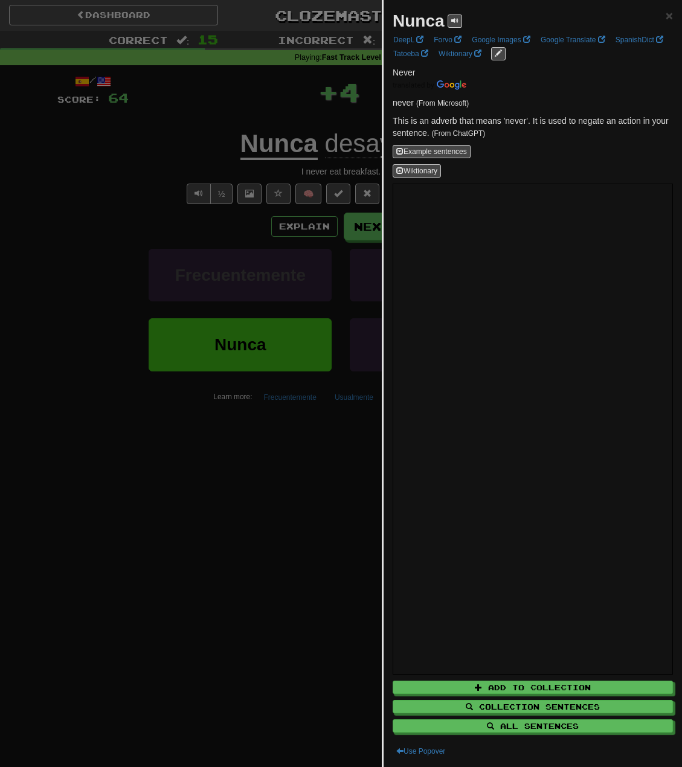
click at [288, 118] on div at bounding box center [341, 383] width 682 height 767
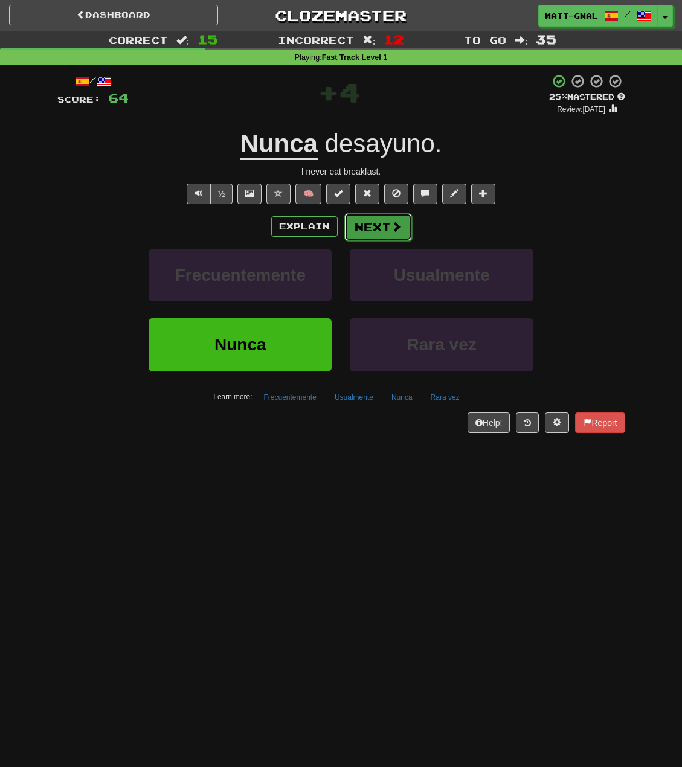
click at [370, 231] on button "Next" at bounding box center [378, 227] width 68 height 28
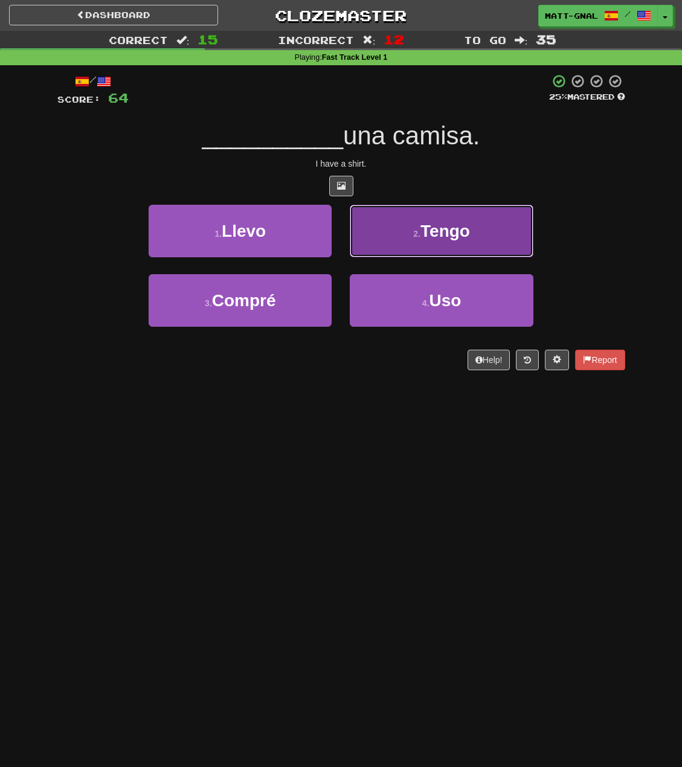
click at [422, 216] on button "2 . Tengo" at bounding box center [441, 231] width 183 height 53
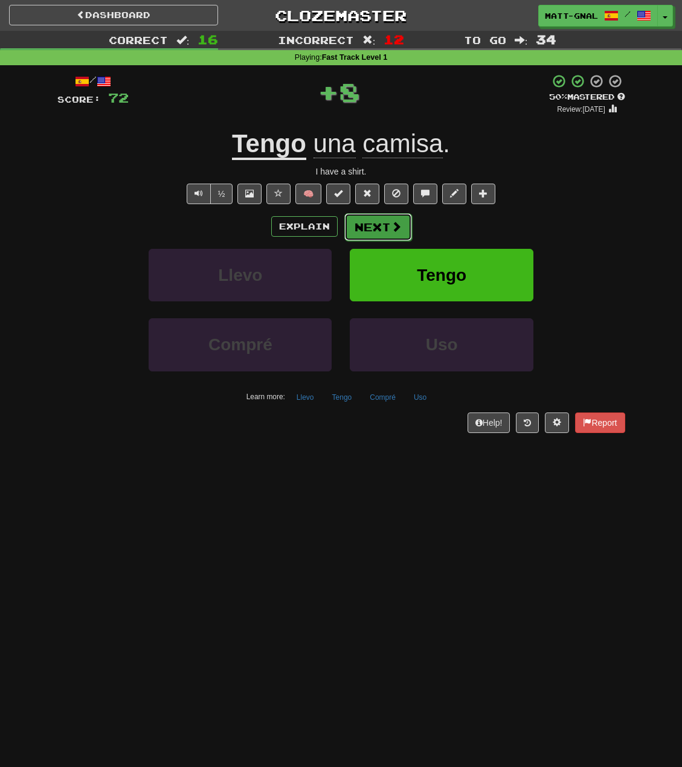
click at [376, 227] on button "Next" at bounding box center [378, 227] width 68 height 28
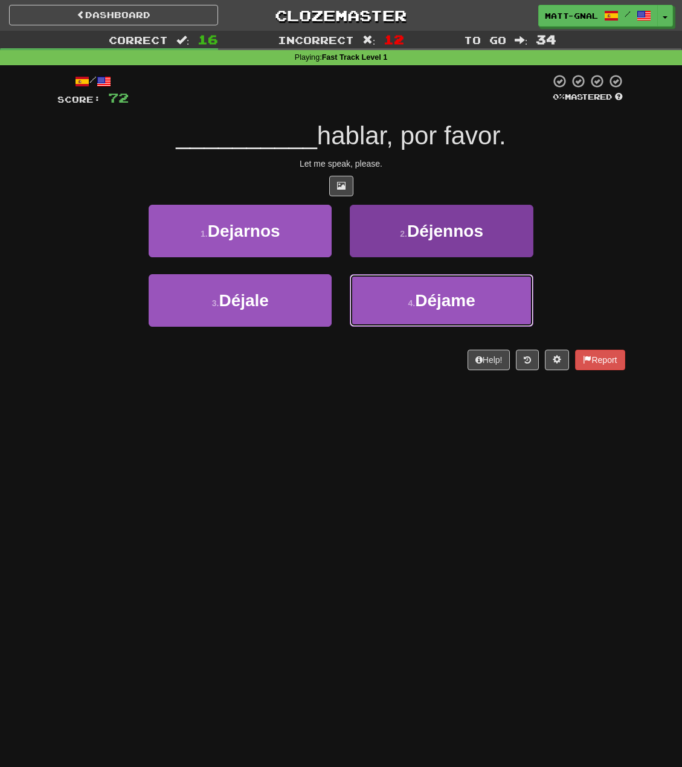
click at [381, 301] on button "4 . [GEOGRAPHIC_DATA]" at bounding box center [441, 300] width 183 height 53
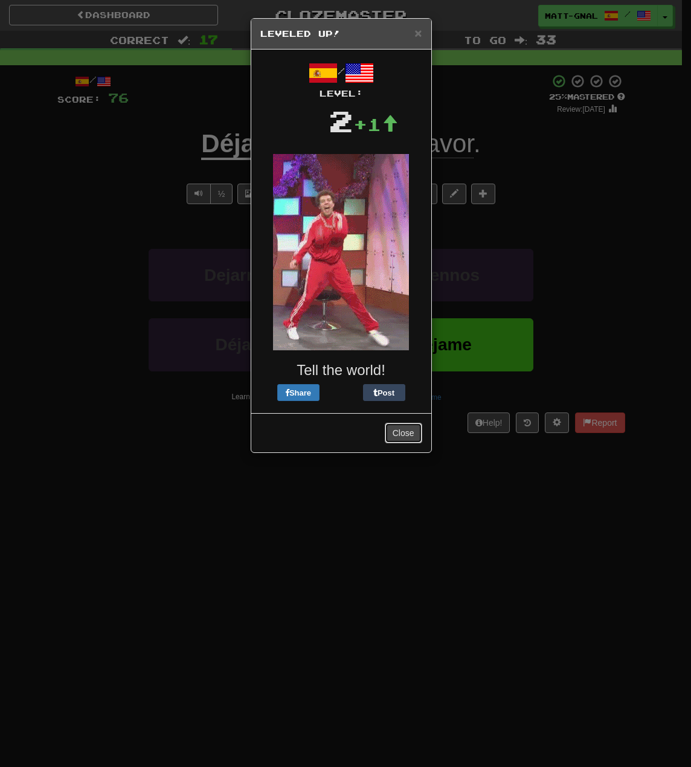
click at [391, 427] on button "Close" at bounding box center [403, 433] width 37 height 21
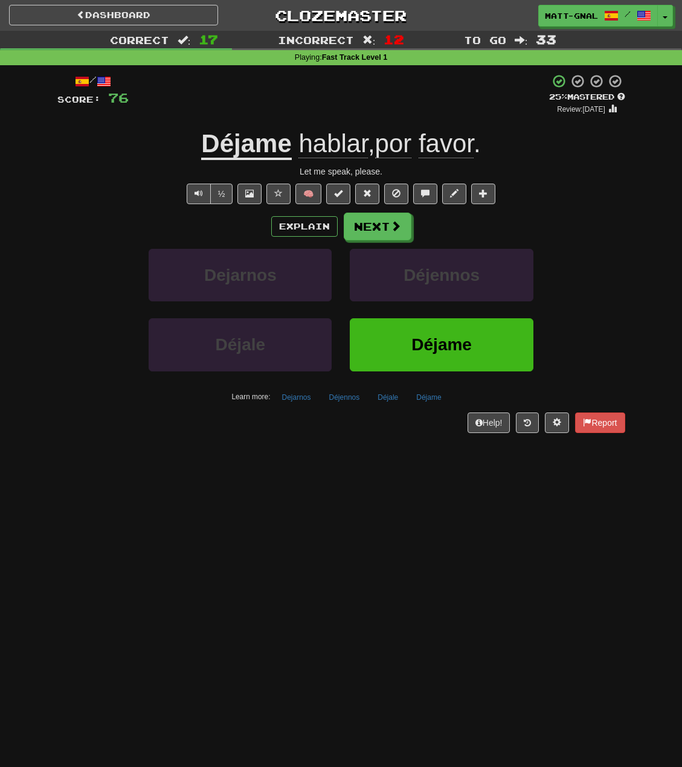
click at [274, 130] on u "Déjame" at bounding box center [246, 144] width 90 height 31
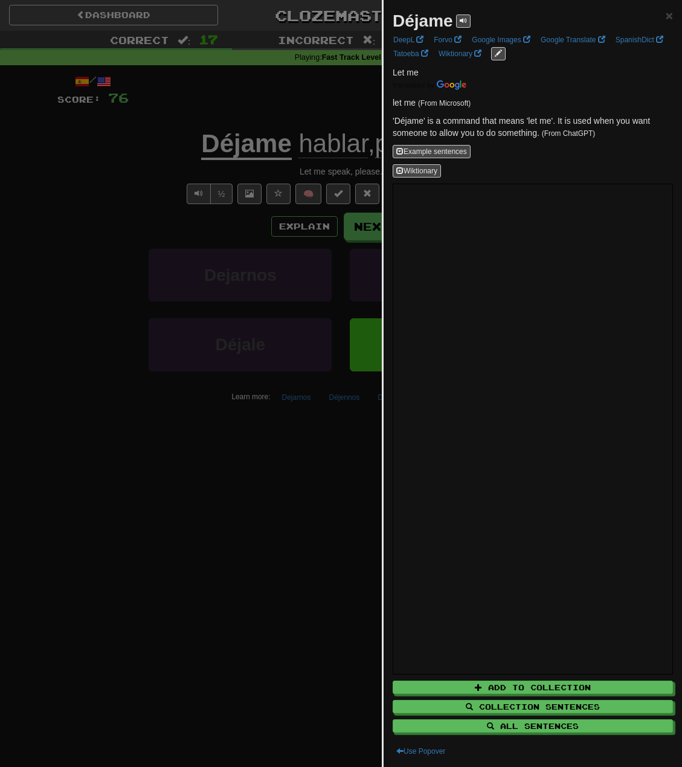
click at [274, 103] on div at bounding box center [341, 383] width 682 height 767
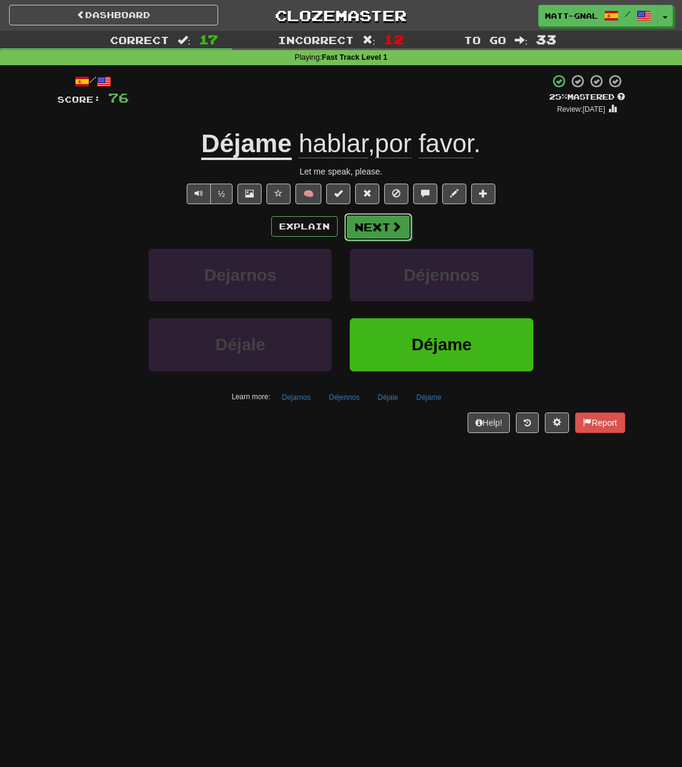
click at [361, 231] on button "Next" at bounding box center [378, 227] width 68 height 28
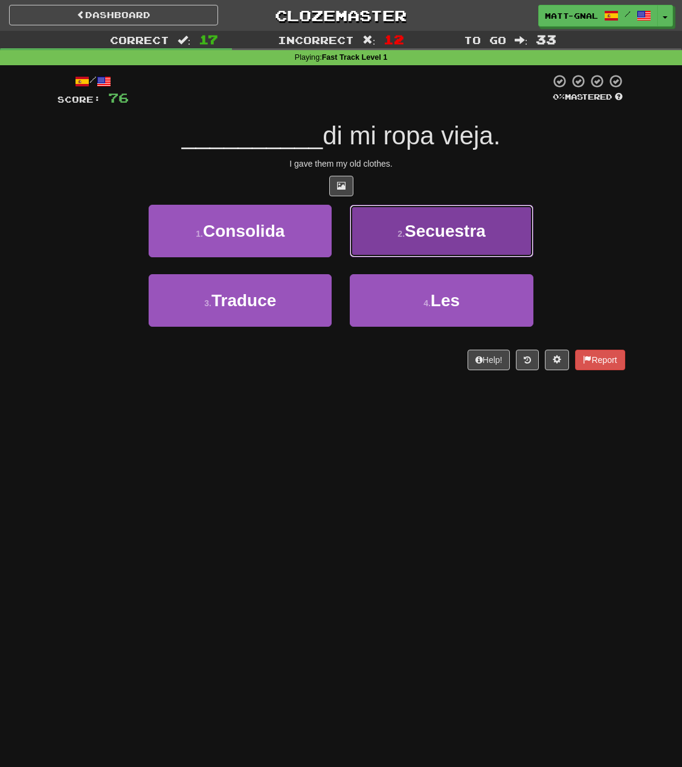
click at [384, 227] on button "2 . [GEOGRAPHIC_DATA]" at bounding box center [441, 231] width 183 height 53
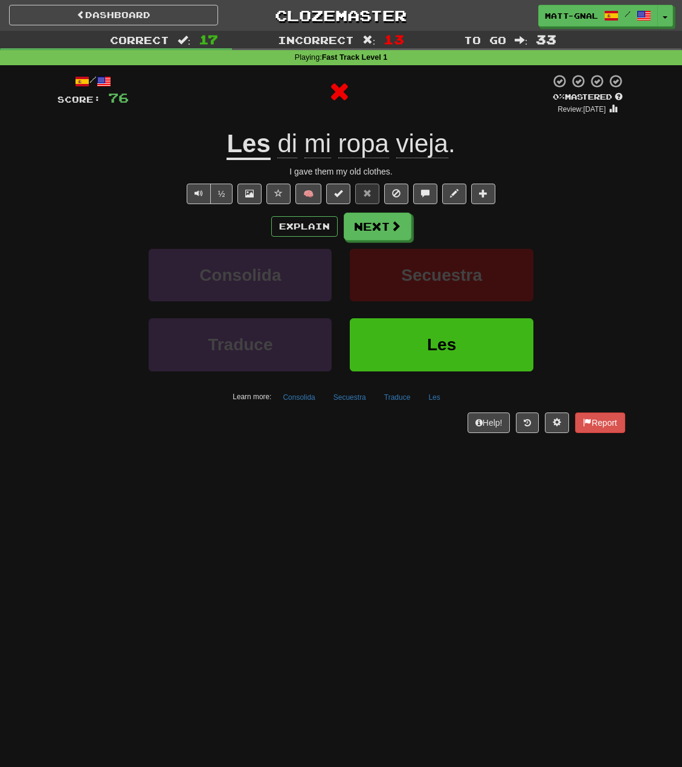
click at [236, 143] on u "Les" at bounding box center [247, 144] width 43 height 31
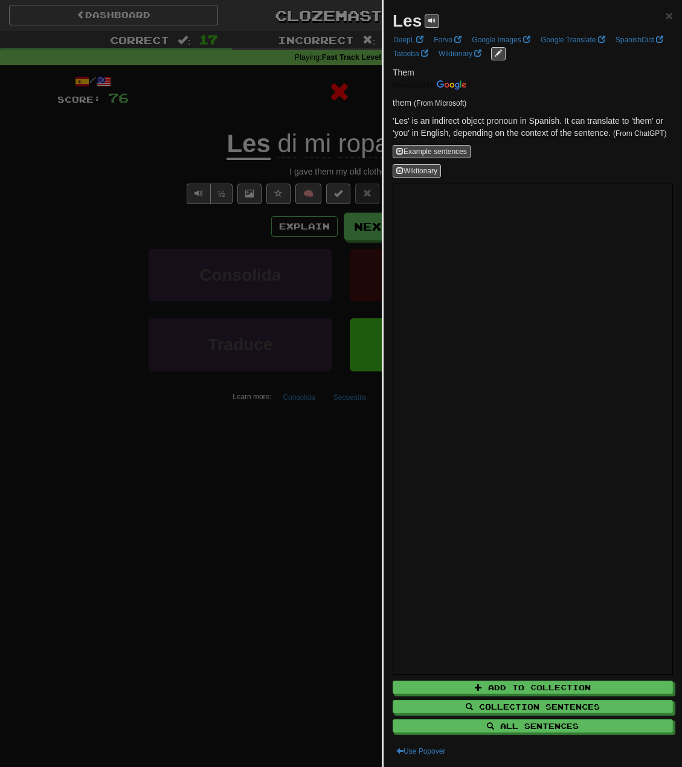
click at [227, 113] on div at bounding box center [341, 383] width 682 height 767
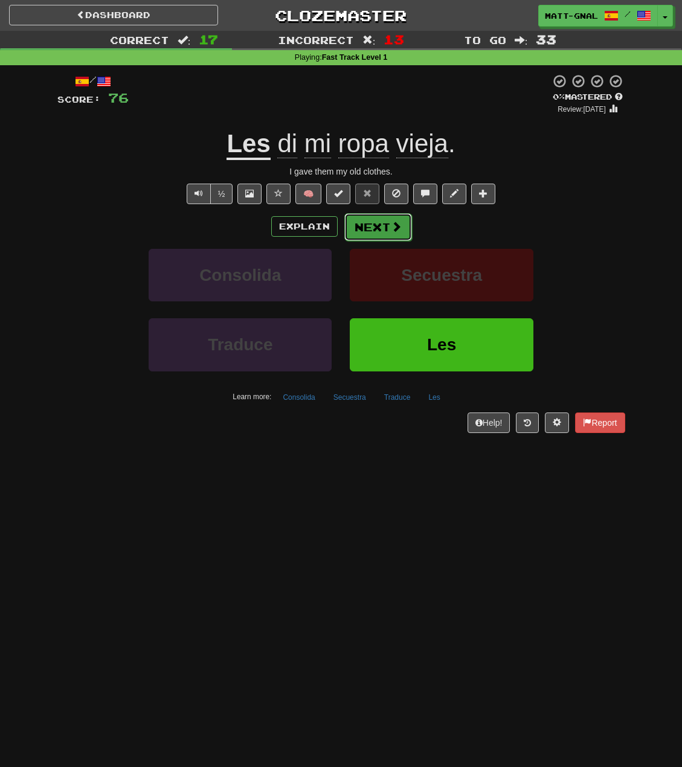
click at [370, 221] on button "Next" at bounding box center [378, 227] width 68 height 28
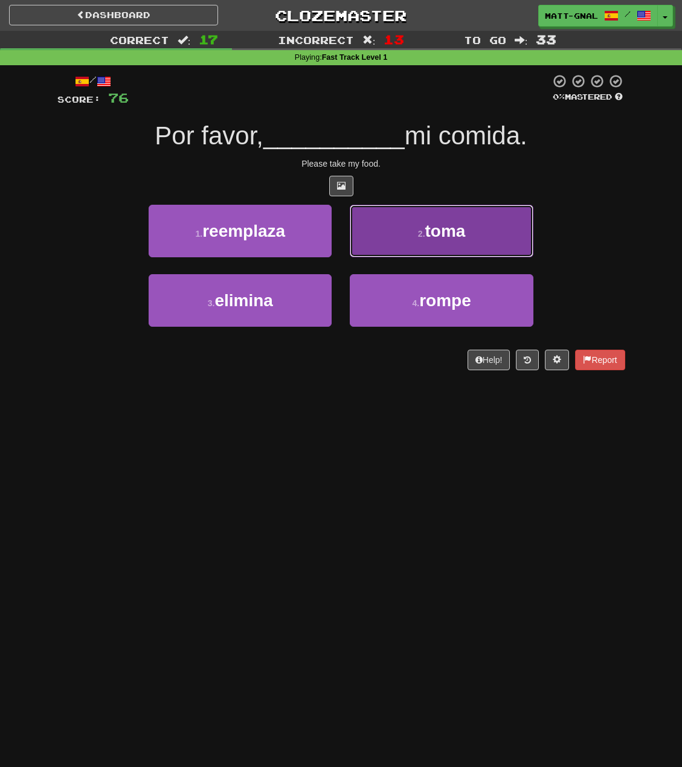
click at [423, 229] on small "2 ." at bounding box center [421, 234] width 7 height 10
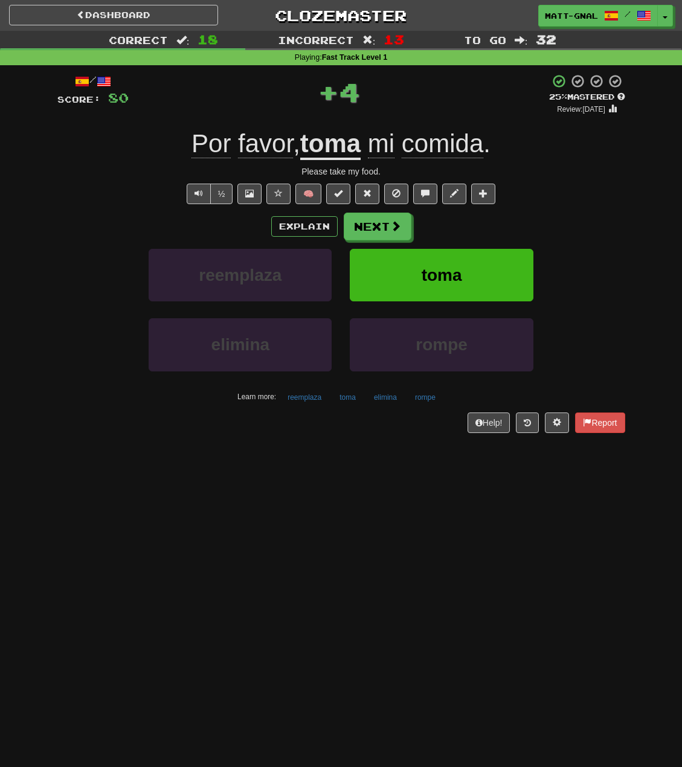
click at [349, 143] on u "toma" at bounding box center [330, 144] width 60 height 31
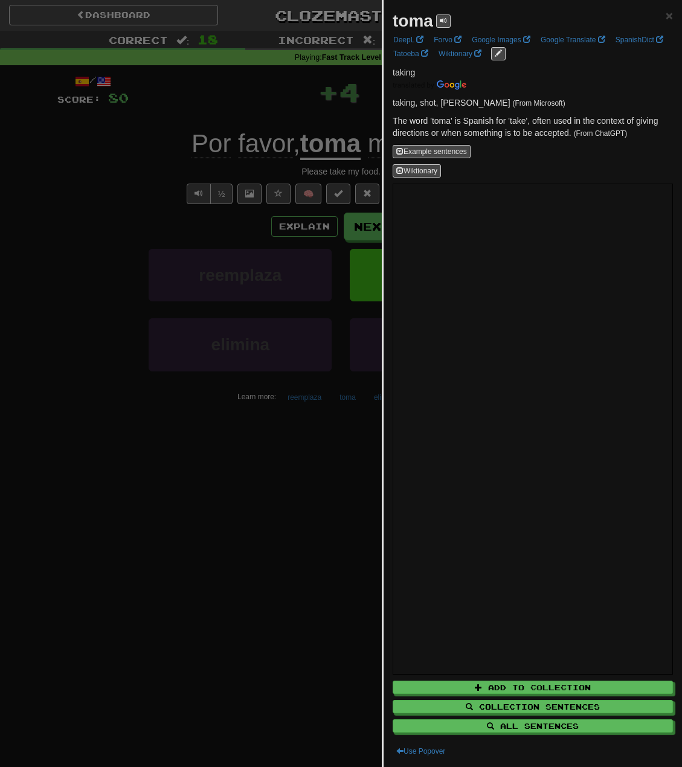
drag, startPoint x: 283, startPoint y: 114, endPoint x: 297, endPoint y: 128, distance: 19.6
click at [283, 114] on div at bounding box center [341, 383] width 682 height 767
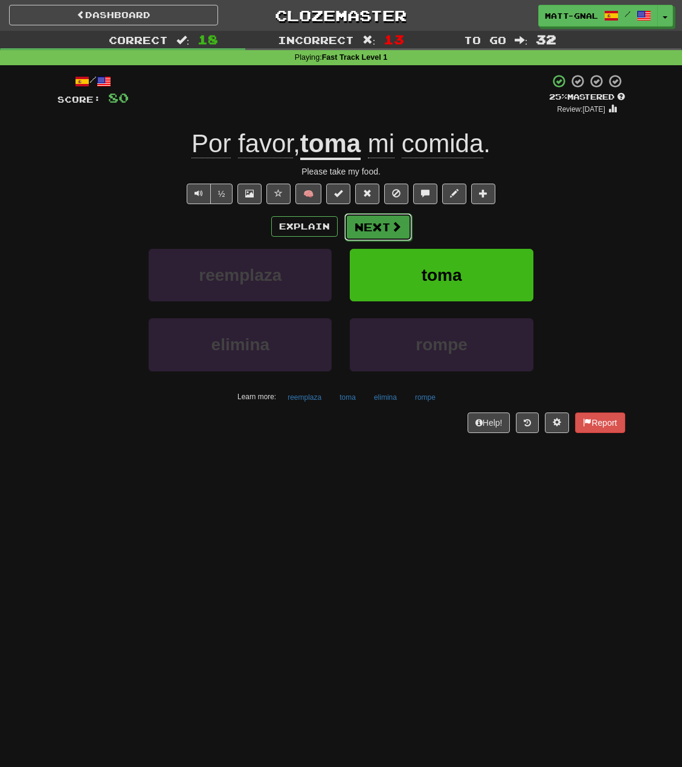
click at [381, 228] on button "Next" at bounding box center [378, 227] width 68 height 28
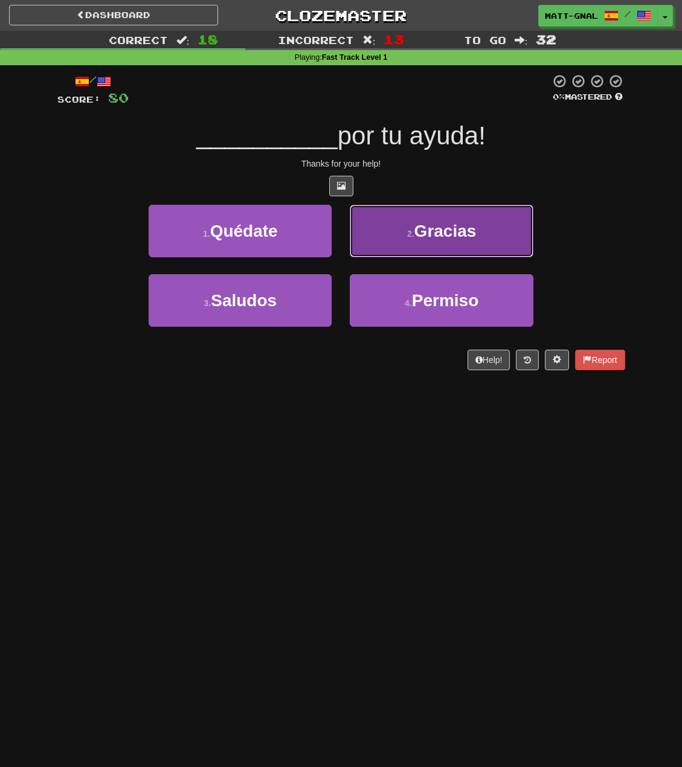
click at [457, 218] on button "2 . Gracias" at bounding box center [441, 231] width 183 height 53
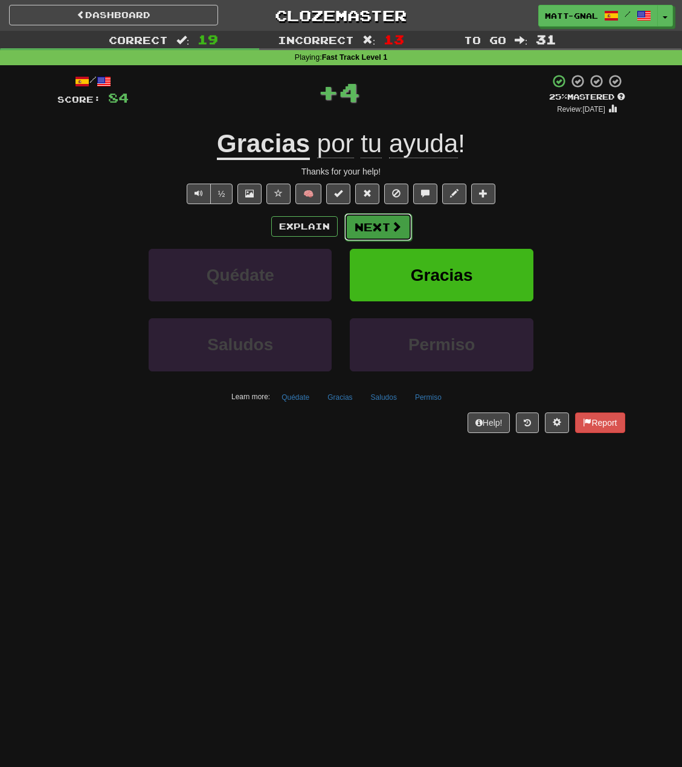
click at [378, 220] on button "Next" at bounding box center [378, 227] width 68 height 28
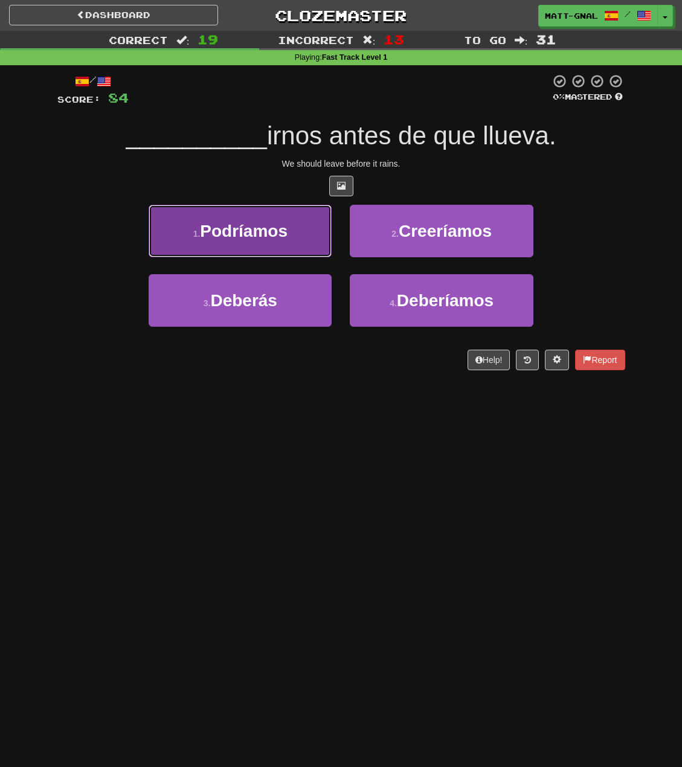
click at [318, 217] on button "1 . Podríamos" at bounding box center [240, 231] width 183 height 53
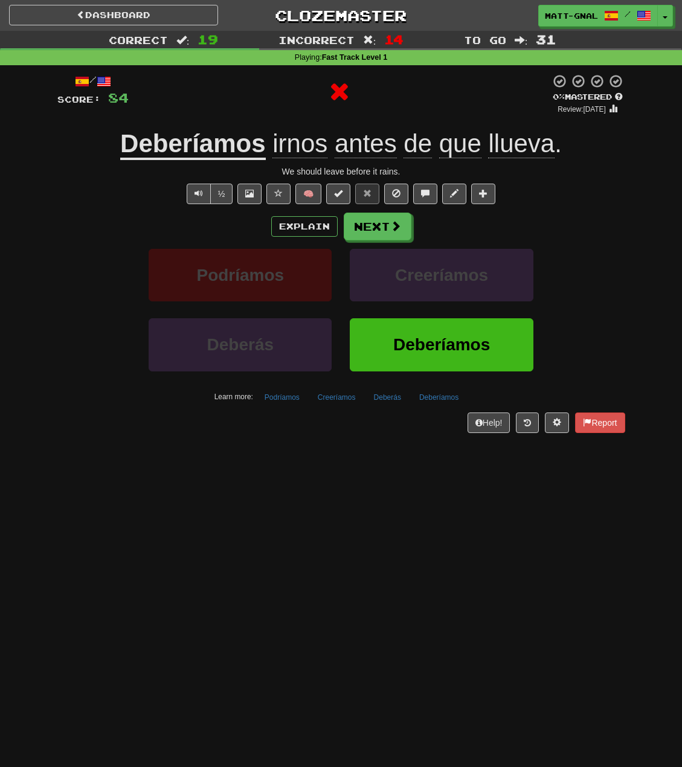
click at [202, 139] on u "Deberíamos" at bounding box center [192, 144] width 145 height 31
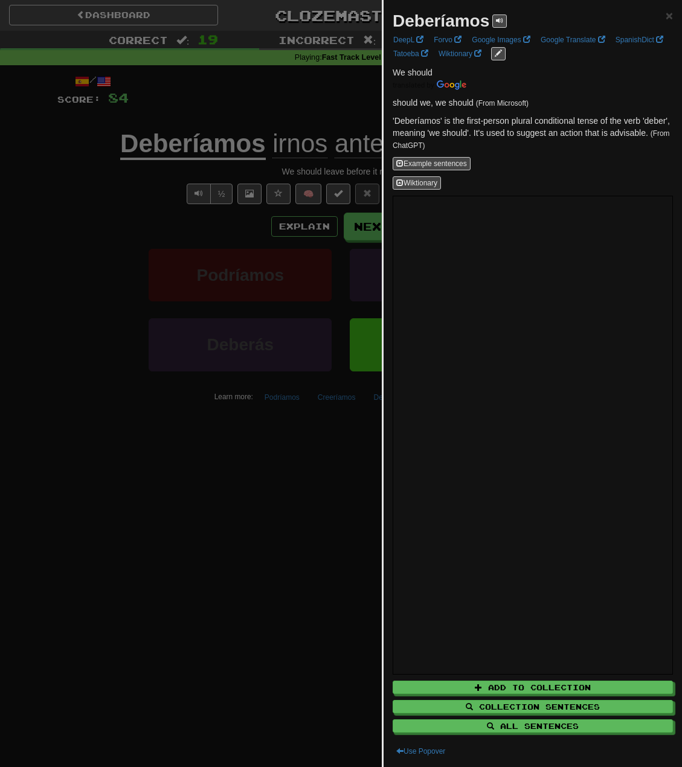
click at [239, 114] on div at bounding box center [341, 383] width 682 height 767
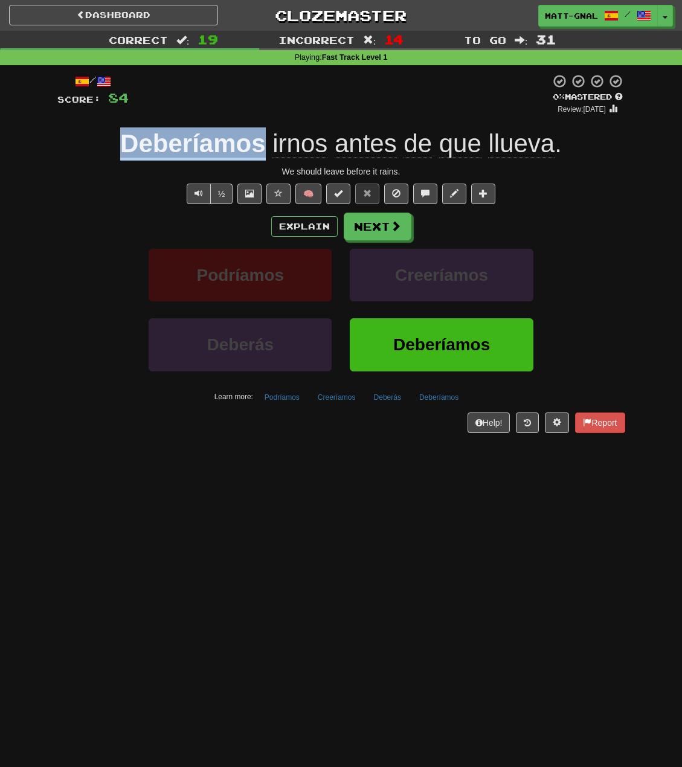
drag, startPoint x: 264, startPoint y: 152, endPoint x: 112, endPoint y: 143, distance: 151.9
click at [112, 143] on div "Deberíamos irnos antes de que llueva ." at bounding box center [341, 143] width 568 height 33
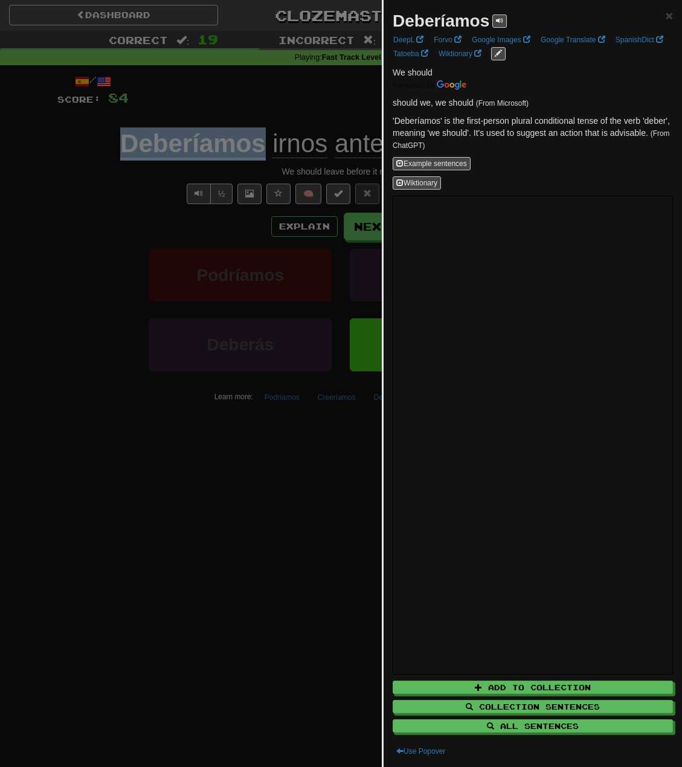
copy u "Deberíamos"
